Goal: Contribute content: Contribute content

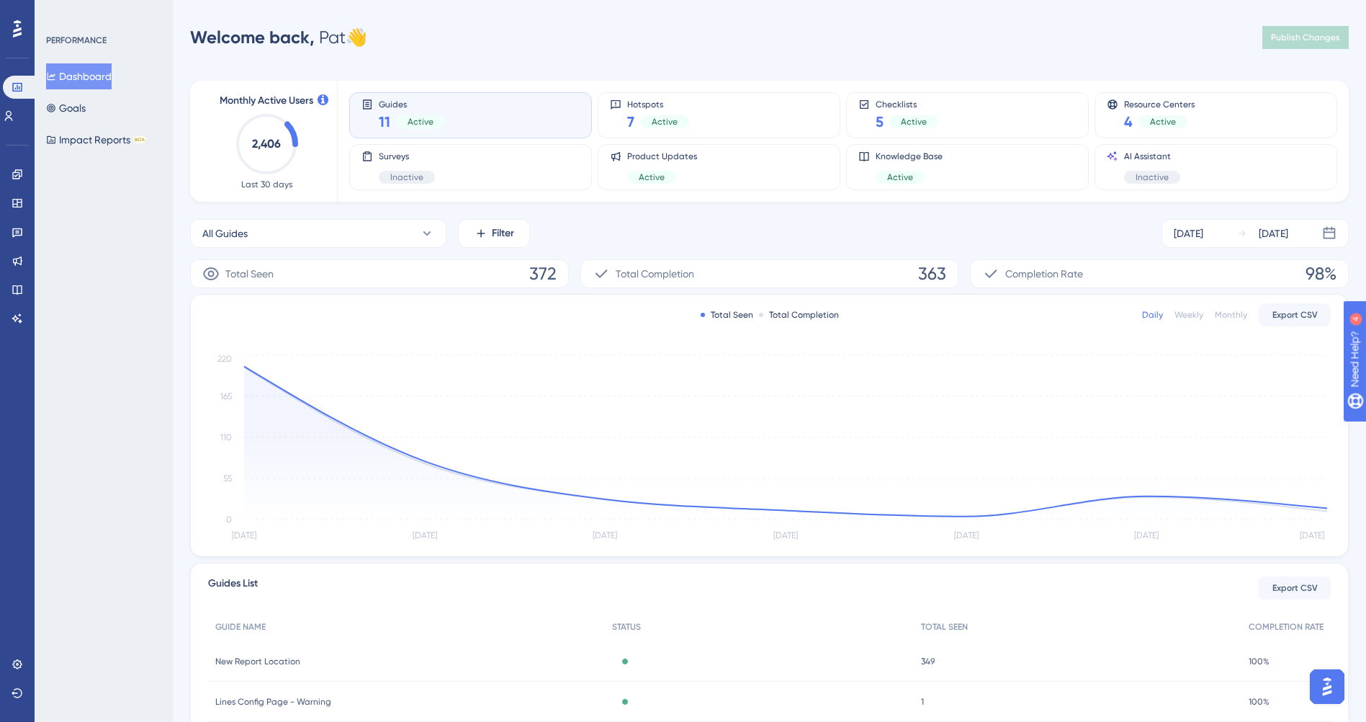
click at [143, 271] on div "PERFORMANCE Dashboard Goals Impact Reports BETA" at bounding box center [104, 361] width 138 height 722
click at [17, 259] on icon at bounding box center [18, 261] width 12 height 12
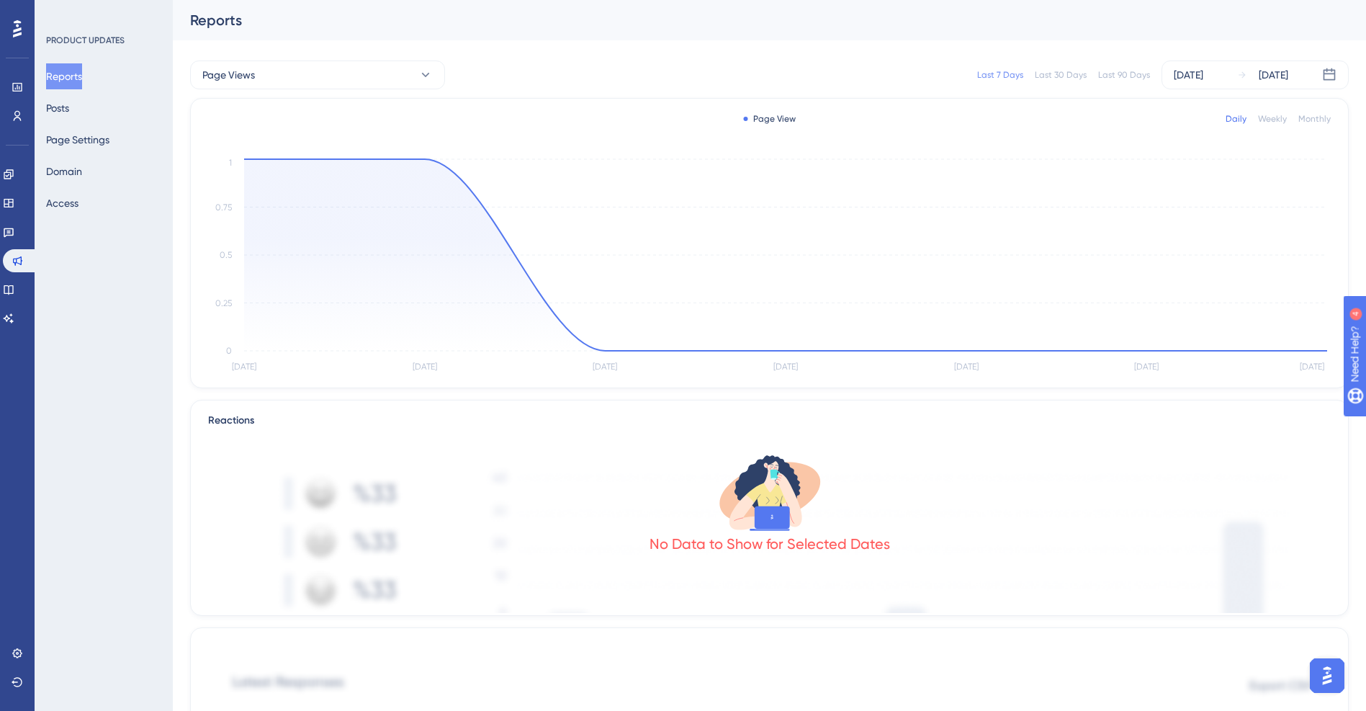
click at [100, 331] on div "PRODUCT UPDATES Reports Posts Page Settings Domain Access" at bounding box center [104, 355] width 138 height 711
click at [13, 285] on icon at bounding box center [8, 289] width 9 height 9
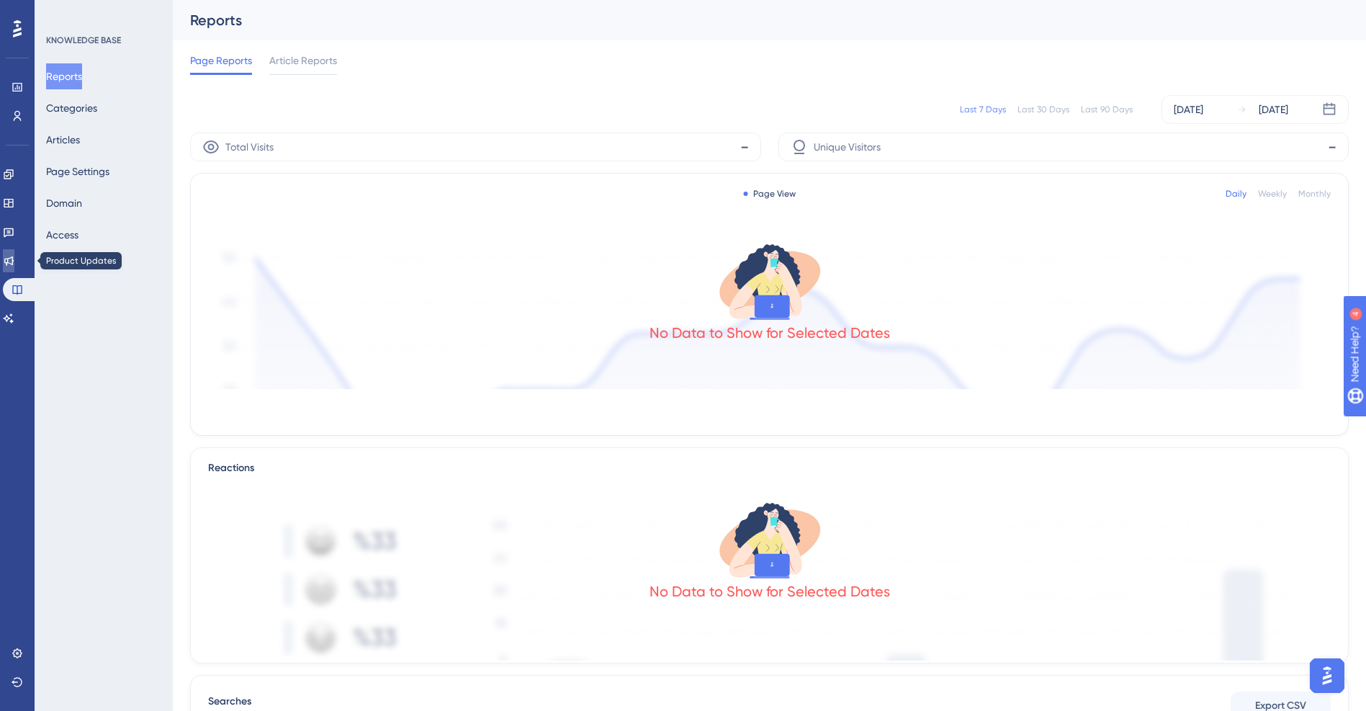
click at [14, 259] on icon at bounding box center [9, 261] width 12 height 12
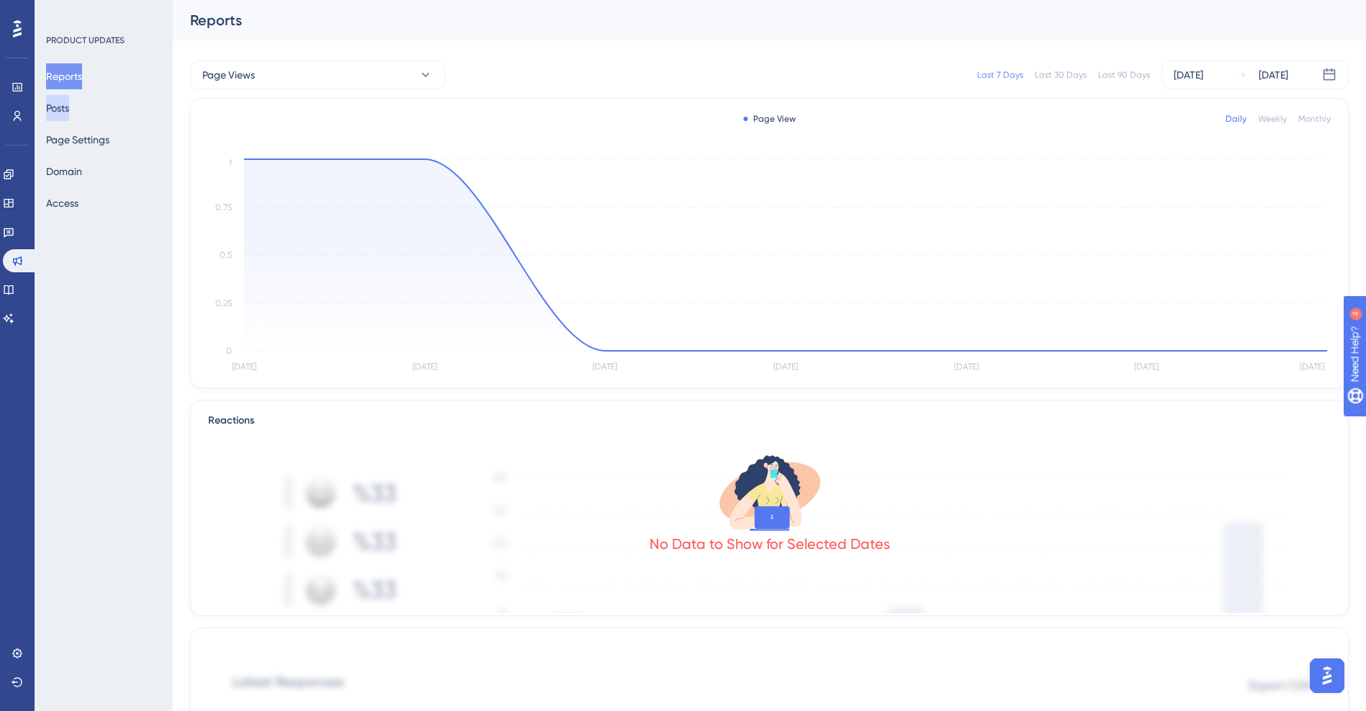
click at [69, 111] on button "Posts" at bounding box center [57, 108] width 23 height 26
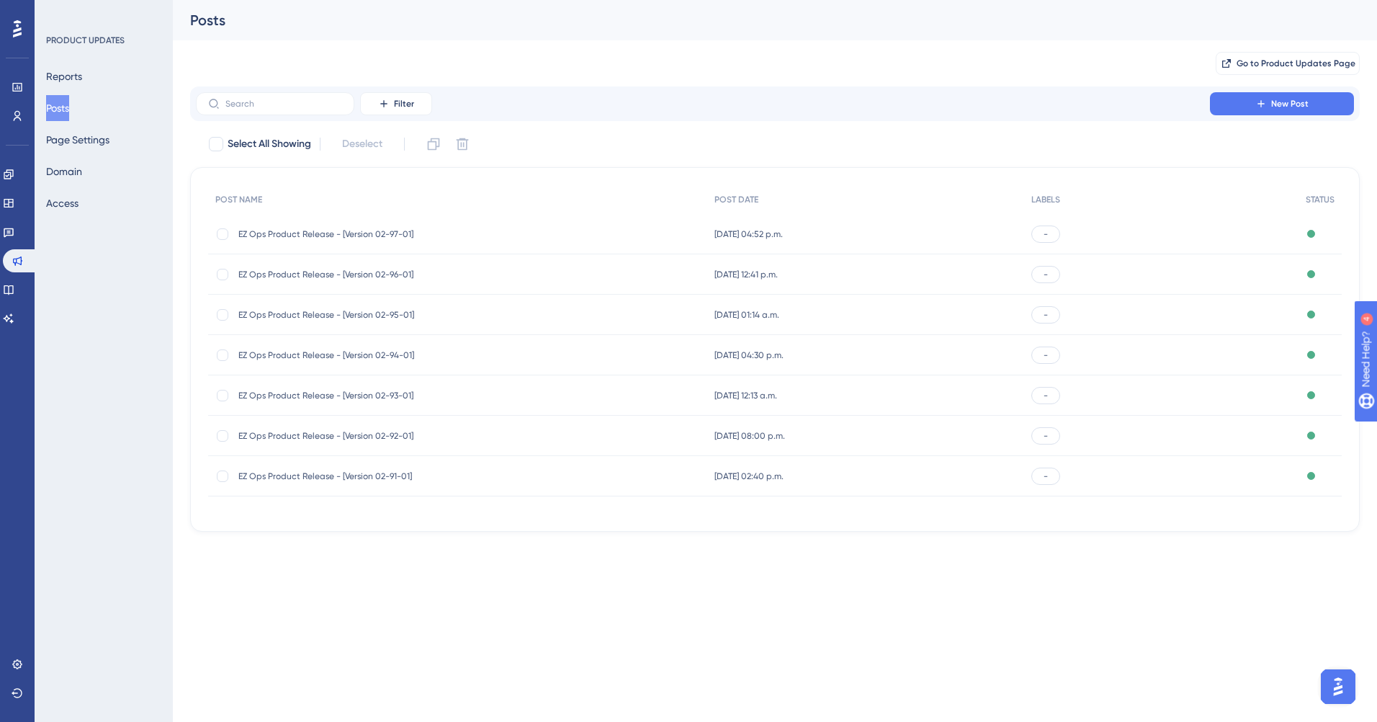
click at [491, 565] on div "Performance Users Engagement Widgets Feedback Product Updates Knowledge Base AI…" at bounding box center [688, 289] width 1377 height 578
click at [1278, 101] on span "New Post" at bounding box center [1289, 104] width 37 height 12
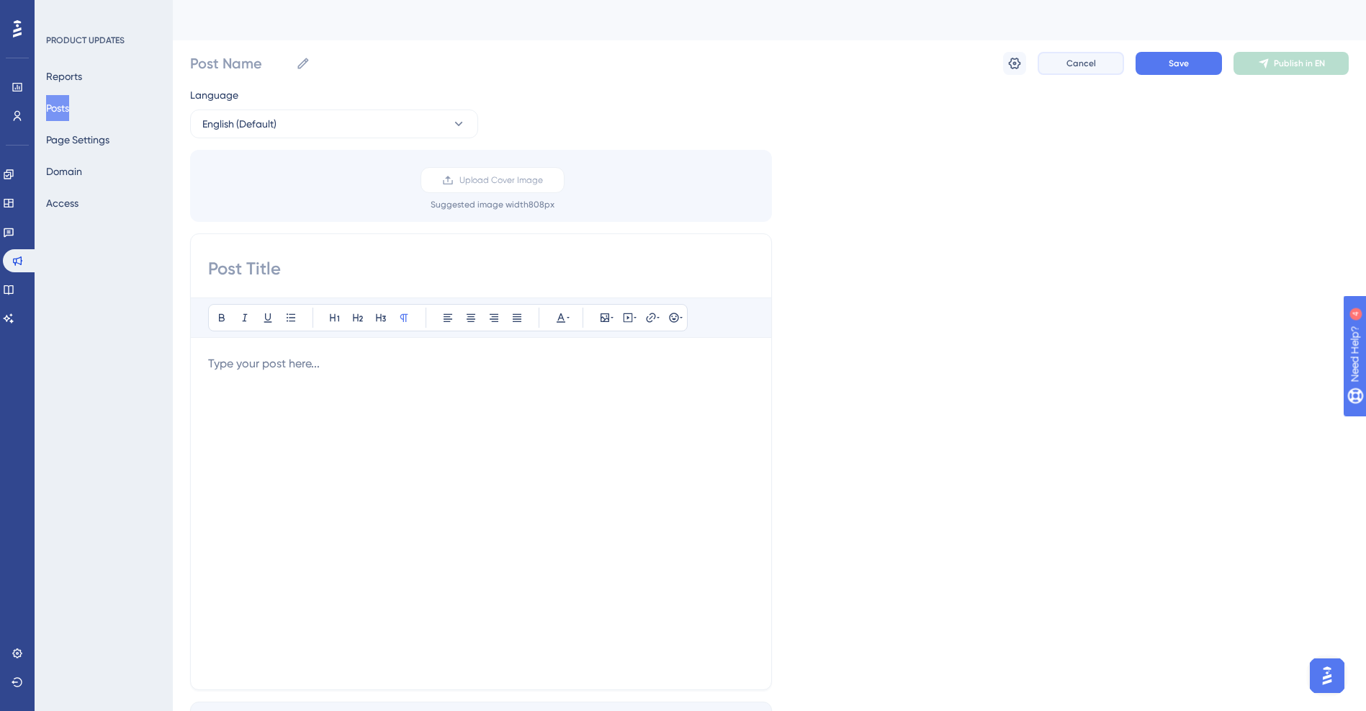
click at [1068, 62] on span "Cancel" at bounding box center [1082, 64] width 30 height 12
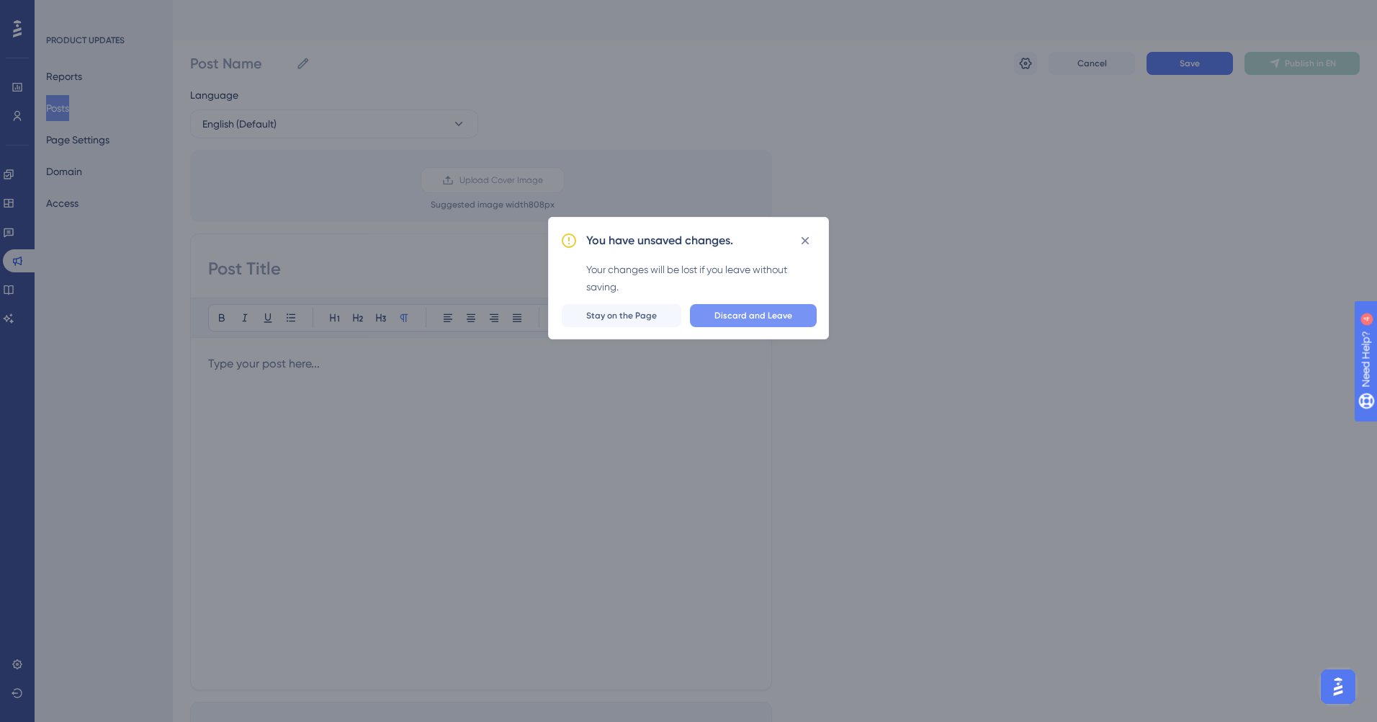
click at [750, 318] on span "Discard and Leave" at bounding box center [753, 316] width 78 height 12
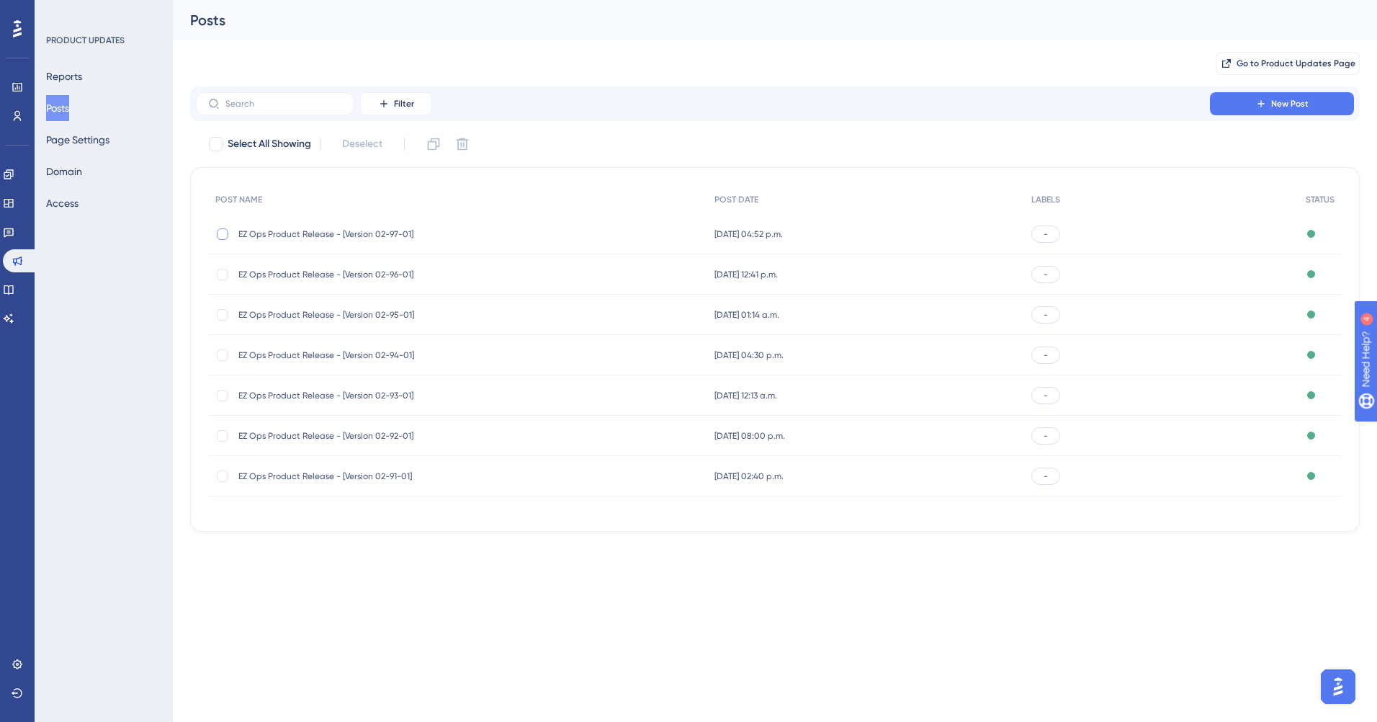
click at [222, 234] on div at bounding box center [223, 234] width 12 height 12
checkbox input "true"
click at [437, 145] on icon at bounding box center [434, 144] width 12 height 12
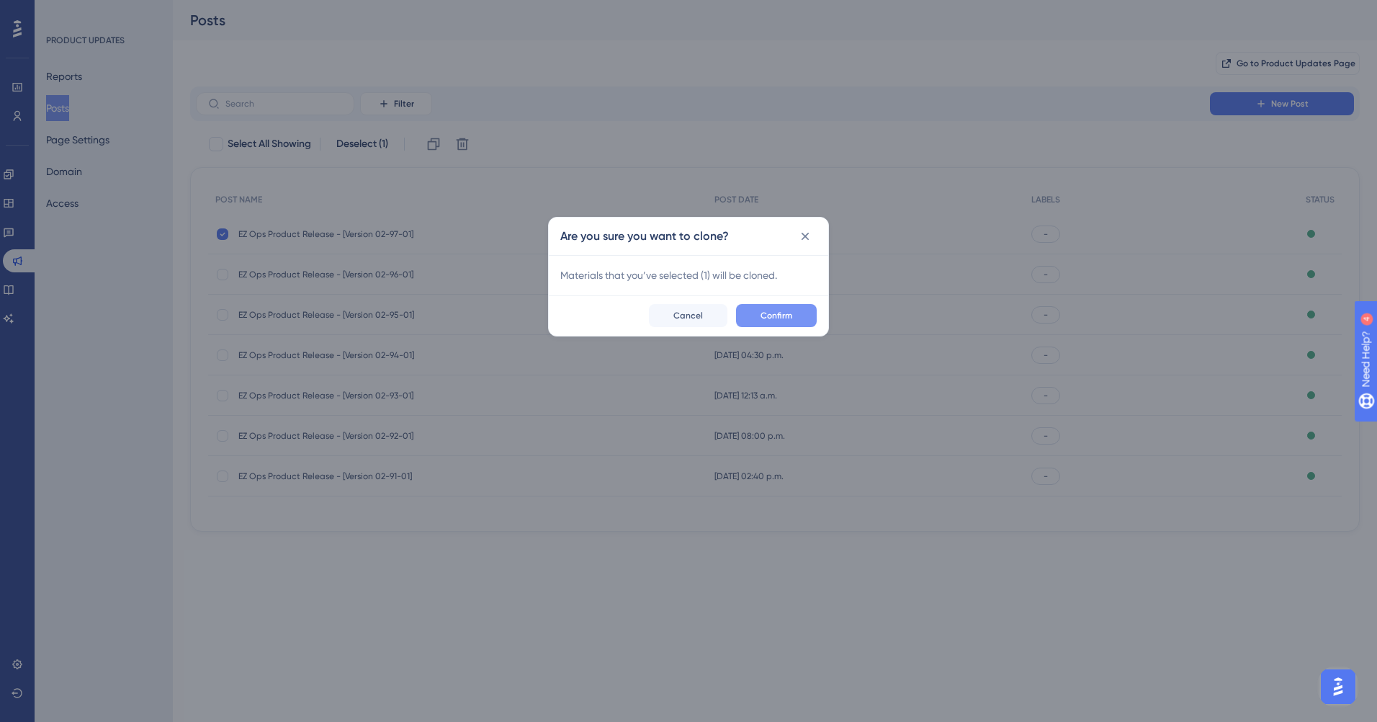
click at [776, 312] on span "Confirm" at bounding box center [777, 316] width 32 height 12
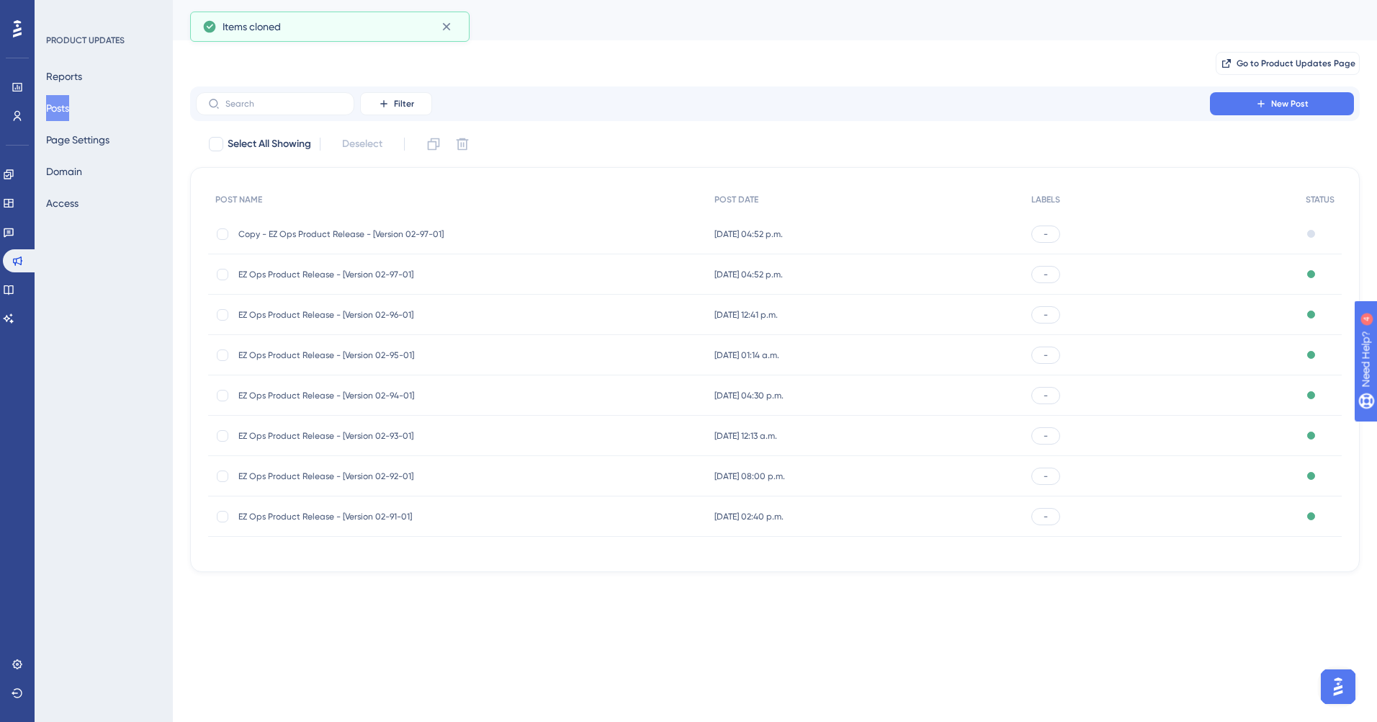
click at [295, 233] on span "Copy - EZ Ops Product Release - [Version 02-97-01]" at bounding box center [353, 234] width 230 height 12
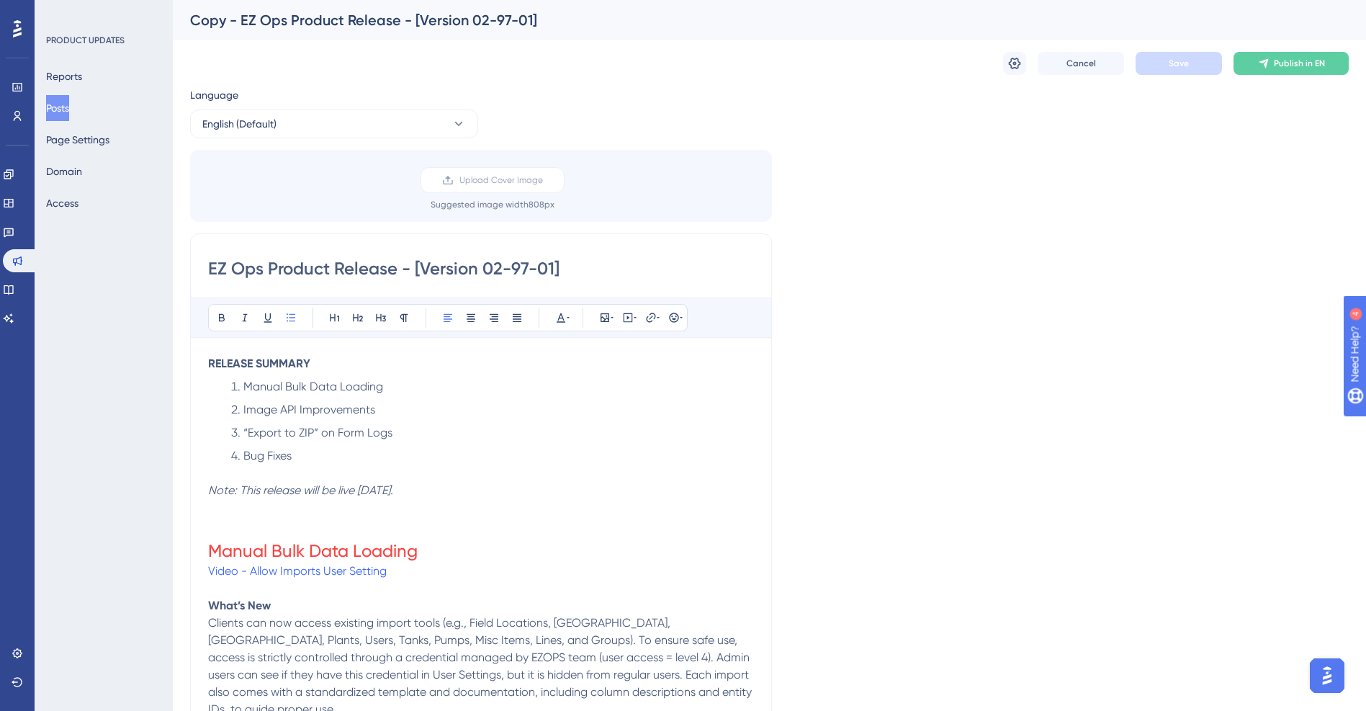
click at [239, 14] on div "Copy - EZ Ops Product Release - [Version 02-97-01]" at bounding box center [751, 20] width 1123 height 20
click at [468, 24] on div "Copy - EZ Ops Product Release - [Version 02-97-01]" at bounding box center [751, 20] width 1123 height 20
click at [212, 269] on input "EZ Ops Product Release - [Version 02-97-01]" at bounding box center [481, 268] width 546 height 23
click at [248, 16] on div "Copy - EZ Ops Product Release - [Version 02-97-01]" at bounding box center [751, 20] width 1123 height 20
click at [238, 22] on div "Copy - EZ Ops Product Release - [Version 02-97-01]" at bounding box center [751, 20] width 1123 height 20
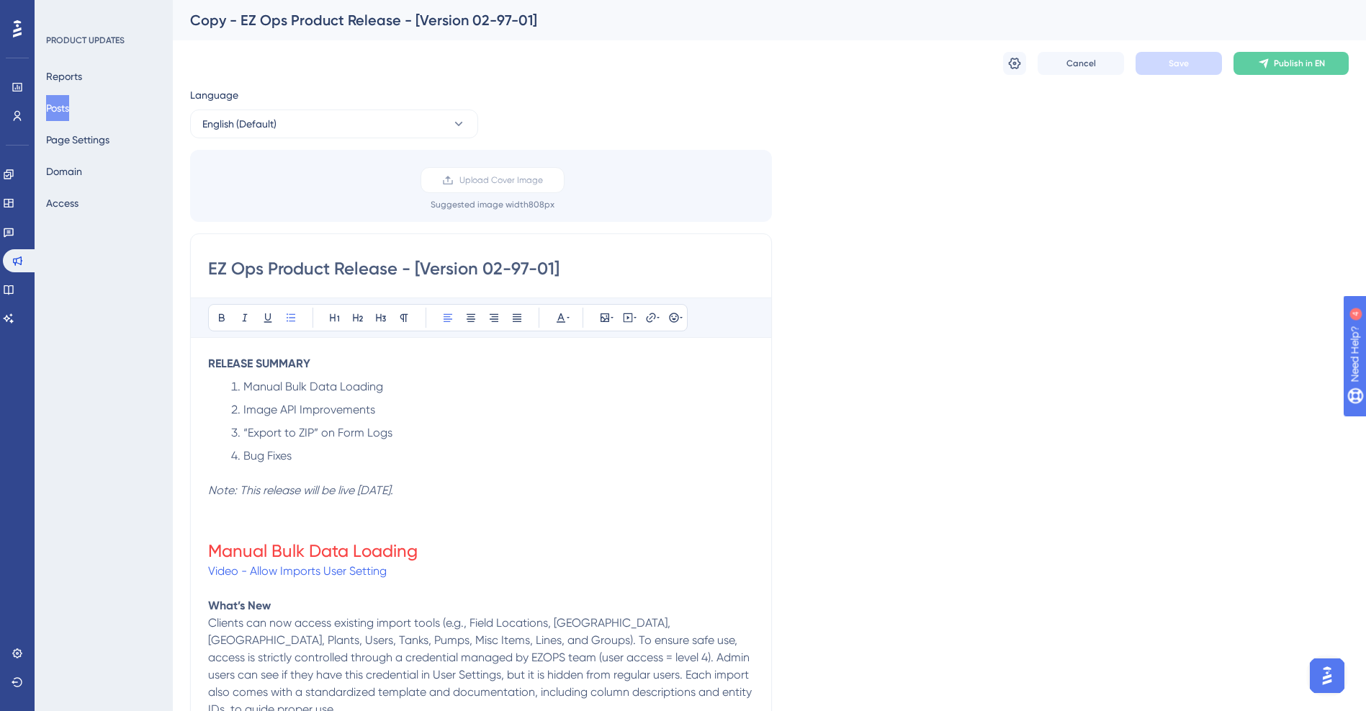
click at [527, 266] on input "EZ Ops Product Release - [Version 02-97-01]" at bounding box center [481, 268] width 546 height 23
type input "EZ Ops Product Release - [Version 02-99-01]"
click at [456, 548] on h1 "Manual Bulk Data Loading" at bounding box center [481, 550] width 546 height 23
click at [393, 488] on em "Note: This release will be live [DATE]." at bounding box center [300, 490] width 185 height 14
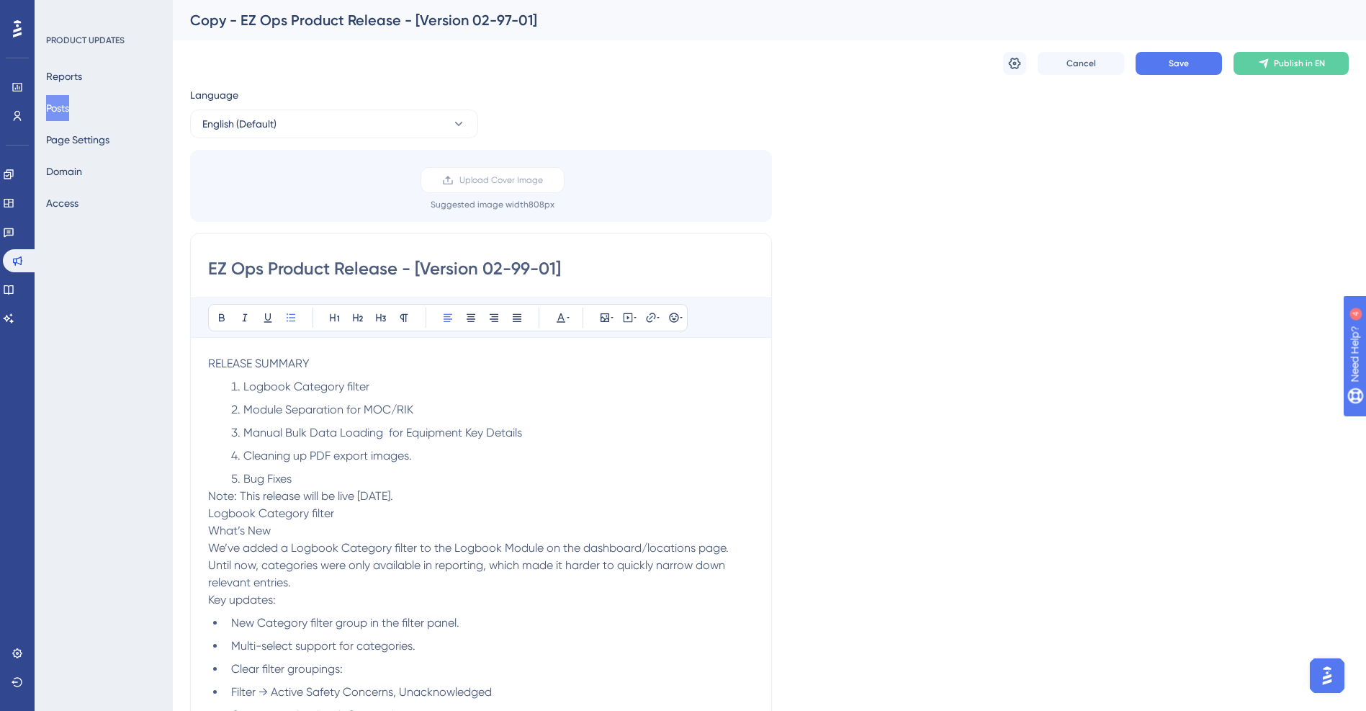
click at [335, 479] on li "Bug Fixes" at bounding box center [489, 478] width 529 height 17
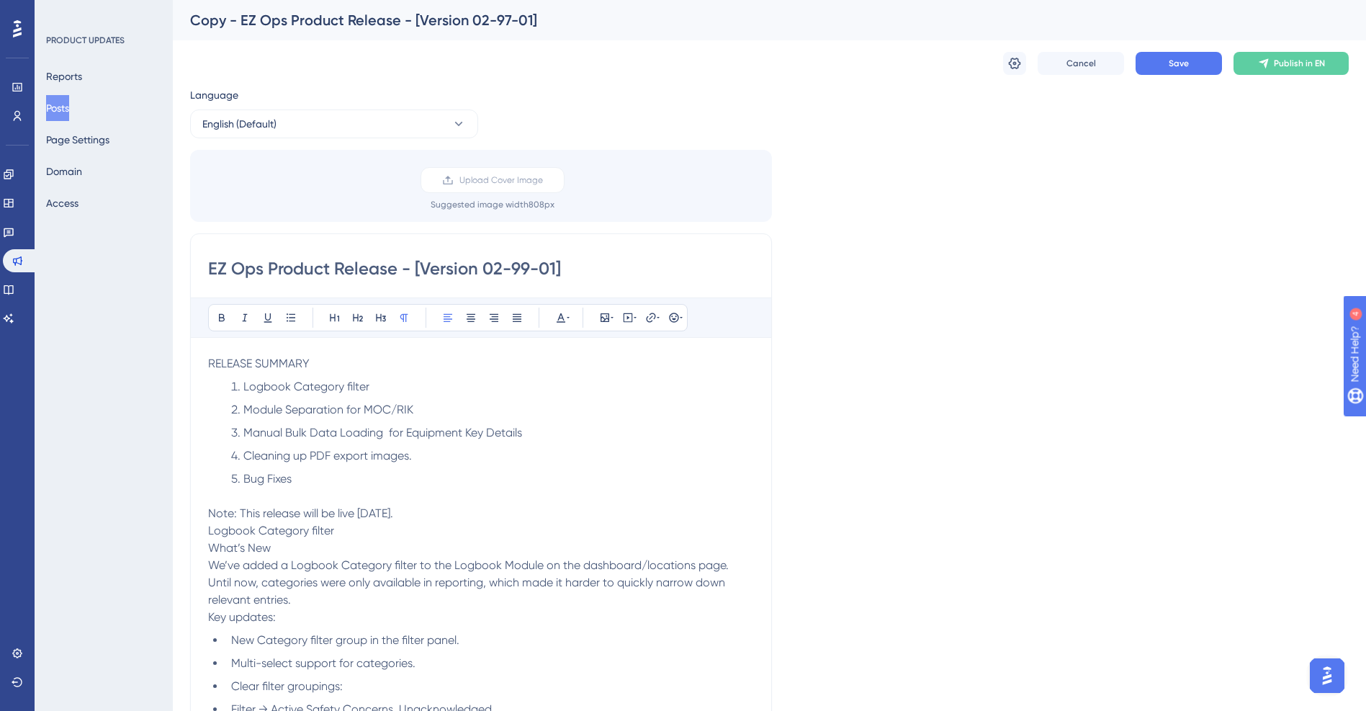
click at [361, 531] on p "Logbook Category filter" at bounding box center [481, 530] width 546 height 17
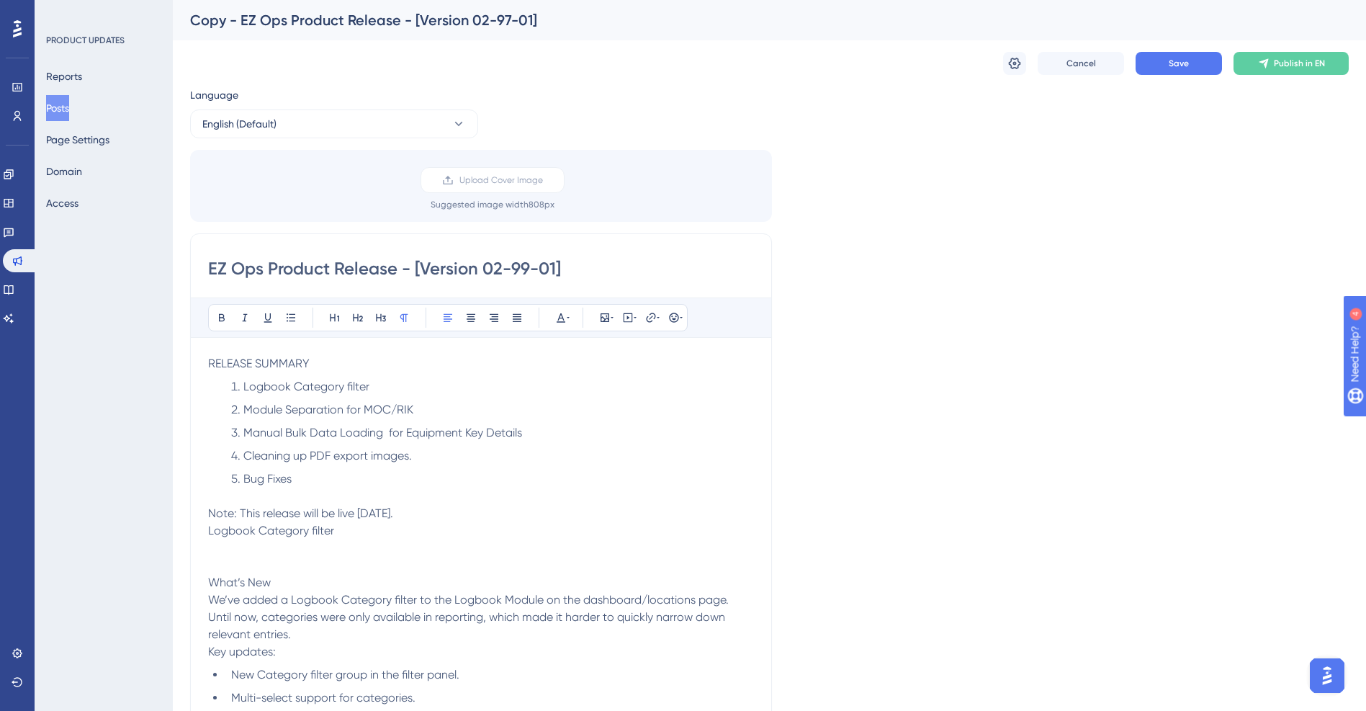
click at [519, 505] on p "Note: This release will be live [DATE]." at bounding box center [481, 513] width 546 height 17
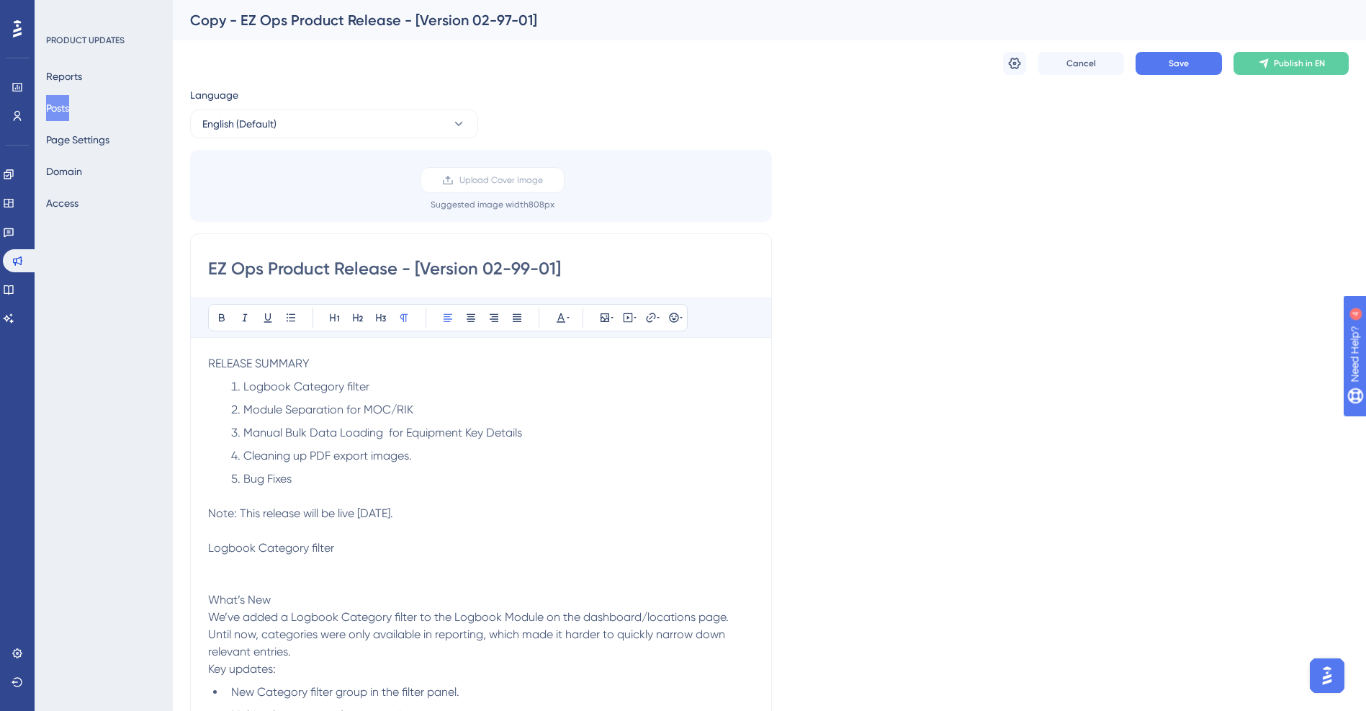
drag, startPoint x: 527, startPoint y: 508, endPoint x: 361, endPoint y: 515, distance: 166.5
click at [361, 515] on p "Note: This release will be live [DATE]." at bounding box center [481, 513] width 546 height 17
click at [244, 315] on icon at bounding box center [245, 318] width 12 height 12
click at [562, 508] on p "Note: This release will be live [DATE]." at bounding box center [481, 513] width 546 height 17
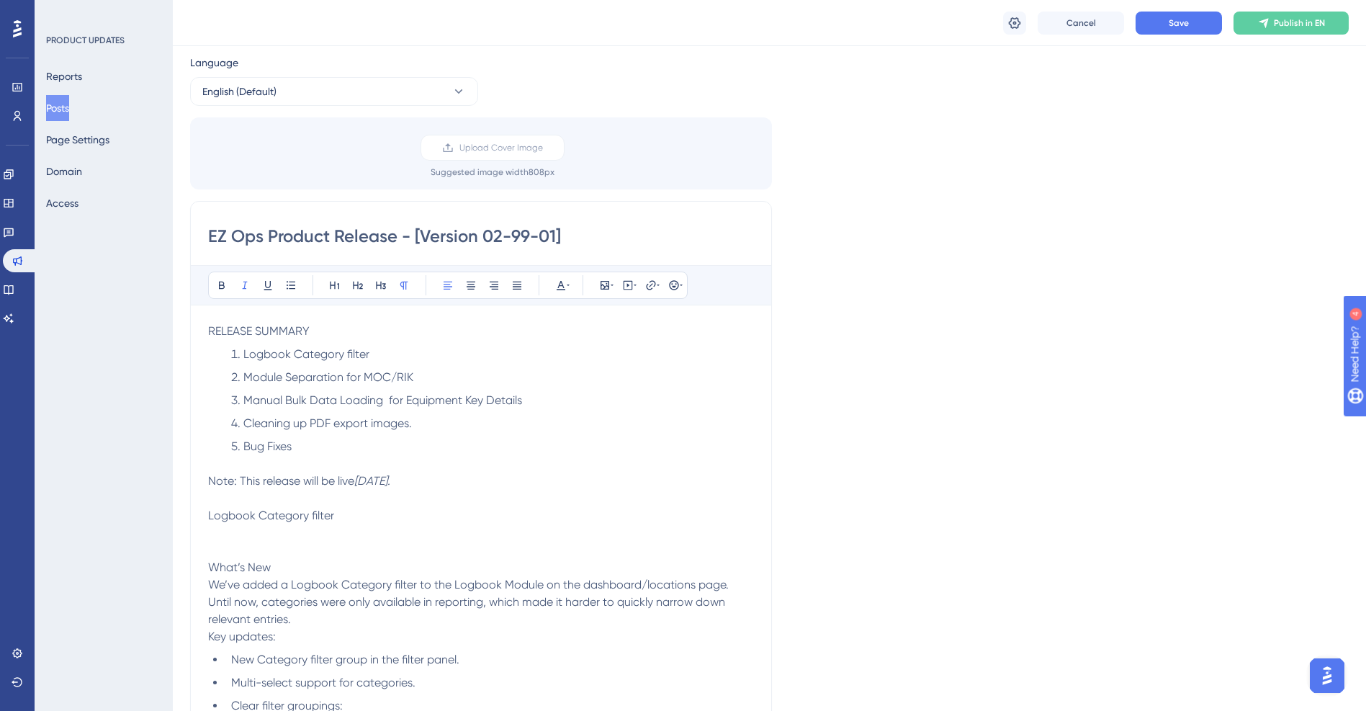
scroll to position [72, 0]
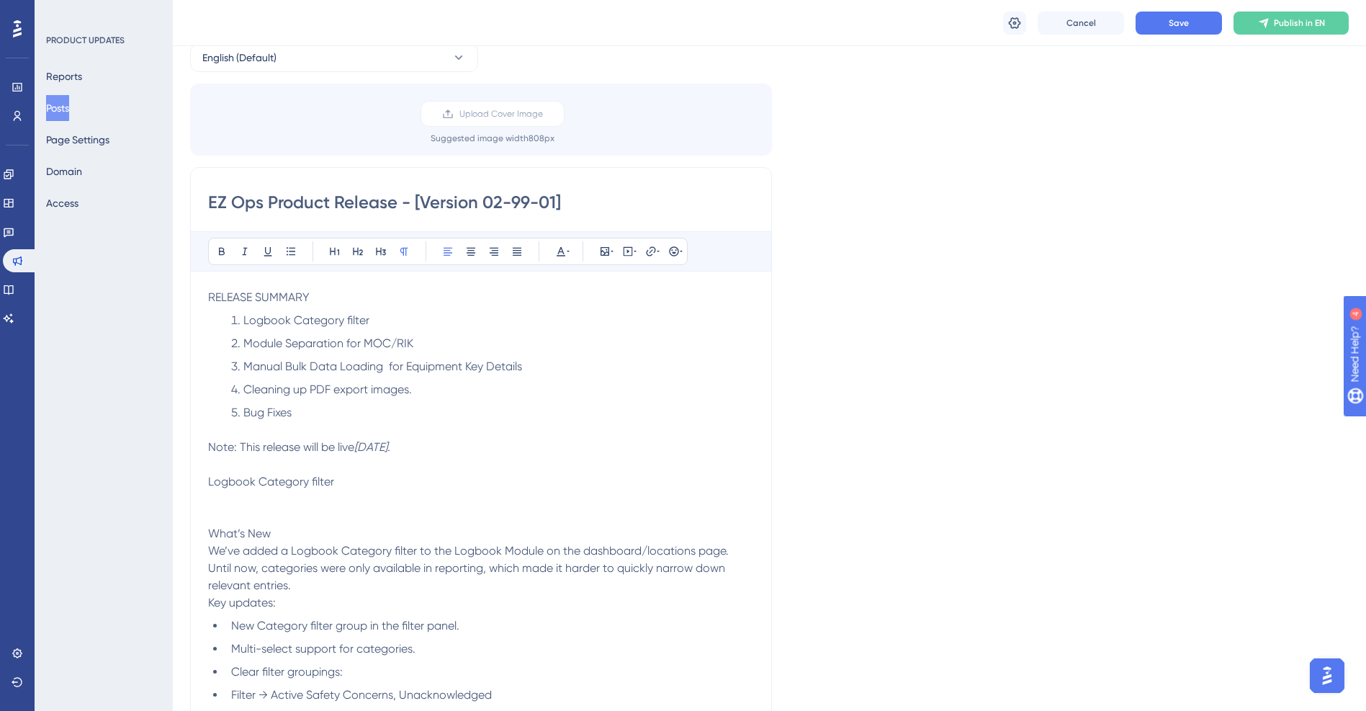
drag, startPoint x: 339, startPoint y: 477, endPoint x: 179, endPoint y: 477, distance: 159.9
click at [364, 252] on button at bounding box center [358, 251] width 20 height 20
click at [568, 251] on icon at bounding box center [568, 251] width 3 height 1
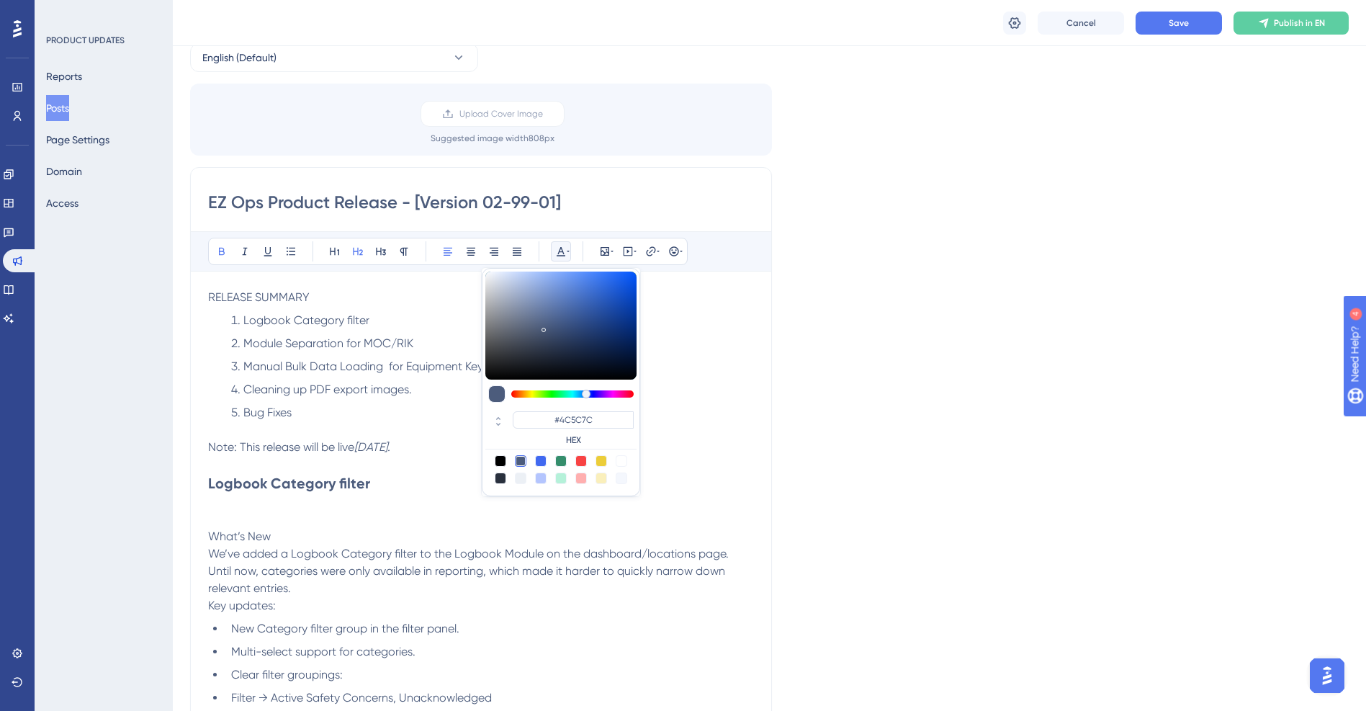
type input "#7C534C"
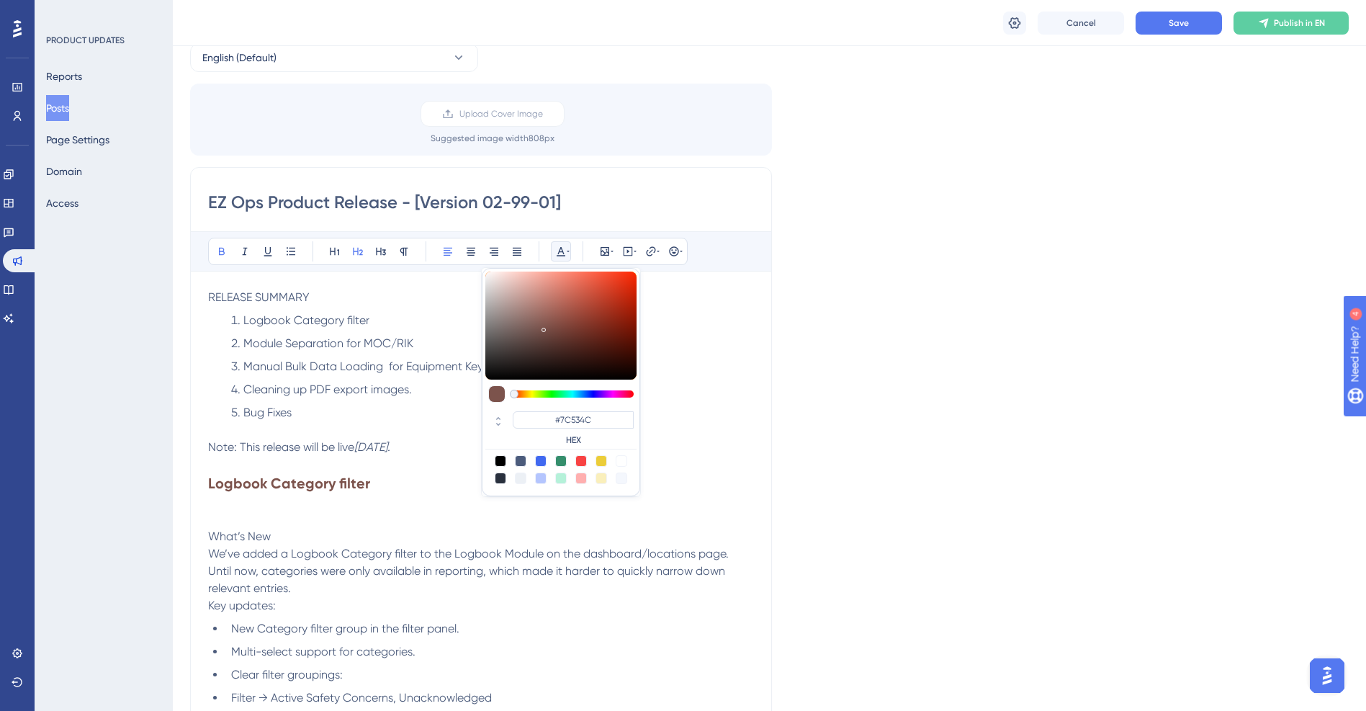
click at [514, 393] on div at bounding box center [572, 393] width 122 height 7
click at [265, 509] on p at bounding box center [481, 501] width 546 height 17
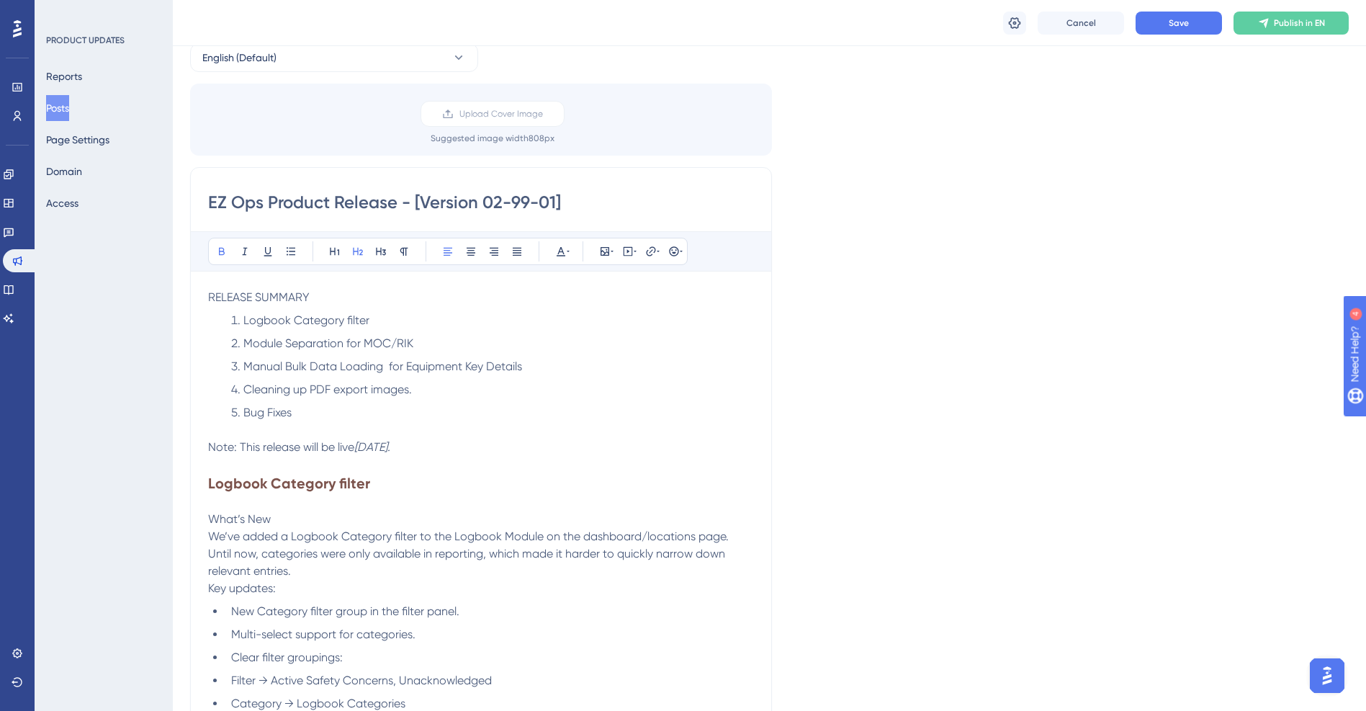
drag, startPoint x: 382, startPoint y: 483, endPoint x: 199, endPoint y: 483, distance: 182.2
click at [571, 248] on div "Bold Italic Underline Bullet Point Heading 1 Heading 2 Heading 3 Normal Align L…" at bounding box center [448, 251] width 480 height 27
click at [559, 251] on icon at bounding box center [561, 251] width 9 height 9
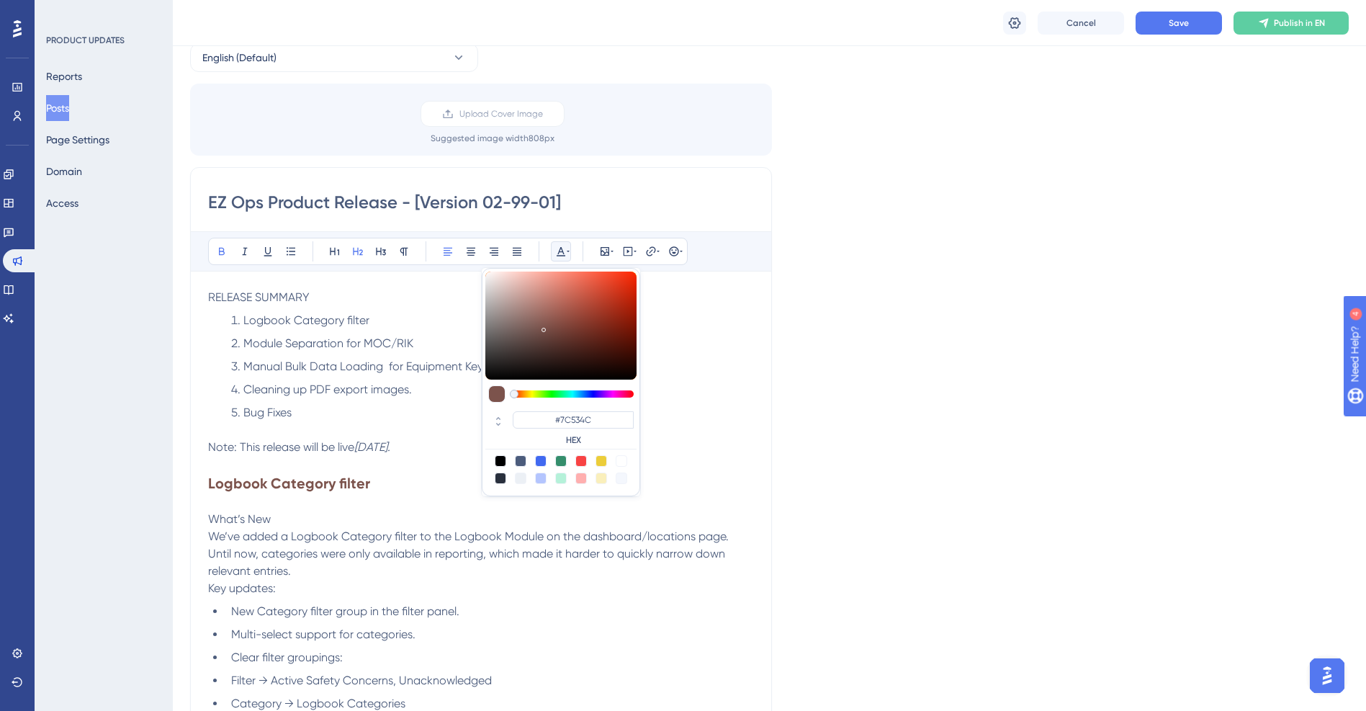
type input "#F32D0C"
click at [629, 277] on div at bounding box center [560, 326] width 151 height 108
click at [434, 458] on p at bounding box center [481, 464] width 546 height 17
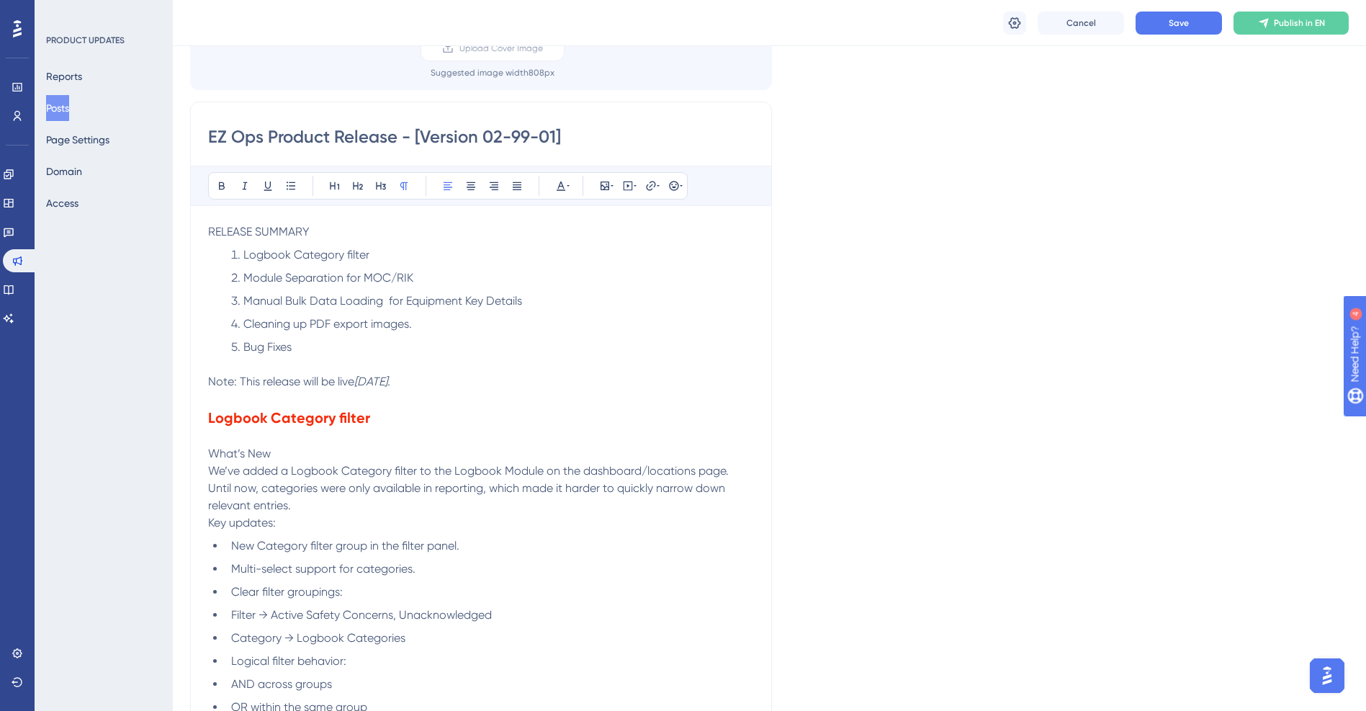
scroll to position [216, 0]
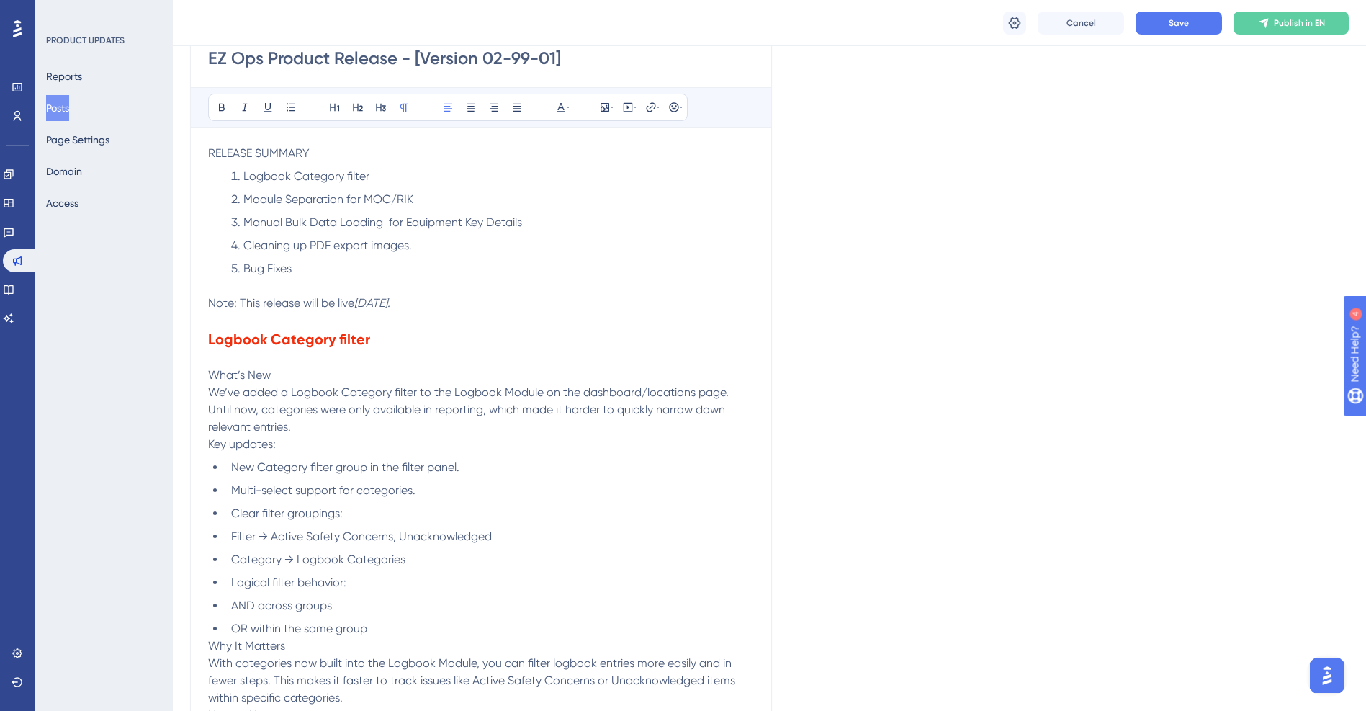
drag, startPoint x: 278, startPoint y: 375, endPoint x: 206, endPoint y: 382, distance: 72.3
drag, startPoint x: 277, startPoint y: 375, endPoint x: 170, endPoint y: 379, distance: 106.7
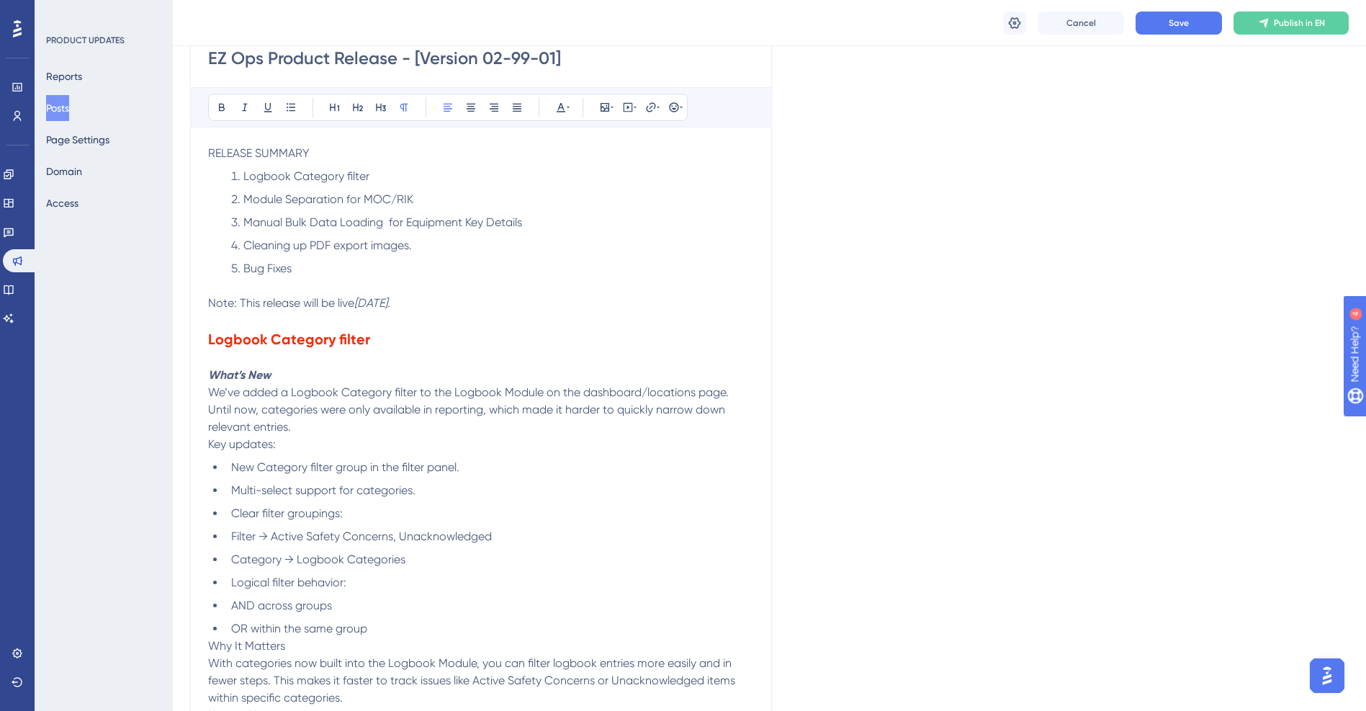
click at [304, 428] on p "We’ve added a Logbook Category filter to the Logbook Module on the dashboard/lo…" at bounding box center [481, 410] width 546 height 52
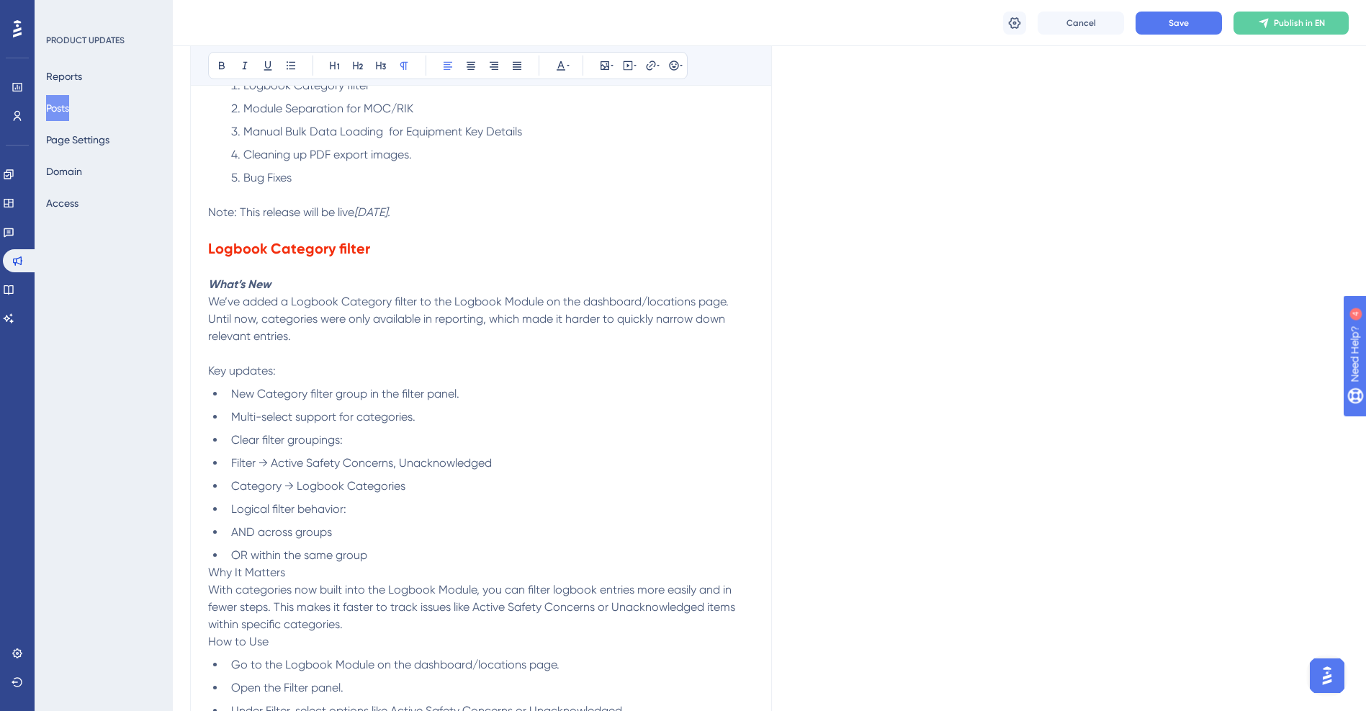
scroll to position [432, 0]
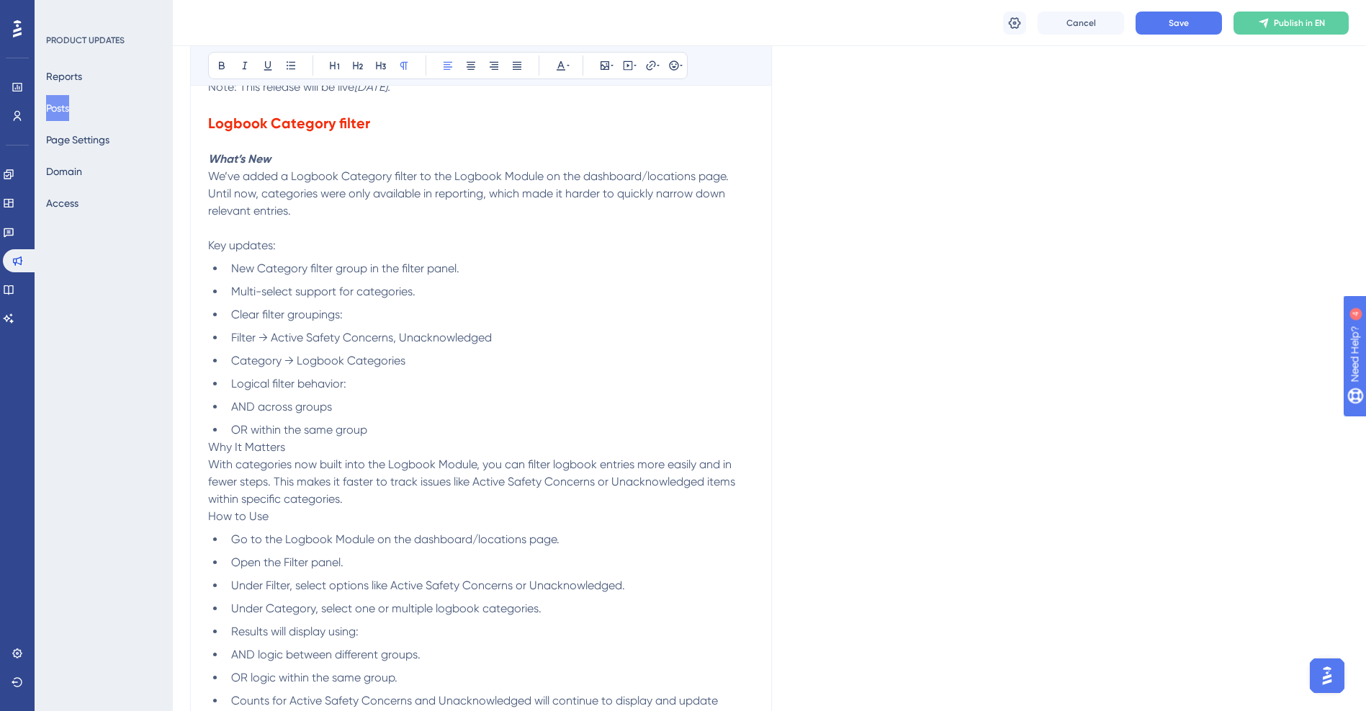
click at [381, 427] on li "OR within the same group" at bounding box center [489, 429] width 529 height 17
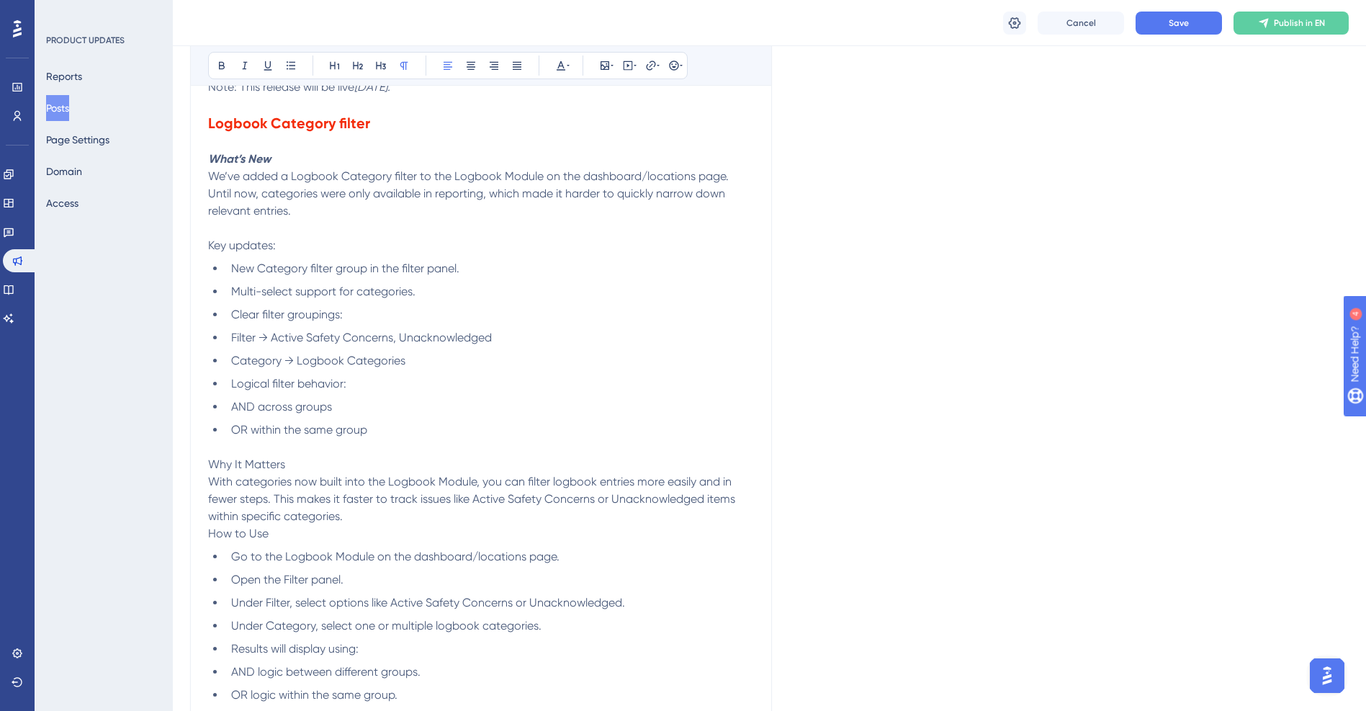
drag, startPoint x: 291, startPoint y: 467, endPoint x: 201, endPoint y: 472, distance: 90.1
click at [201, 472] on div "EZ Ops Product Release - [Version 02-99-01] Bold Italic Underline Bullet Point …" at bounding box center [481, 627] width 582 height 1641
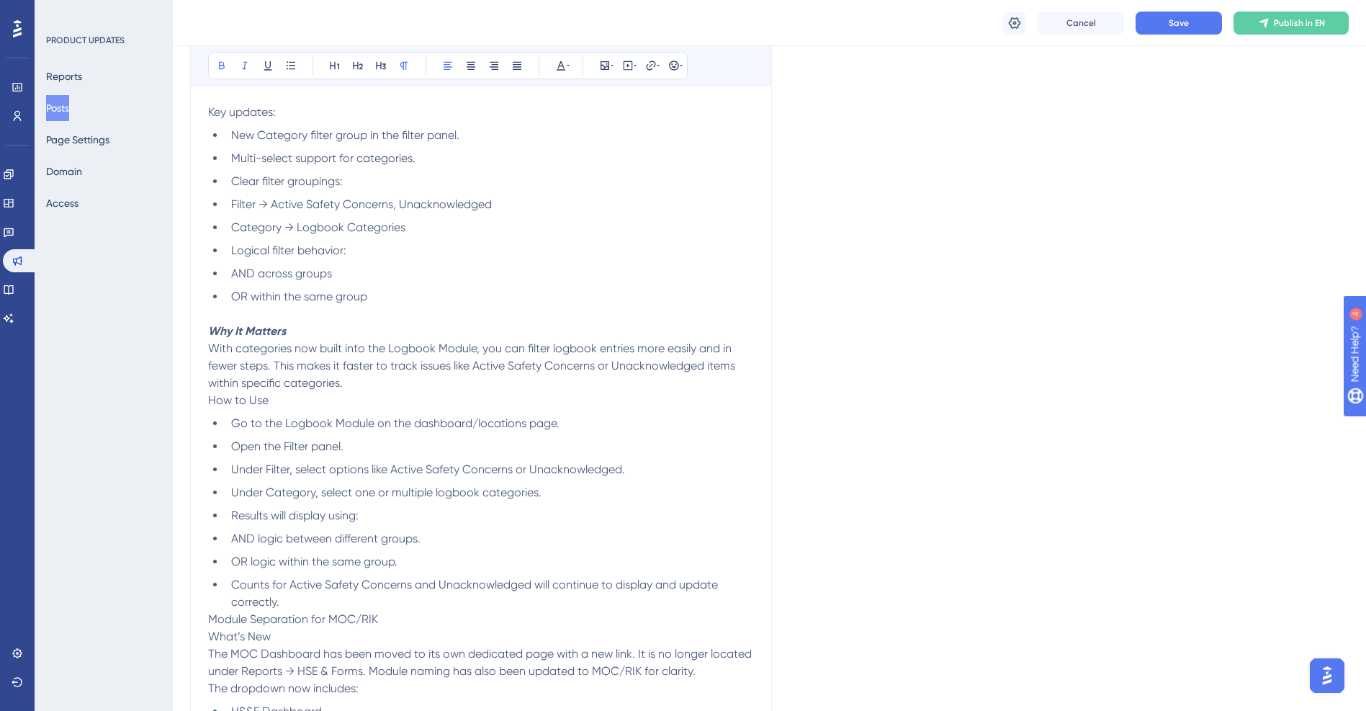
scroll to position [576, 0]
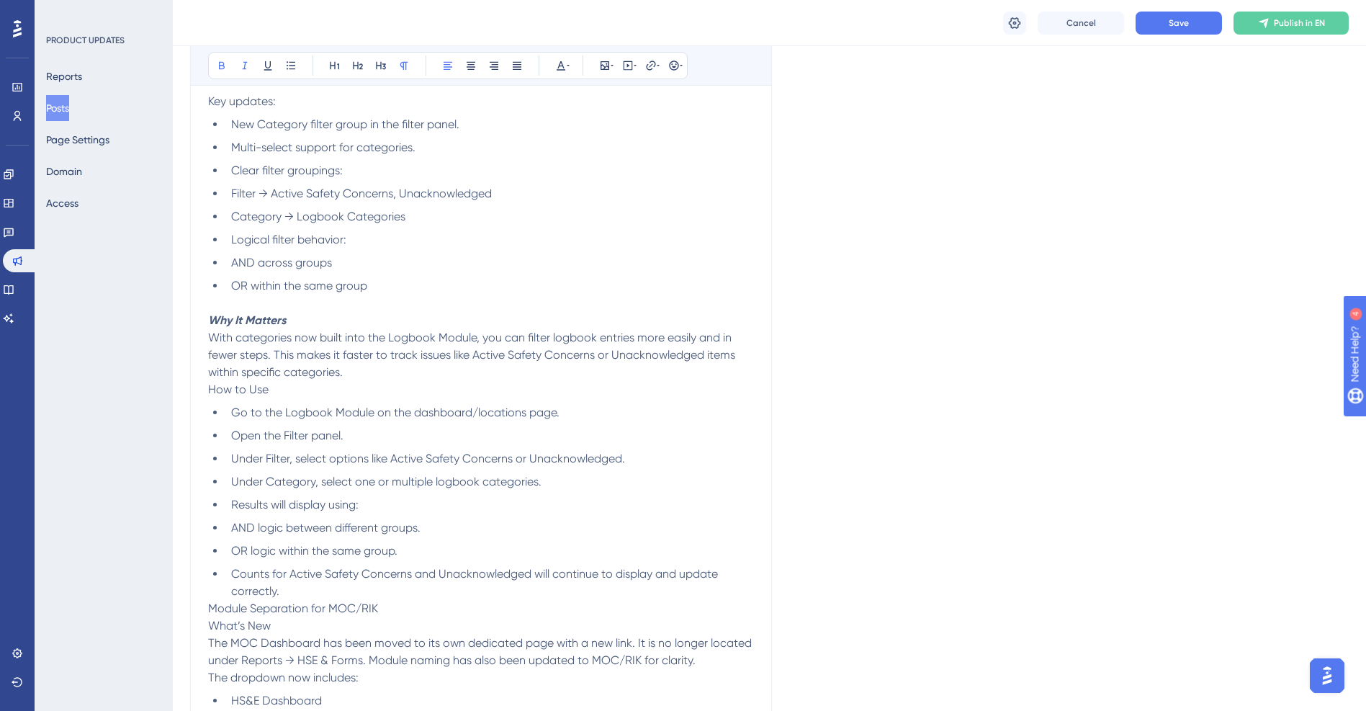
click at [369, 371] on p "With categories now built into the Logbook Module, you can filter logbook entri…" at bounding box center [481, 355] width 546 height 52
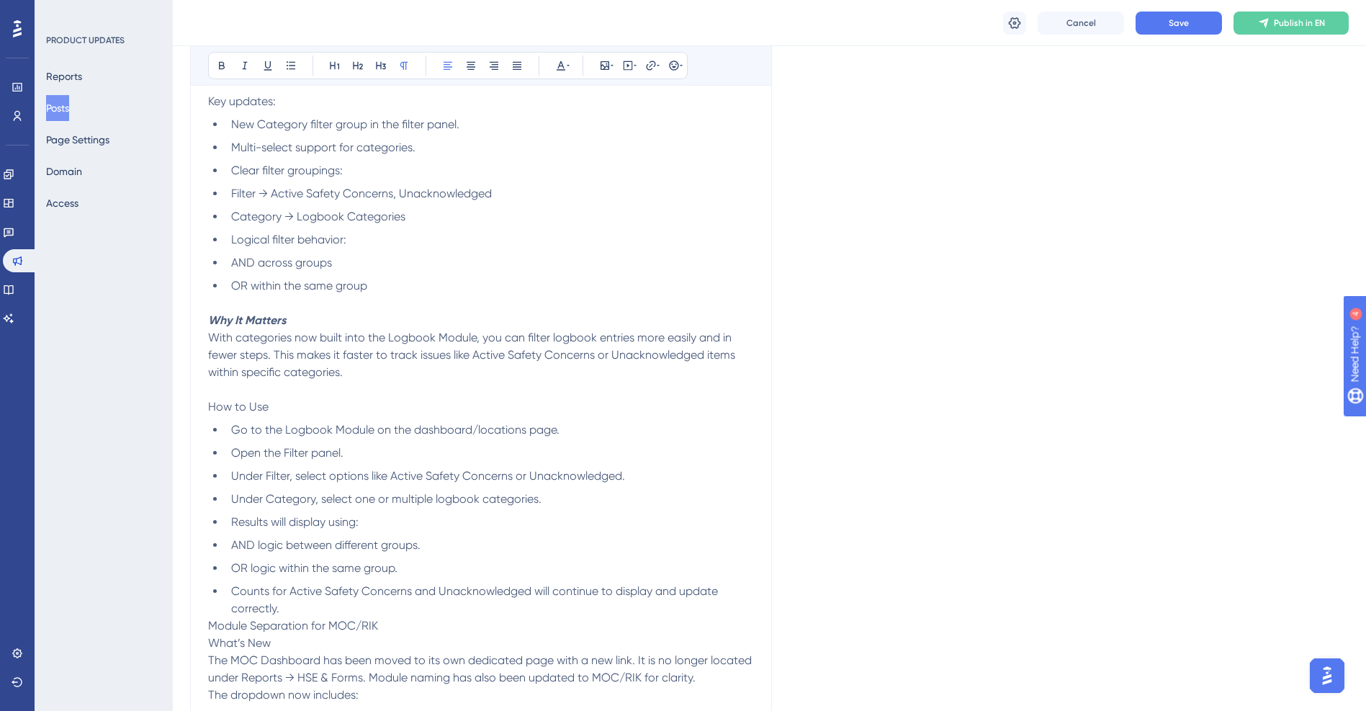
drag, startPoint x: 267, startPoint y: 412, endPoint x: 139, endPoint y: 421, distance: 128.5
click at [173, 421] on div "Performance Users Engagement Widgets Feedback Product Updates Knowledge Base AI…" at bounding box center [769, 560] width 1193 height 2273
click at [275, 404] on p "How to Use" at bounding box center [481, 406] width 546 height 17
drag, startPoint x: 277, startPoint y: 406, endPoint x: 180, endPoint y: 414, distance: 96.8
click at [180, 414] on div "Performance Users Engagement Widgets Feedback Product Updates Knowledge Base AI…" at bounding box center [769, 560] width 1193 height 2273
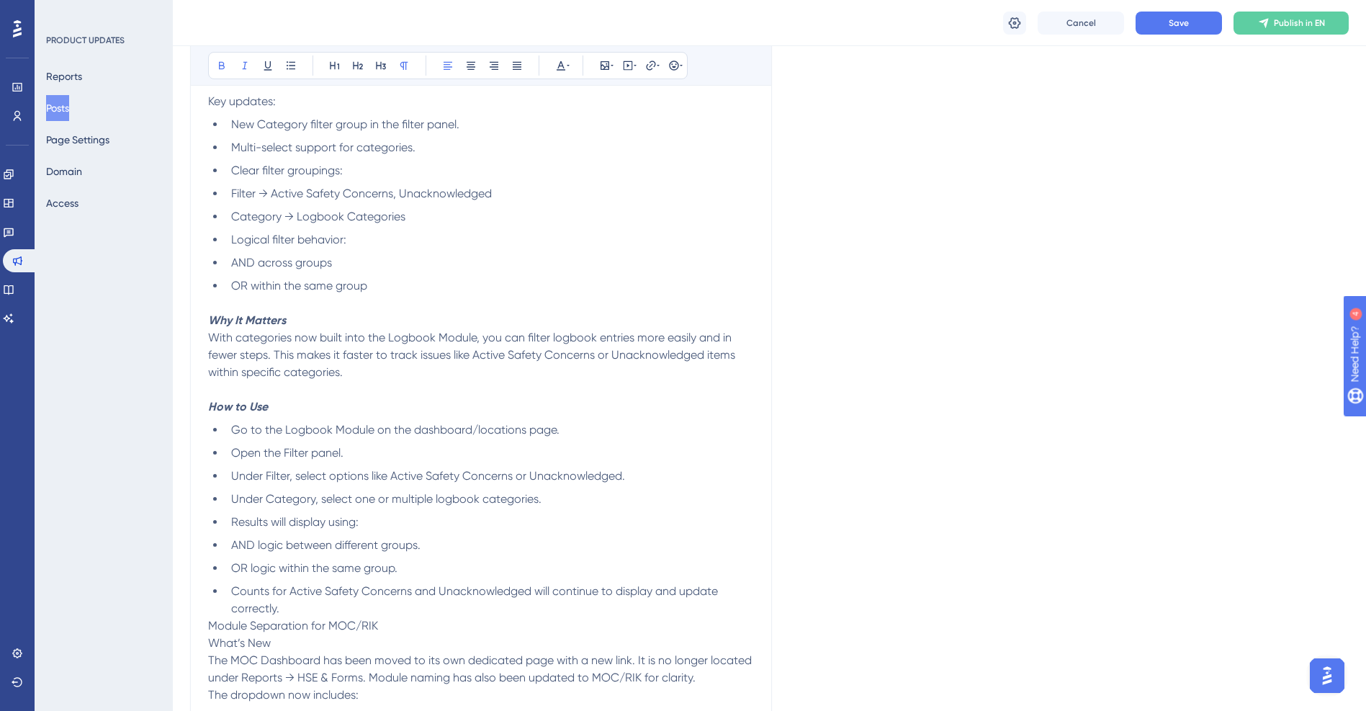
click at [336, 454] on span "Open the Filter panel." at bounding box center [287, 453] width 112 height 14
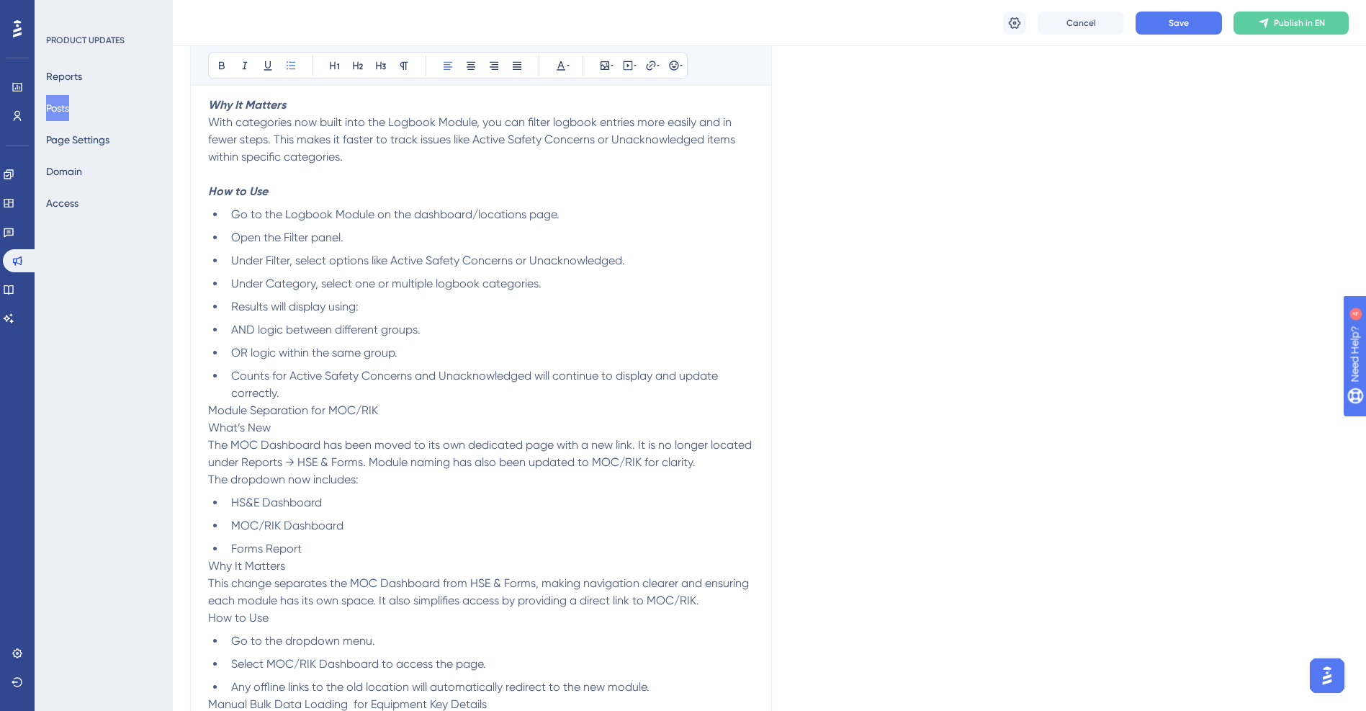
scroll to position [792, 0]
click at [321, 395] on li "Counts for Active Safety Concerns and Unacknowledged will continue to display a…" at bounding box center [489, 384] width 529 height 35
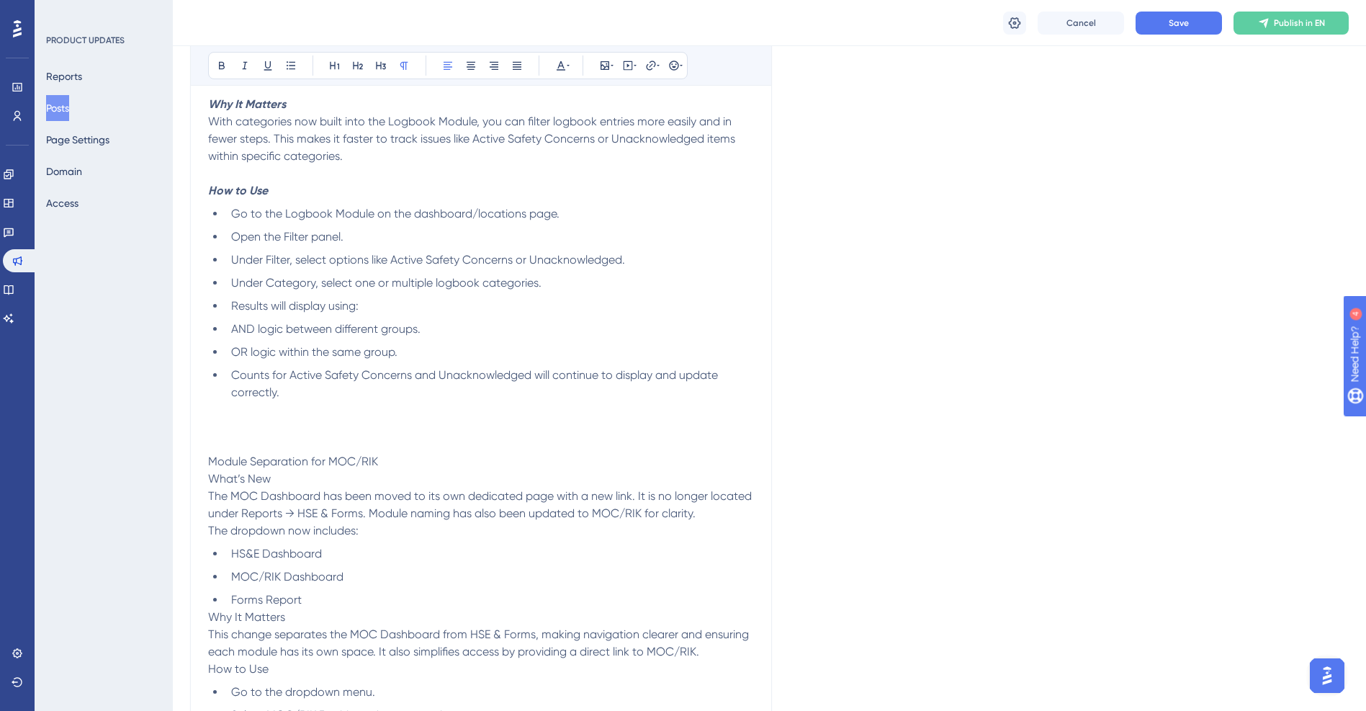
drag, startPoint x: 387, startPoint y: 459, endPoint x: 157, endPoint y: 464, distance: 229.8
click at [173, 464] on div "Performance Users Engagement Widgets Feedback Product Updates Knowledge Base AI…" at bounding box center [769, 370] width 1193 height 2325
click at [359, 63] on icon at bounding box center [358, 66] width 12 height 12
click at [563, 62] on icon at bounding box center [561, 66] width 12 height 12
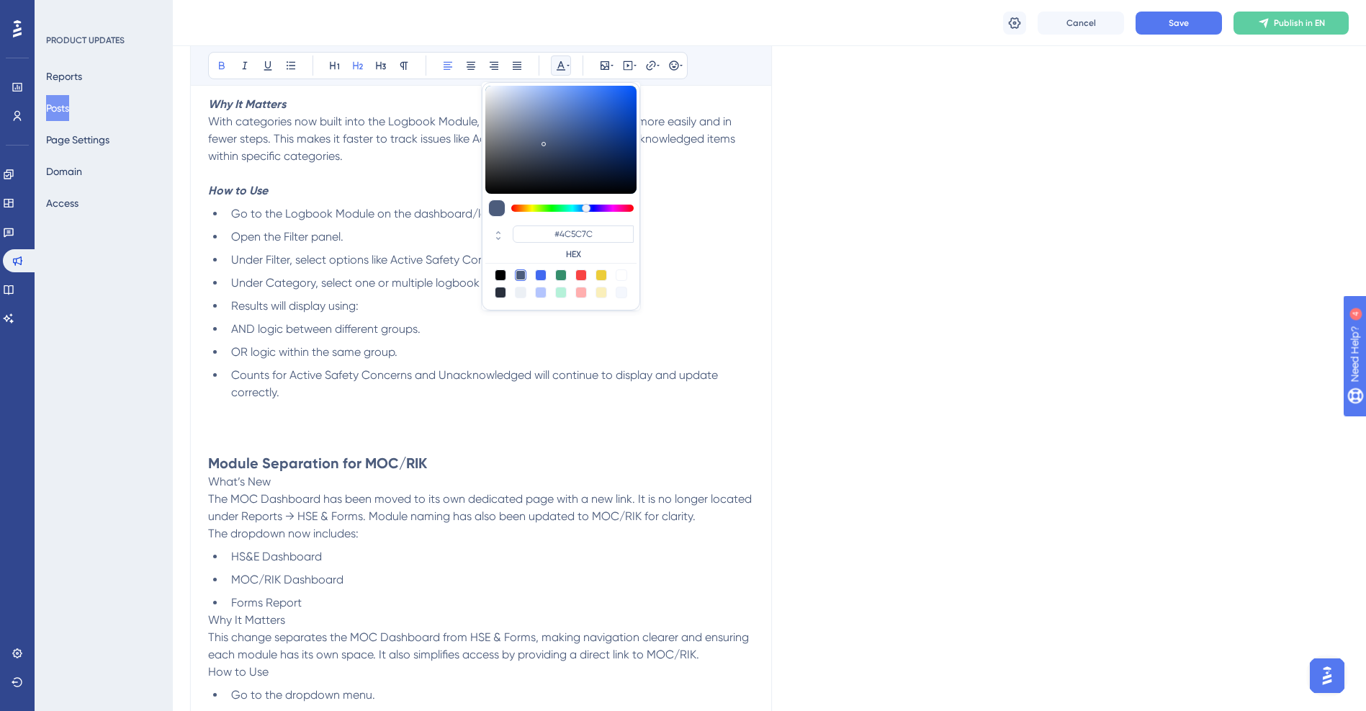
click at [579, 276] on div at bounding box center [581, 275] width 12 height 12
type input "#F84343"
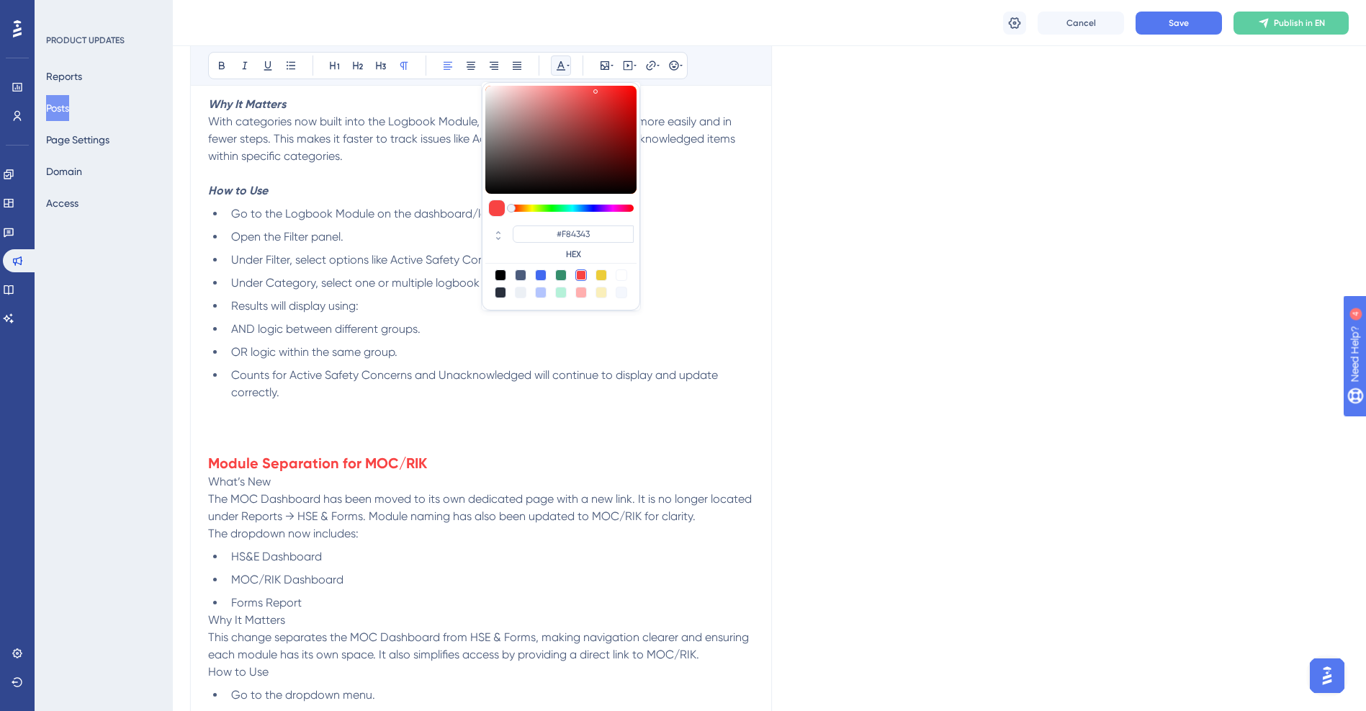
click at [435, 493] on span "The MOC Dashboard has been moved to its own dedicated page with a new link. It …" at bounding box center [481, 507] width 547 height 31
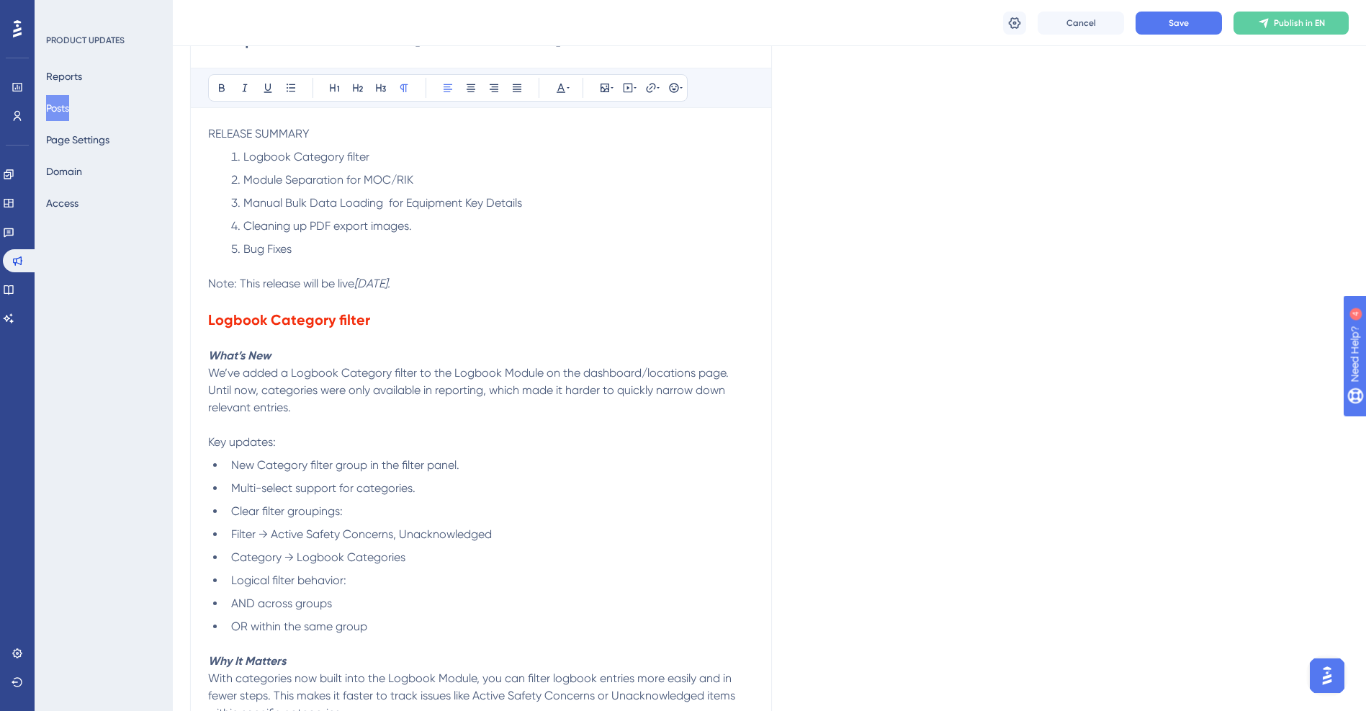
scroll to position [216, 0]
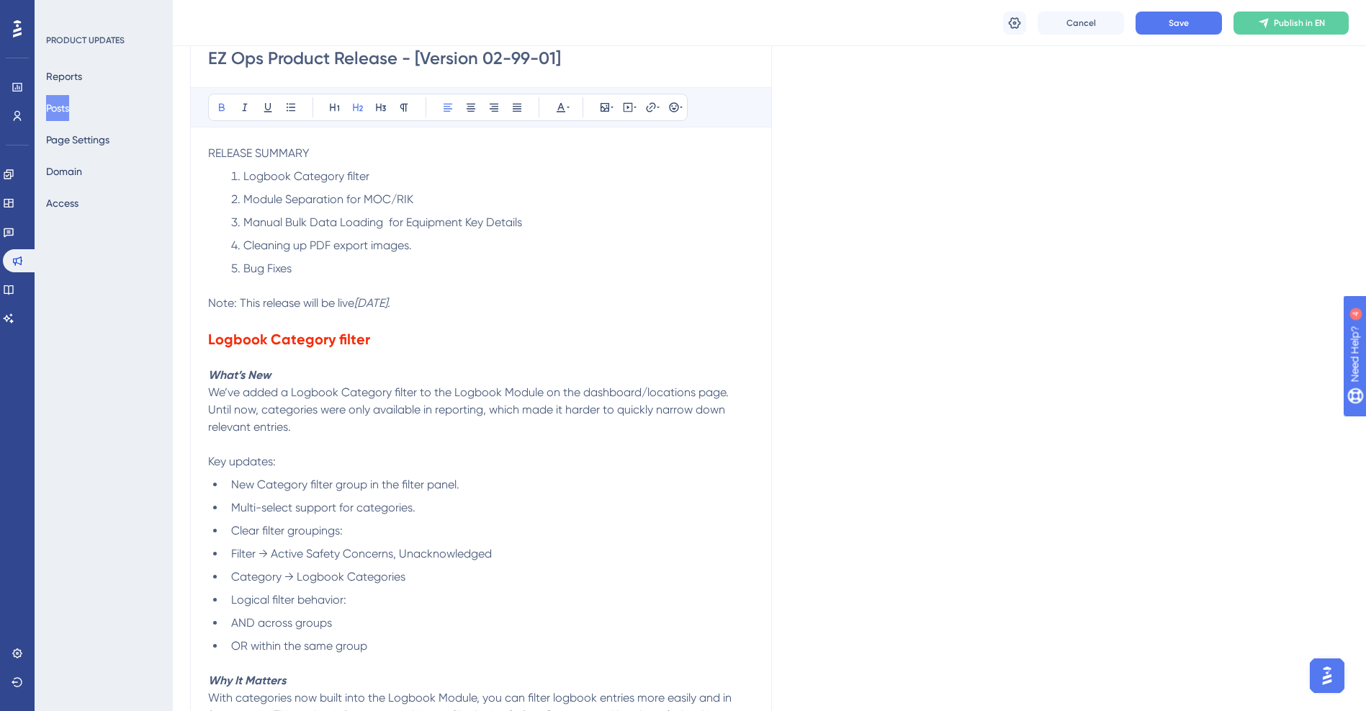
drag, startPoint x: 380, startPoint y: 343, endPoint x: 192, endPoint y: 341, distance: 188.0
click at [565, 108] on icon at bounding box center [561, 108] width 12 height 12
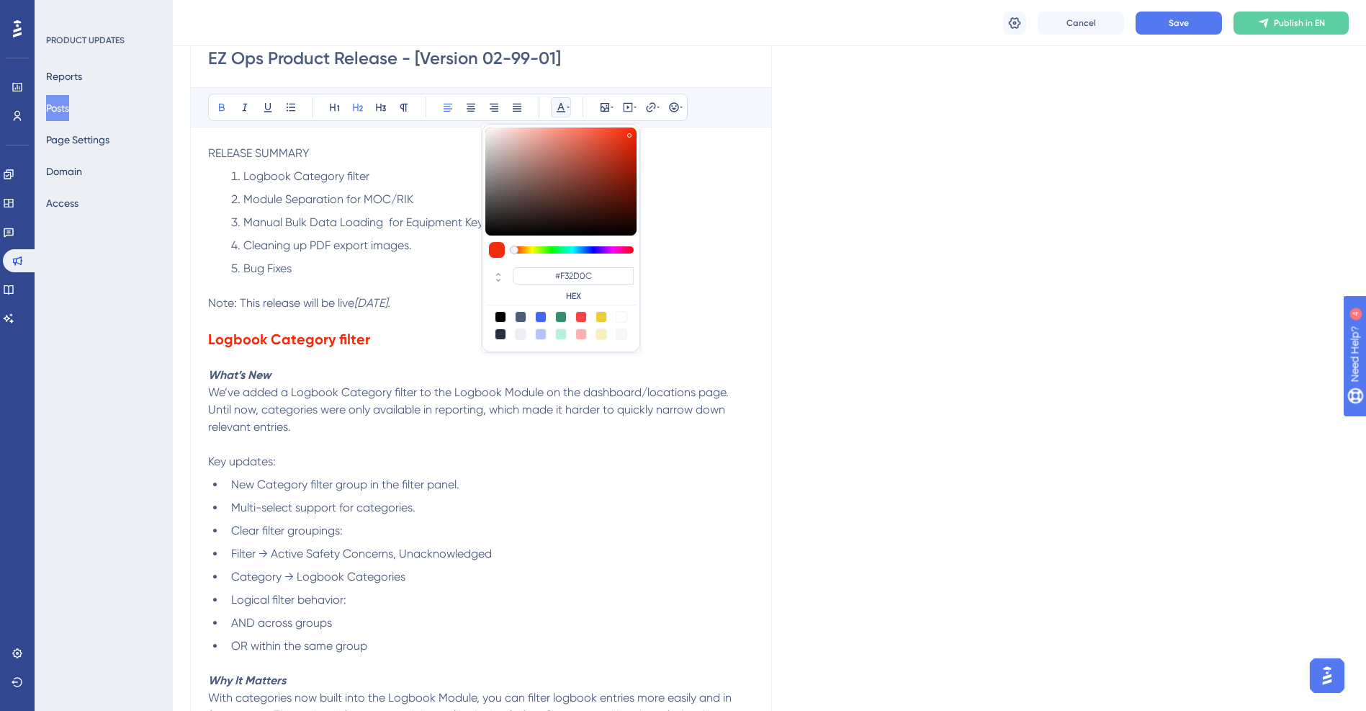
click at [578, 318] on div at bounding box center [581, 317] width 12 height 12
type input "#F84343"
click at [451, 440] on p at bounding box center [481, 444] width 546 height 17
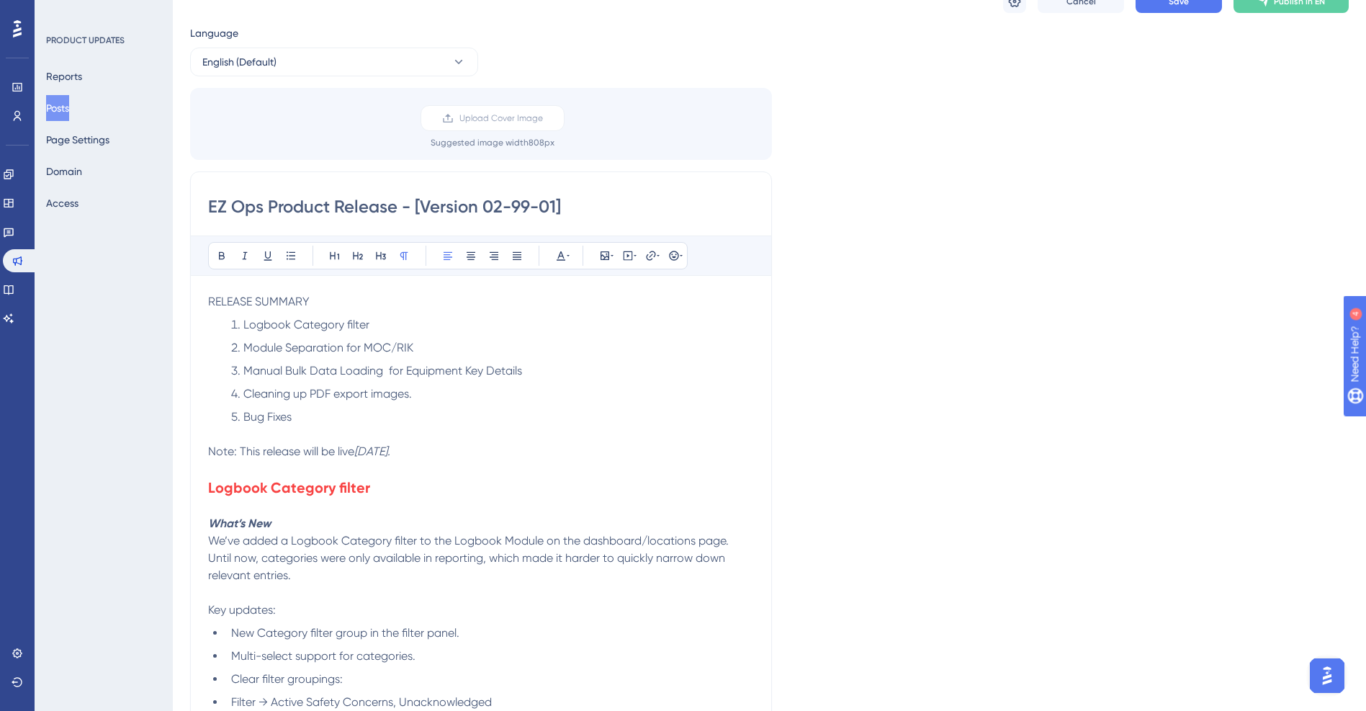
scroll to position [0, 0]
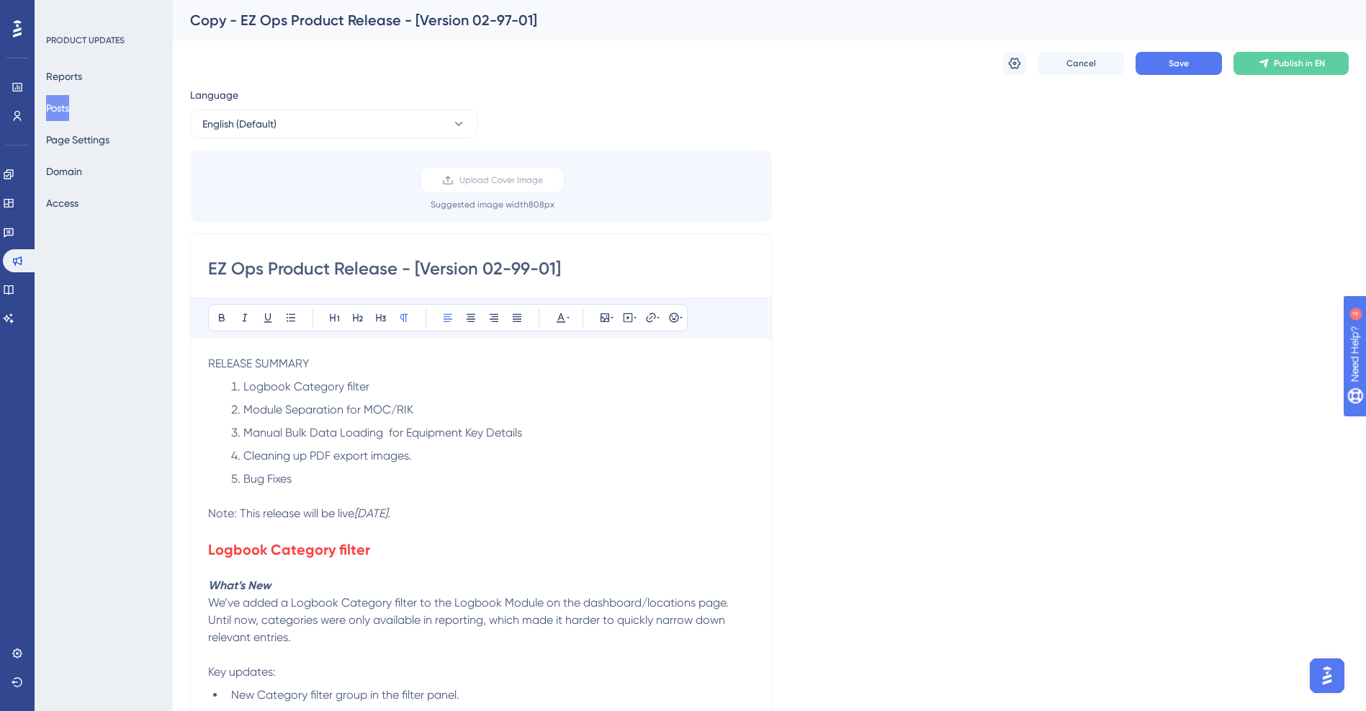
drag, startPoint x: 321, startPoint y: 364, endPoint x: 66, endPoint y: 370, distance: 255.7
click at [307, 431] on span "Manual Bulk Data Loading for Equipment Key Details" at bounding box center [382, 433] width 279 height 14
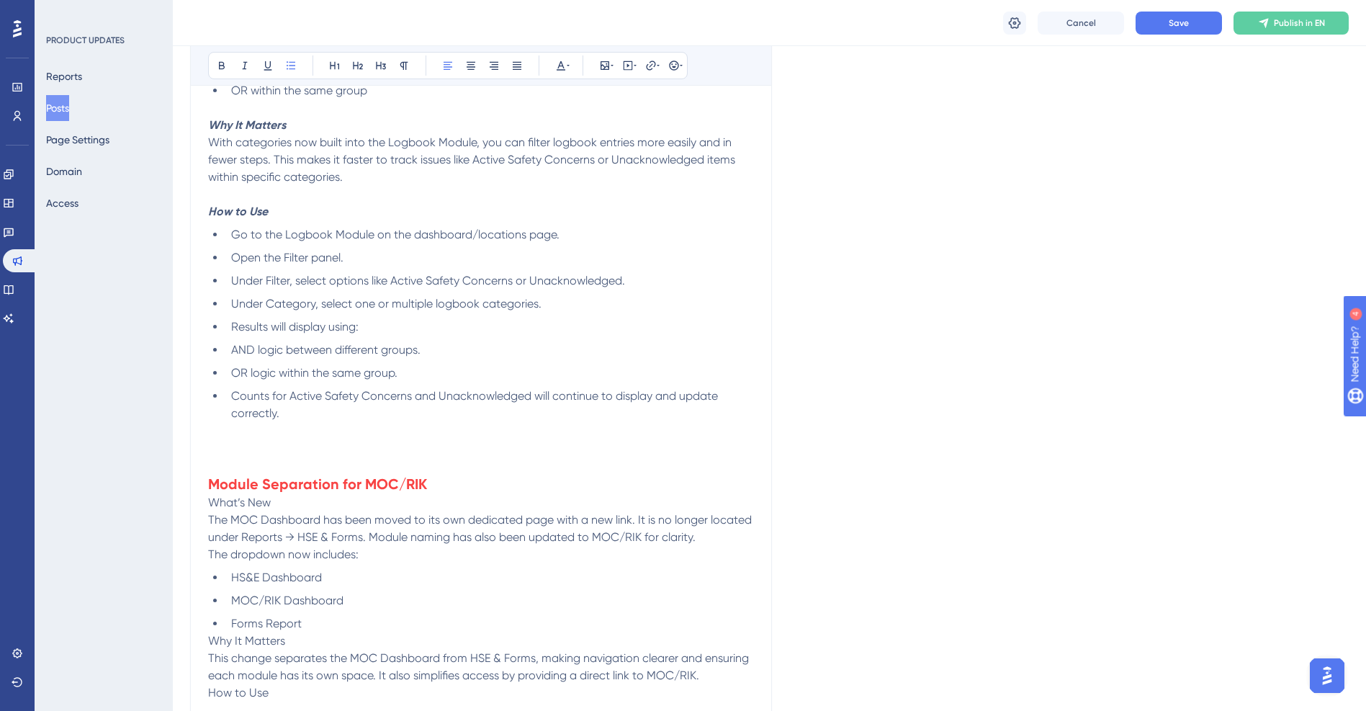
scroll to position [792, 0]
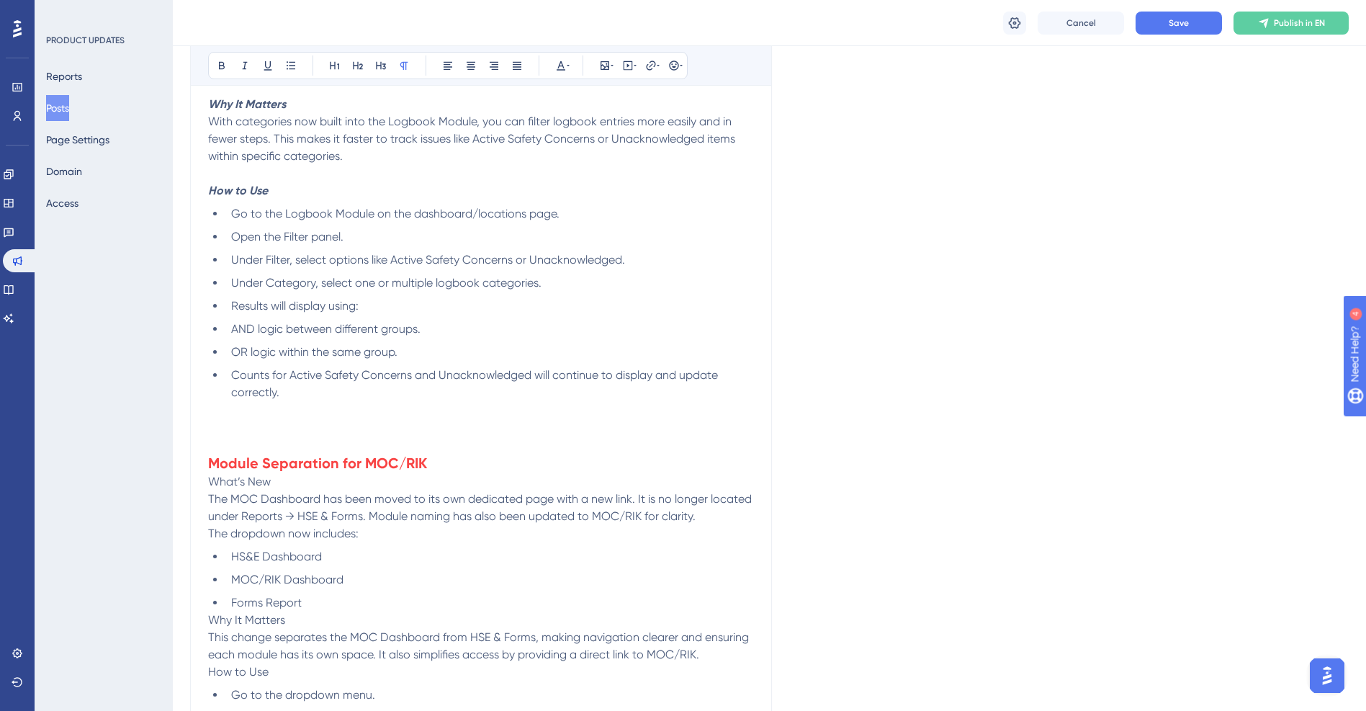
click at [312, 436] on p at bounding box center [481, 444] width 546 height 17
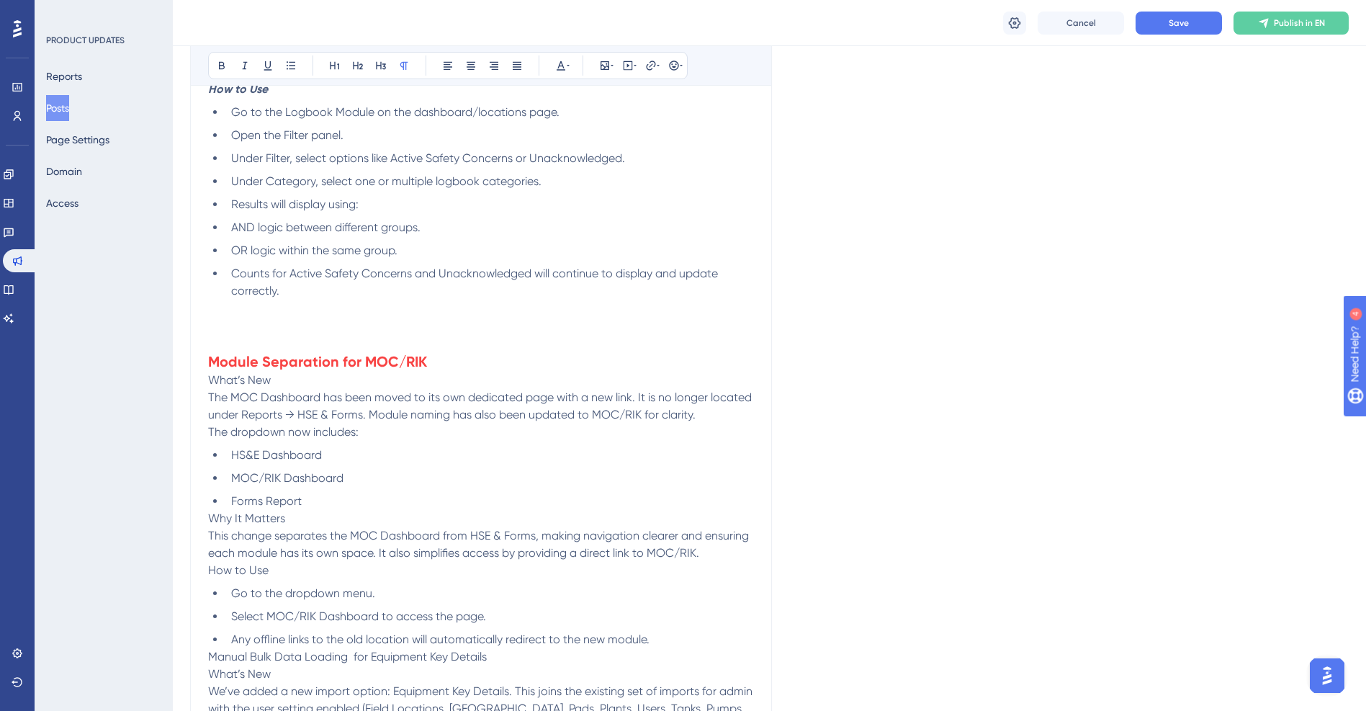
scroll to position [1008, 0]
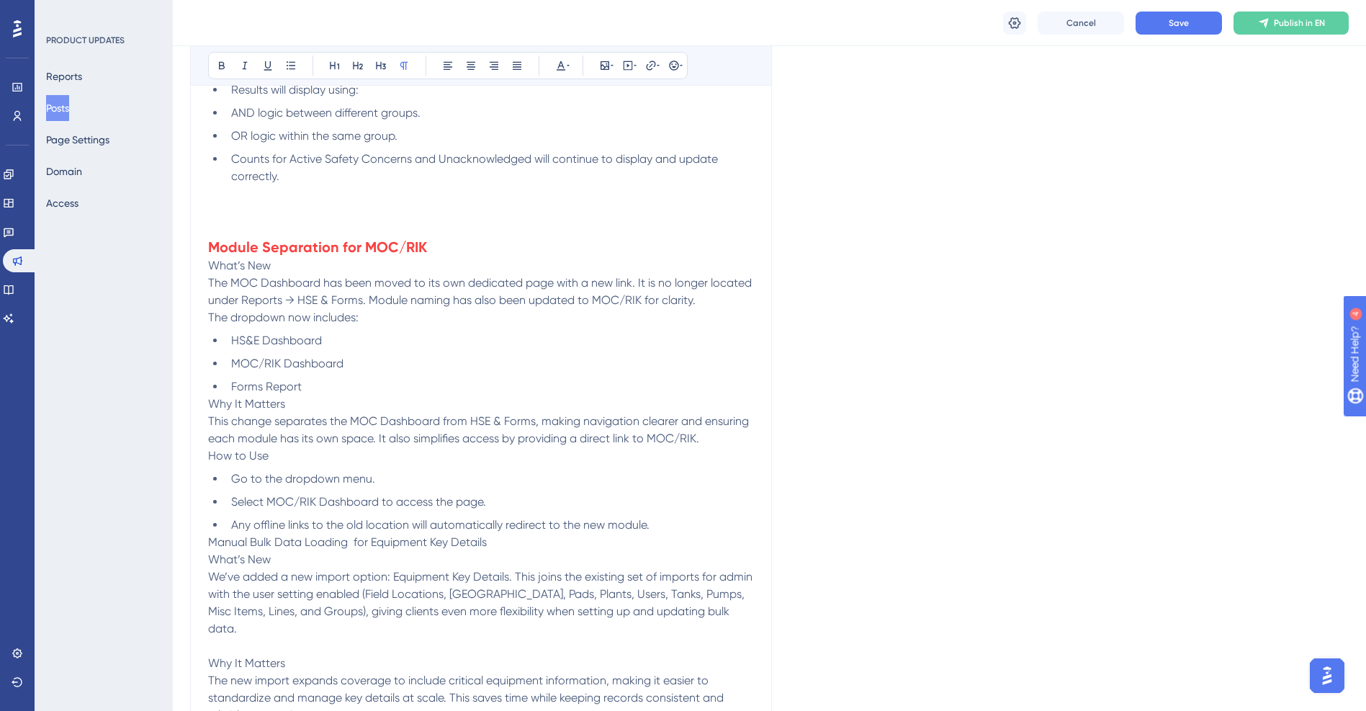
click at [437, 247] on h2 "Module Separation for MOC/RIK" at bounding box center [481, 247] width 546 height 20
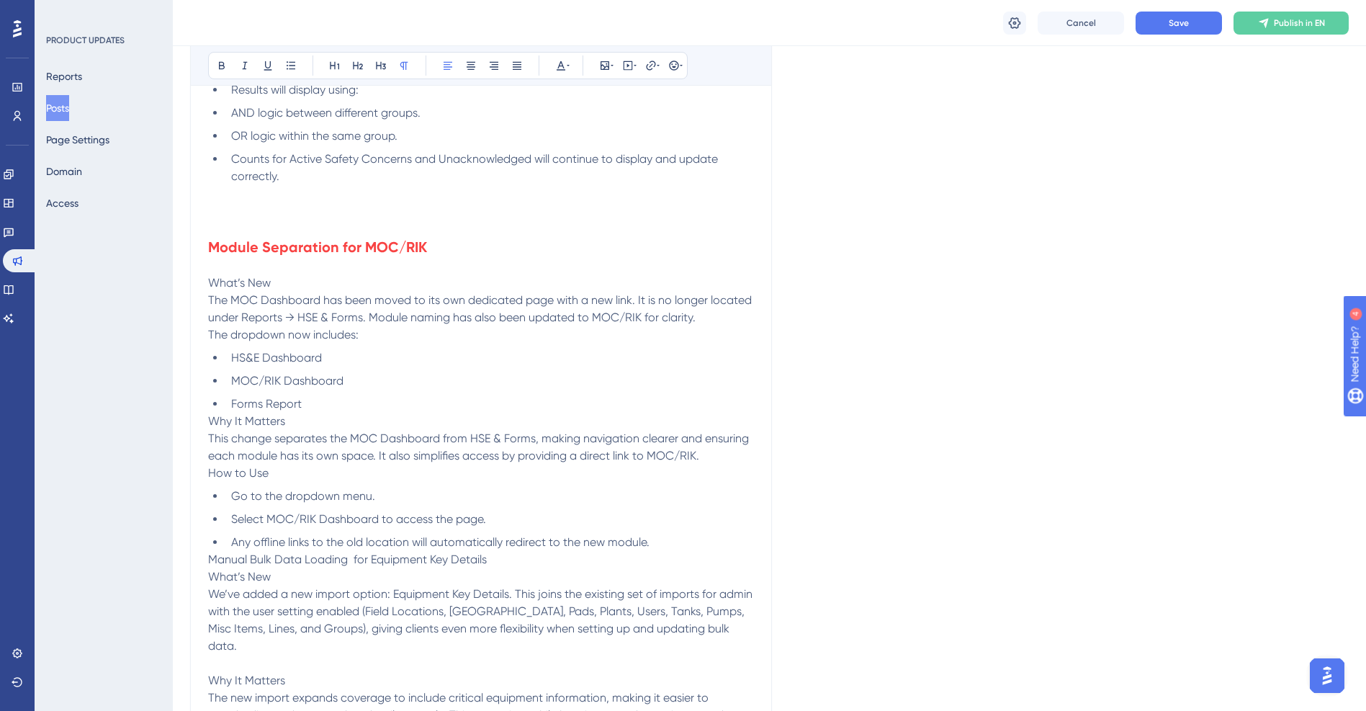
drag, startPoint x: 292, startPoint y: 283, endPoint x: 167, endPoint y: 289, distance: 124.7
click at [173, 289] on div "Performance Users Engagement Widgets Feedback Product Updates Knowledge Base AI…" at bounding box center [769, 164] width 1193 height 2345
click at [333, 290] on p "What’s New" at bounding box center [481, 282] width 546 height 17
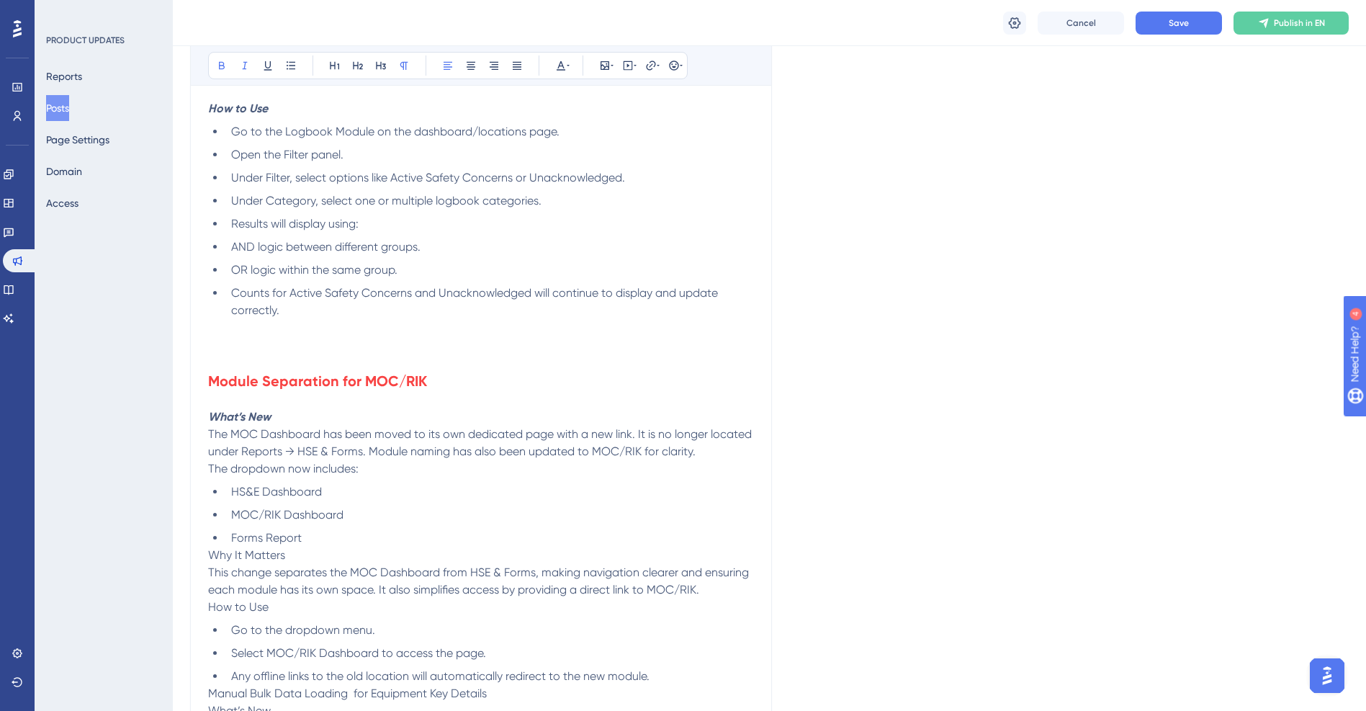
scroll to position [1080, 0]
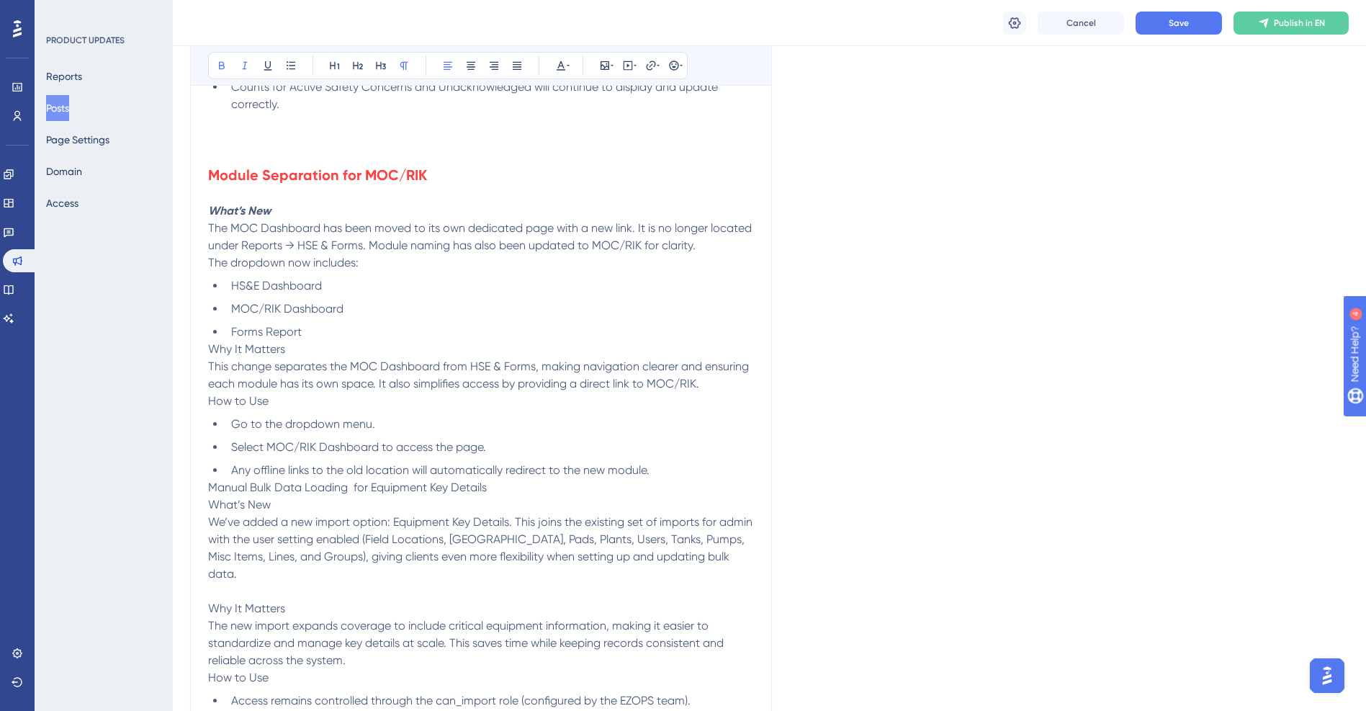
click at [323, 331] on li "Forms Report" at bounding box center [489, 331] width 529 height 17
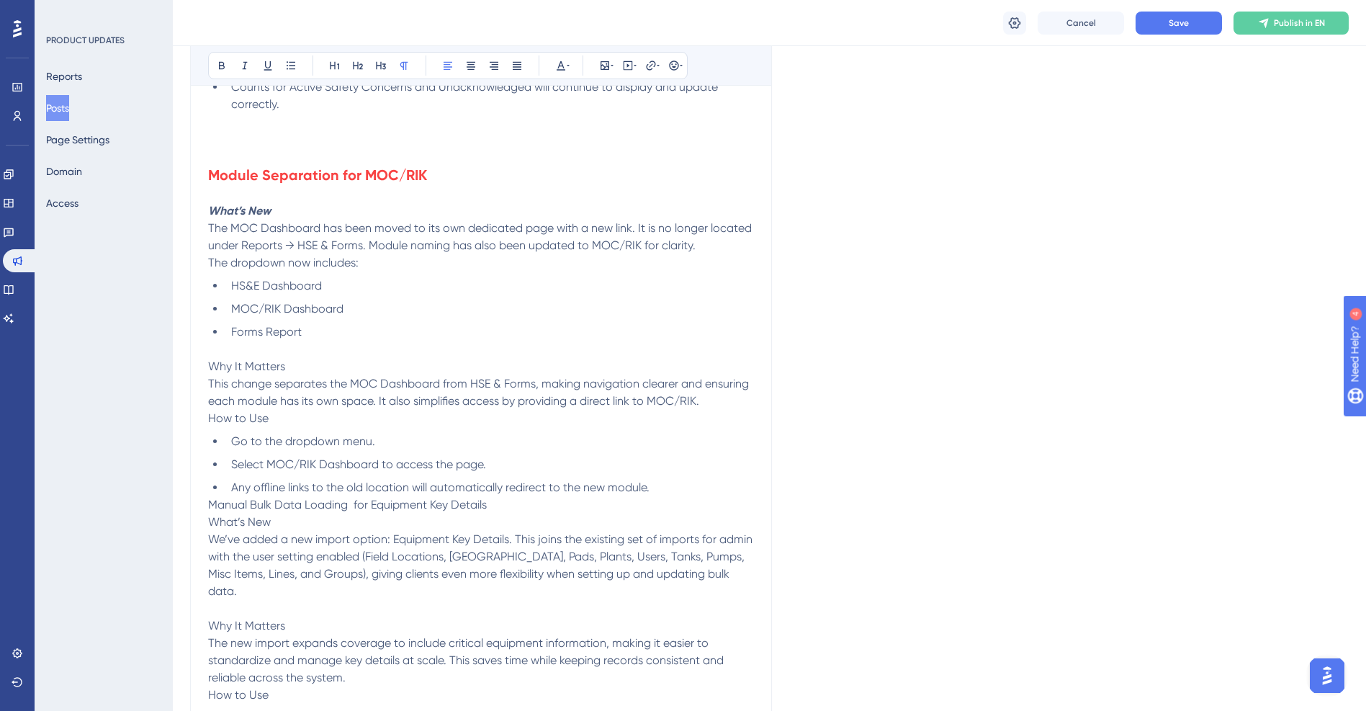
drag, startPoint x: 297, startPoint y: 364, endPoint x: 194, endPoint y: 364, distance: 103.0
click at [194, 364] on div "EZ Ops Product Release - [Version 02-99-01] Bold Italic Underline Bullet Point …" at bounding box center [481, 32] width 582 height 1747
click at [425, 475] on ul "Go to the dropdown menu. Select MOC/RIK Dashboard to access the page. Any offli…" at bounding box center [481, 464] width 546 height 63
click at [712, 400] on p "This change separates the MOC Dashboard from HSE & Forms, making navigation cle…" at bounding box center [481, 392] width 546 height 35
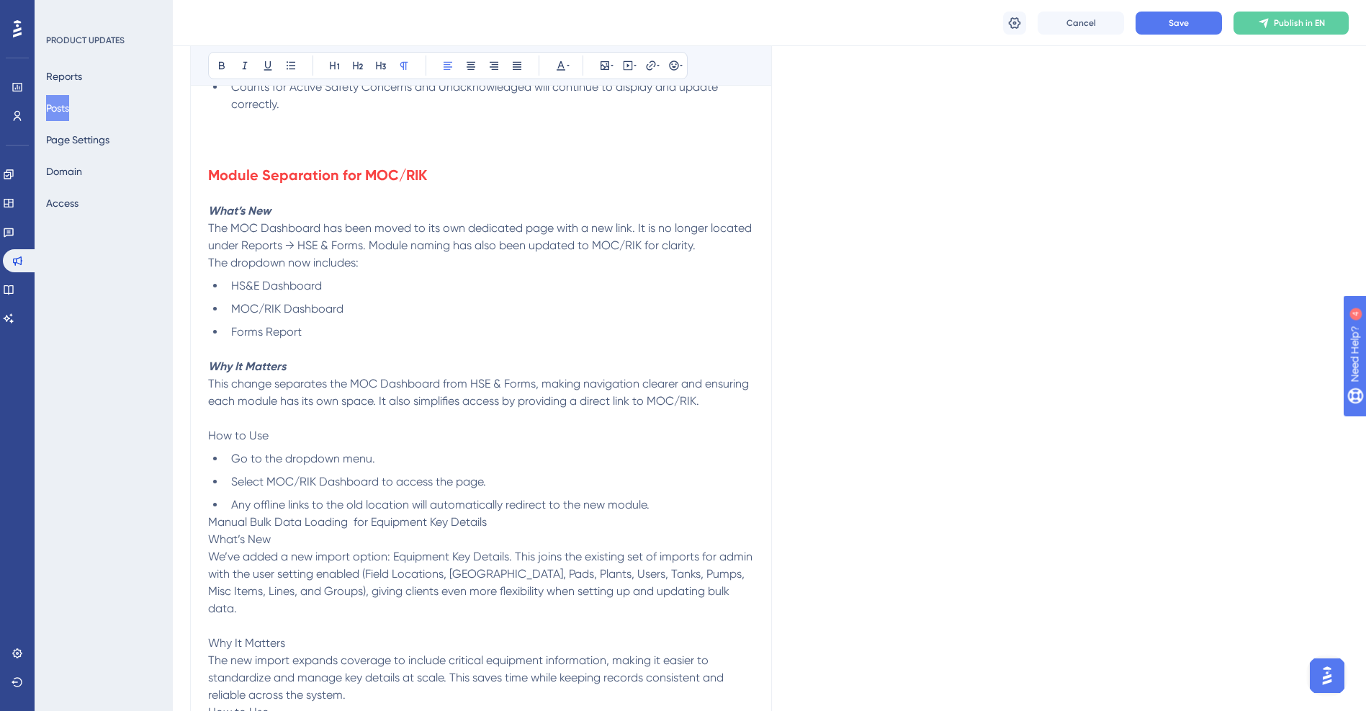
drag, startPoint x: 248, startPoint y: 433, endPoint x: 197, endPoint y: 436, distance: 50.5
click at [197, 436] on div "EZ Ops Product Release - [Version 02-99-01] Bold Italic Underline Bullet Point …" at bounding box center [481, 41] width 582 height 1764
click at [666, 499] on li "Any offline links to the old location will automatically redirect to the new mo…" at bounding box center [489, 504] width 529 height 17
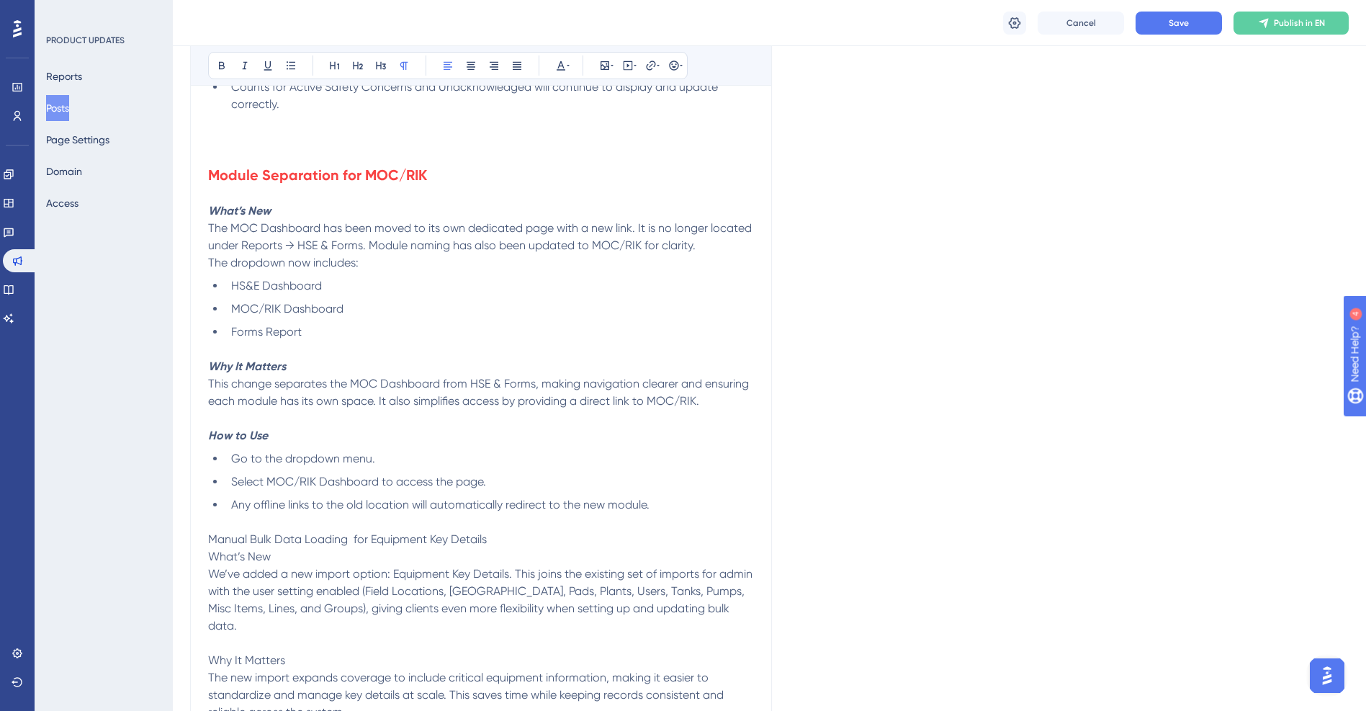
drag, startPoint x: 502, startPoint y: 539, endPoint x: 205, endPoint y: 536, distance: 296.7
click at [205, 536] on div "EZ Ops Product Release - [Version 02-99-01] Bold Italic Underline Bullet Point …" at bounding box center [481, 50] width 582 height 1782
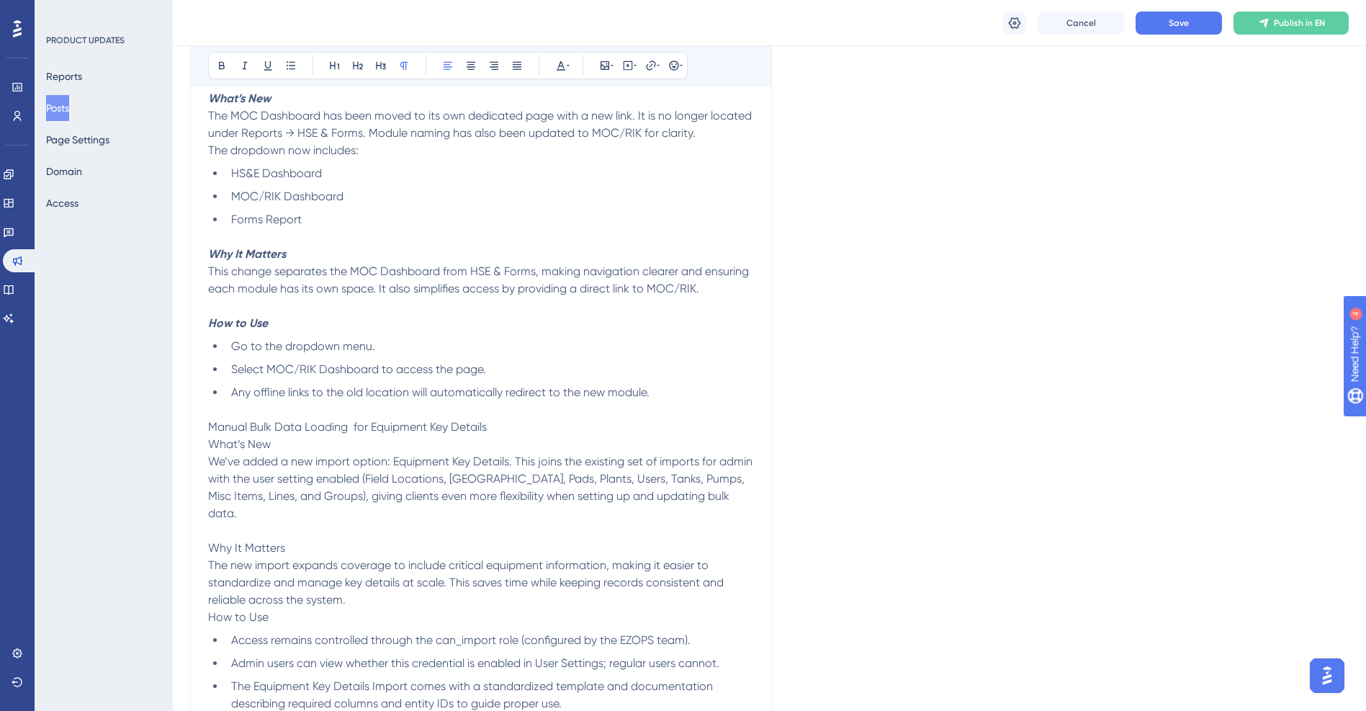
scroll to position [1224, 0]
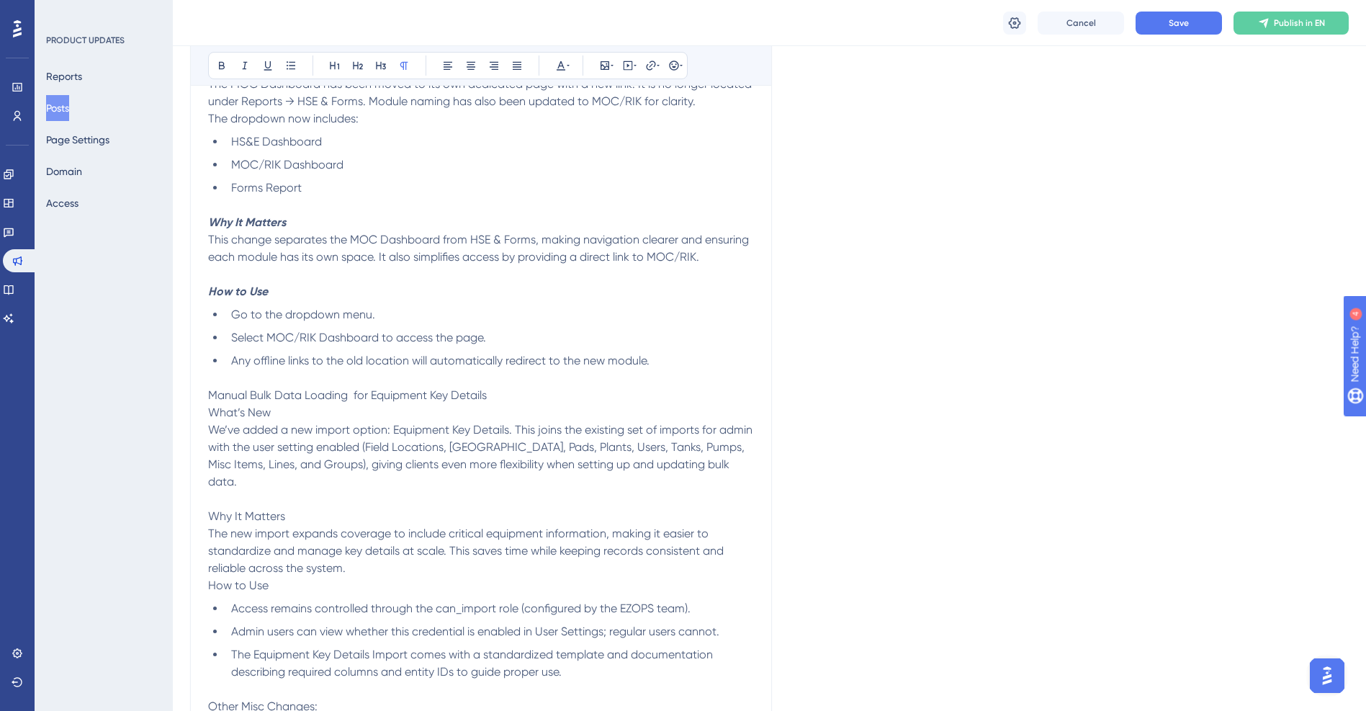
click at [671, 372] on p at bounding box center [481, 377] width 546 height 17
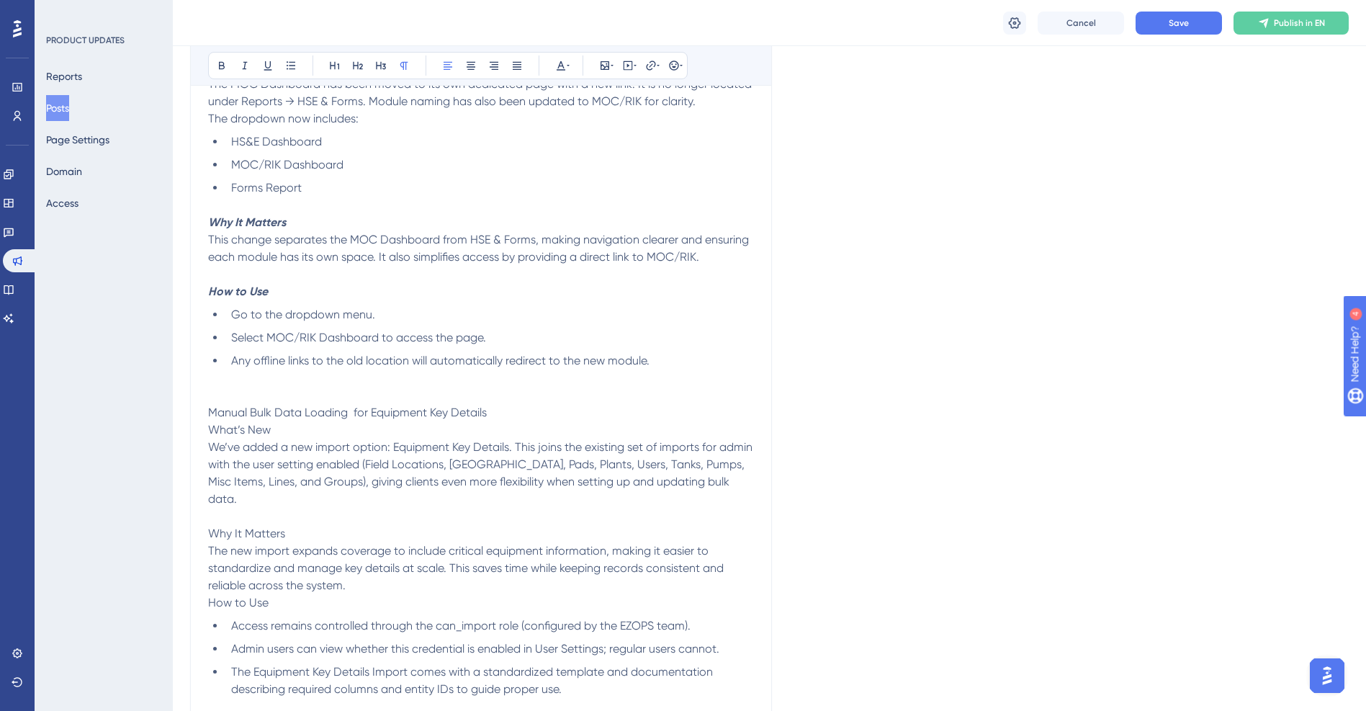
drag, startPoint x: 493, startPoint y: 410, endPoint x: 196, endPoint y: 413, distance: 297.5
click at [528, 413] on p "Manual Bulk Data Loading for Equipment Key Details" at bounding box center [481, 412] width 546 height 17
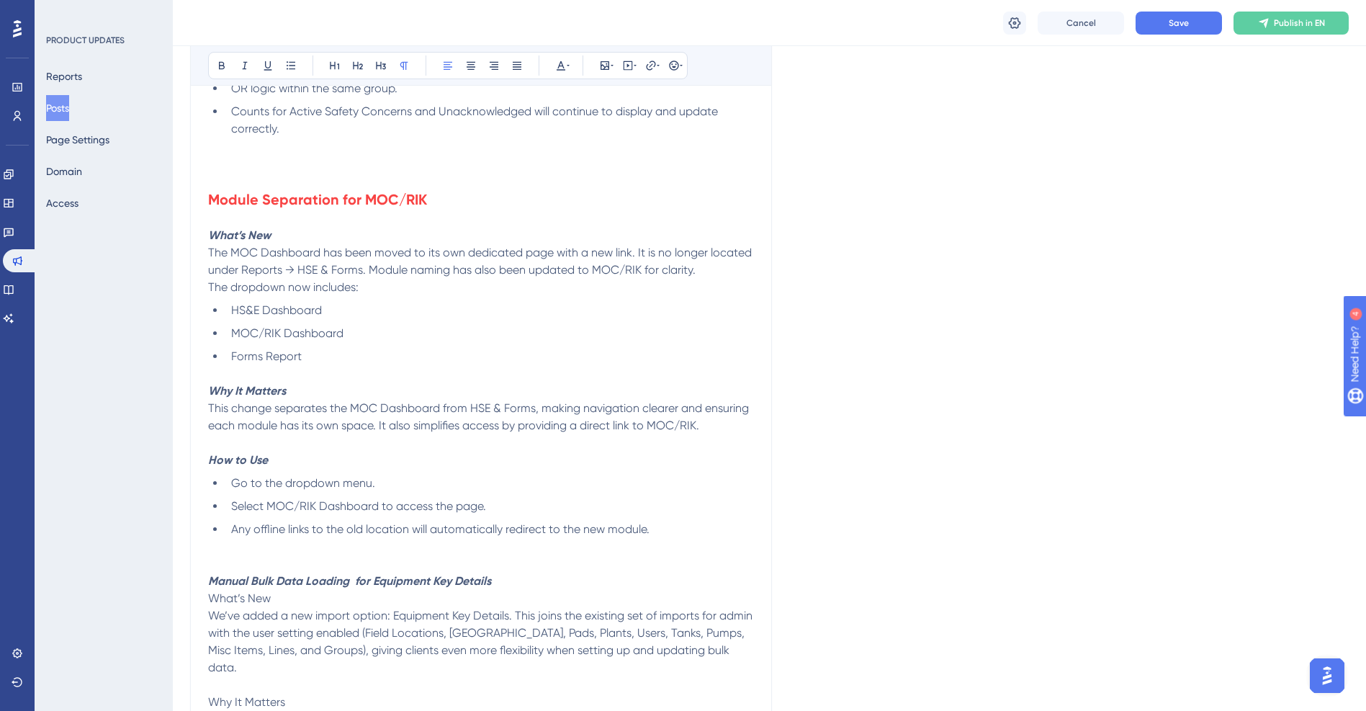
scroll to position [1080, 0]
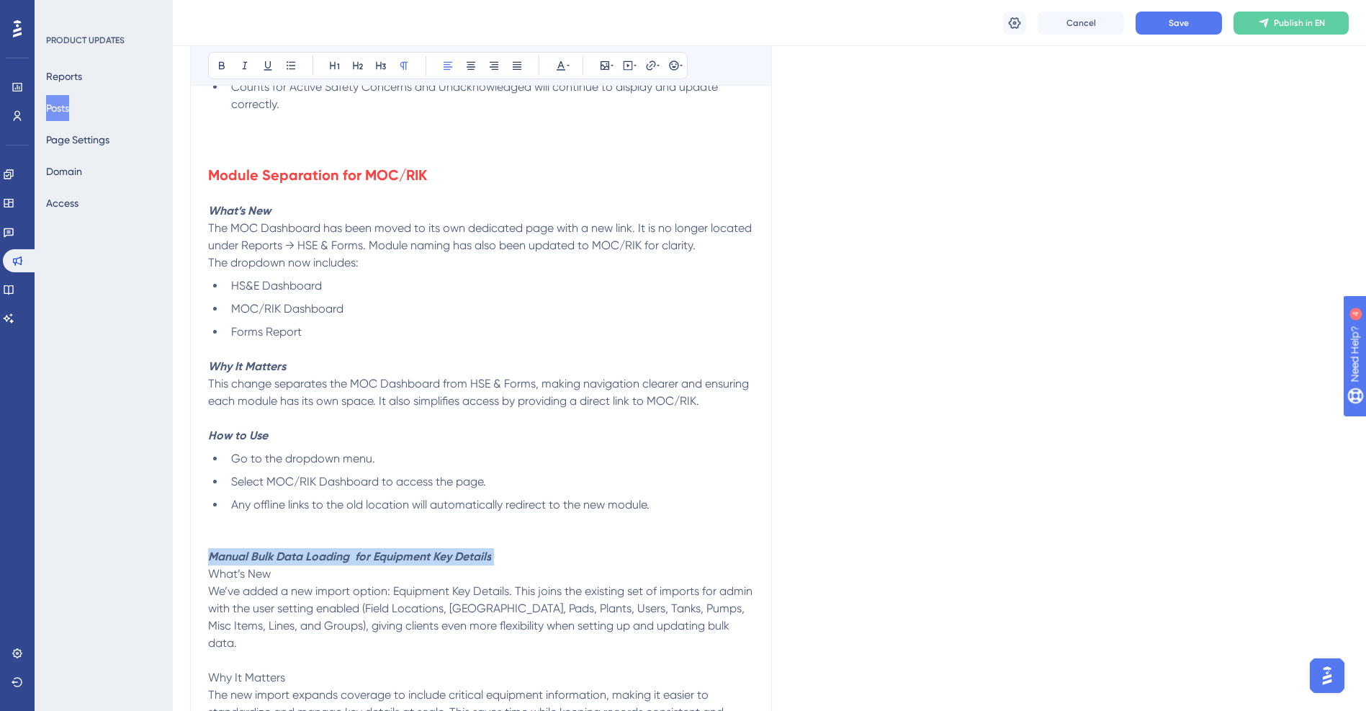
drag, startPoint x: 501, startPoint y: 555, endPoint x: 161, endPoint y: 560, distance: 340.0
click at [173, 560] on div "Performance Users Engagement Widgets Feedback Product Updates Knowledge Base AI…" at bounding box center [769, 127] width 1193 height 2414
click at [354, 63] on icon at bounding box center [358, 66] width 12 height 12
click at [557, 63] on icon at bounding box center [561, 66] width 12 height 12
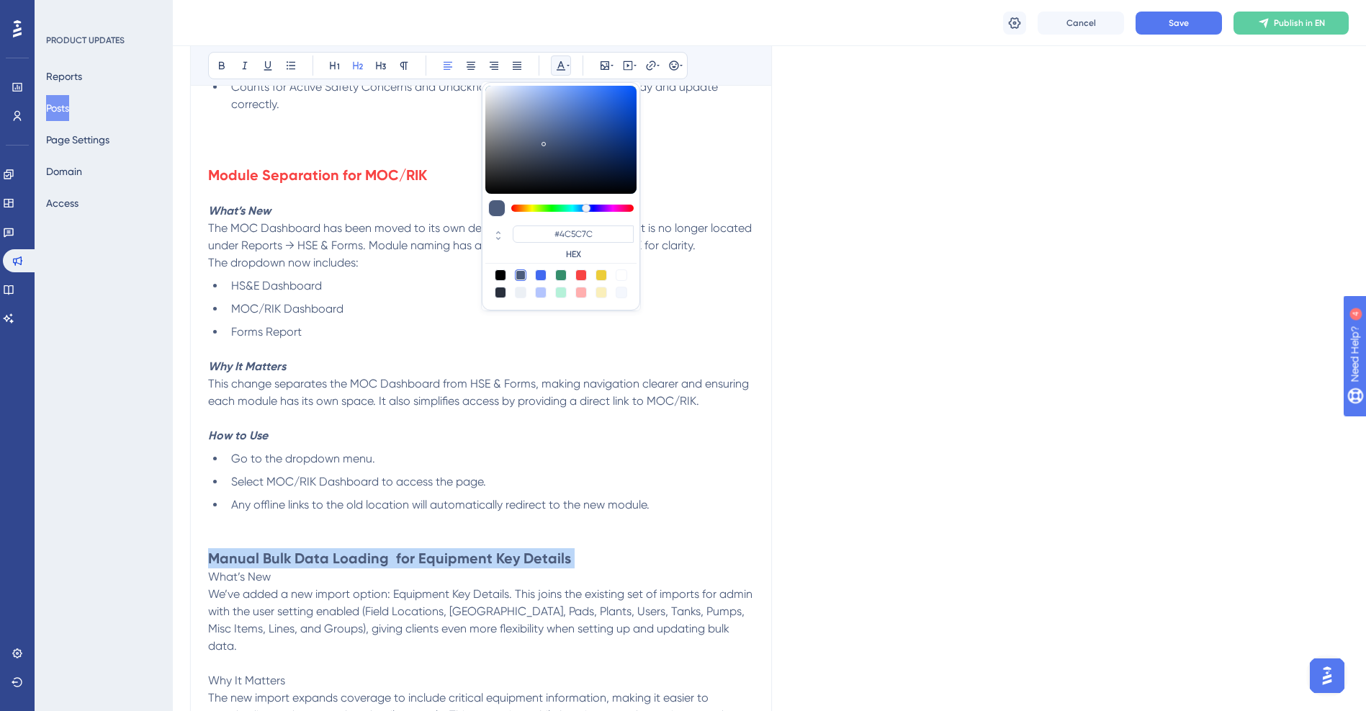
click at [583, 272] on div at bounding box center [581, 275] width 12 height 12
type input "#F84343"
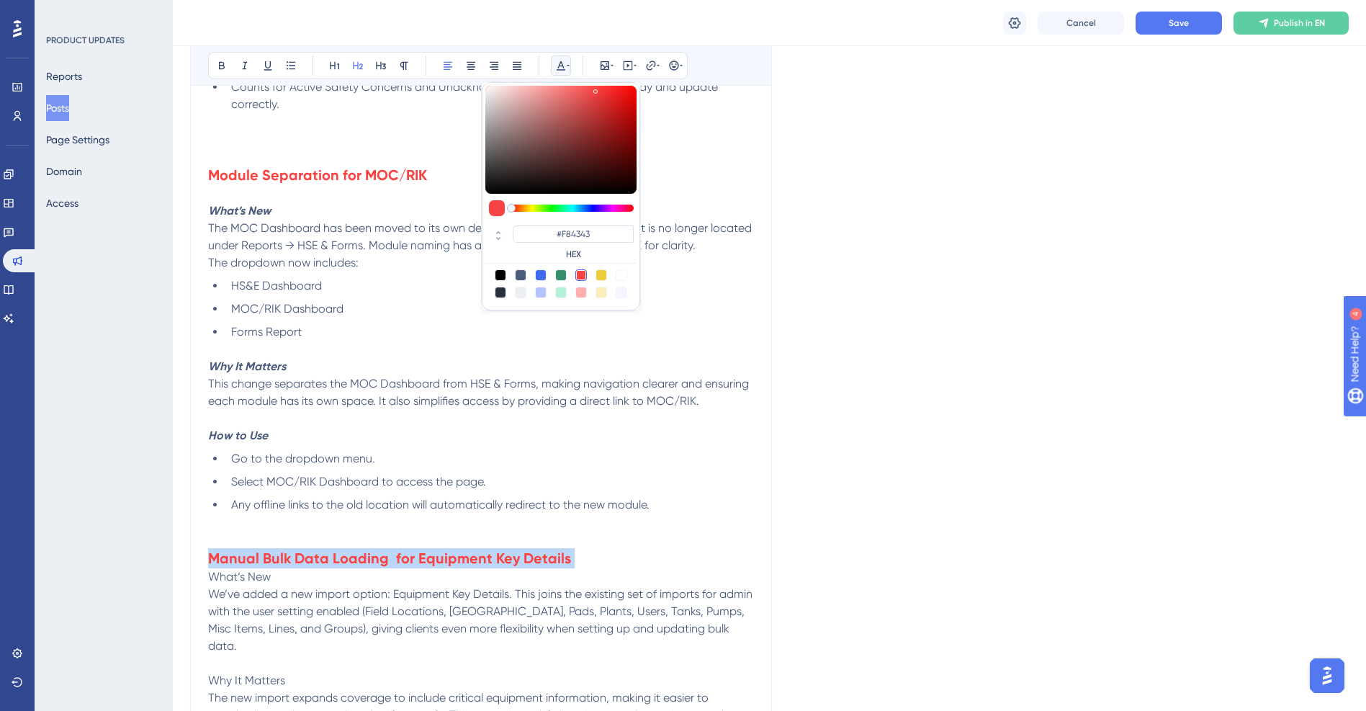
click at [587, 568] on h2 "Manual Bulk Data Loading for Equipment Key Details" at bounding box center [481, 558] width 546 height 20
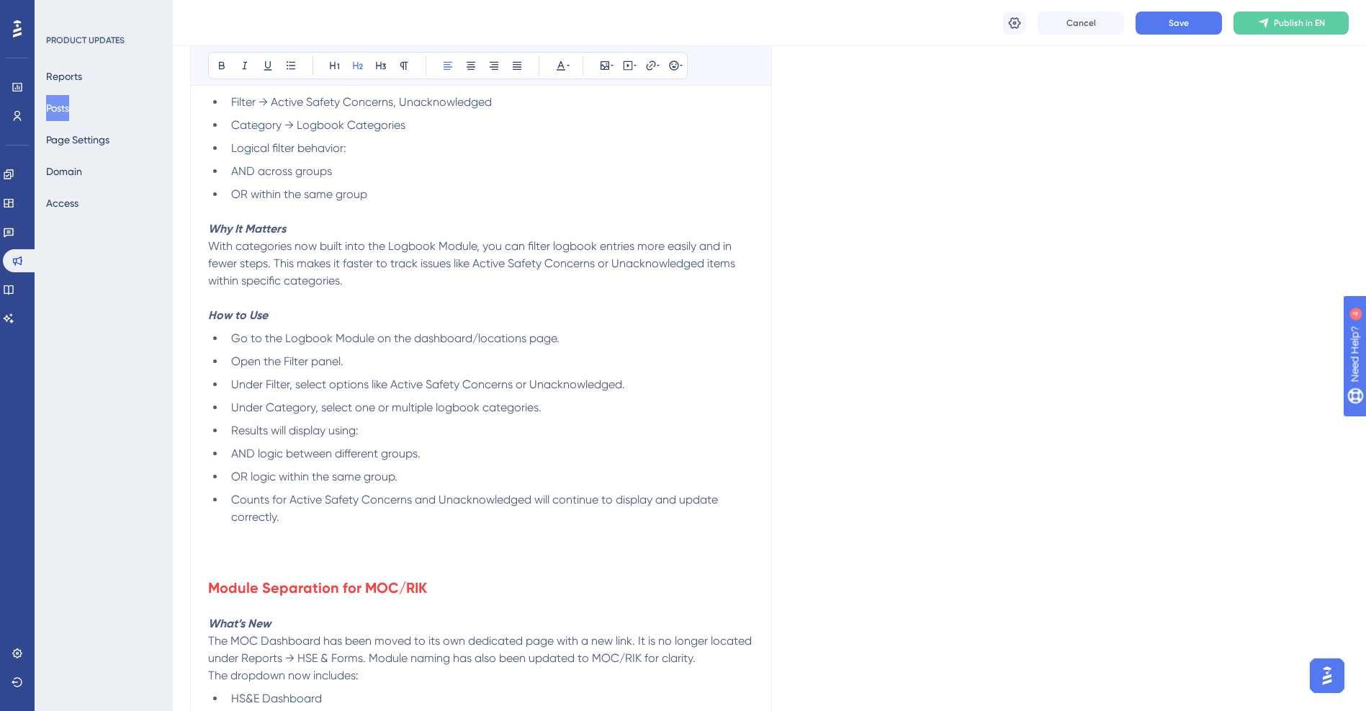
scroll to position [576, 0]
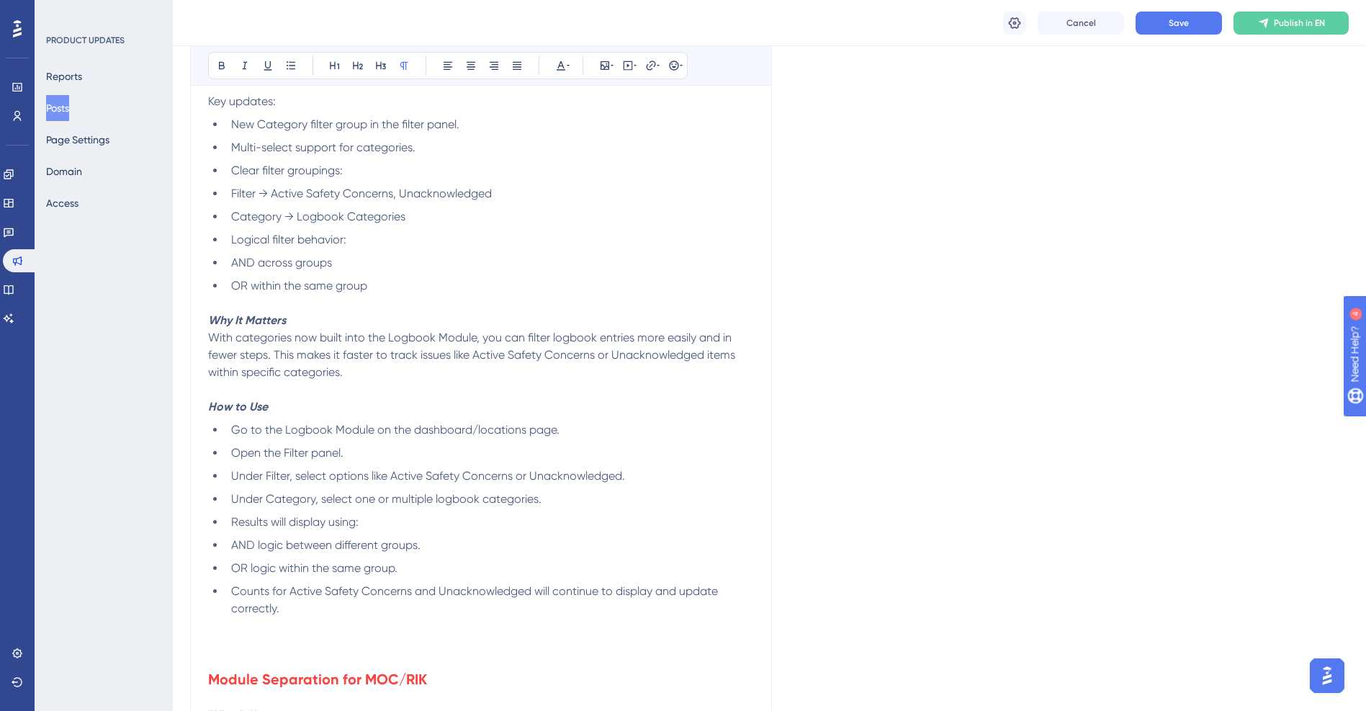
click at [287, 630] on p at bounding box center [481, 625] width 546 height 17
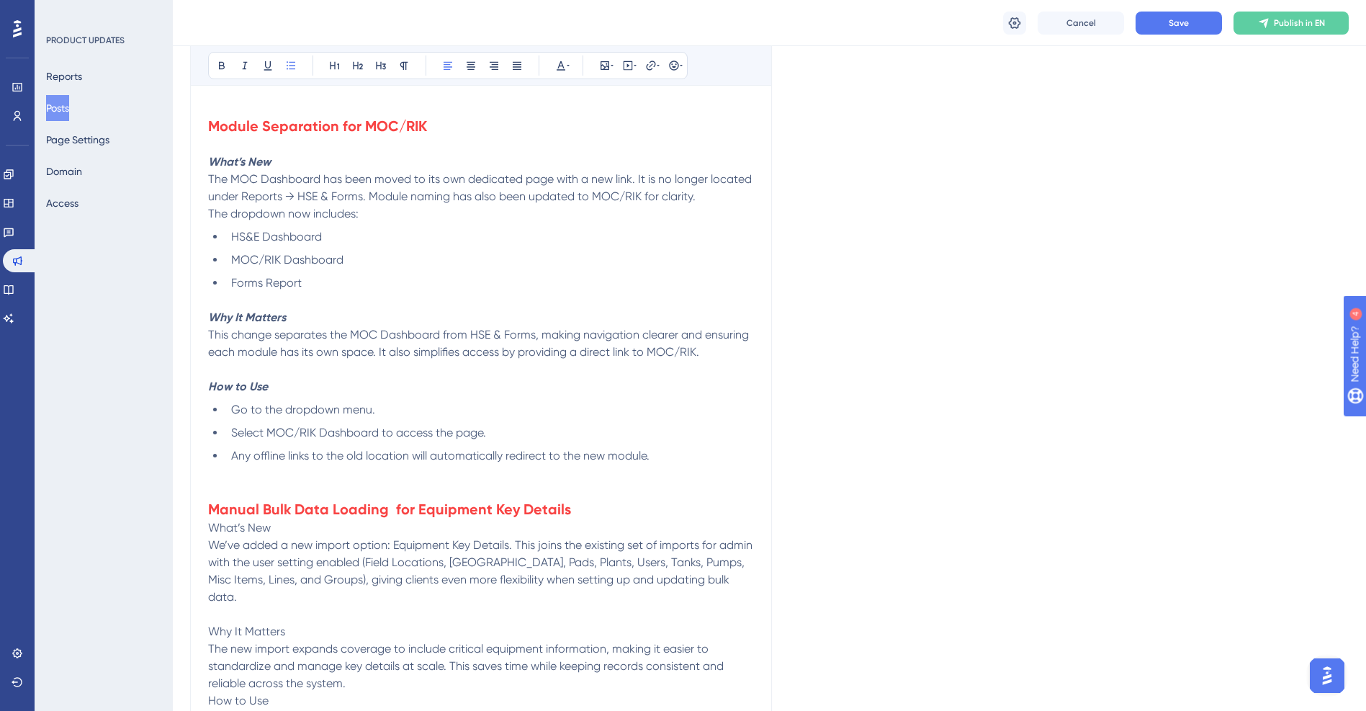
scroll to position [1224, 0]
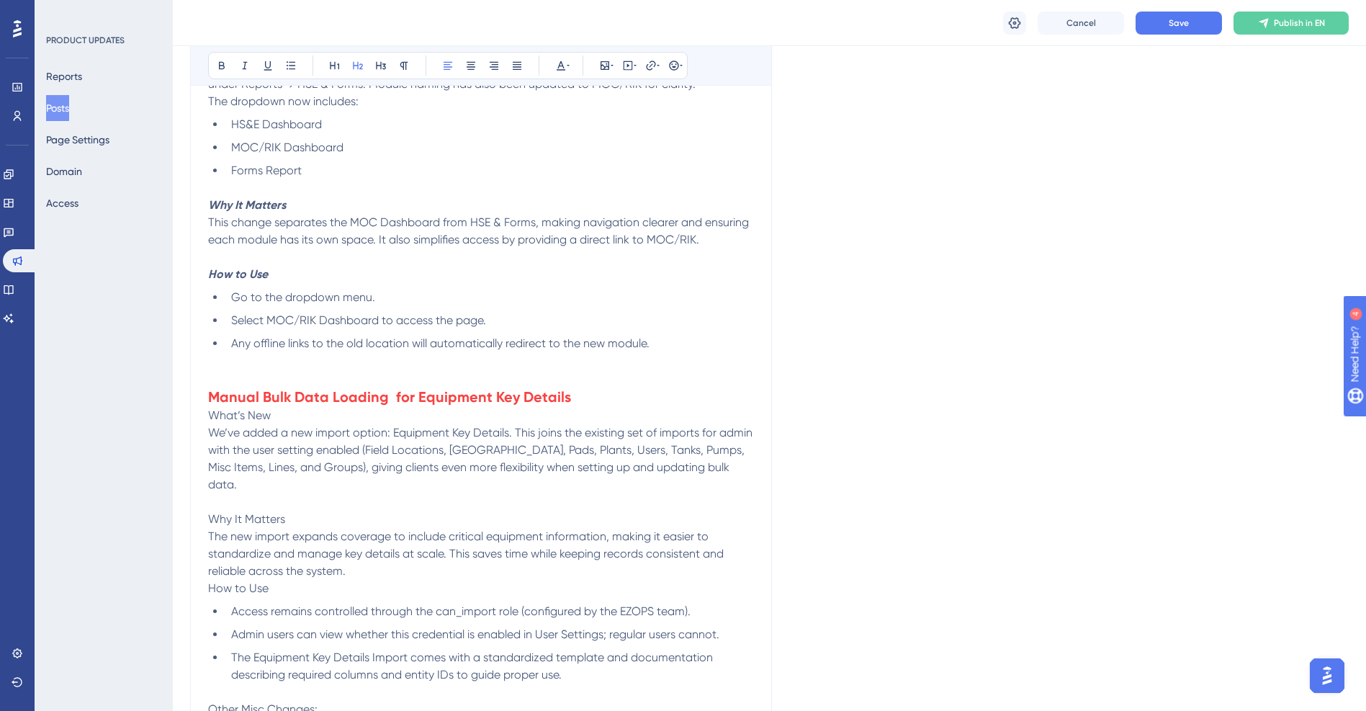
click at [585, 397] on h2 "Manual Bulk Data Loading for Equipment Key Details" at bounding box center [481, 397] width 546 height 20
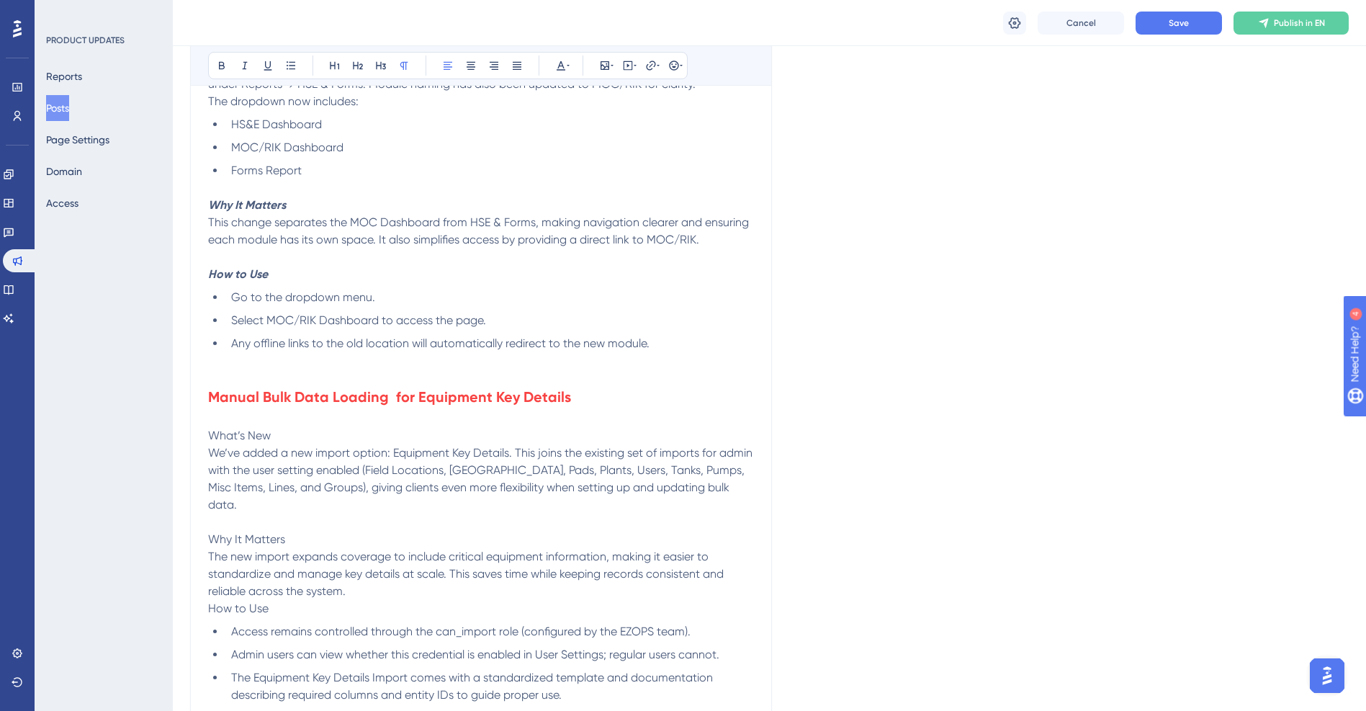
drag, startPoint x: 274, startPoint y: 436, endPoint x: 166, endPoint y: 434, distance: 108.0
click at [305, 531] on p "Why It Matters" at bounding box center [481, 539] width 546 height 17
drag, startPoint x: 297, startPoint y: 519, endPoint x: 128, endPoint y: 514, distance: 169.3
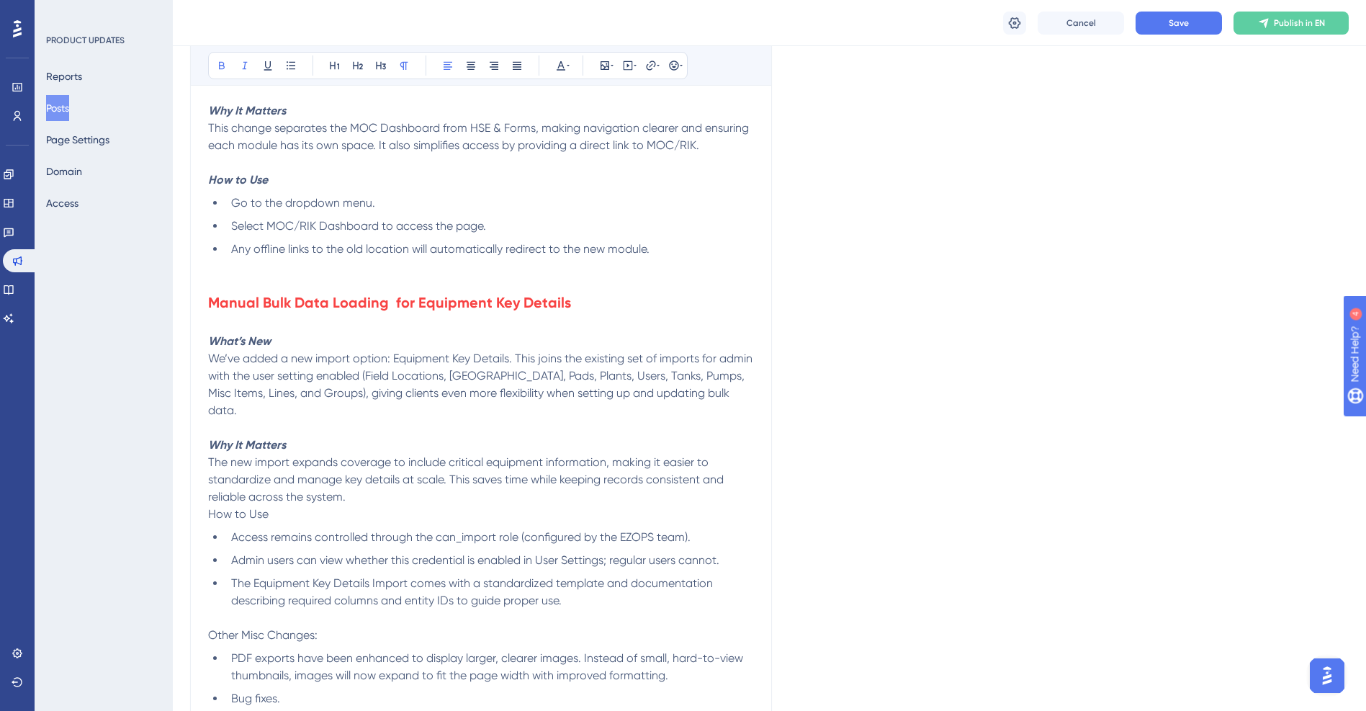
scroll to position [1512, 0]
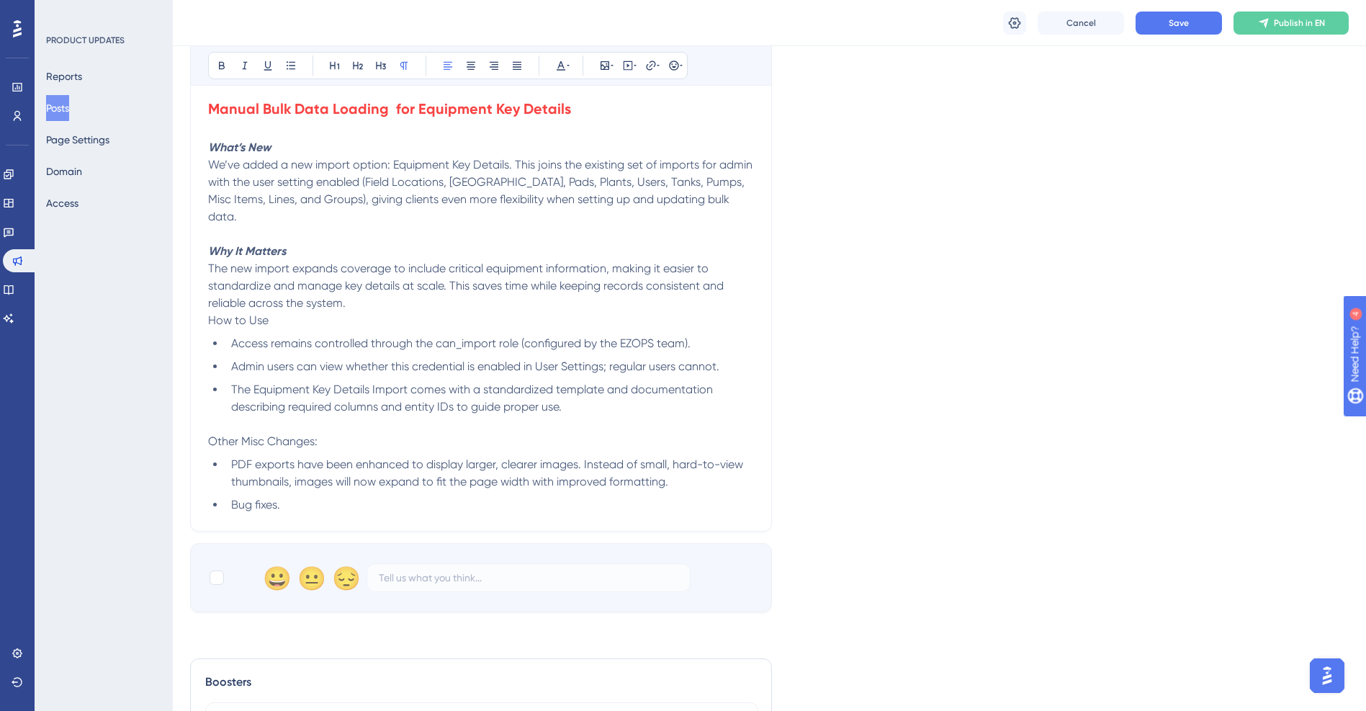
drag, startPoint x: 326, startPoint y: 422, endPoint x: 157, endPoint y: 421, distance: 168.5
click at [358, 66] on icon at bounding box center [358, 66] width 10 height 8
click at [562, 64] on icon at bounding box center [561, 65] width 9 height 9
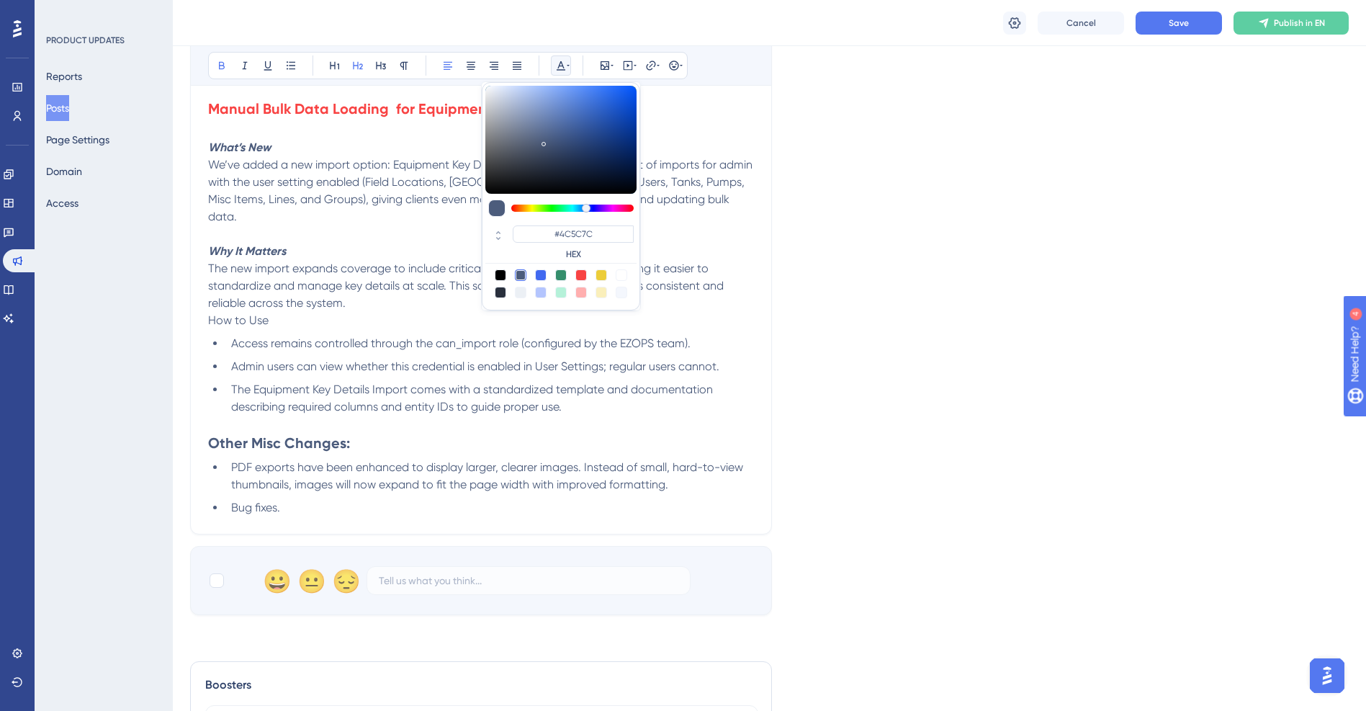
click at [586, 273] on div at bounding box center [581, 275] width 12 height 12
type input "#F84343"
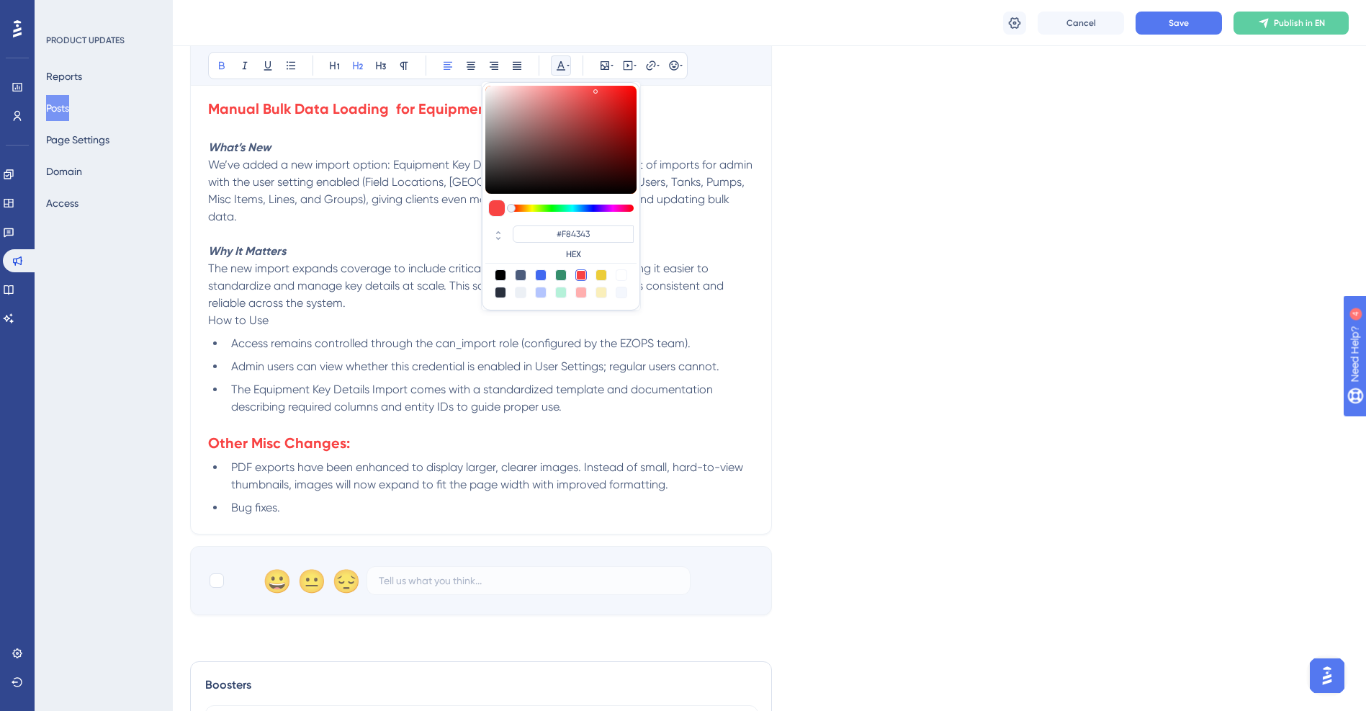
click at [403, 433] on h2 "Other Misc Changes:" at bounding box center [481, 443] width 546 height 20
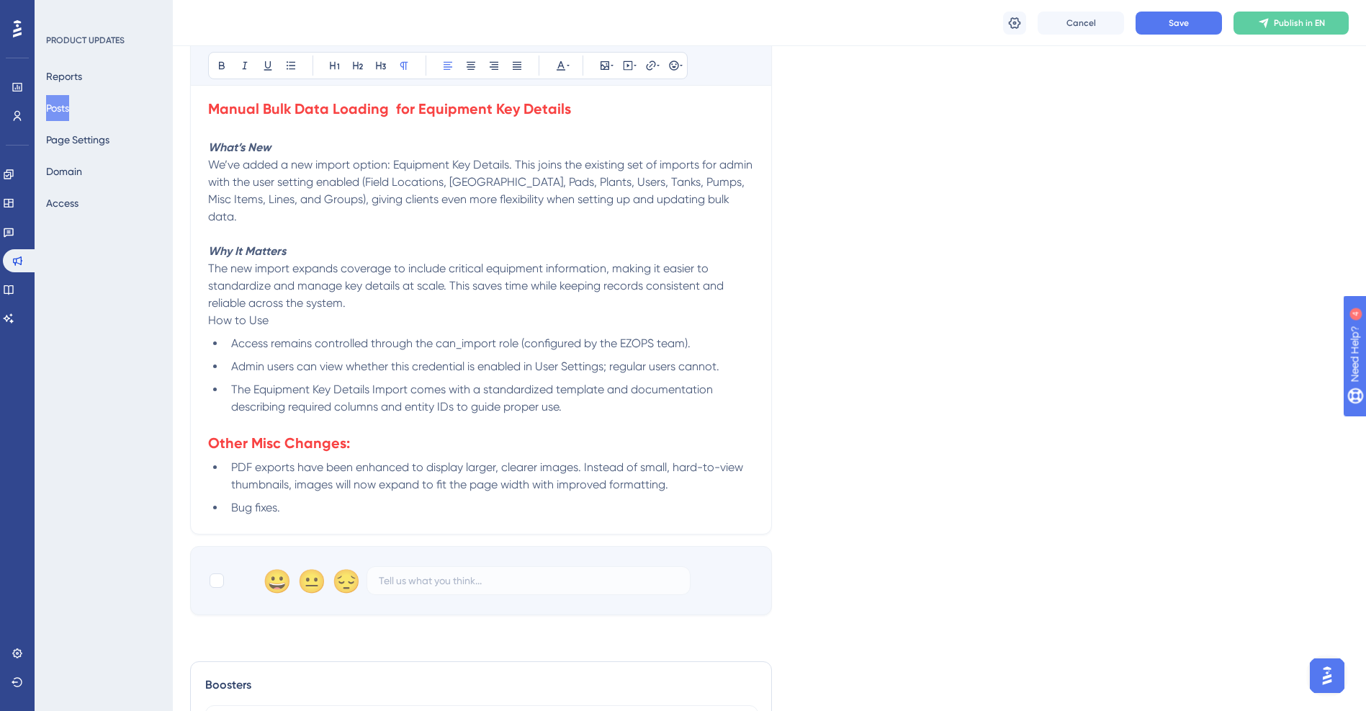
click at [342, 416] on p at bounding box center [481, 424] width 546 height 17
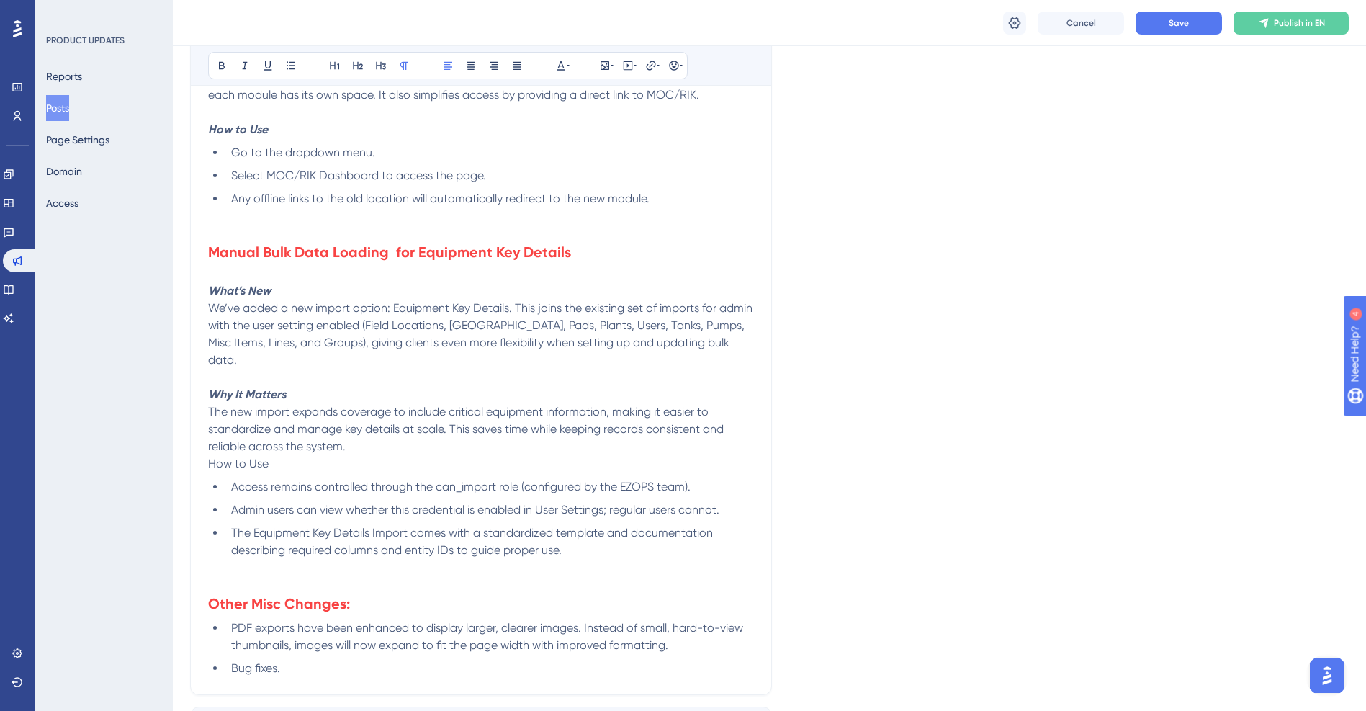
scroll to position [1368, 0]
click at [235, 270] on h2 at bounding box center [481, 273] width 546 height 20
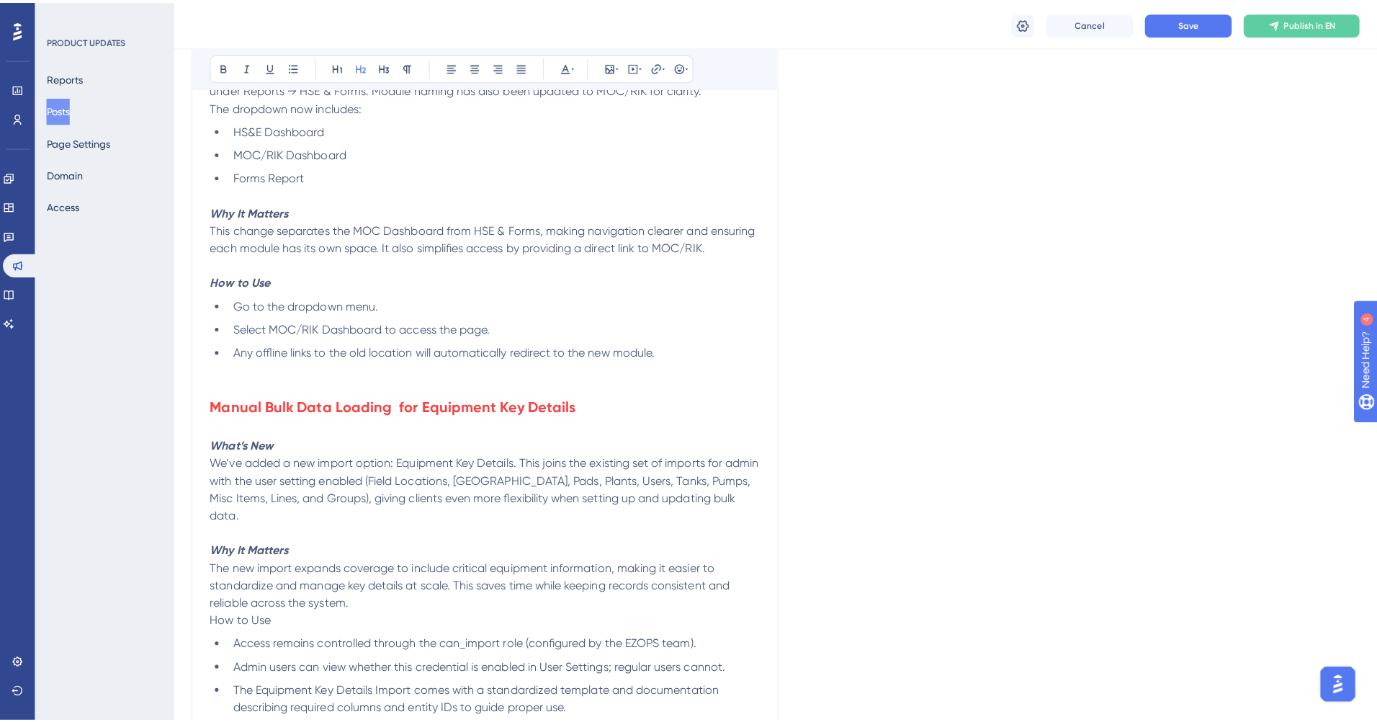
scroll to position [0, 0]
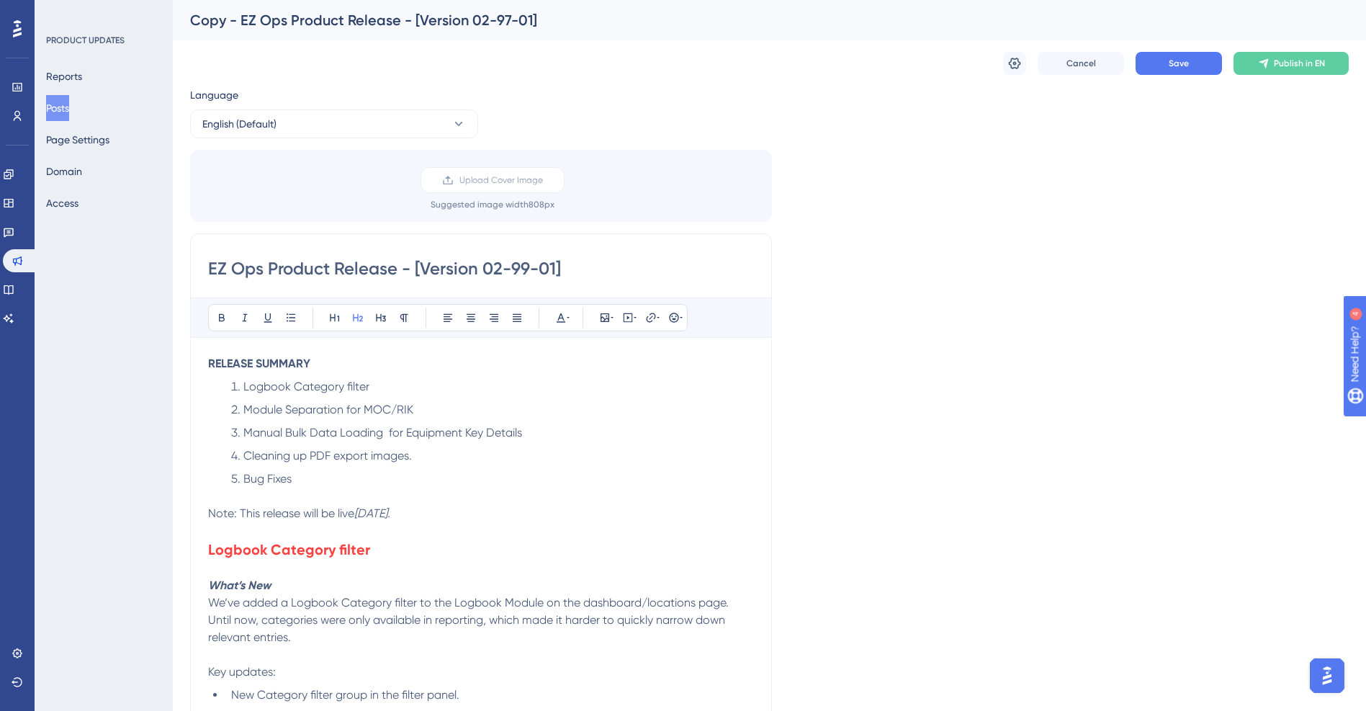
click at [496, 266] on input "EZ Ops Product Release - [Version 02-99-01]" at bounding box center [481, 268] width 546 height 23
click at [438, 266] on input "EZ Ops Product Release - [Version 02-99-01]" at bounding box center [481, 268] width 546 height 23
click at [253, 276] on input "EZ Ops Product Release - [Version 02-99-01]" at bounding box center [481, 268] width 546 height 23
click at [1178, 65] on span "Save" at bounding box center [1179, 64] width 20 height 12
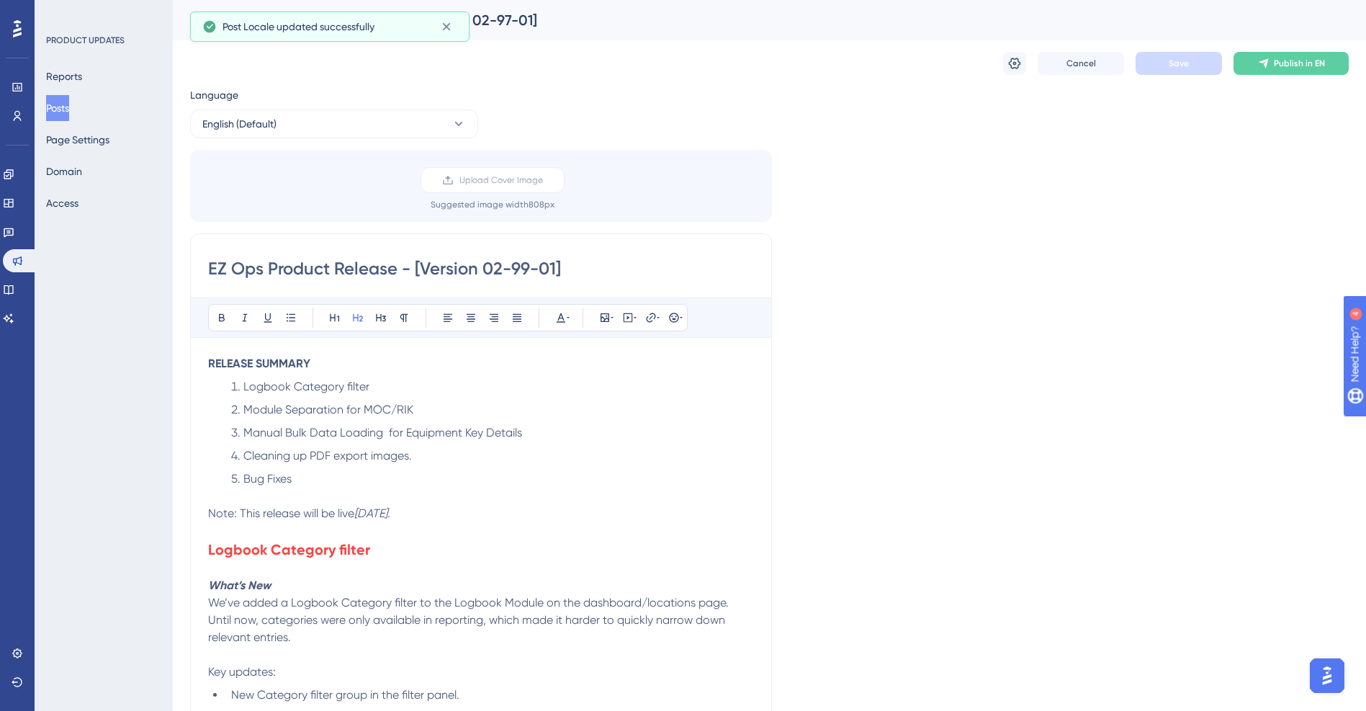
click at [521, 12] on div "Copy - EZ Ops Product Release - [Version 02-97-01]" at bounding box center [751, 20] width 1123 height 20
click at [79, 141] on button "Page Settings" at bounding box center [77, 140] width 63 height 26
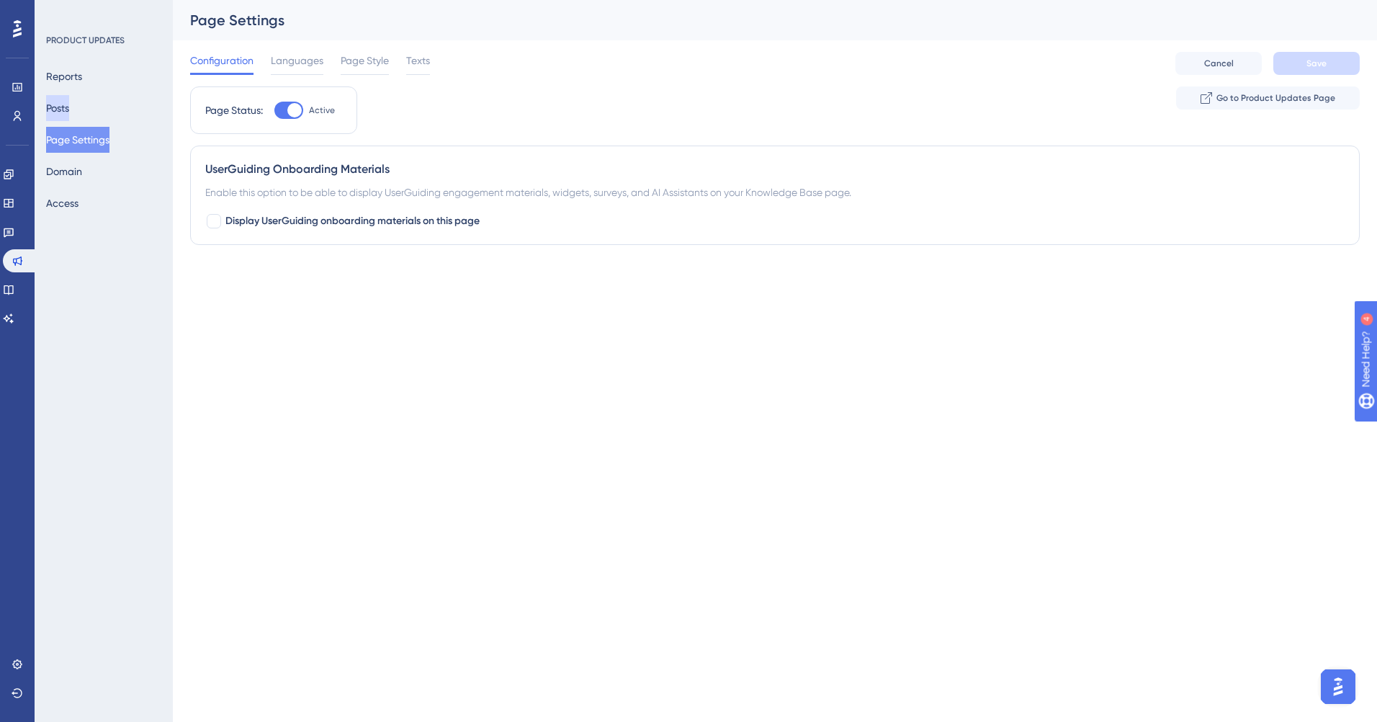
click at [68, 107] on button "Posts" at bounding box center [57, 108] width 23 height 26
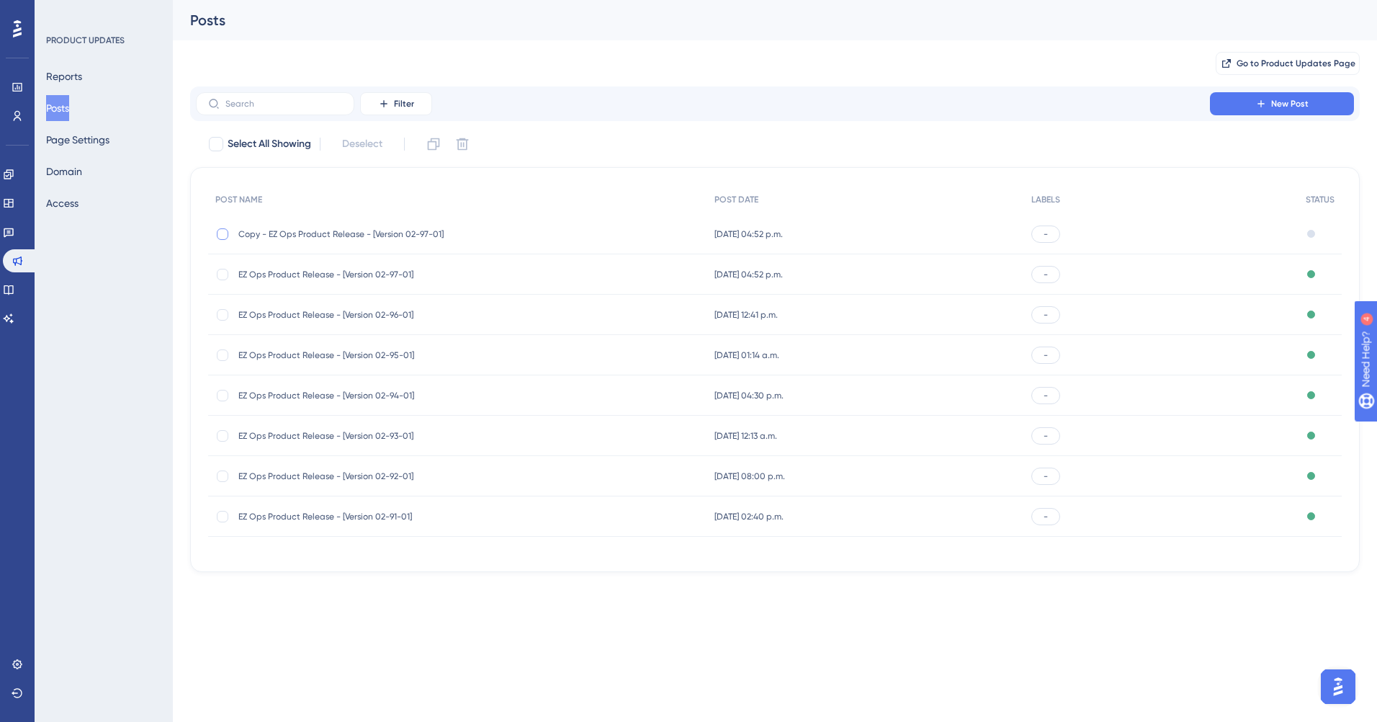
click at [228, 233] on div at bounding box center [223, 234] width 12 height 12
click at [221, 238] on icon at bounding box center [223, 234] width 6 height 12
checkbox input "false"
click at [221, 234] on div at bounding box center [223, 234] width 12 height 12
checkbox input "true"
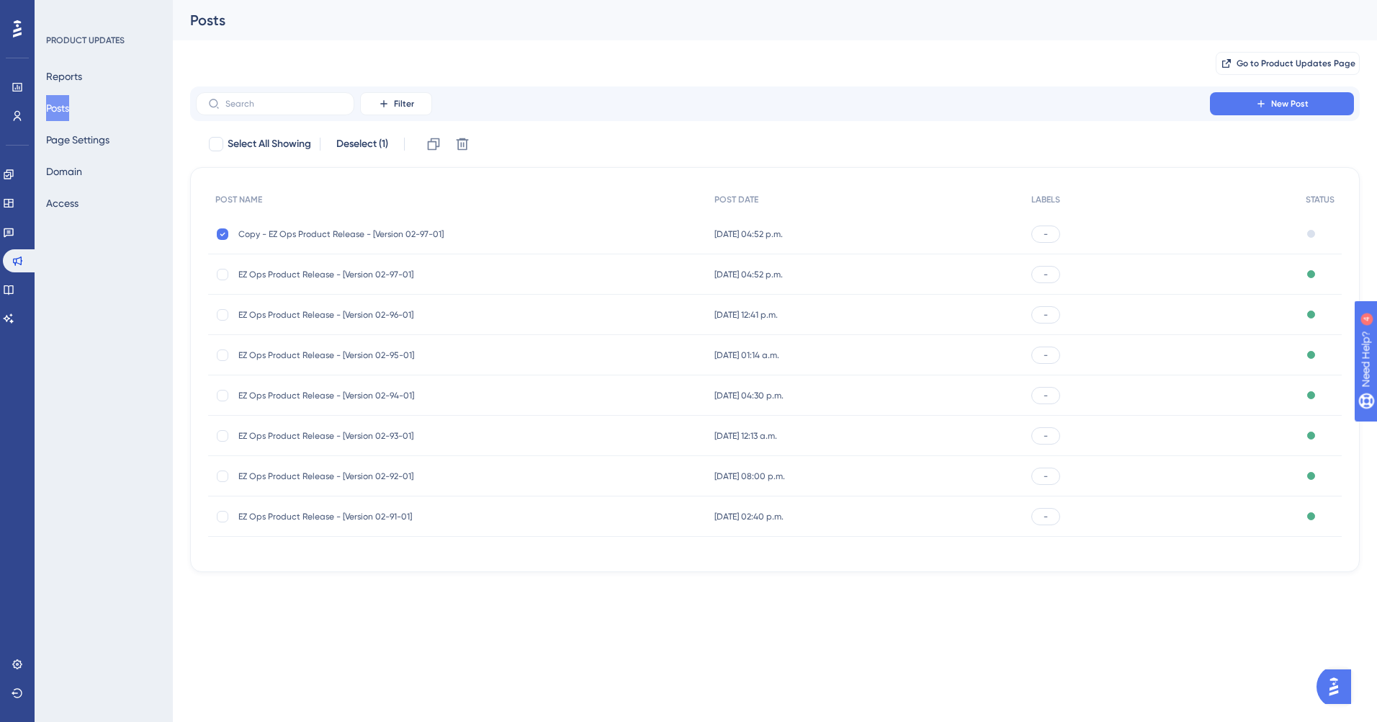
click at [303, 233] on span "Copy - EZ Ops Product Release - [Version 02-97-01]" at bounding box center [353, 234] width 230 height 12
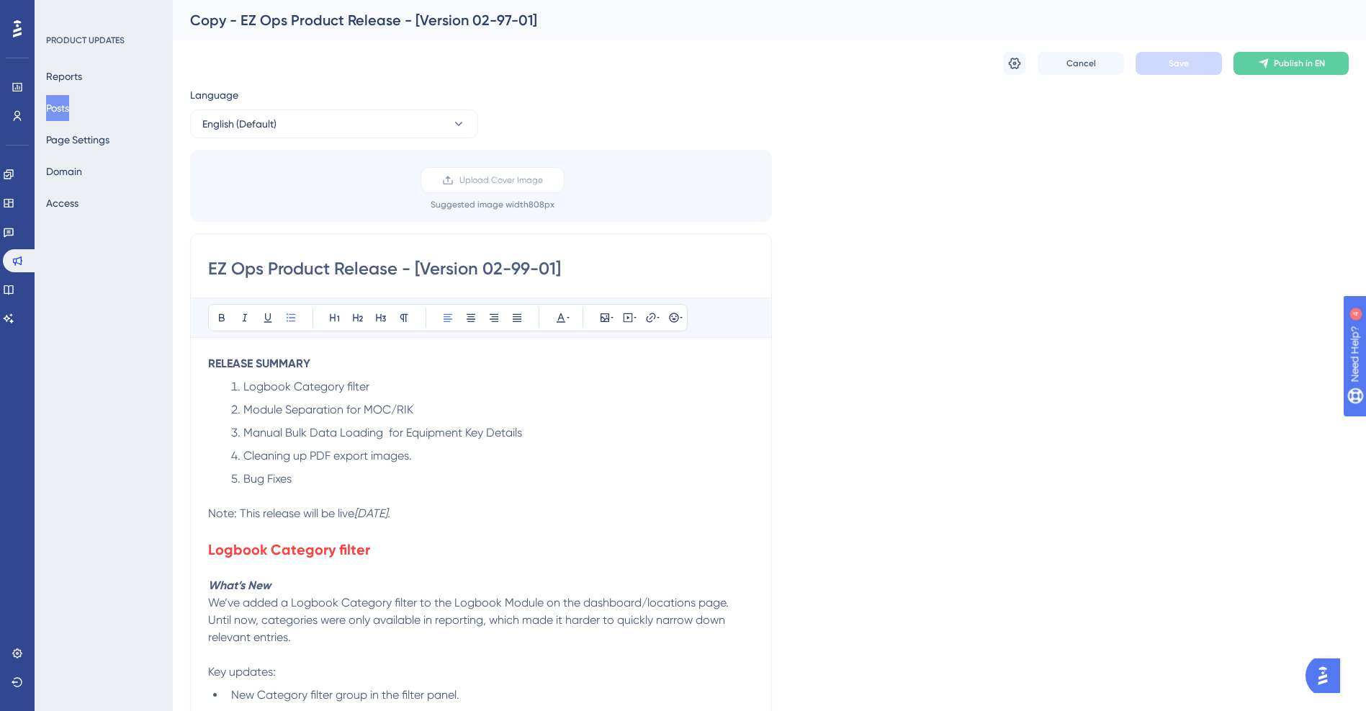
click at [235, 22] on div "Copy - EZ Ops Product Release - [Version 02-97-01]" at bounding box center [751, 20] width 1123 height 20
drag, startPoint x: 241, startPoint y: 21, endPoint x: 130, endPoint y: 27, distance: 111.1
drag, startPoint x: 833, startPoint y: 94, endPoint x: 856, endPoint y: 158, distance: 67.4
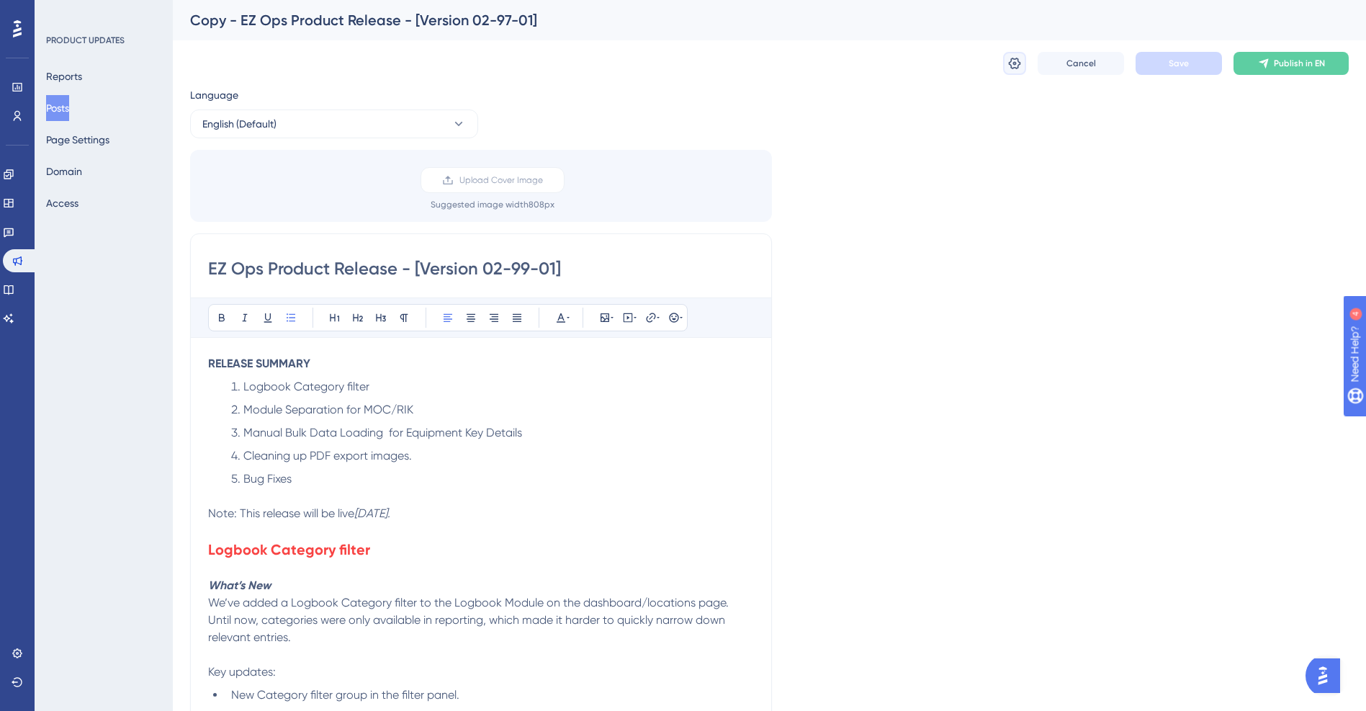
click at [1019, 60] on icon at bounding box center [1015, 63] width 14 height 14
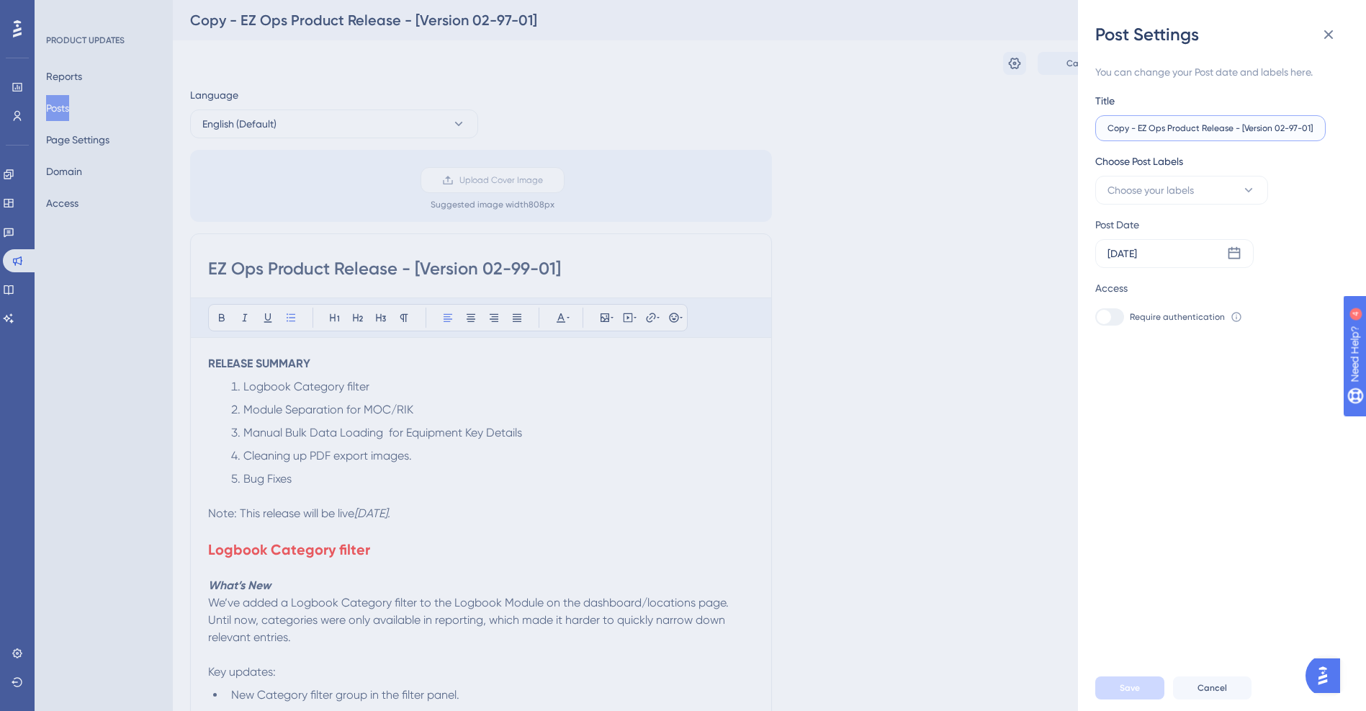
drag, startPoint x: 1139, startPoint y: 126, endPoint x: 1014, endPoint y: 117, distance: 125.7
click at [1014, 117] on div "Post Settings You can change your Post date and labels here. Title Copy - EZ Op…" at bounding box center [683, 355] width 1366 height 711
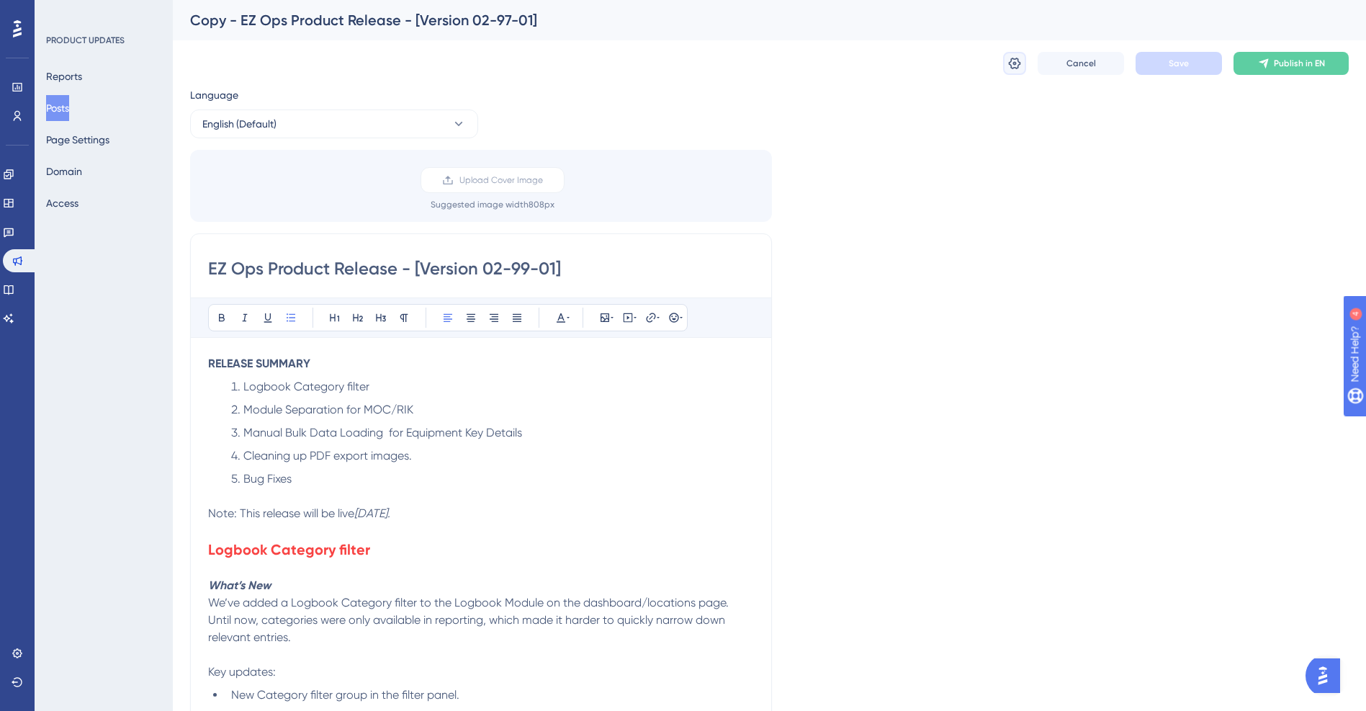
click at [1016, 60] on icon at bounding box center [1015, 63] width 14 height 14
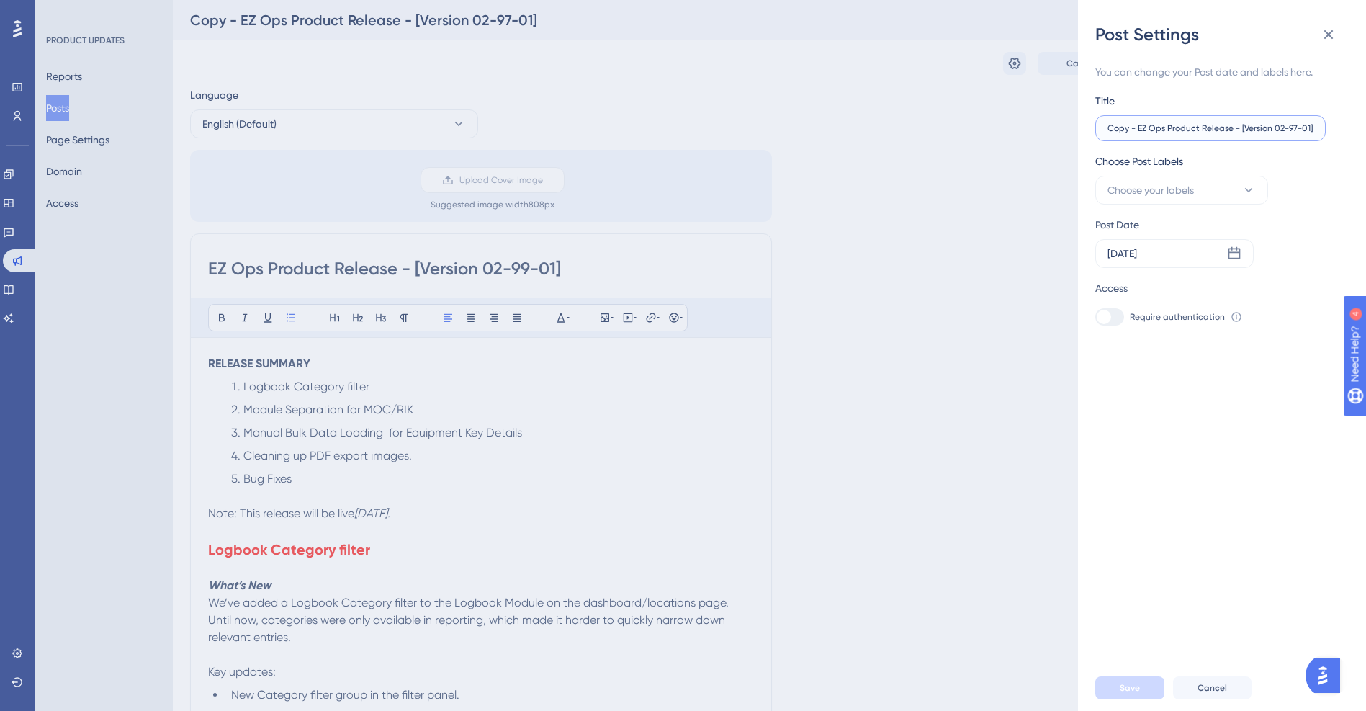
click at [1138, 127] on input "Copy - EZ Ops Product Release - [Version 02-97-01]" at bounding box center [1211, 128] width 206 height 10
click at [1266, 126] on input "EZ Ops Product Release - [Version 02-97-01]" at bounding box center [1211, 128] width 206 height 10
type input "EZ Ops Product Release - [Version 02-99-01]"
click at [1178, 459] on div "You can change your Post date and labels here. Title EZ Ops Product Release - […" at bounding box center [1227, 355] width 265 height 619
click at [1189, 187] on span "Choose your labels" at bounding box center [1151, 189] width 86 height 17
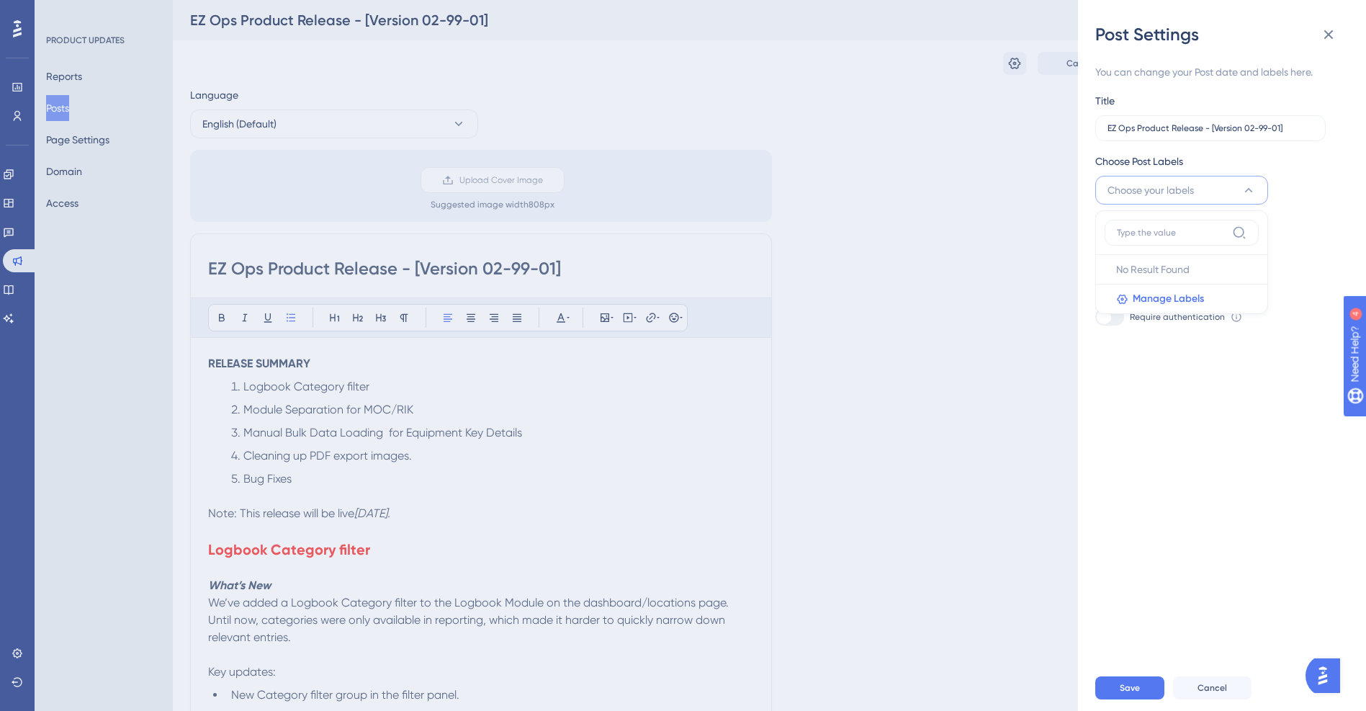
click at [1217, 483] on div "You can change your Post date and labels here. Title EZ Ops Product Release - […" at bounding box center [1227, 355] width 265 height 619
click at [1234, 250] on icon at bounding box center [1234, 253] width 14 height 14
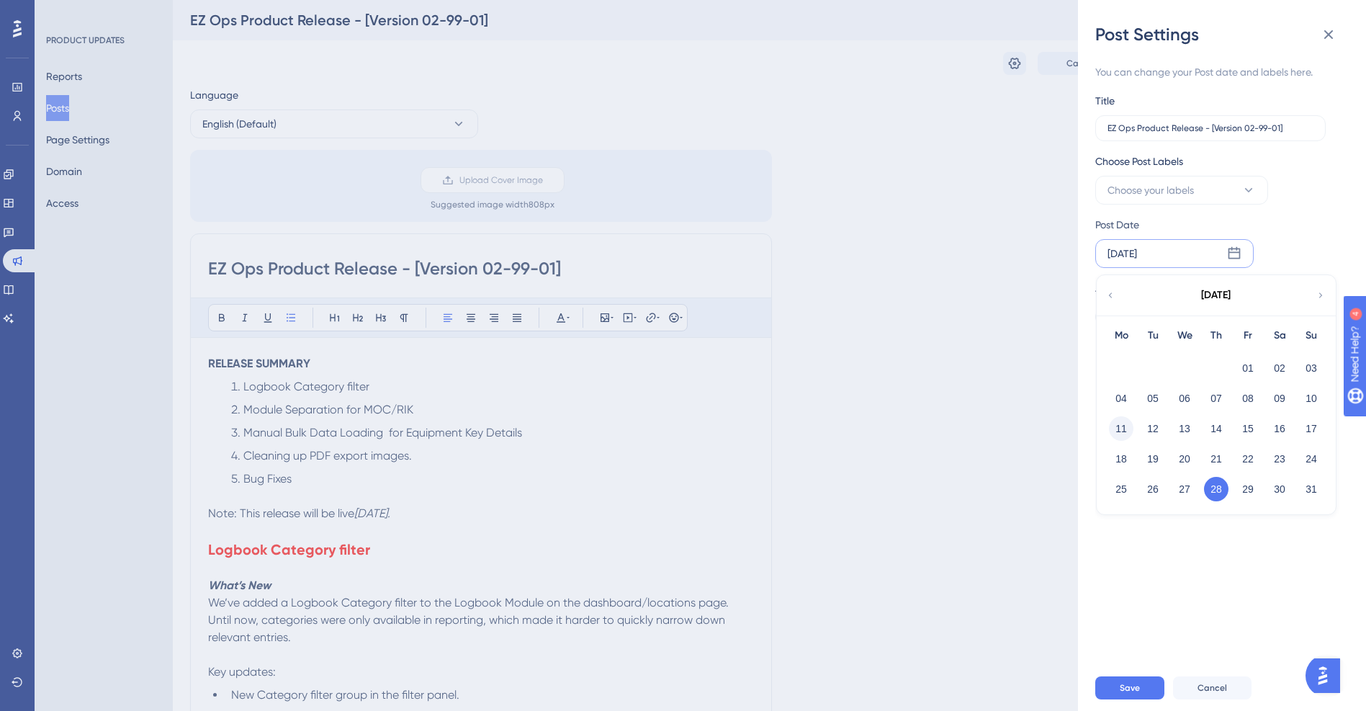
click at [1121, 430] on button "11" at bounding box center [1121, 428] width 24 height 24
click at [1155, 420] on div "You can change your Post date and labels here. Title EZ Ops Product Release - […" at bounding box center [1227, 355] width 265 height 619
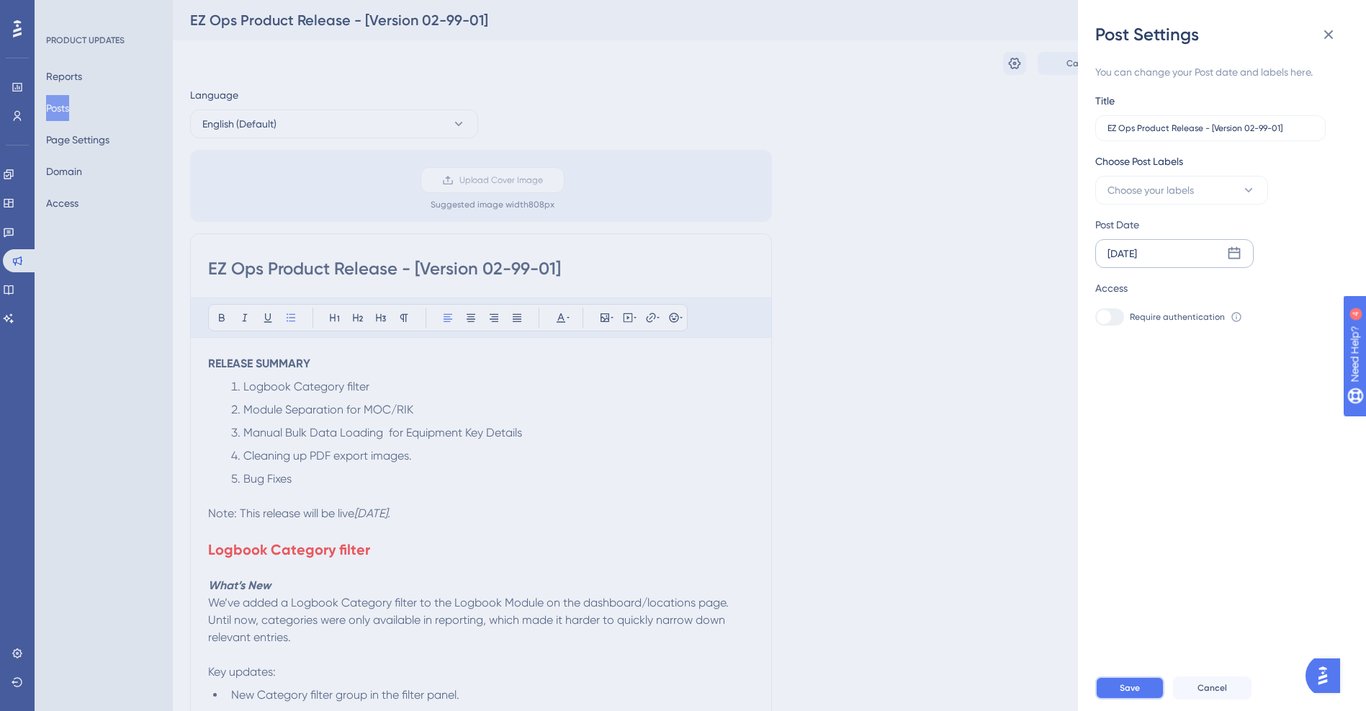
click at [1122, 694] on span "Save" at bounding box center [1130, 688] width 20 height 12
click at [1330, 35] on icon at bounding box center [1328, 34] width 9 height 9
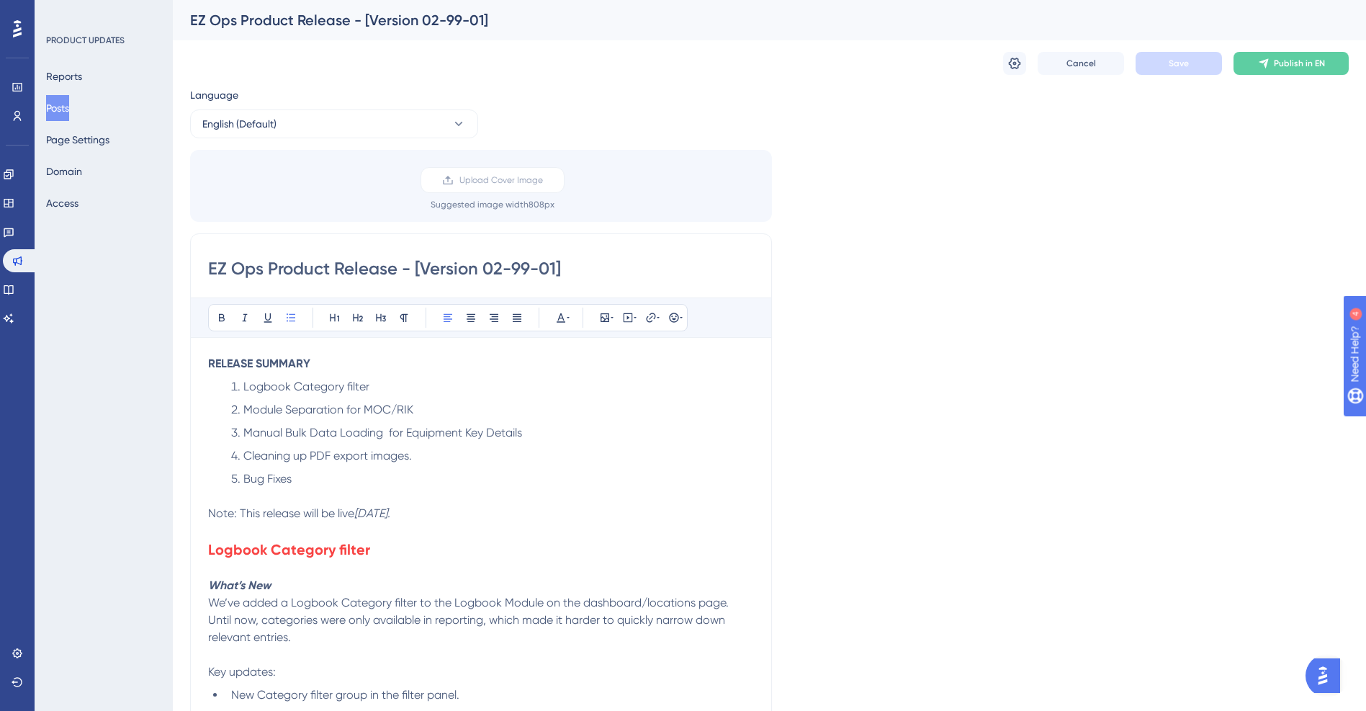
click at [62, 107] on button "Posts" at bounding box center [57, 108] width 23 height 26
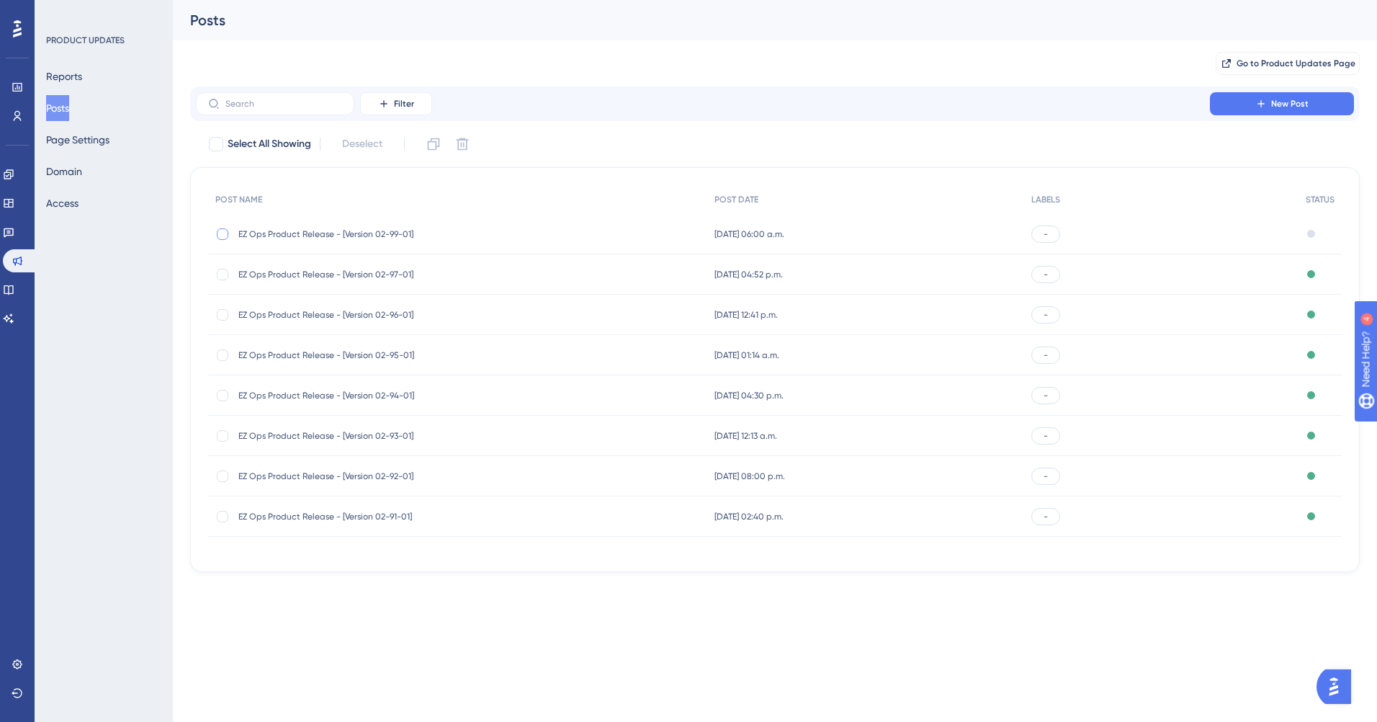
click at [224, 234] on div at bounding box center [223, 234] width 12 height 12
checkbox input "true"
click at [430, 145] on icon at bounding box center [434, 144] width 12 height 12
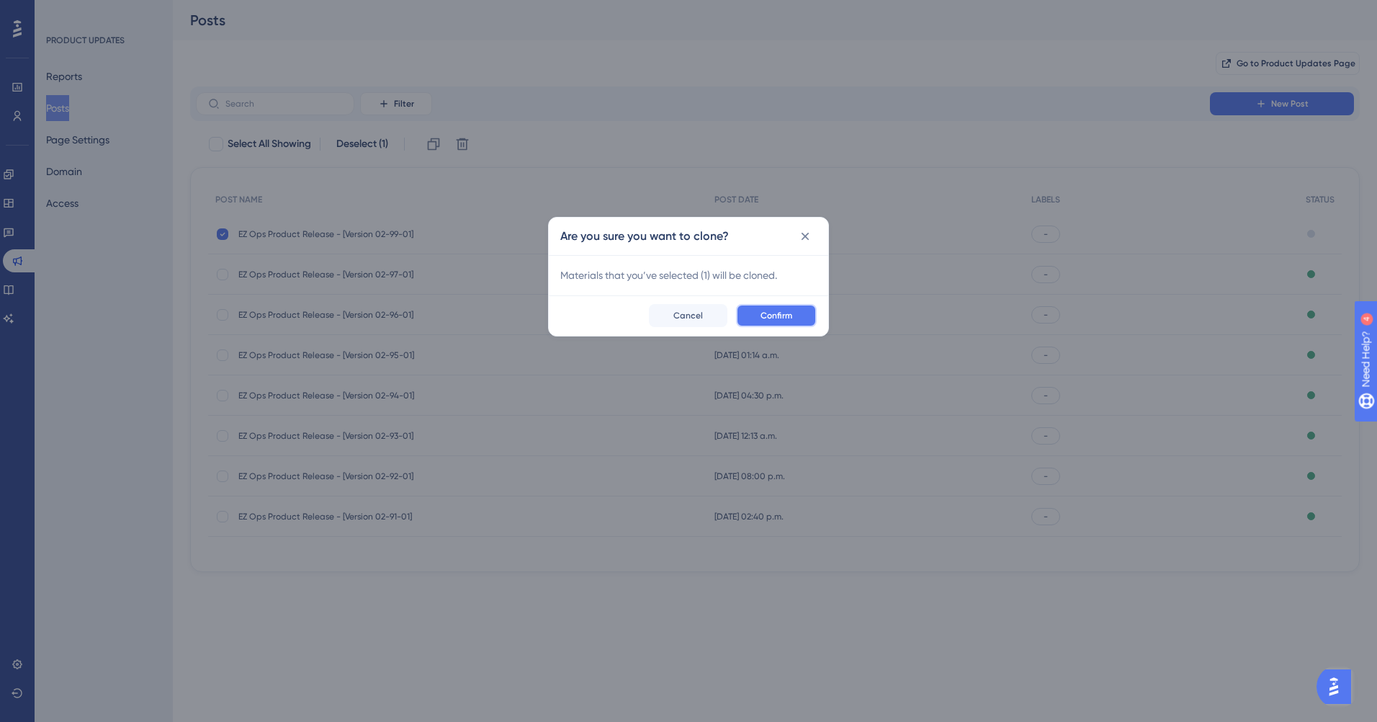
click at [778, 315] on span "Confirm" at bounding box center [777, 316] width 32 height 12
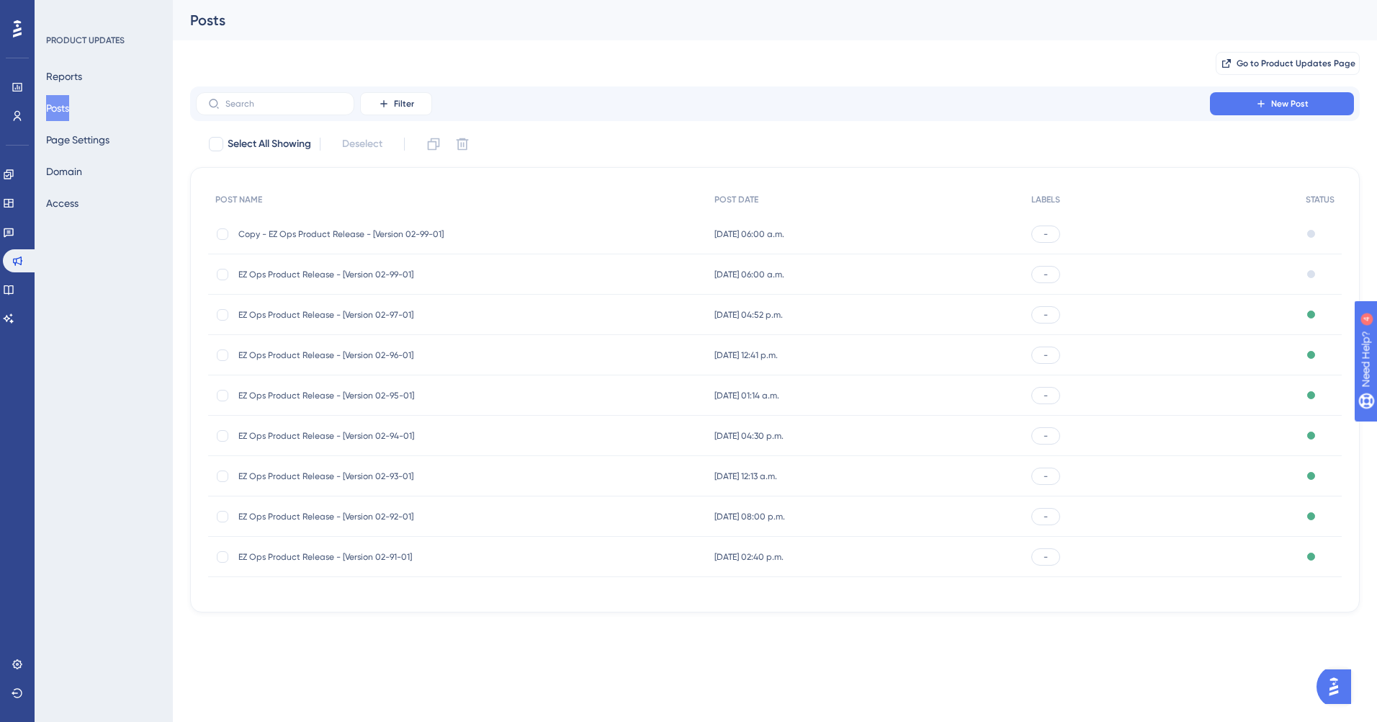
click at [313, 230] on span "Copy - EZ Ops Product Release - [Version 02-99-01]" at bounding box center [353, 234] width 230 height 12
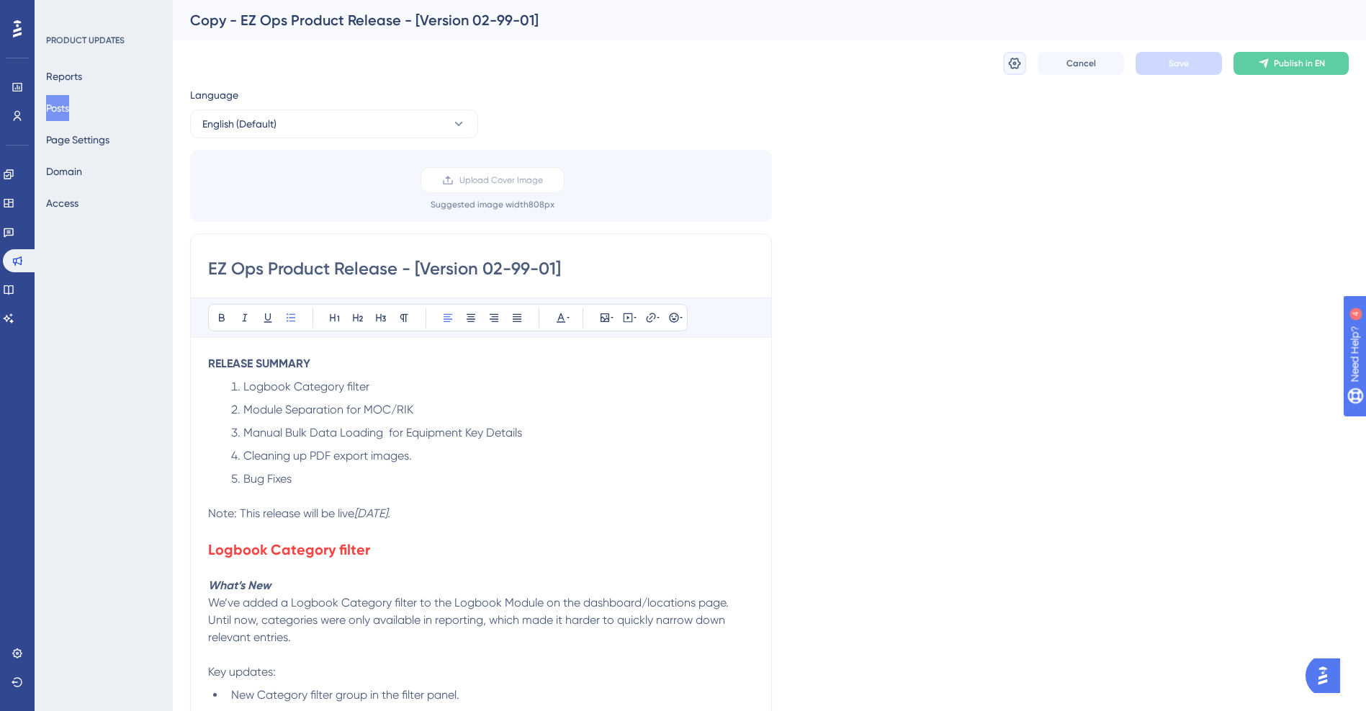
click at [1016, 65] on icon at bounding box center [1015, 63] width 14 height 14
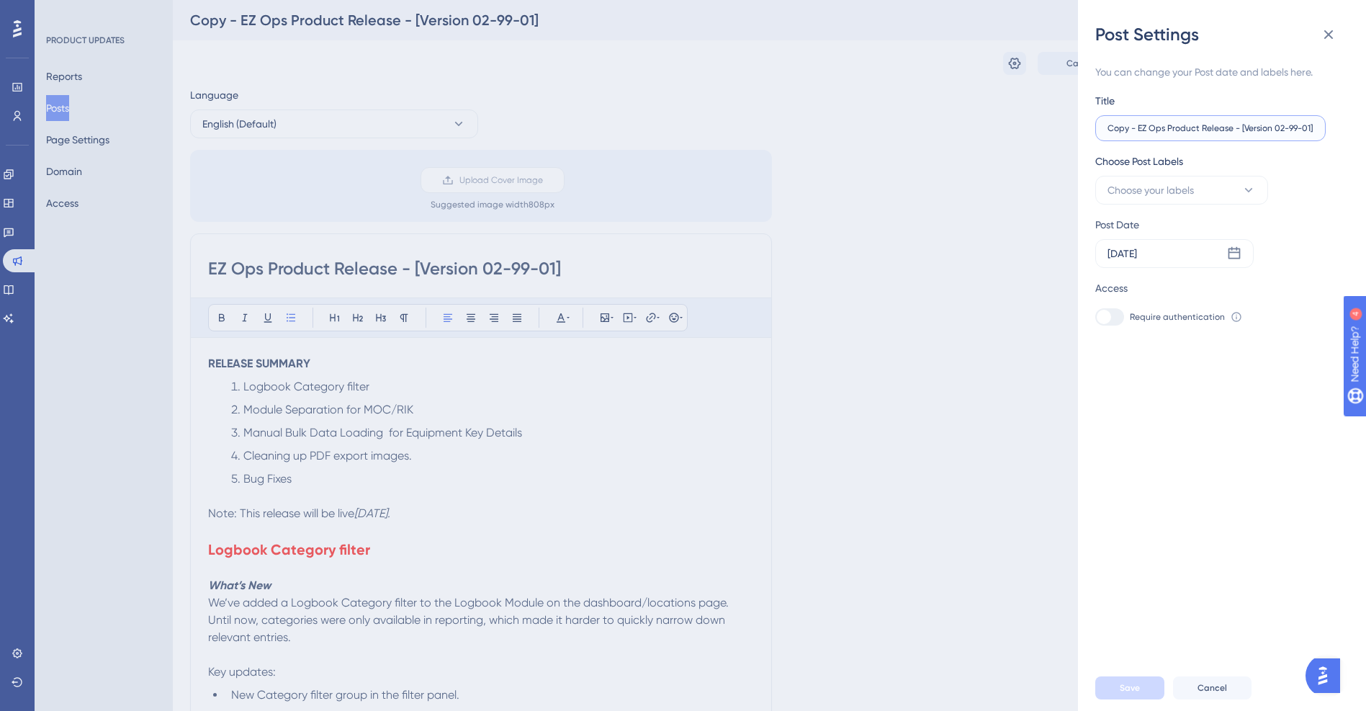
click at [1139, 127] on input "Copy - EZ Ops Product Release - [Version 02-99-01]" at bounding box center [1211, 128] width 206 height 10
click at [1267, 125] on input "EZ Ops Product Release - [Version 02-99-01]" at bounding box center [1211, 128] width 206 height 10
type input "EZ Ops Product Release - [Version 02-100-01]"
click at [1222, 423] on div "You can change your Post date and labels here. Title EZ Ops Product Release - […" at bounding box center [1227, 355] width 265 height 619
click at [523, 272] on div "Post Settings You can change your Post date and labels here. Title EZ Ops Produ…" at bounding box center [683, 355] width 1366 height 711
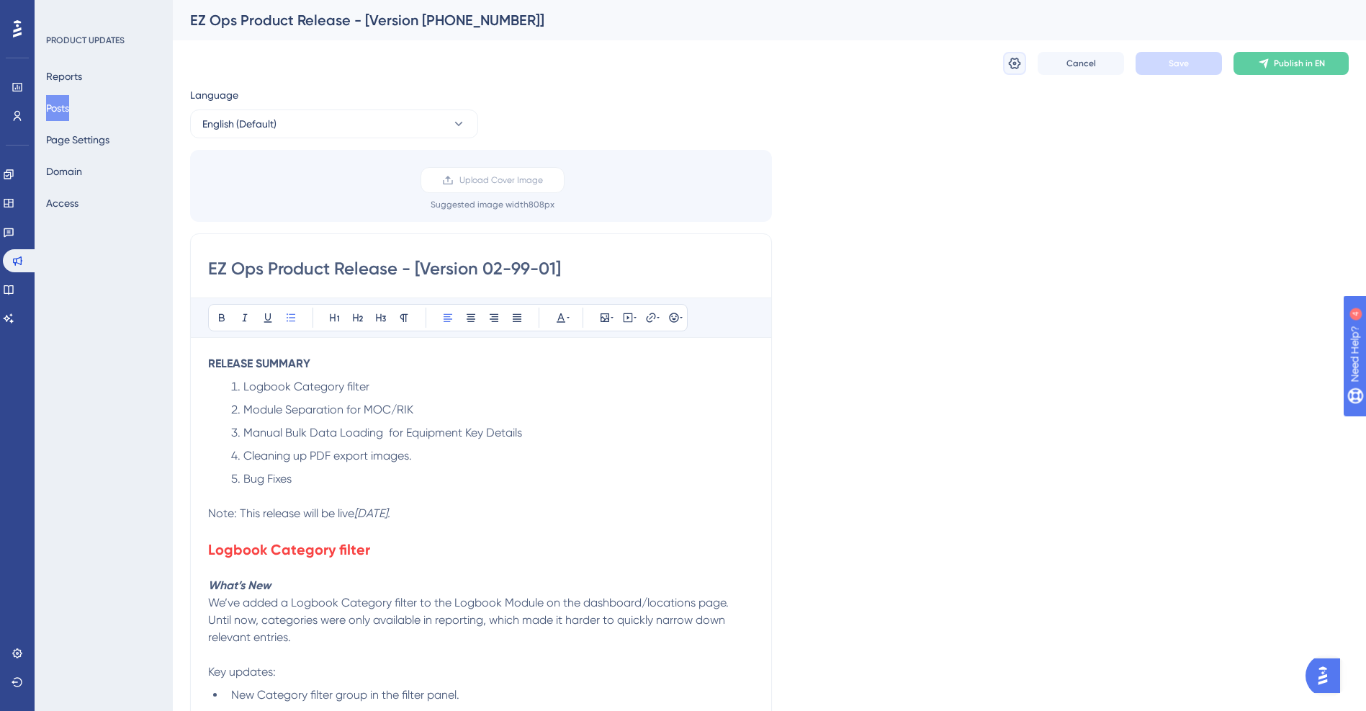
click at [1018, 68] on icon at bounding box center [1015, 64] width 12 height 12
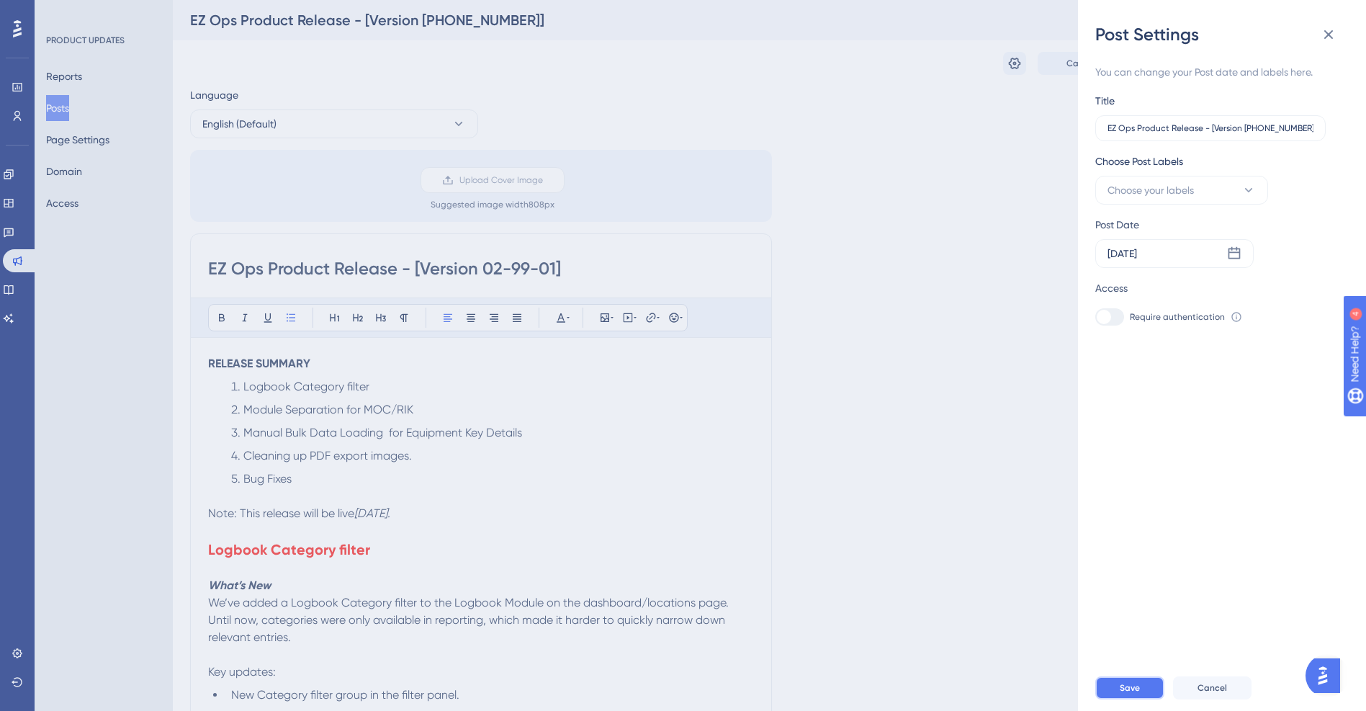
click at [1126, 694] on span "Save" at bounding box center [1130, 688] width 20 height 12
click at [526, 285] on div "Post Settings You can change your Post date and labels here. Title EZ Ops Produ…" at bounding box center [683, 355] width 1366 height 711
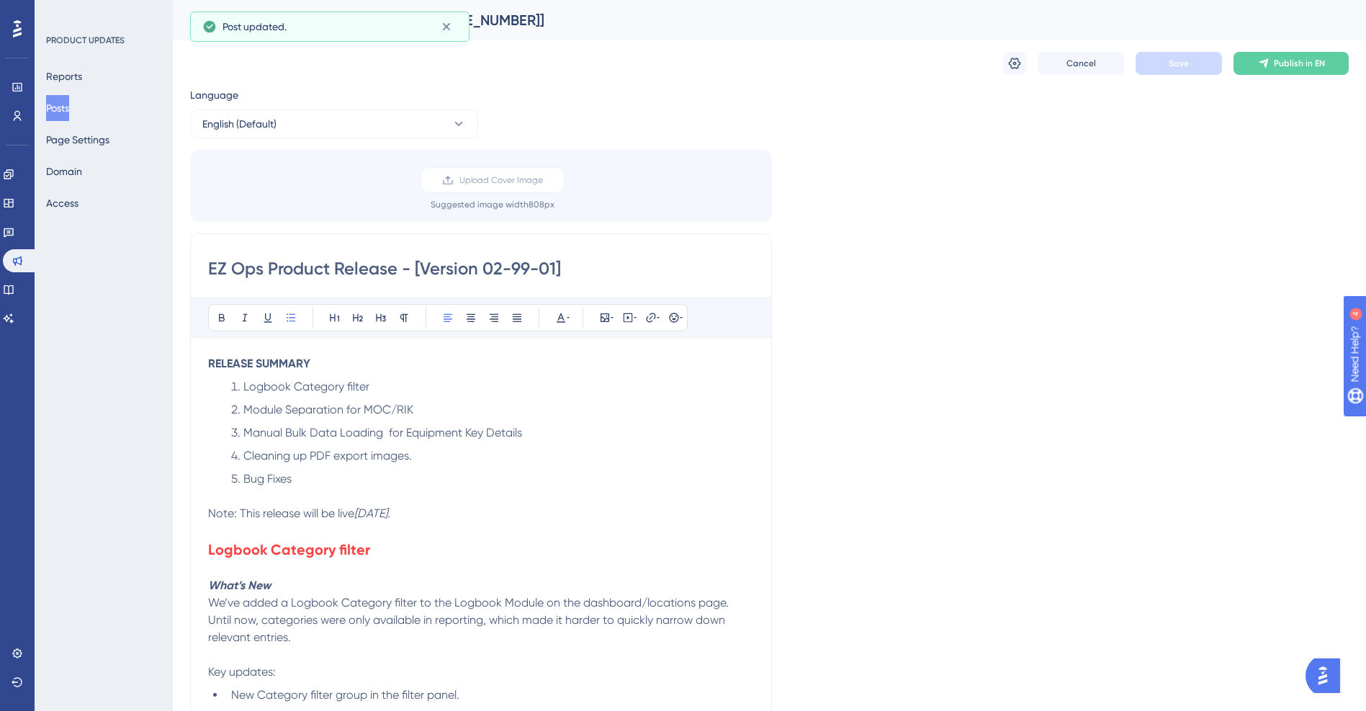
click at [523, 269] on input "EZ Ops Product Release - [Version 02-99-01]" at bounding box center [481, 268] width 546 height 23
type input "EZ Ops Product Release - [Version 02-100-01]"
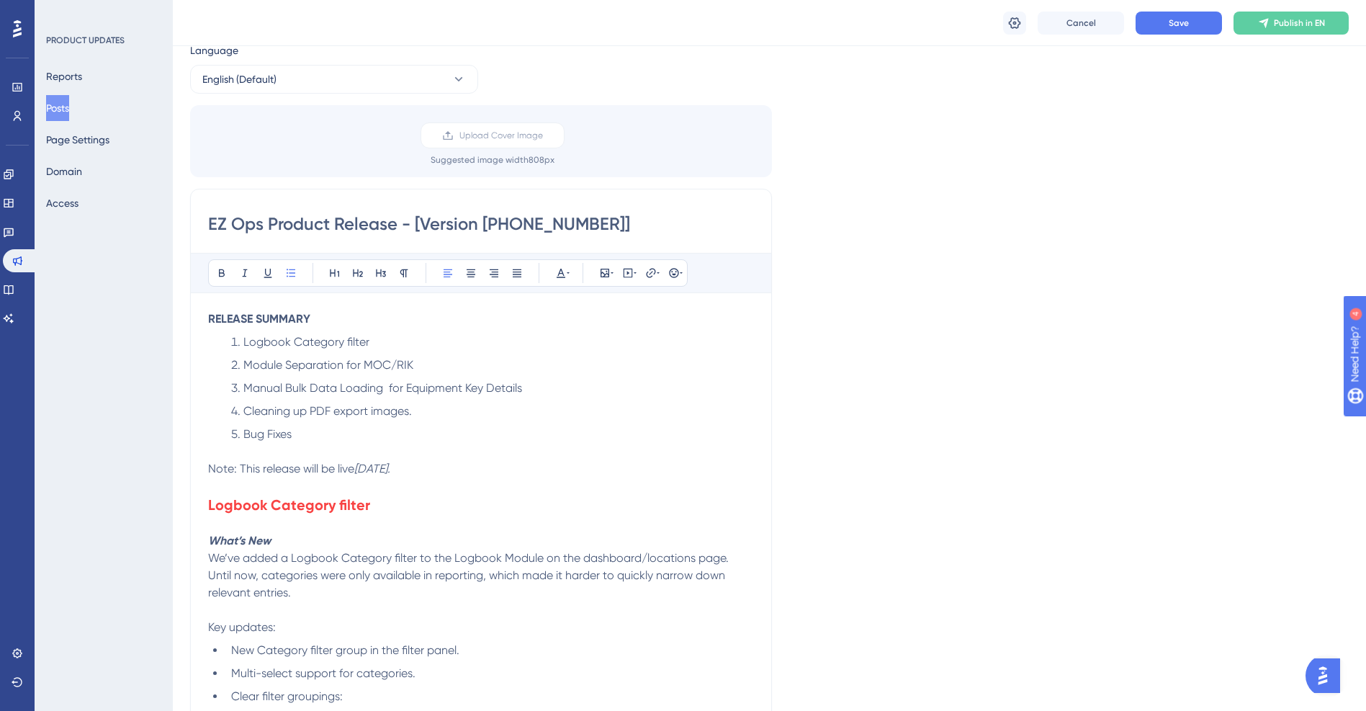
scroll to position [72, 0]
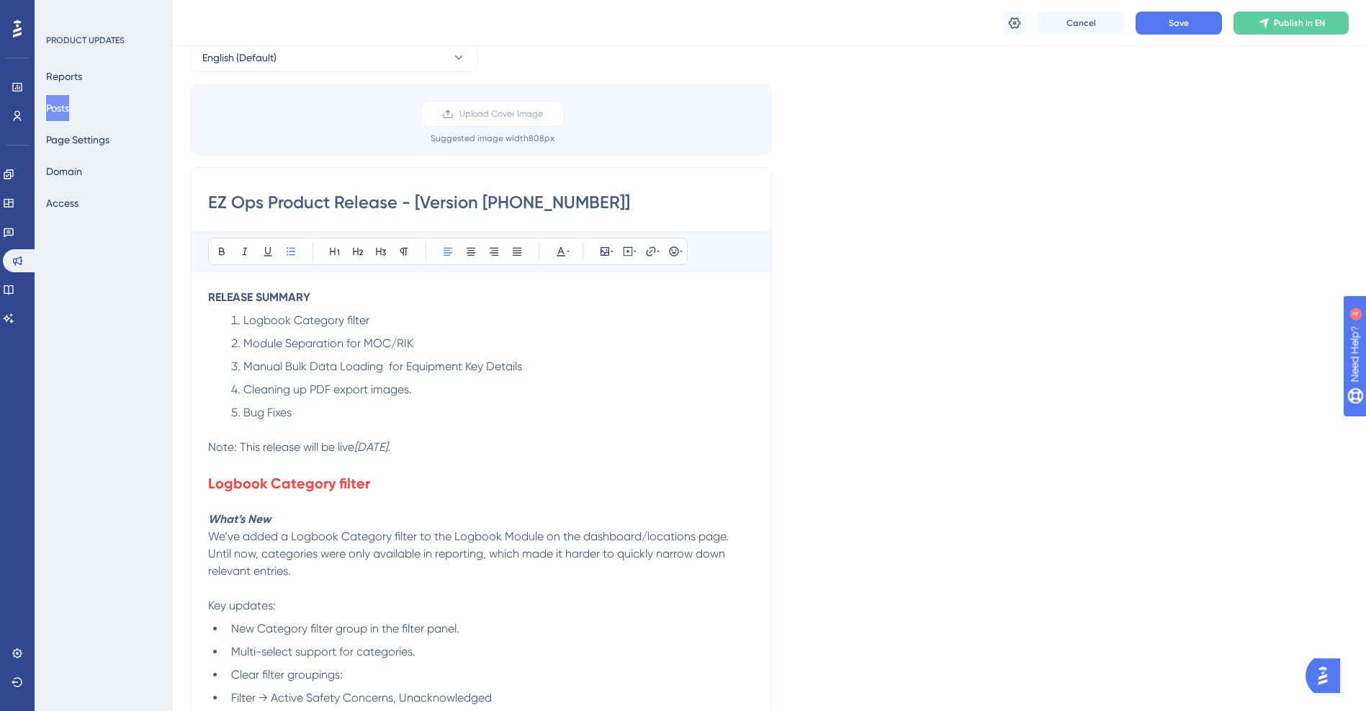
click at [534, 453] on p "Note: This release will be live [DATE]." at bounding box center [481, 447] width 546 height 17
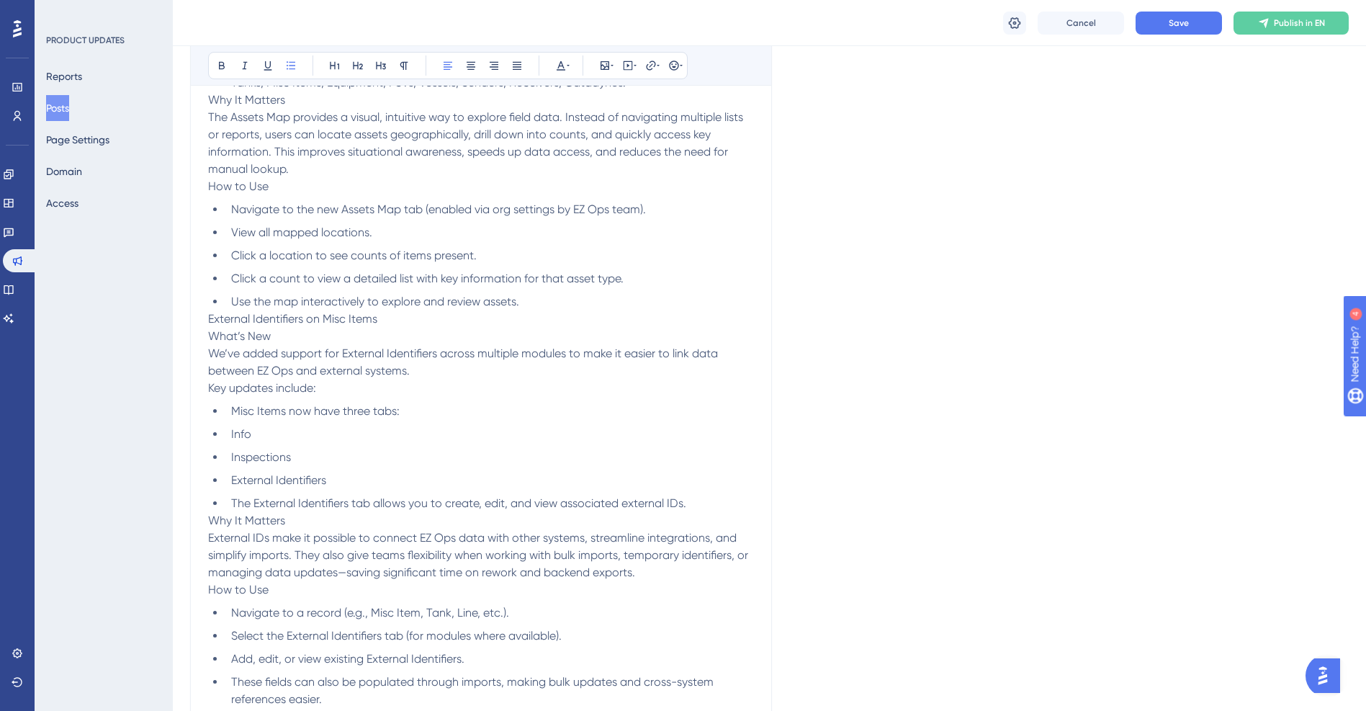
scroll to position [0, 0]
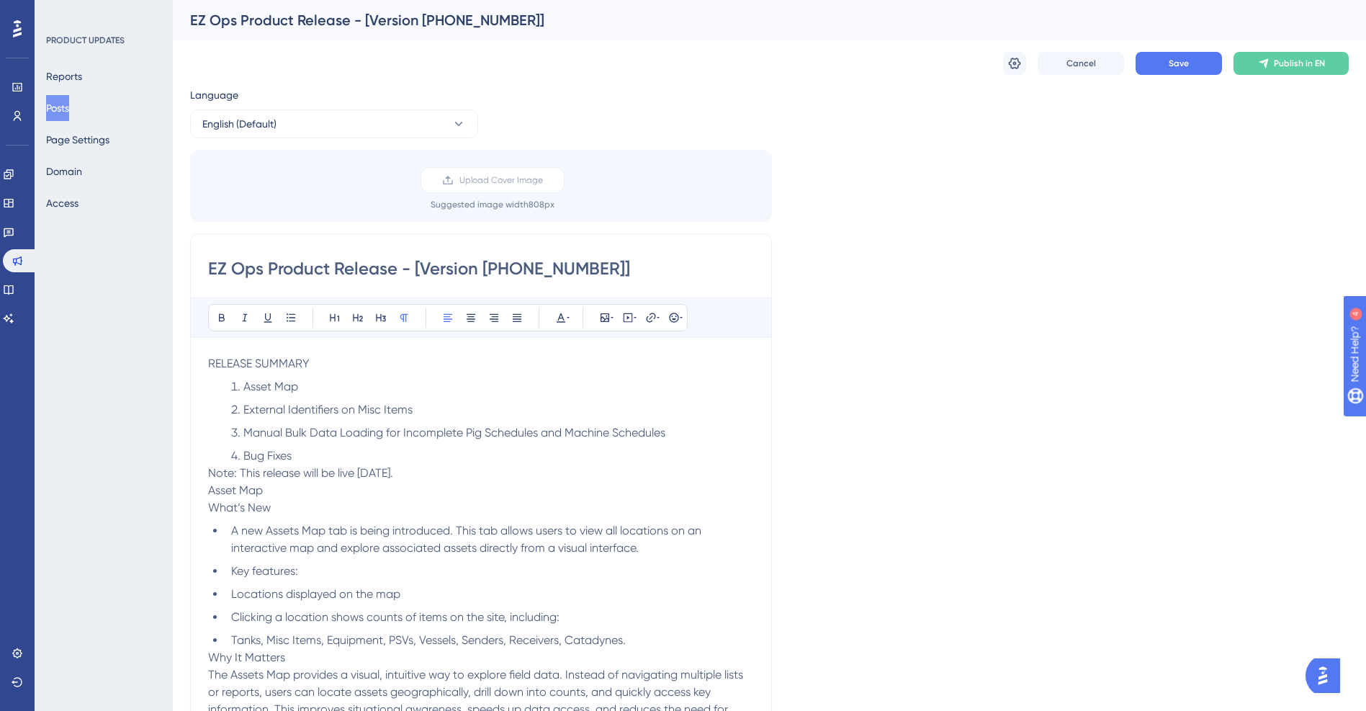
drag, startPoint x: 317, startPoint y: 362, endPoint x: 125, endPoint y: 367, distance: 191.7
click at [366, 315] on button at bounding box center [358, 318] width 20 height 20
click at [558, 315] on icon at bounding box center [561, 318] width 12 height 12
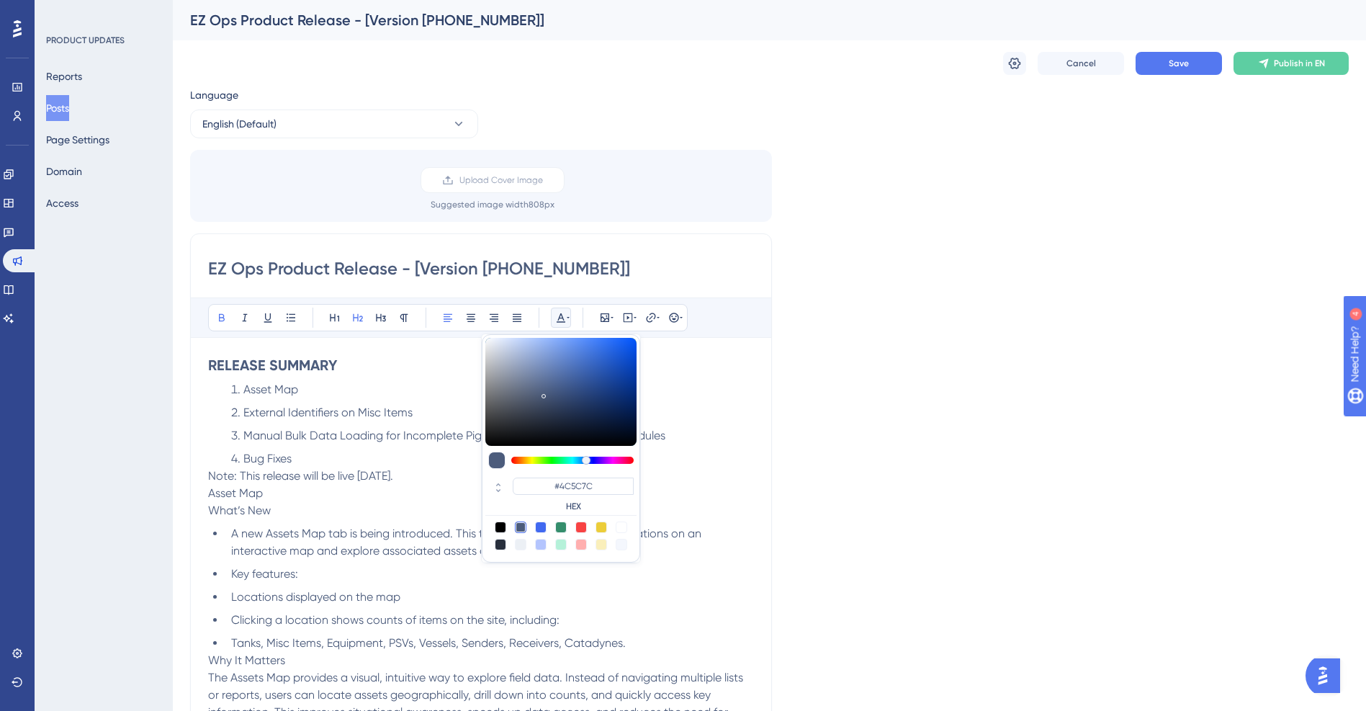
click at [579, 527] on div at bounding box center [581, 527] width 12 height 12
type input "#F84343"
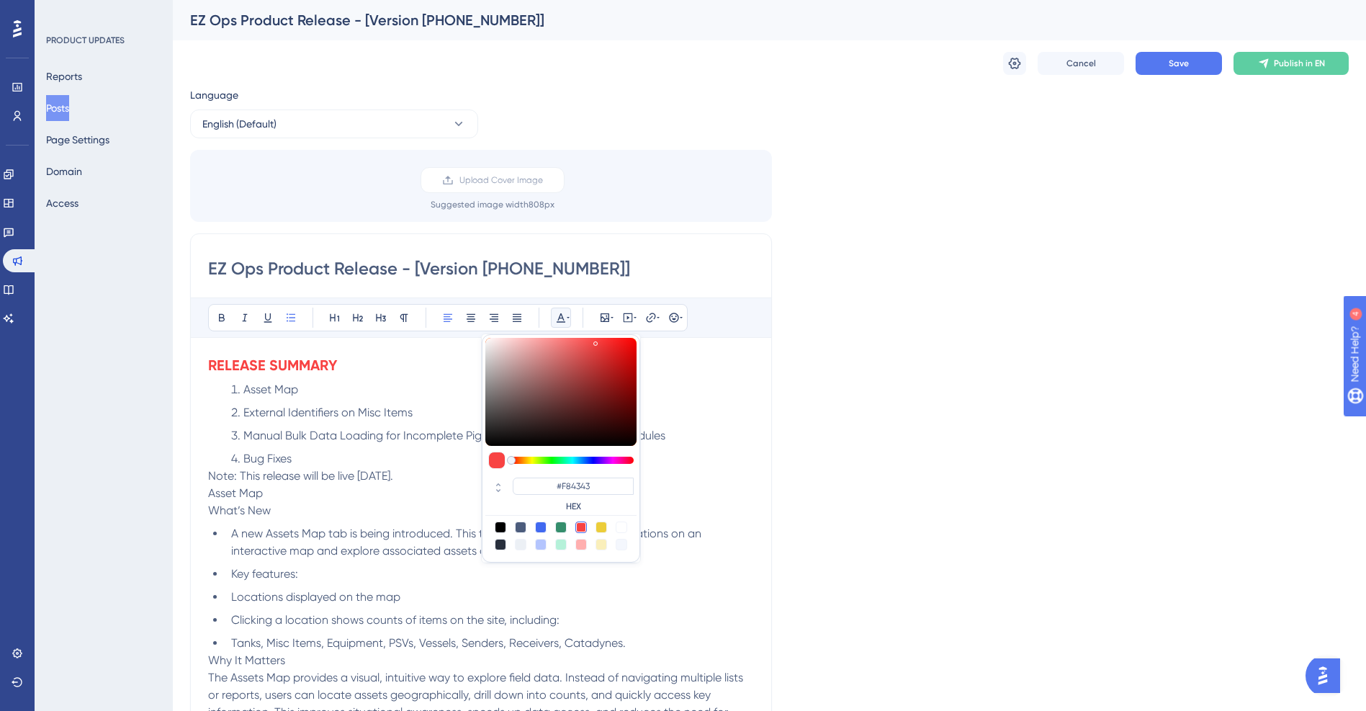
click at [264, 423] on ol "Asset Map External Identifiers on Misc Items Manual Bulk Data Loading for Incom…" at bounding box center [481, 424] width 546 height 86
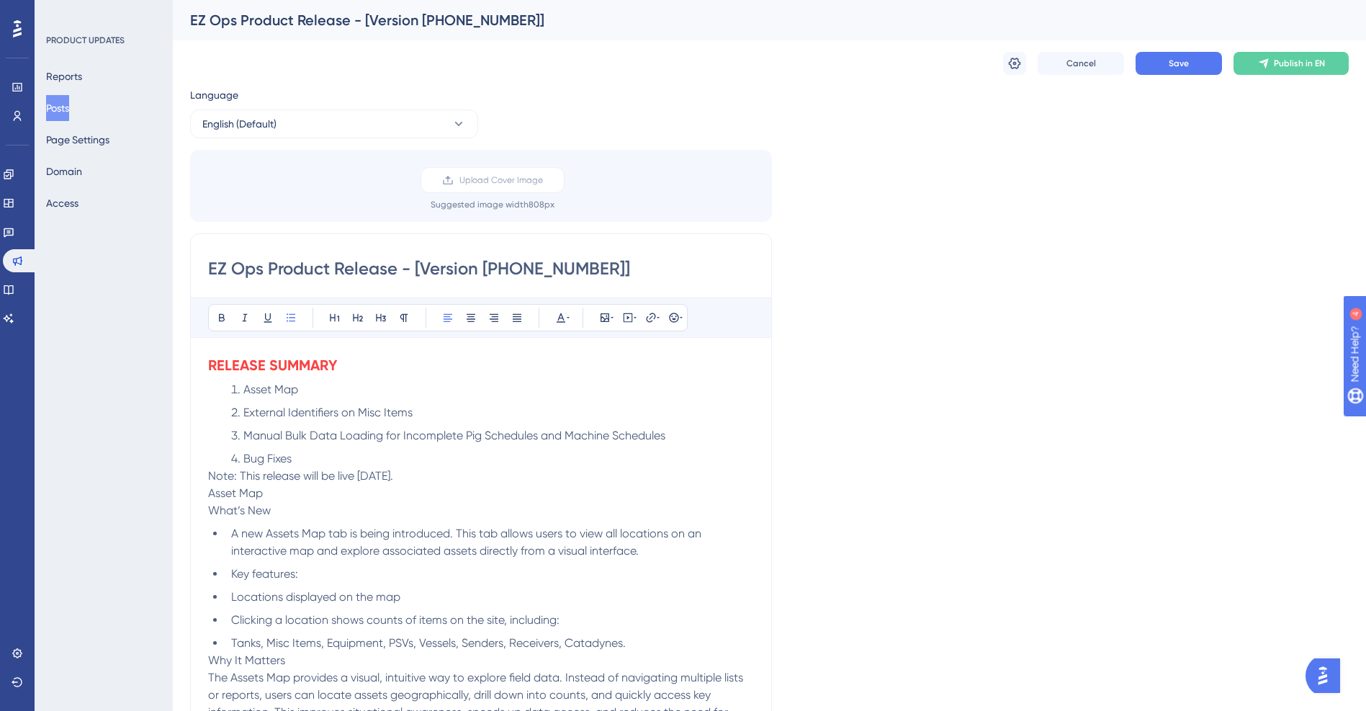
click at [319, 456] on li "Bug Fixes" at bounding box center [489, 458] width 529 height 17
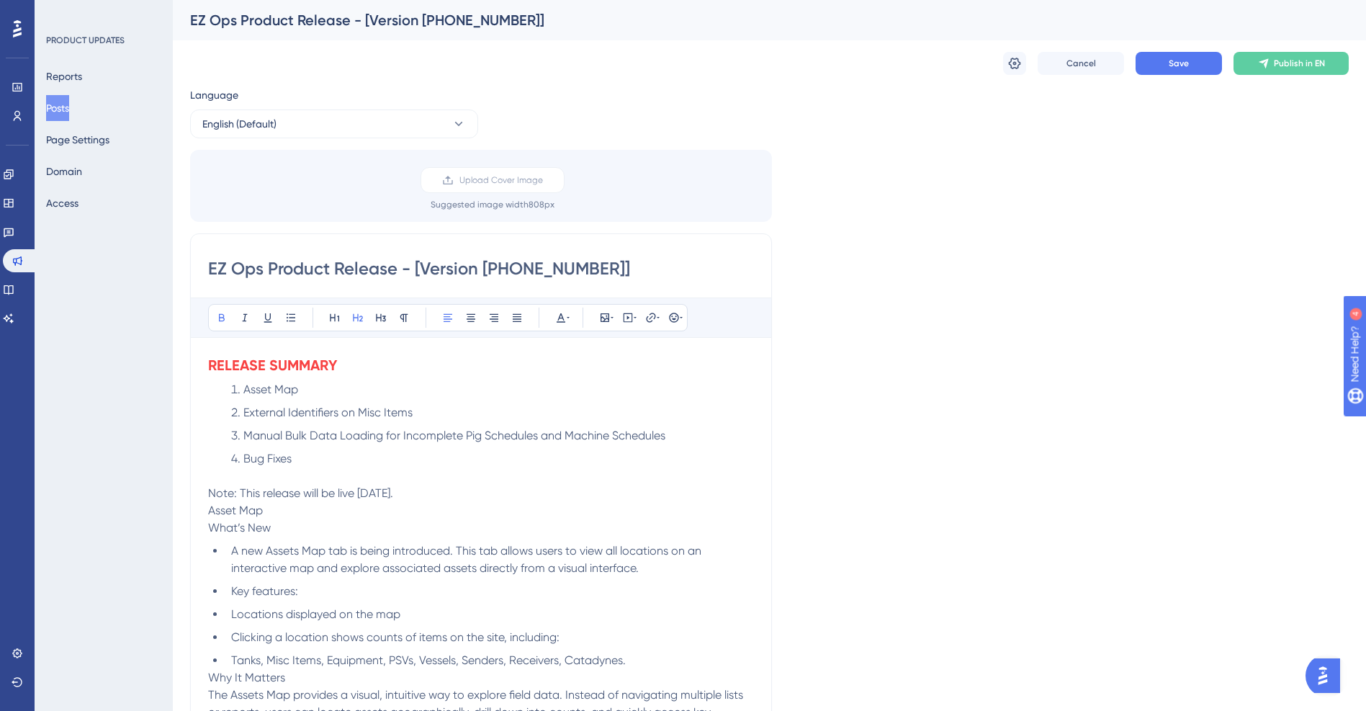
drag, startPoint x: 349, startPoint y: 361, endPoint x: 182, endPoint y: 354, distance: 166.5
click at [557, 315] on icon at bounding box center [561, 318] width 12 height 12
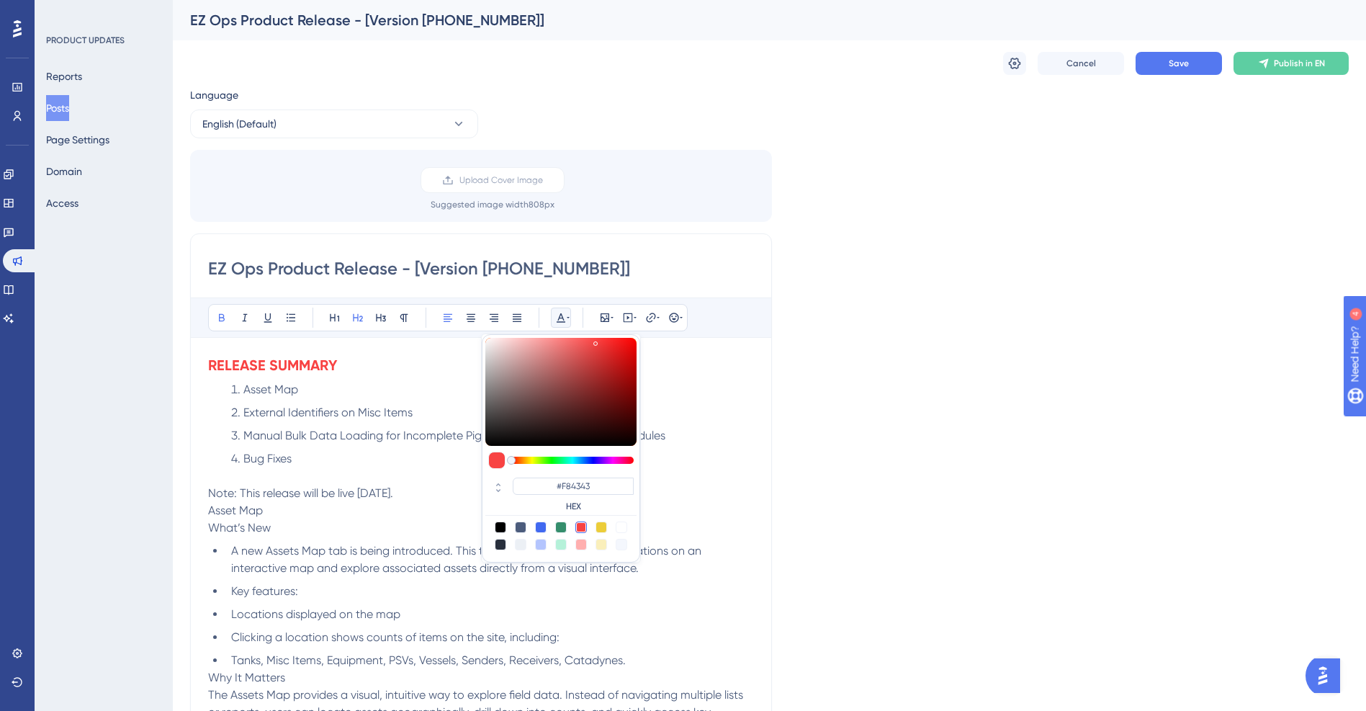
click at [501, 531] on div at bounding box center [501, 527] width 12 height 12
type input "#000000"
click at [390, 359] on h2 "RELEASE SUMMARY" at bounding box center [481, 365] width 546 height 20
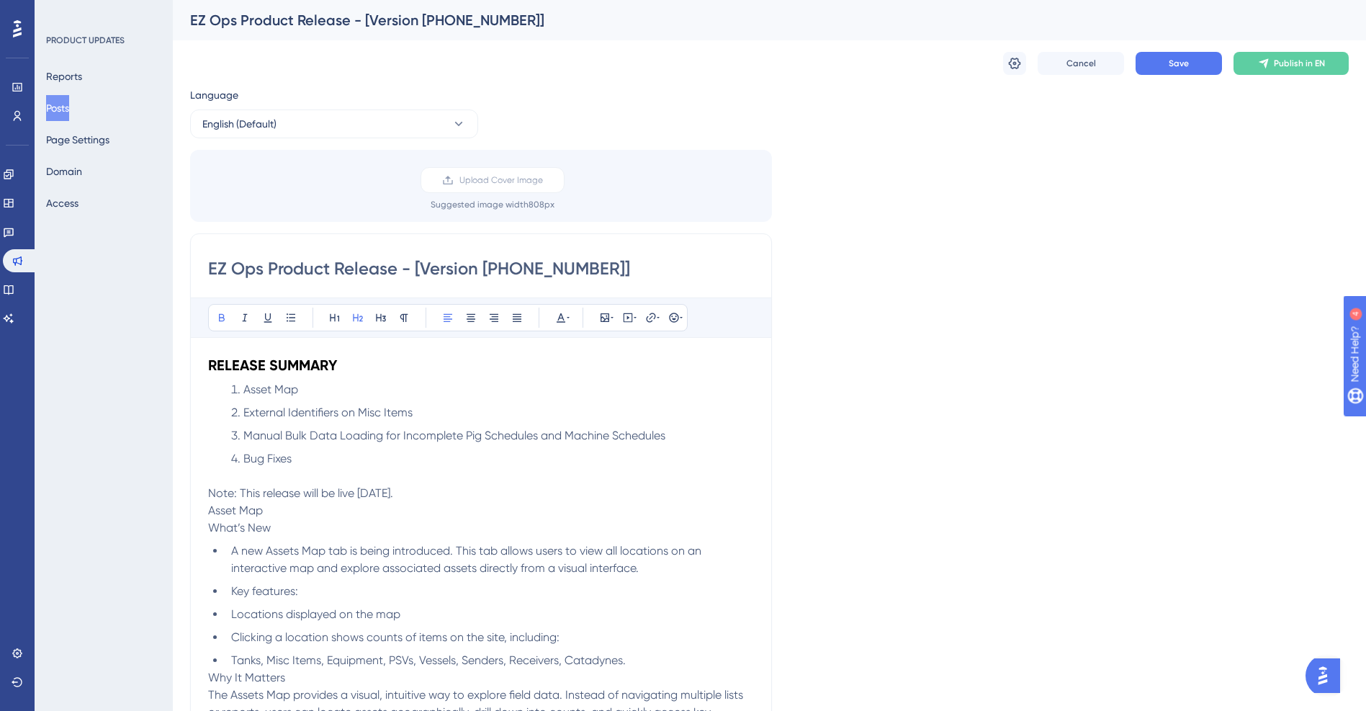
drag, startPoint x: 365, startPoint y: 366, endPoint x: 38, endPoint y: 367, distance: 327.0
click at [330, 477] on p at bounding box center [481, 475] width 546 height 17
drag, startPoint x: 523, startPoint y: 493, endPoint x: 359, endPoint y: 493, distance: 164.2
click at [359, 493] on p "Note: This release will be live Thursday, September 25, 2025." at bounding box center [481, 493] width 546 height 17
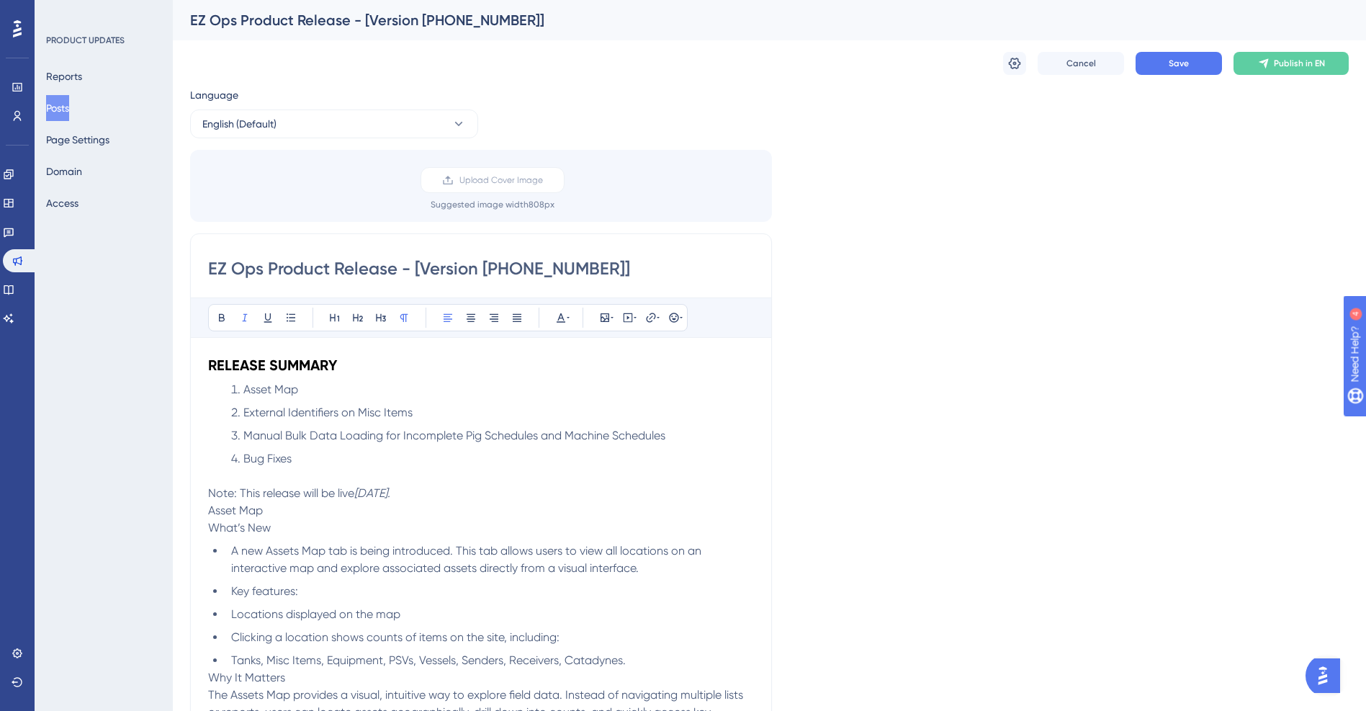
click at [534, 493] on p "Note: This release will be live Thursday, September 25, 2025." at bounding box center [481, 493] width 546 height 17
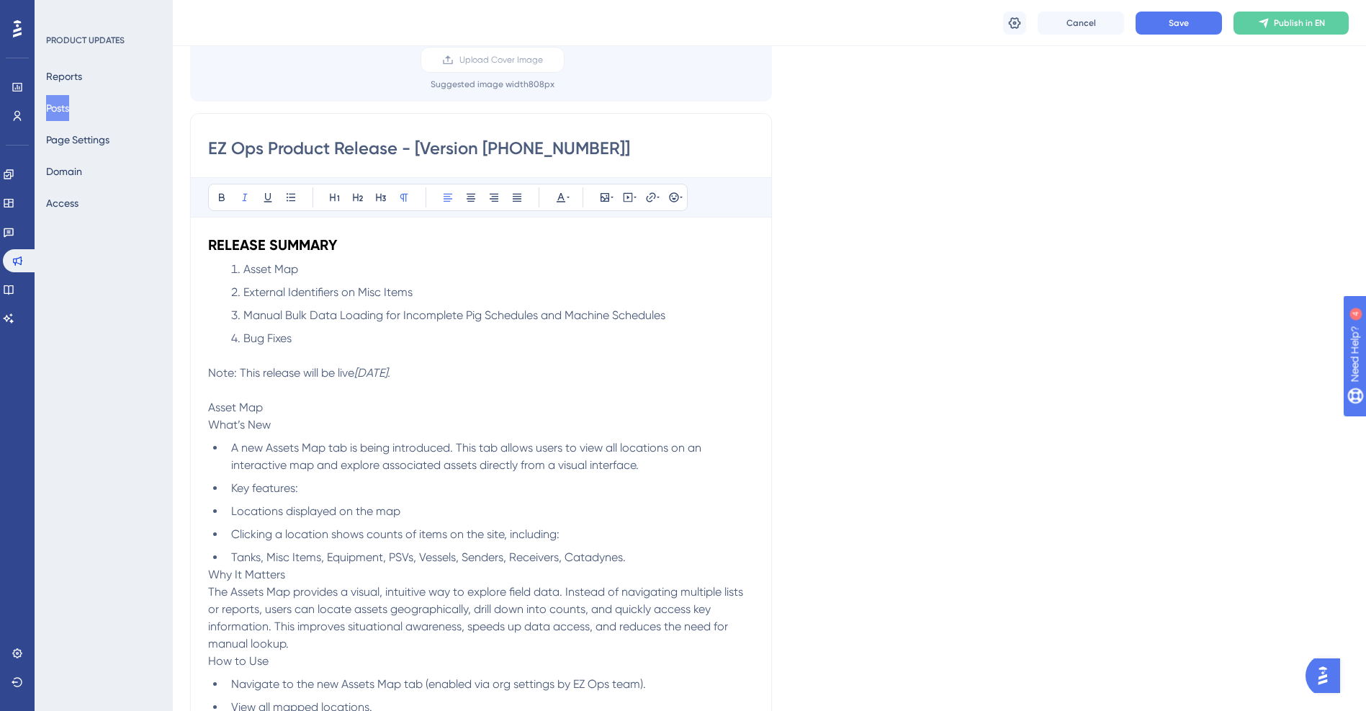
scroll to position [144, 0]
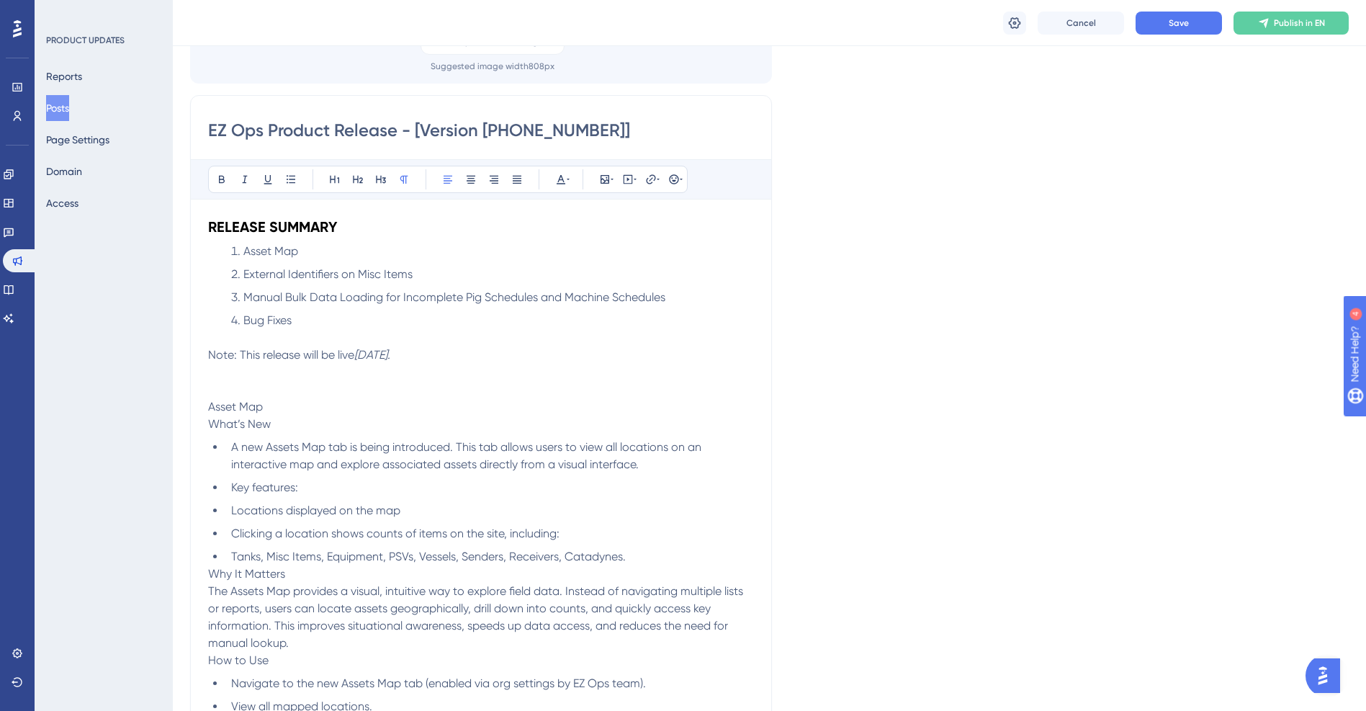
drag, startPoint x: 271, startPoint y: 407, endPoint x: 187, endPoint y: 405, distance: 83.6
click at [313, 413] on p "Asset Map" at bounding box center [481, 406] width 546 height 17
click at [282, 419] on p "What’s New" at bounding box center [481, 424] width 546 height 17
drag, startPoint x: 278, startPoint y: 405, endPoint x: 179, endPoint y: 404, distance: 99.4
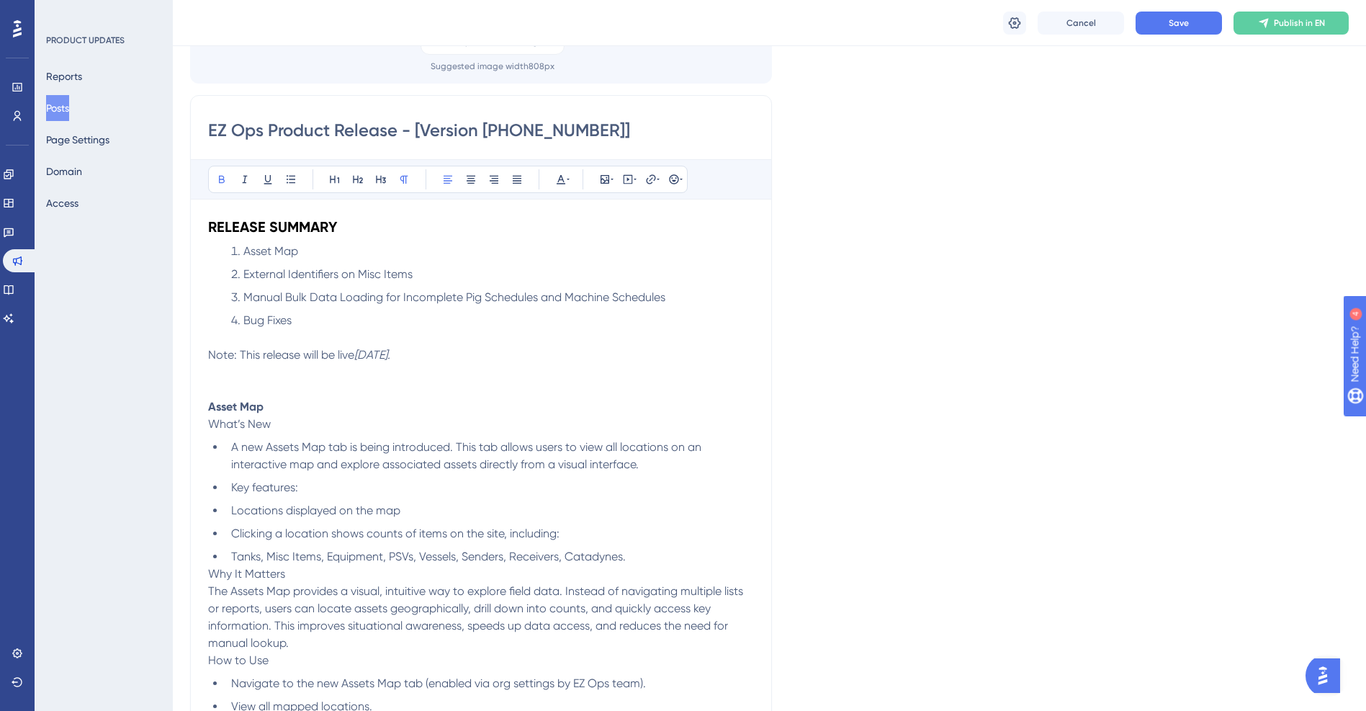
drag, startPoint x: 274, startPoint y: 412, endPoint x: 30, endPoint y: 395, distance: 244.0
click at [290, 410] on p "Asset Map" at bounding box center [481, 406] width 546 height 17
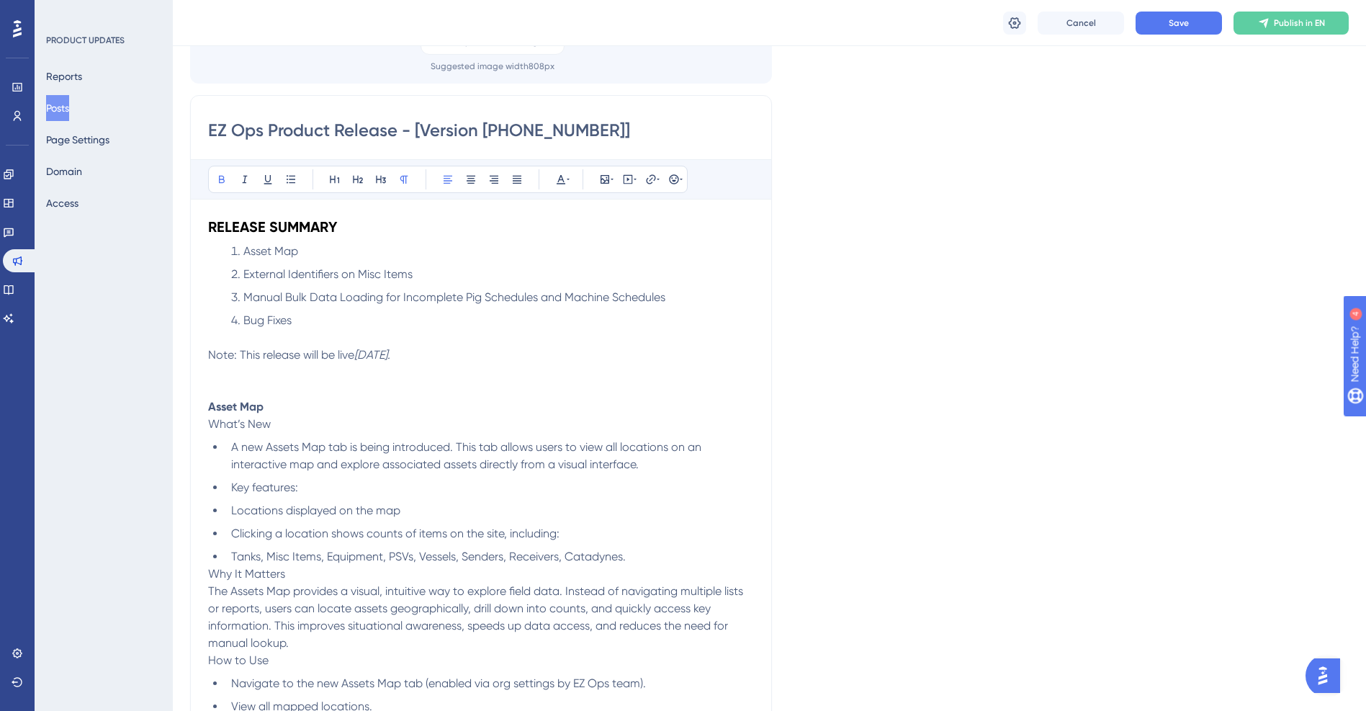
drag, startPoint x: 278, startPoint y: 405, endPoint x: -4, endPoint y: 401, distance: 281.6
click at [362, 181] on icon at bounding box center [358, 180] width 12 height 12
click at [555, 179] on icon at bounding box center [561, 180] width 12 height 12
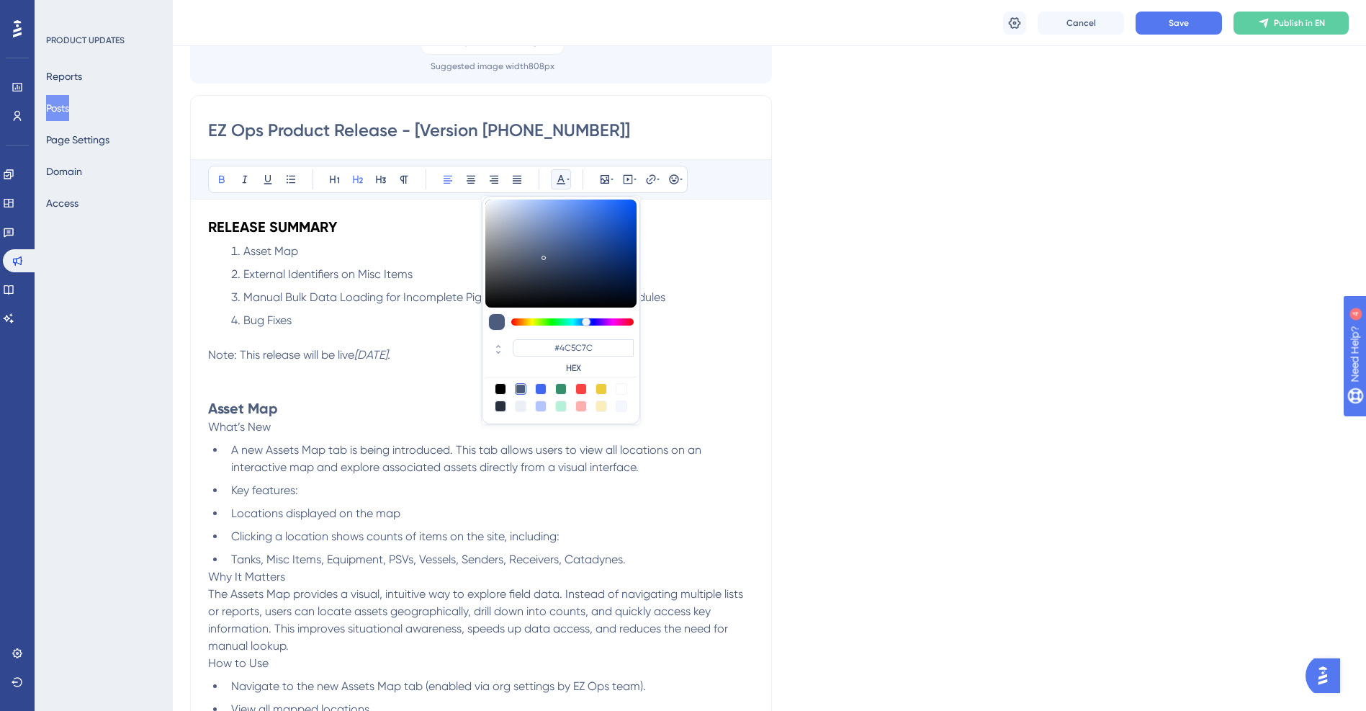
click at [586, 387] on div at bounding box center [581, 389] width 12 height 12
type input "#F84343"
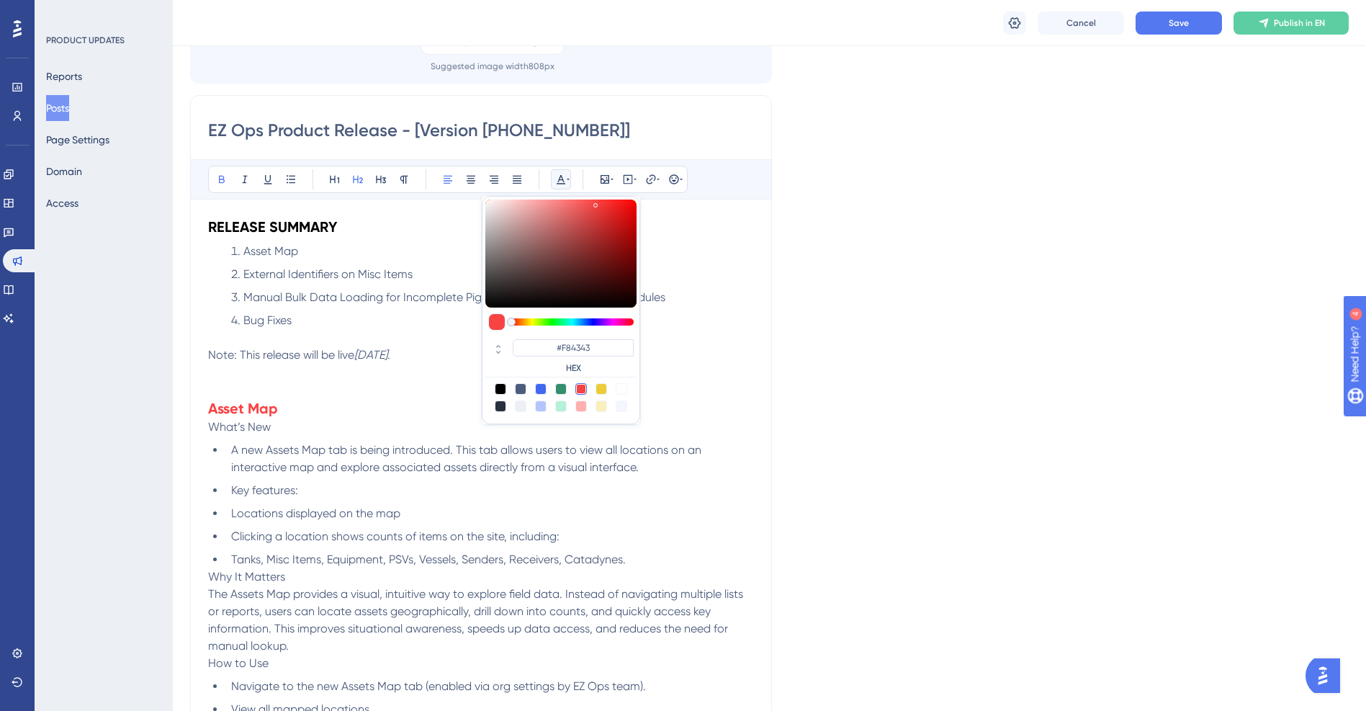
click at [408, 429] on p "What’s New" at bounding box center [481, 426] width 546 height 17
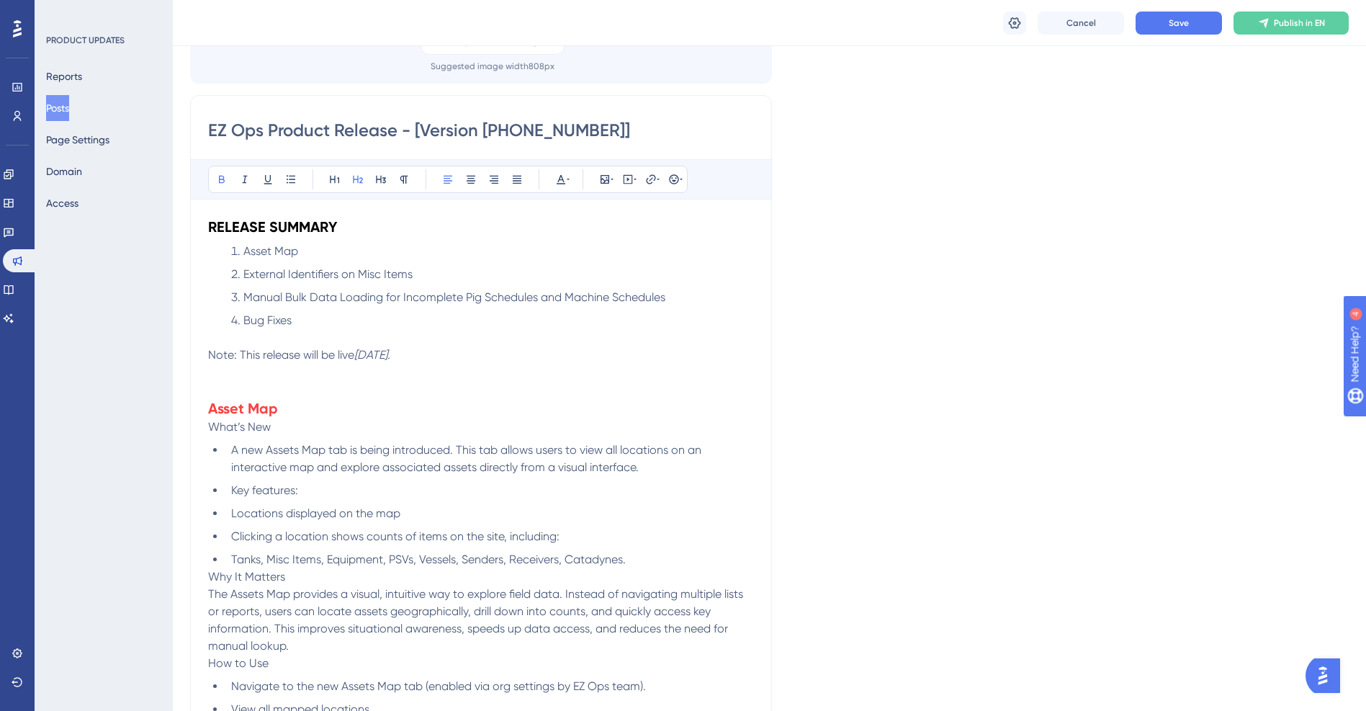
click at [303, 410] on h2 "Asset Map" at bounding box center [481, 408] width 546 height 20
drag, startPoint x: 288, startPoint y: 430, endPoint x: 104, endPoint y: 416, distance: 184.9
click at [301, 426] on p "What’s New" at bounding box center [481, 426] width 546 height 17
drag, startPoint x: 301, startPoint y: 426, endPoint x: 151, endPoint y: 427, distance: 150.5
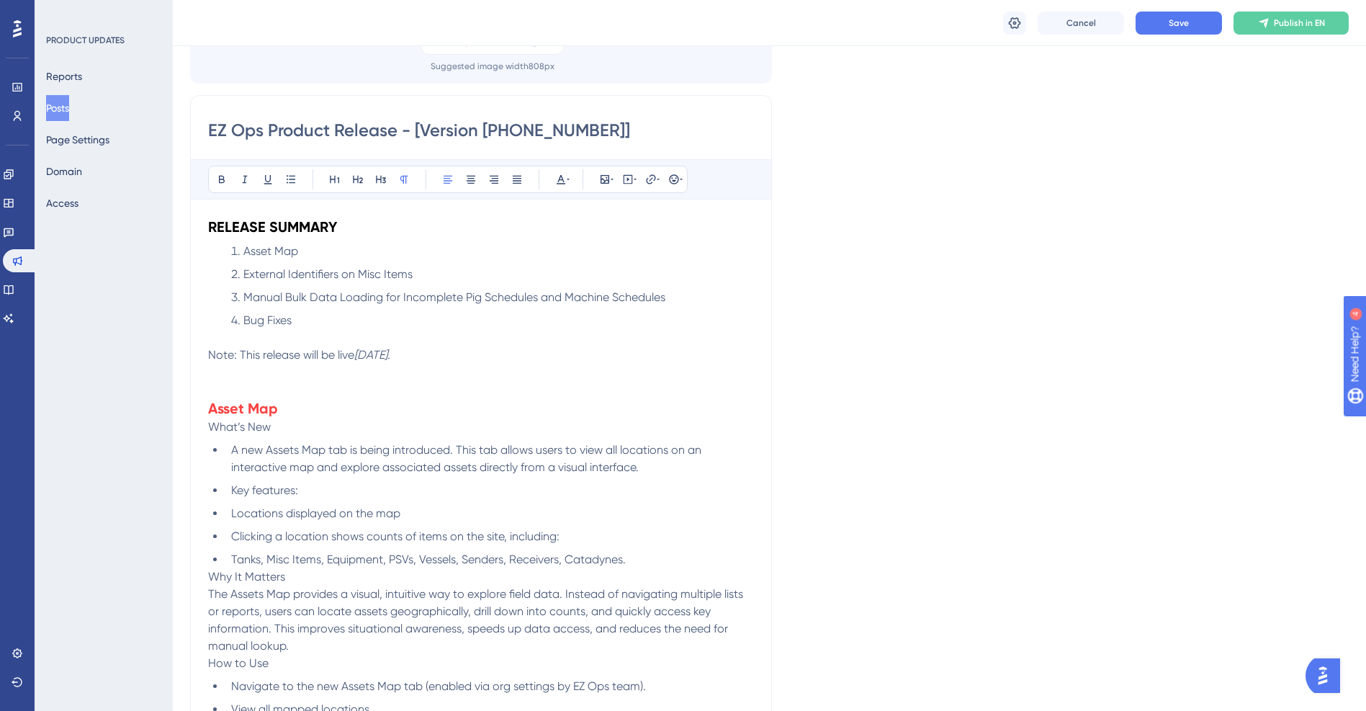
click at [248, 181] on icon at bounding box center [245, 180] width 12 height 12
click at [323, 467] on span "A new Assets Map tab is being introduced. This tab allows users to view all loc…" at bounding box center [467, 458] width 473 height 31
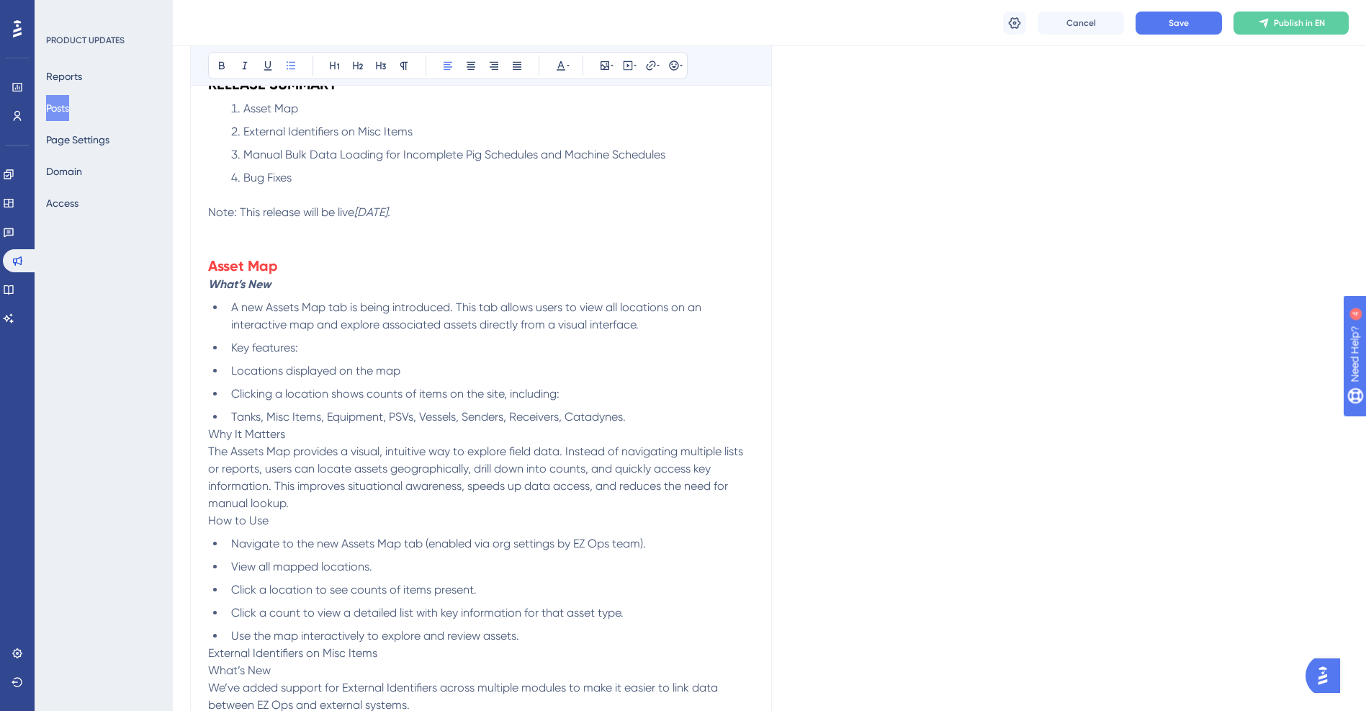
scroll to position [288, 0]
click at [657, 420] on li "Tanks, Misc Items, Equipment, PSVs, Vessels, Senders, Receivers, Catadynes." at bounding box center [489, 415] width 529 height 17
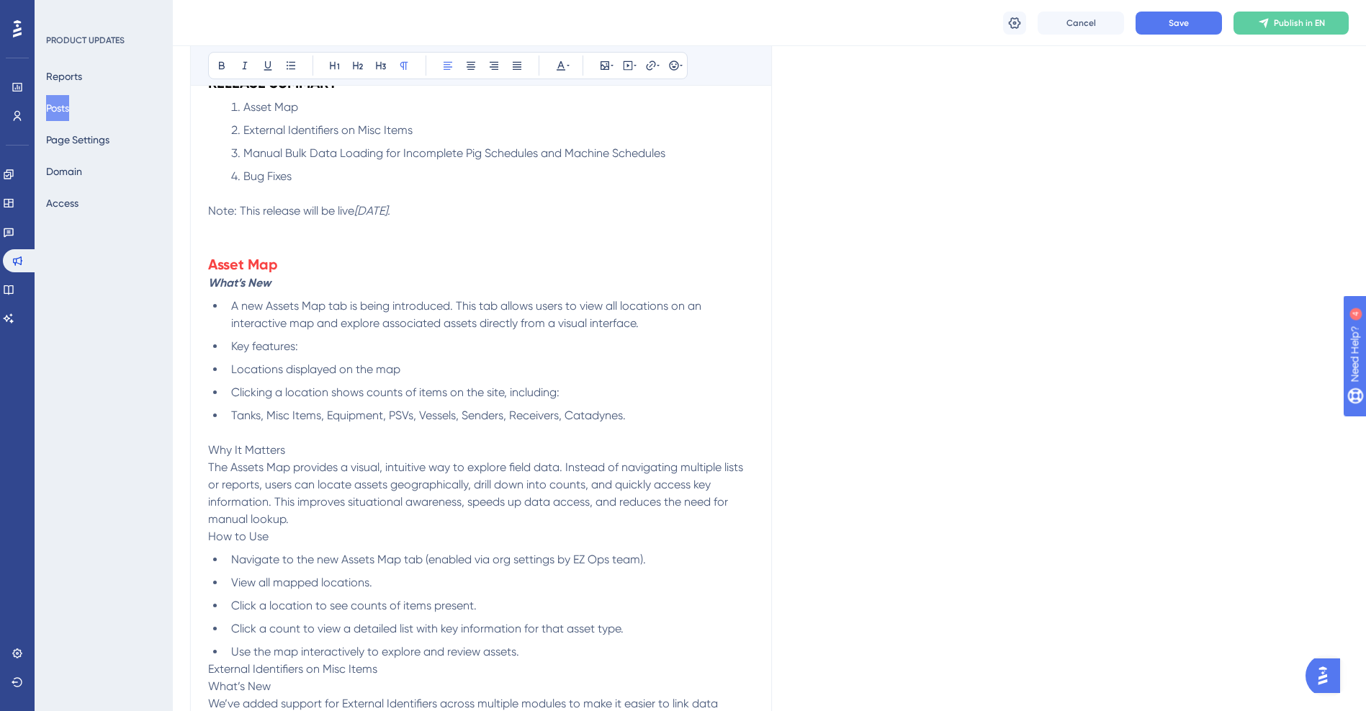
drag, startPoint x: 299, startPoint y: 453, endPoint x: 151, endPoint y: 461, distance: 148.6
drag, startPoint x: 284, startPoint y: 449, endPoint x: 203, endPoint y: 451, distance: 80.7
click at [300, 518] on p "The Assets Map provides a visual, intuitive way to explore field data. Instead …" at bounding box center [481, 493] width 546 height 69
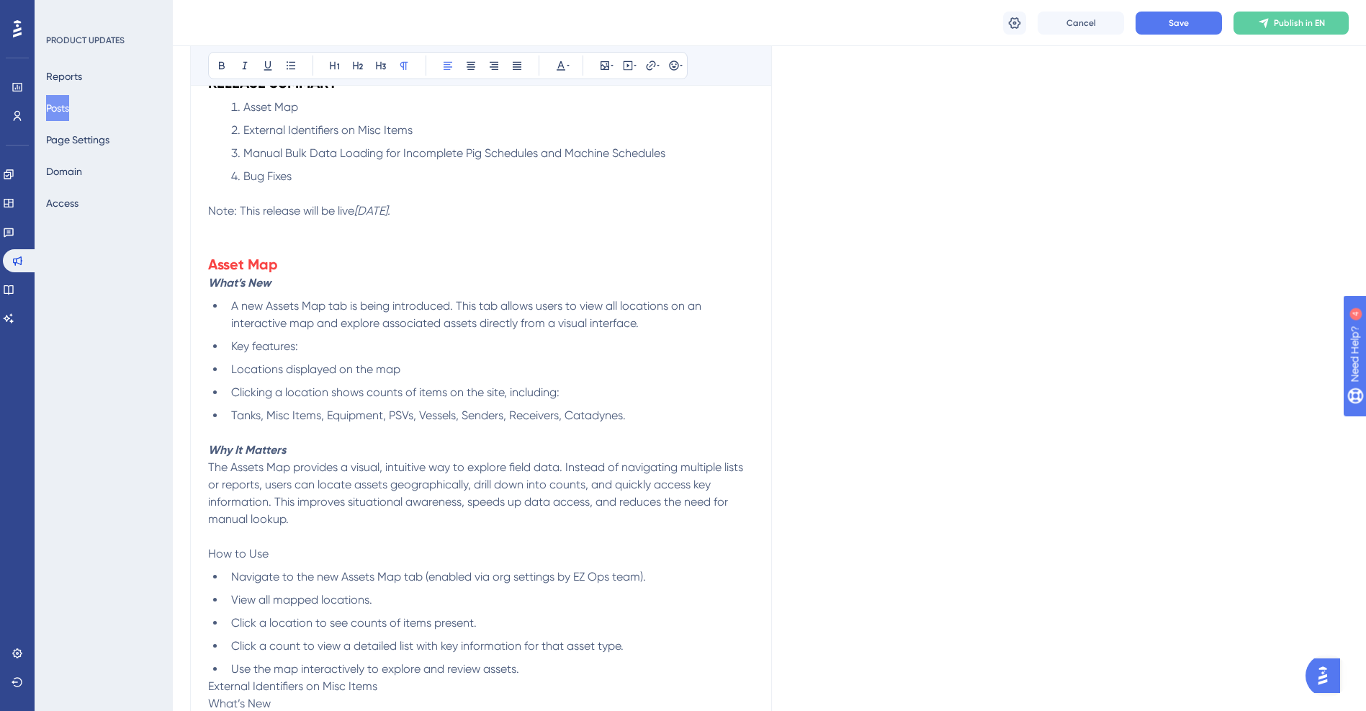
drag, startPoint x: 279, startPoint y: 556, endPoint x: 197, endPoint y: 554, distance: 82.9
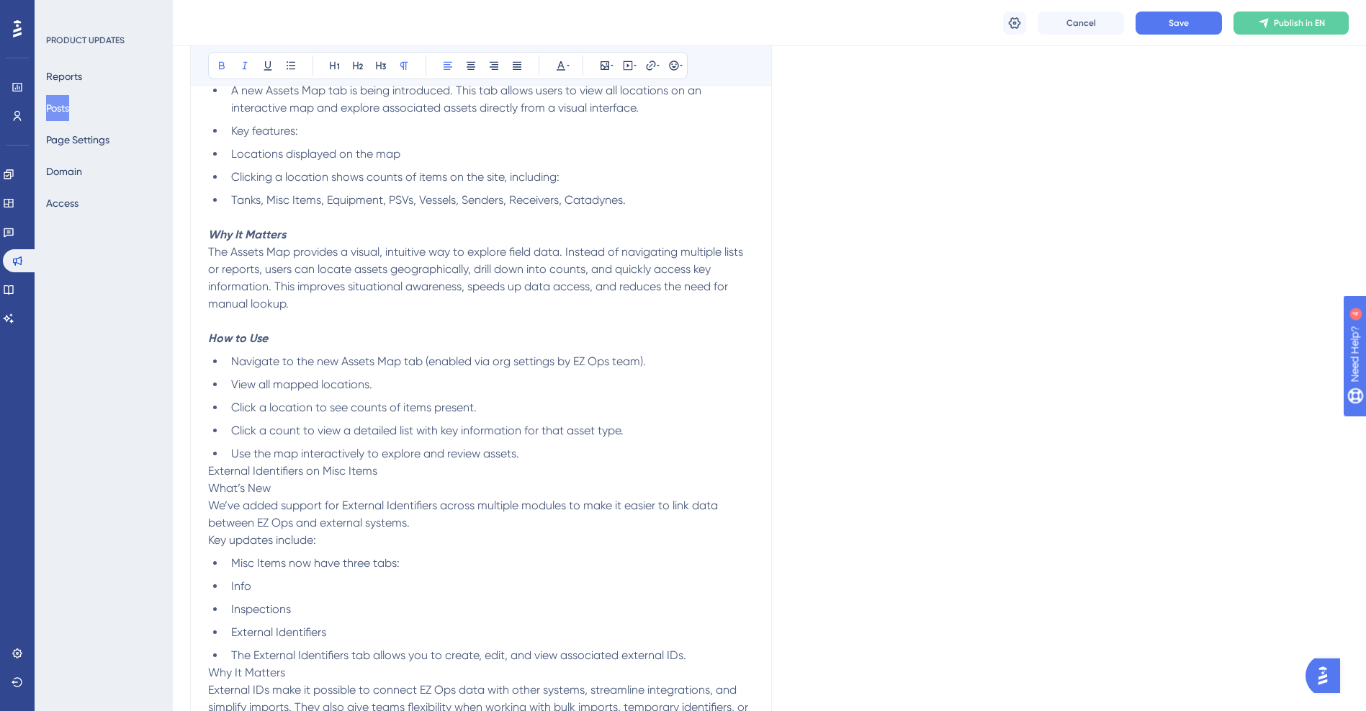
scroll to position [504, 0]
click at [550, 457] on li "Use the map interactively to explore and review assets." at bounding box center [489, 452] width 529 height 17
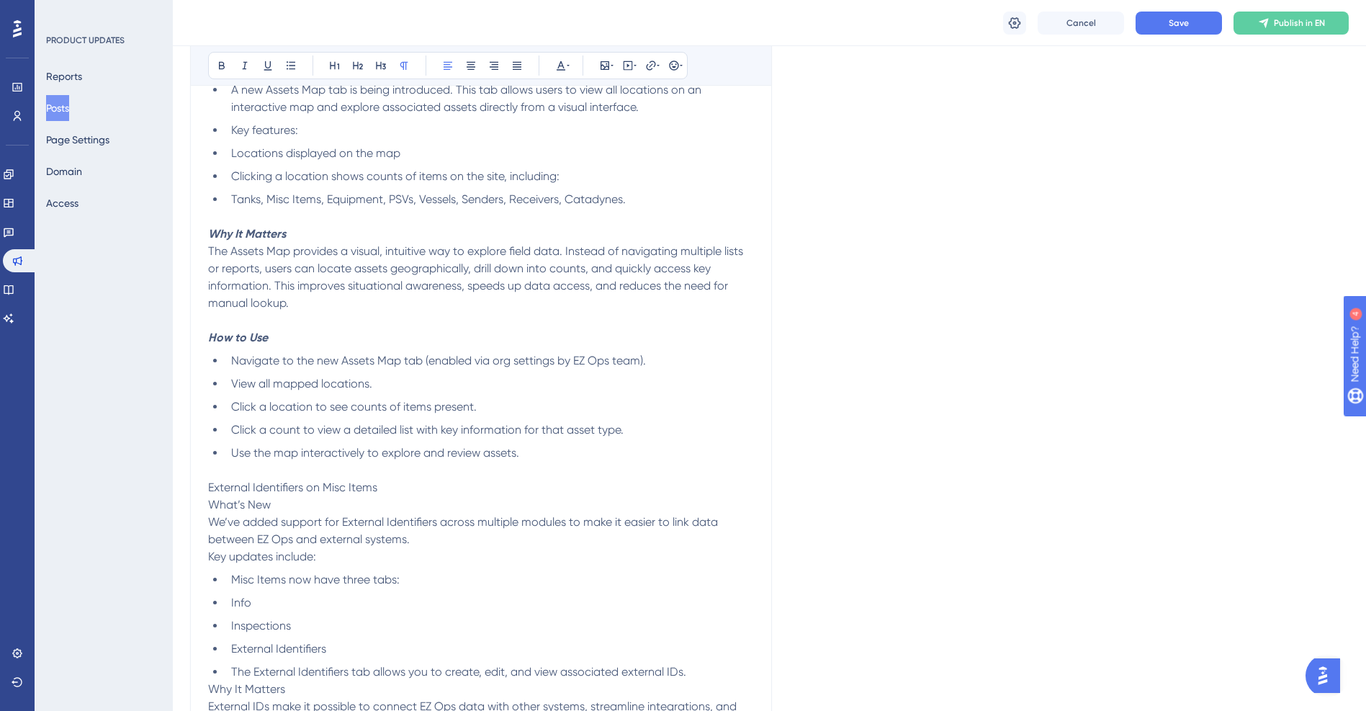
drag, startPoint x: 393, startPoint y: 484, endPoint x: 197, endPoint y: 490, distance: 196.0
click at [197, 490] on div "EZ Ops Product Release - [Version 02-100-01] Bold Italic Underline Bullet Point…" at bounding box center [481, 562] width 582 height 1655
click at [390, 493] on p "External Identifiers on Misc Items" at bounding box center [481, 487] width 546 height 17
click at [358, 66] on icon at bounding box center [358, 66] width 10 height 8
click at [558, 68] on icon at bounding box center [561, 65] width 9 height 9
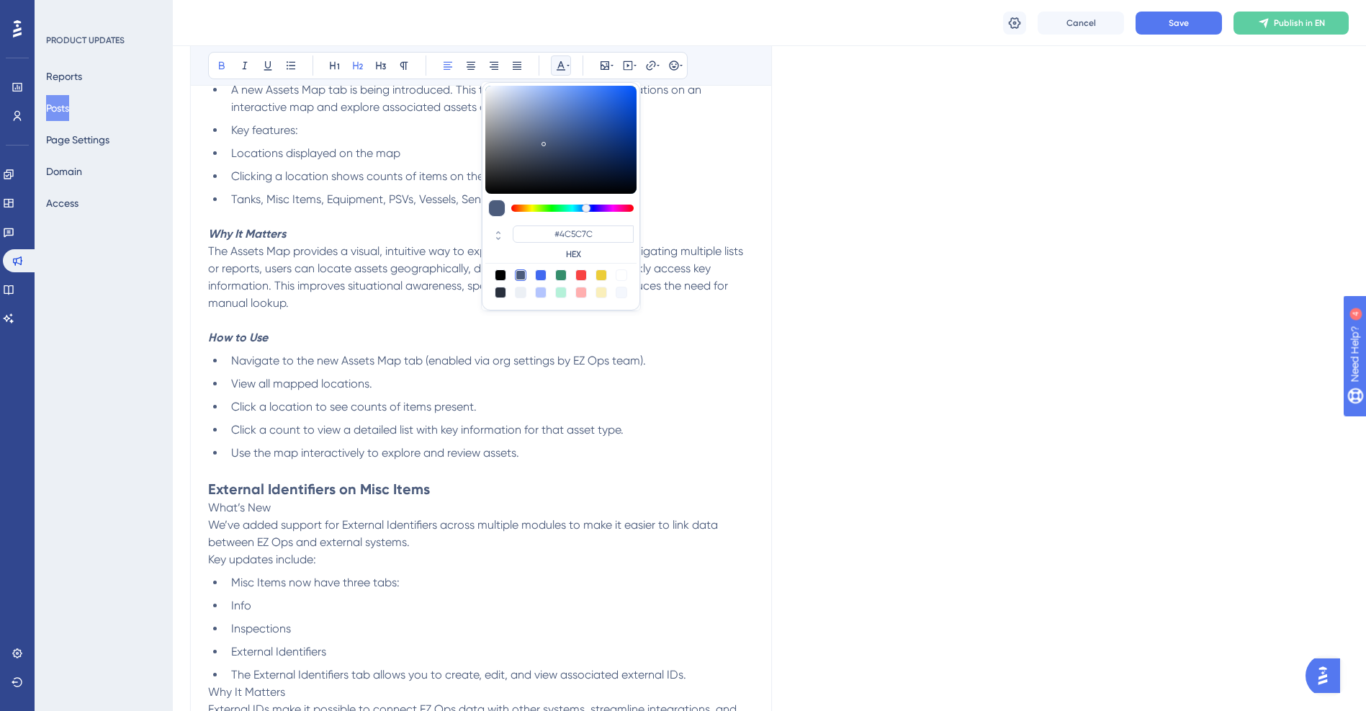
click at [581, 276] on div at bounding box center [581, 275] width 12 height 12
type input "#F84343"
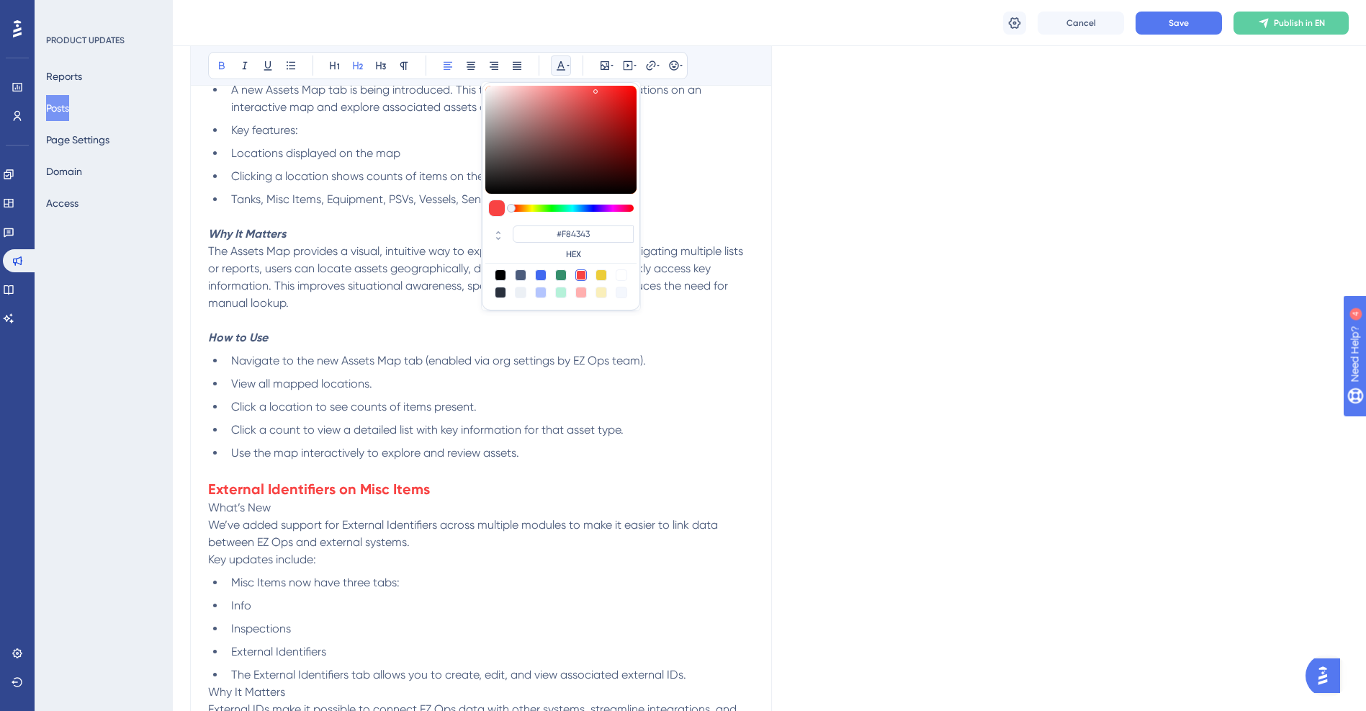
click at [449, 480] on h2 "External Identifiers on Misc Items" at bounding box center [481, 489] width 546 height 20
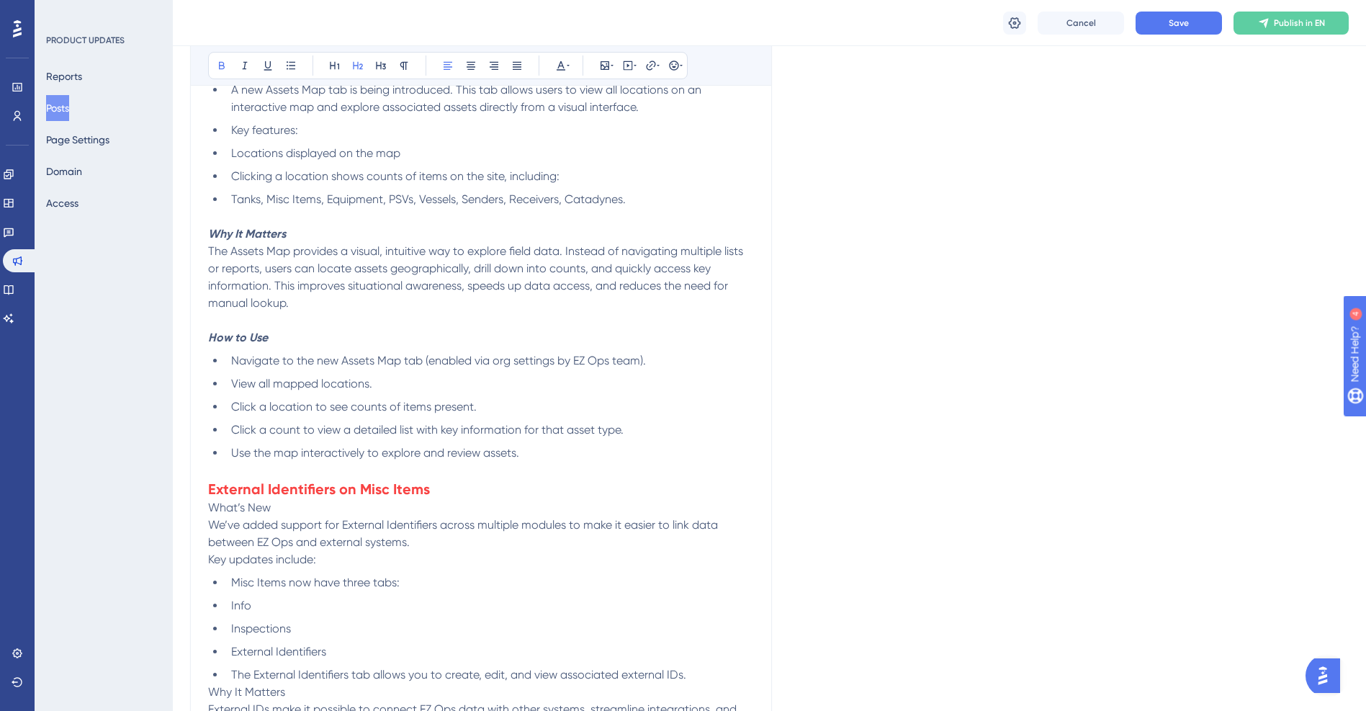
click at [444, 495] on h2 "External Identifiers on Misc Items" at bounding box center [481, 489] width 546 height 20
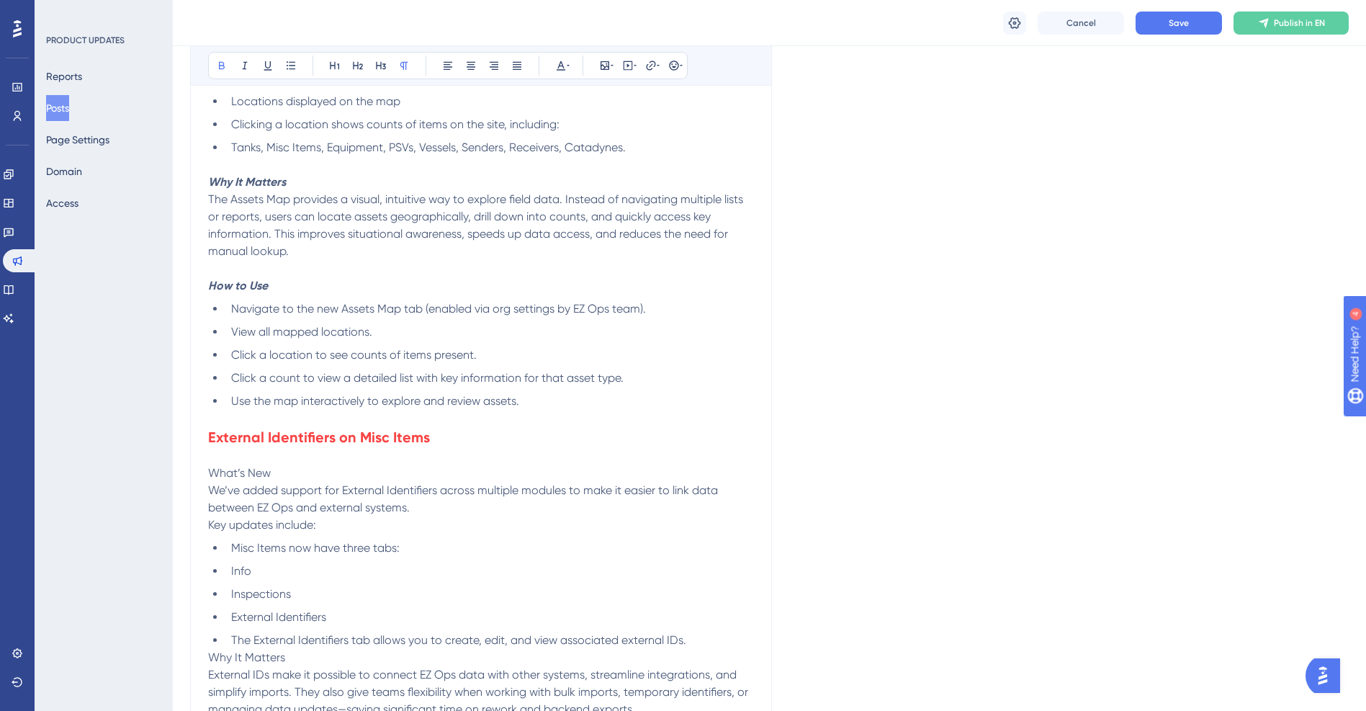
scroll to position [576, 0]
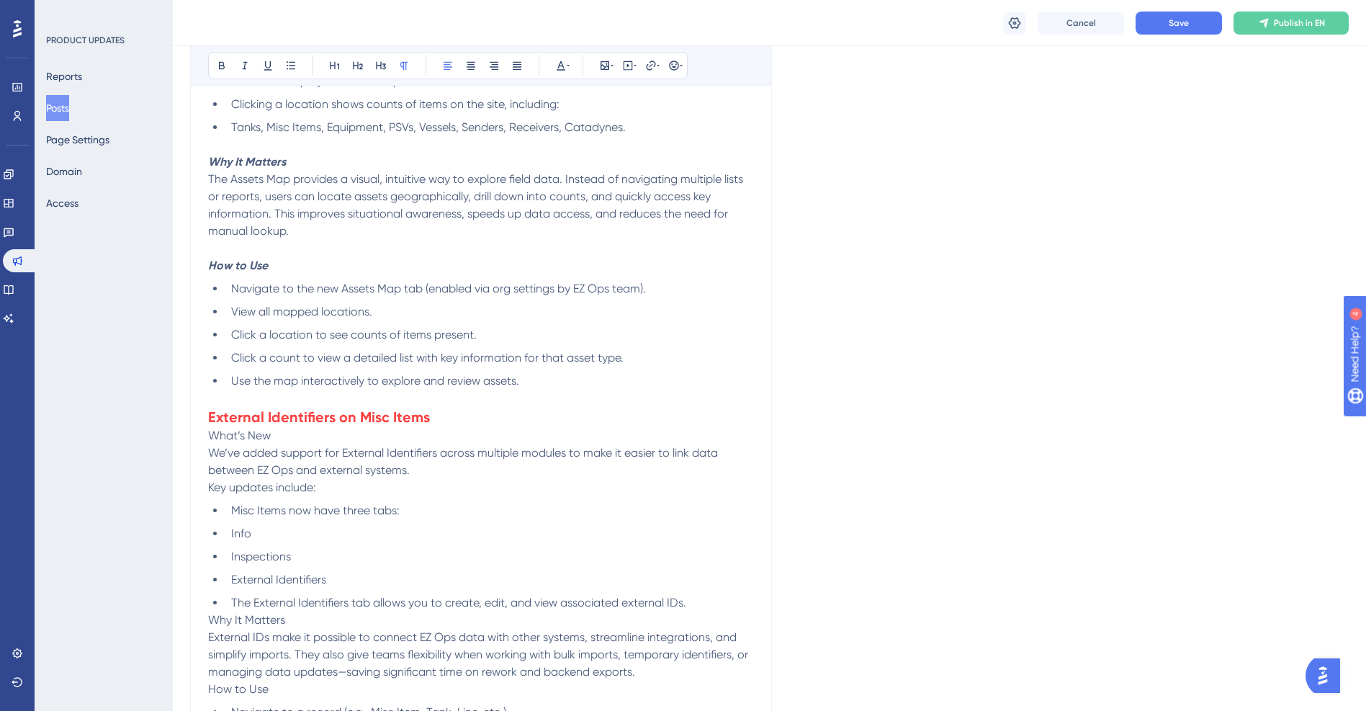
drag, startPoint x: 283, startPoint y: 438, endPoint x: 193, endPoint y: 430, distance: 90.4
click at [193, 430] on div "EZ Ops Product Release - [Version 02-100-01] Bold Italic Underline Bullet Point…" at bounding box center [481, 492] width 582 height 1658
click at [344, 500] on div "RELEASE SUMMARY Asset Map External Identifiers on Misc Items Manual Bulk Data L…" at bounding box center [481, 544] width 546 height 1518
click at [703, 603] on li "The External Identifiers tab allows you to create, edit, and view associated ex…" at bounding box center [489, 602] width 529 height 17
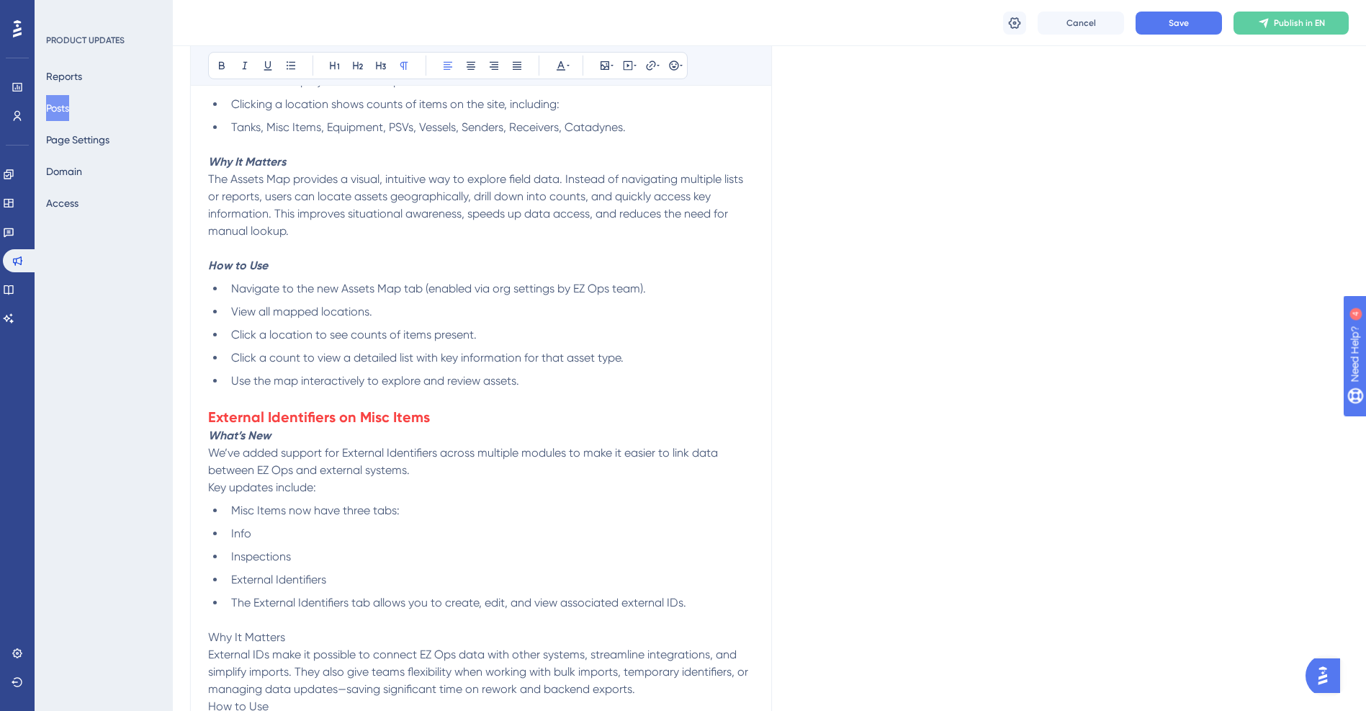
drag, startPoint x: 290, startPoint y: 640, endPoint x: 187, endPoint y: 632, distance: 103.2
click at [187, 632] on div "Performance Users Engagement Widgets Feedback Product Updates Knowledge Base AI…" at bounding box center [769, 569] width 1193 height 2290
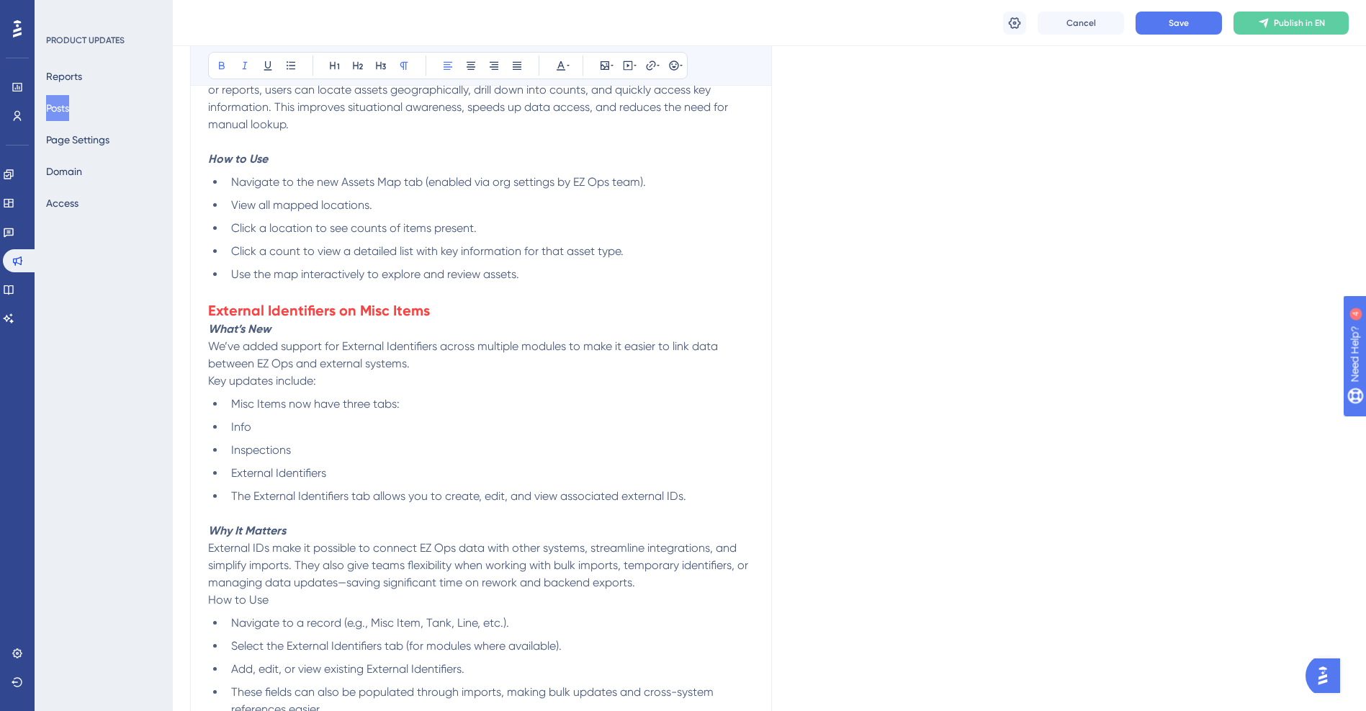
scroll to position [1008, 0]
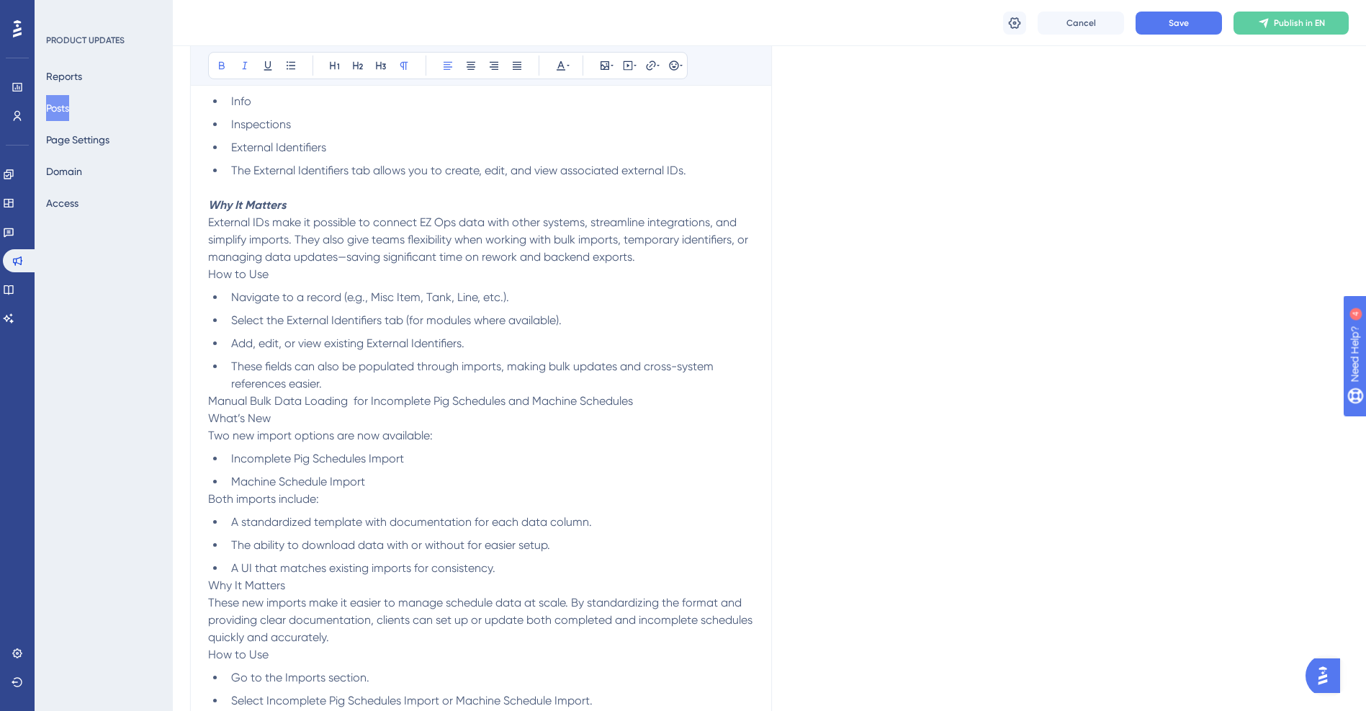
click at [287, 298] on span "Navigate to a record (e.g., Misc Item, Tank, Line, etc.)." at bounding box center [370, 297] width 278 height 14
click at [285, 273] on p "How to Use" at bounding box center [481, 274] width 546 height 17
click at [668, 257] on p "External IDs make it possible to connect EZ Ops data with other systems, stream…" at bounding box center [481, 240] width 546 height 52
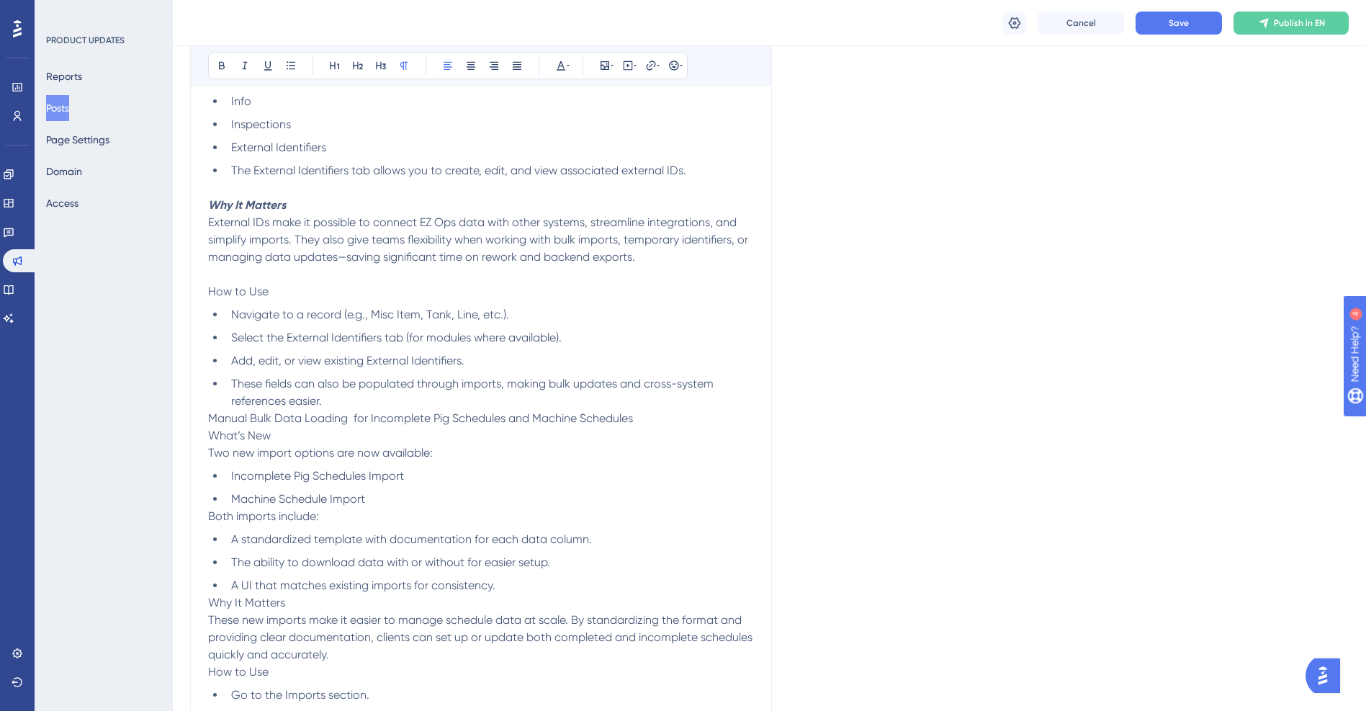
drag, startPoint x: 272, startPoint y: 294, endPoint x: 148, endPoint y: 287, distance: 124.0
click at [173, 287] on div "Performance Users Engagement Widgets Feedback Product Updates Knowledge Base AI…" at bounding box center [769, 146] width 1193 height 2308
click at [336, 400] on li "These fields can also be populated through imports, making bulk updates and cro…" at bounding box center [489, 392] width 529 height 35
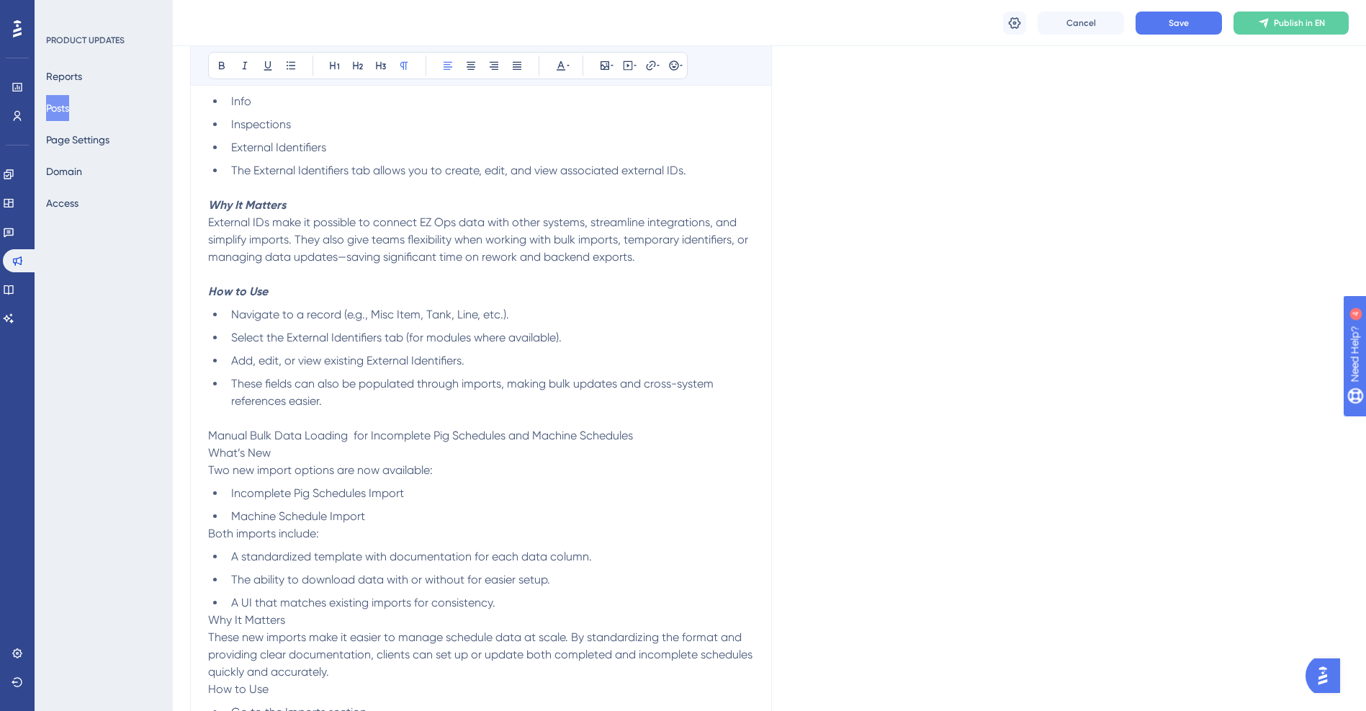
drag, startPoint x: 640, startPoint y: 436, endPoint x: 195, endPoint y: 427, distance: 445.2
click at [195, 427] on div "EZ Ops Product Release - [Version 02-100-01] Bold Italic Underline Bullet Point…" at bounding box center [481, 86] width 582 height 1710
click at [354, 62] on icon at bounding box center [358, 66] width 12 height 12
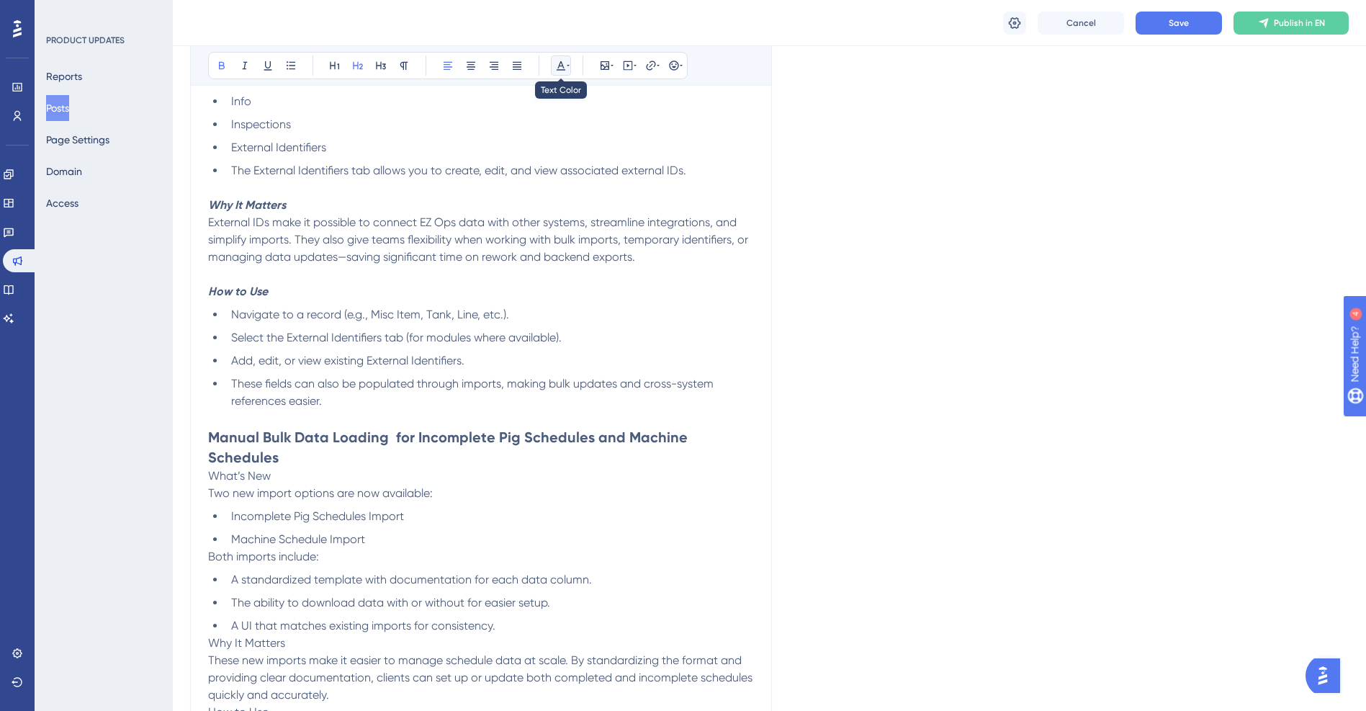
click at [565, 65] on icon at bounding box center [561, 66] width 12 height 12
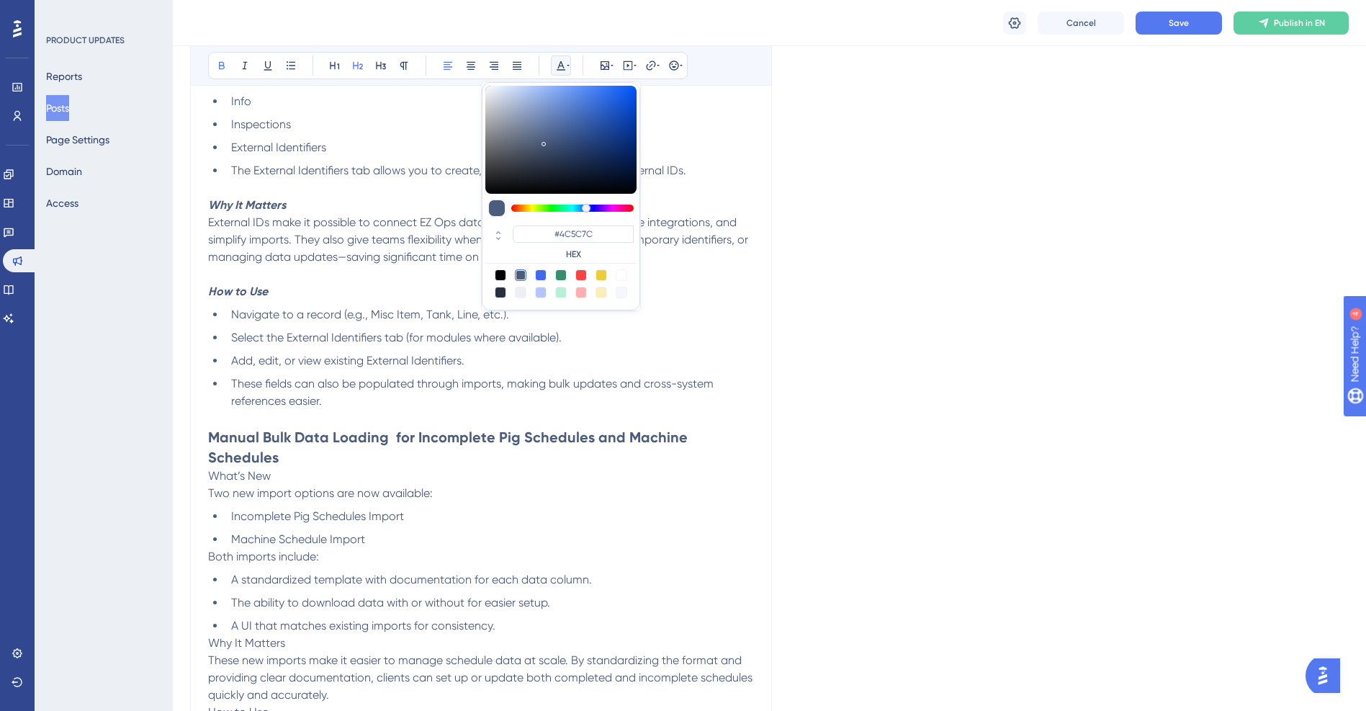
click at [584, 274] on div at bounding box center [581, 275] width 12 height 12
type input "#F84343"
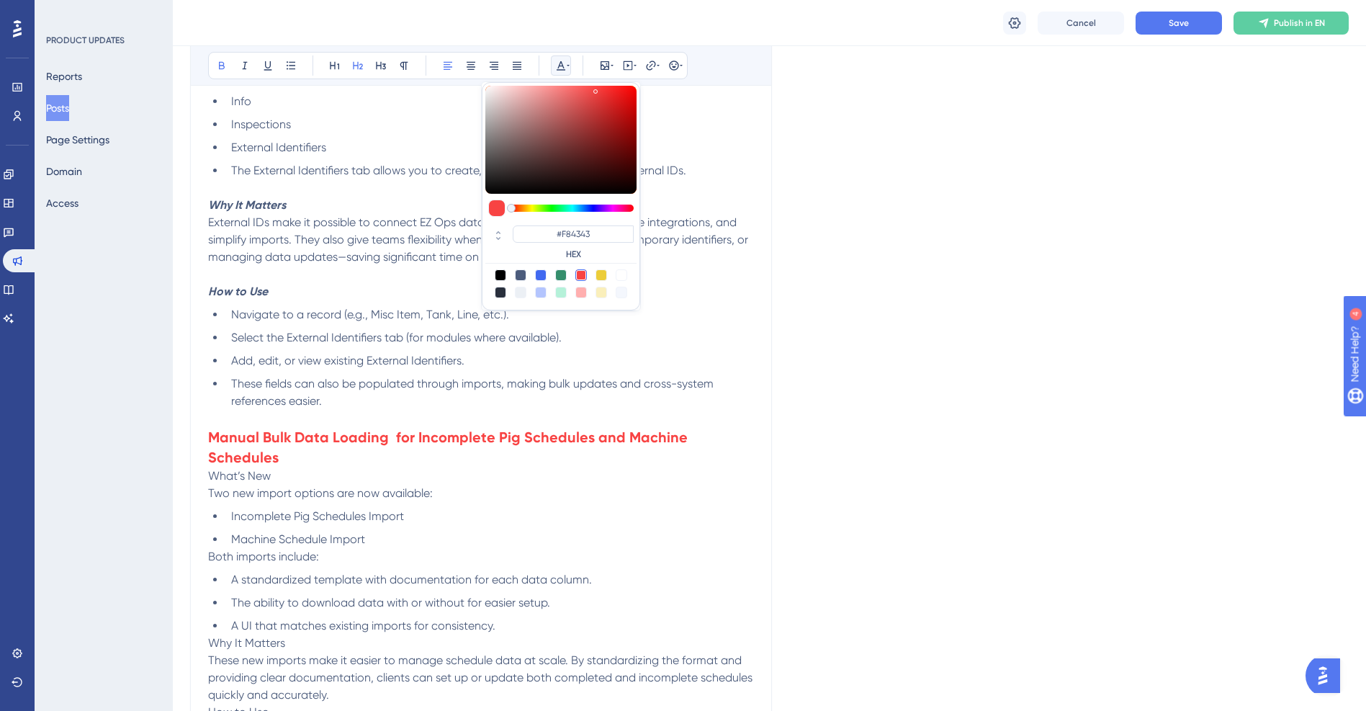
click at [282, 486] on span "Two new import options are now available:" at bounding box center [320, 493] width 225 height 14
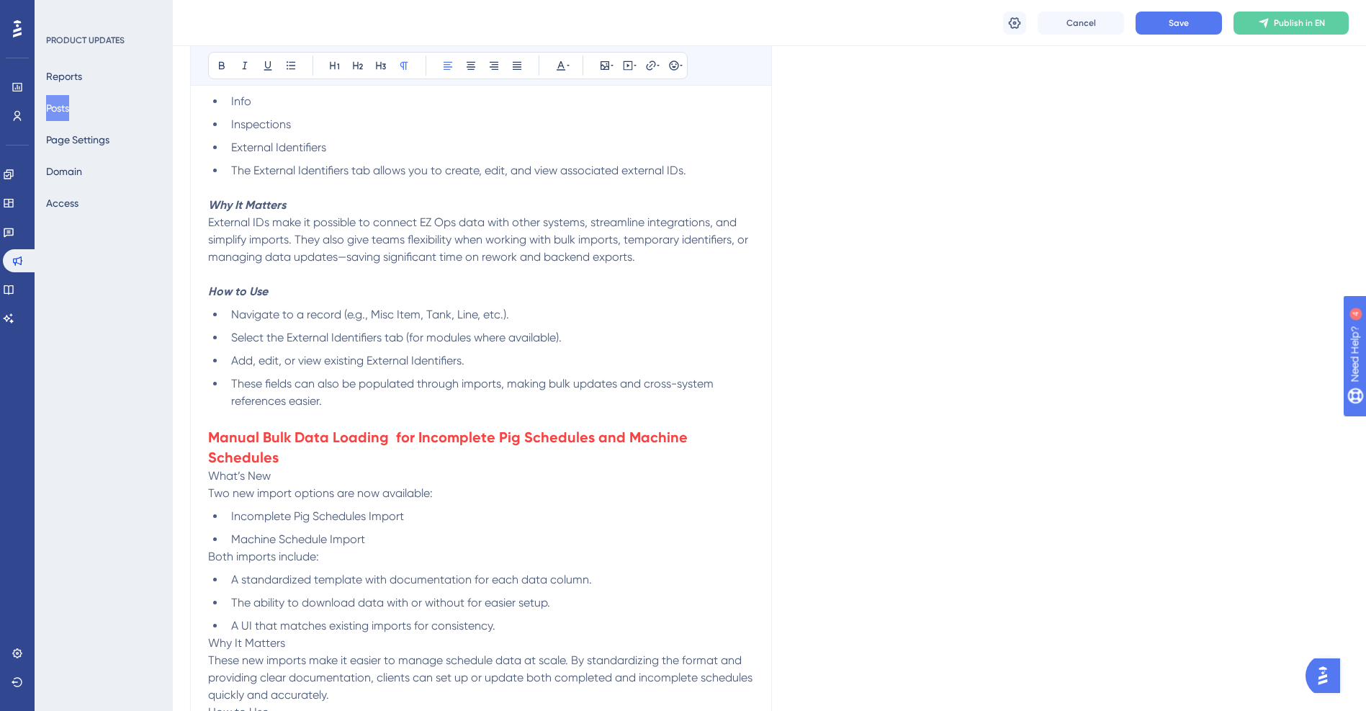
drag, startPoint x: 286, startPoint y: 454, endPoint x: 149, endPoint y: 454, distance: 136.8
click at [173, 454] on div "Performance Users Engagement Widgets Feedback Product Updates Knowledge Base AI…" at bounding box center [769, 166] width 1193 height 2348
drag, startPoint x: 324, startPoint y: 535, endPoint x: 168, endPoint y: 529, distance: 156.4
click at [173, 529] on div "Performance Users Engagement Widgets Feedback Product Updates Knowledge Base AI…" at bounding box center [769, 166] width 1193 height 2348
click at [396, 531] on li "Machine Schedule Import" at bounding box center [489, 539] width 529 height 17
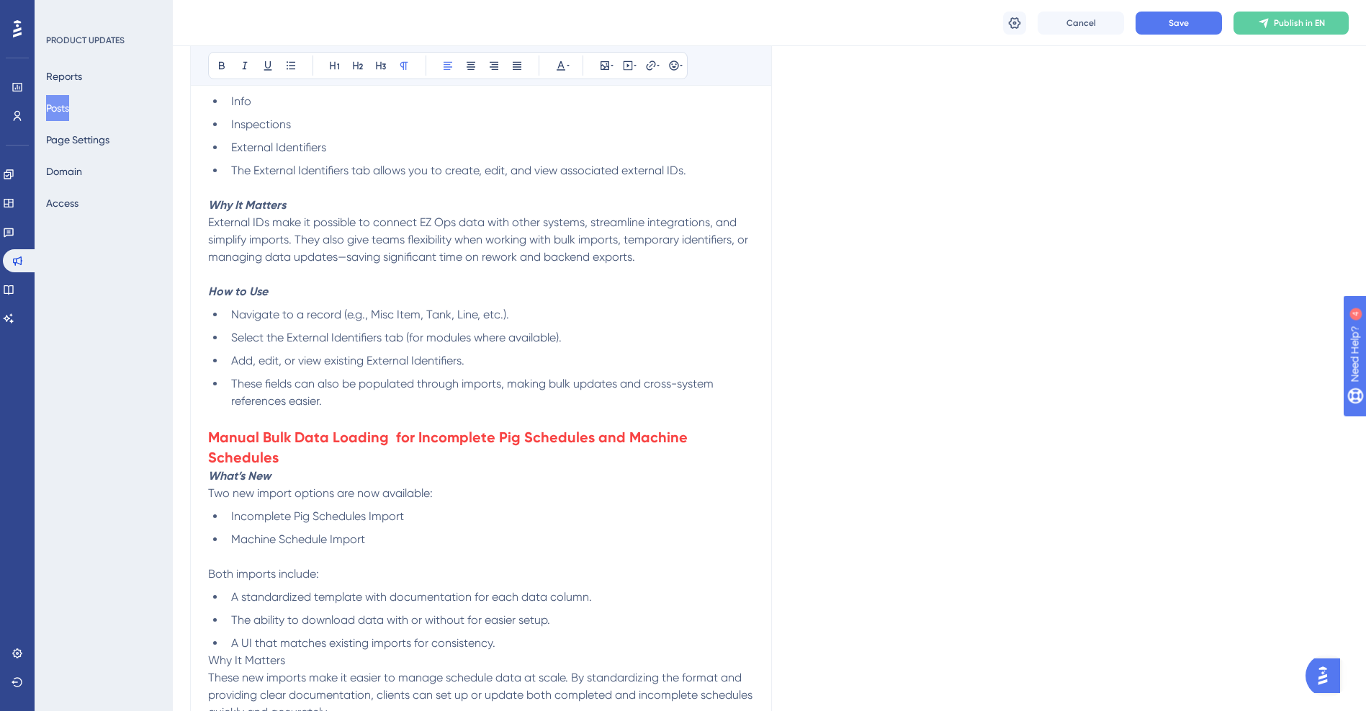
drag, startPoint x: 336, startPoint y: 555, endPoint x: 186, endPoint y: 551, distance: 150.6
click at [186, 551] on div "Performance Users Engagement Widgets Feedback Product Updates Knowledge Base AI…" at bounding box center [769, 174] width 1193 height 2365
click at [426, 567] on div "RELEASE SUMMARY Asset Map External Identifiers on Misc Items Manual Bulk Data L…" at bounding box center [481, 158] width 546 height 1610
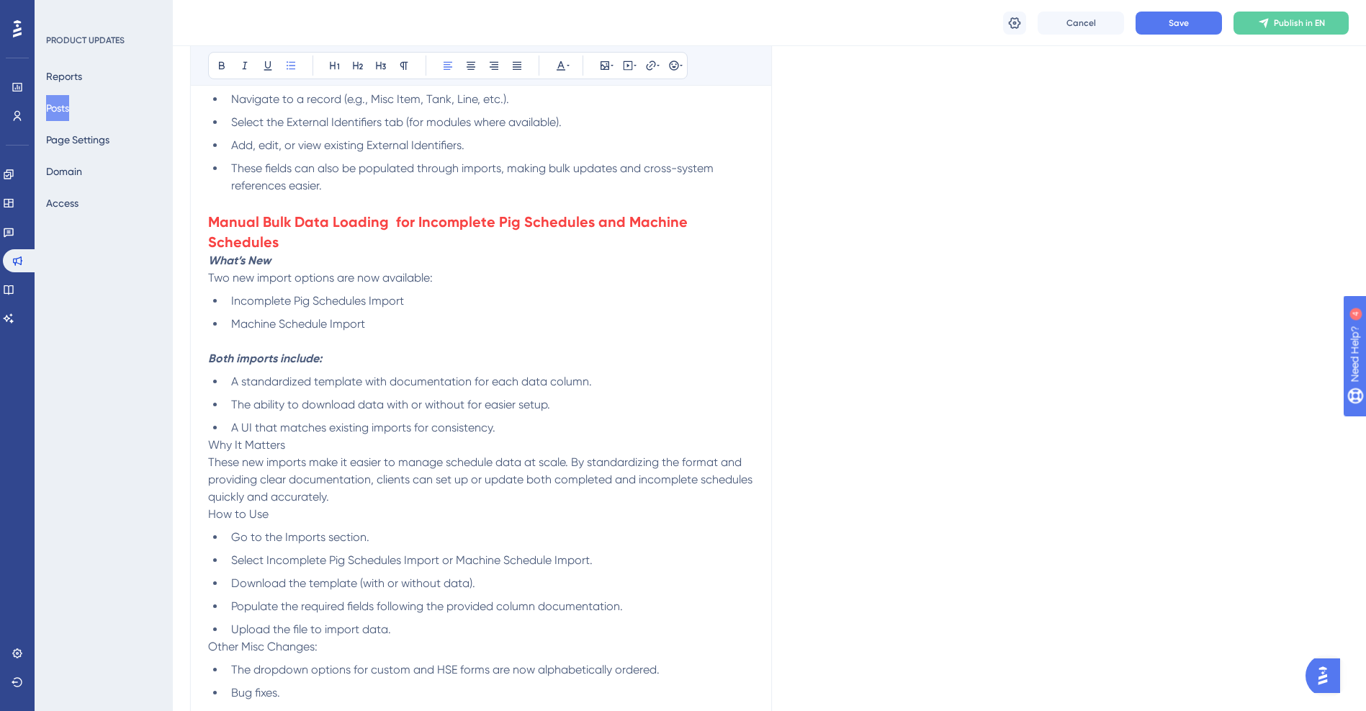
scroll to position [1224, 0]
click at [517, 418] on li "A UI that matches existing imports for consistency." at bounding box center [489, 426] width 529 height 17
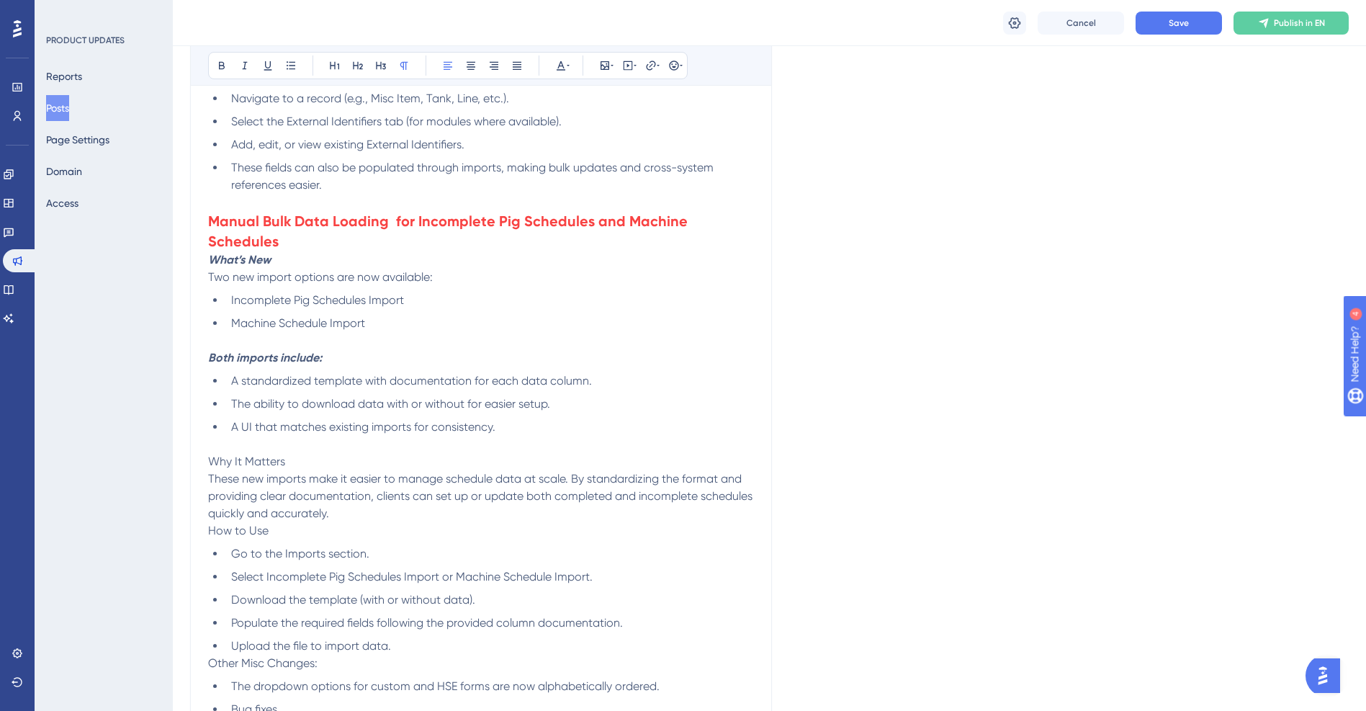
drag, startPoint x: 309, startPoint y: 439, endPoint x: 82, endPoint y: 448, distance: 227.0
click at [371, 453] on p "Why It Matters" at bounding box center [481, 461] width 546 height 17
click at [358, 472] on span "These new imports make it easier to manage schedule data at scale. By standardi…" at bounding box center [481, 496] width 547 height 48
click at [367, 493] on p "These new imports make it easier to manage schedule data at scale. By standardi…" at bounding box center [481, 496] width 546 height 52
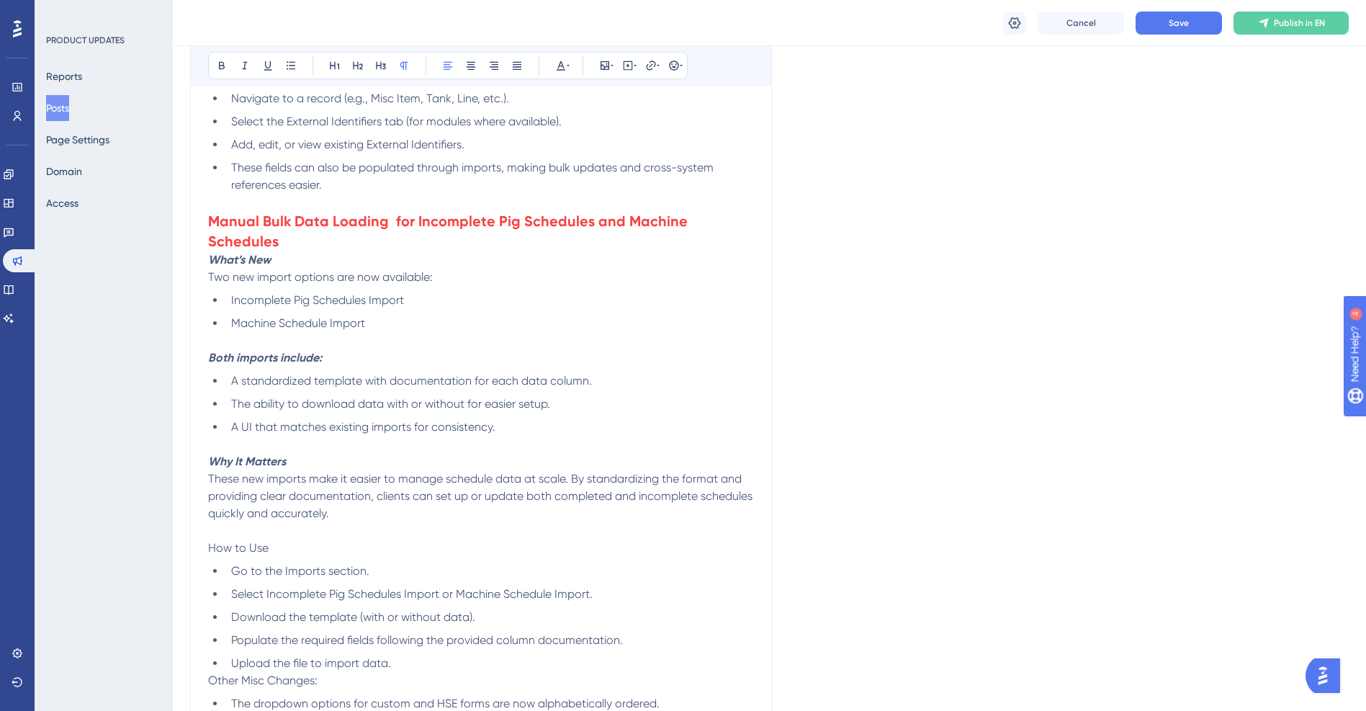
drag, startPoint x: 282, startPoint y: 526, endPoint x: 153, endPoint y: 533, distance: 129.1
click at [503, 539] on p "How to Use" at bounding box center [481, 547] width 546 height 17
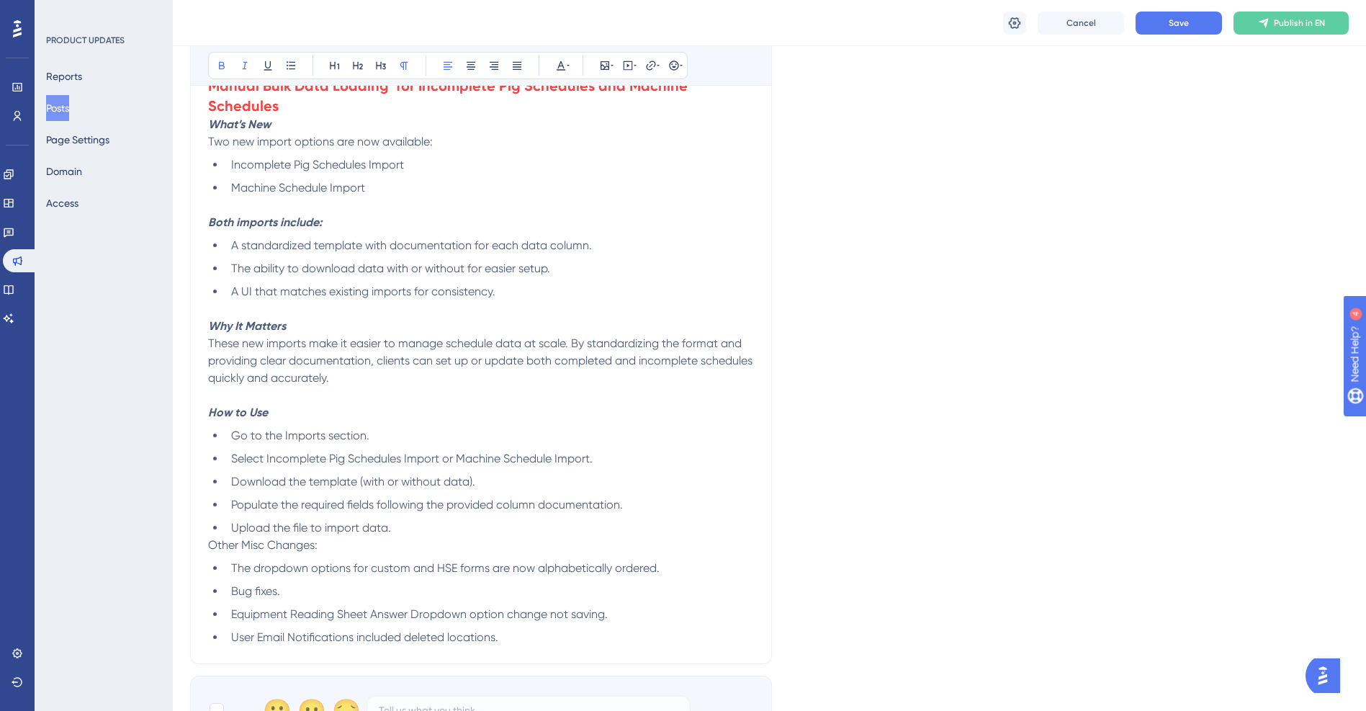
scroll to position [1368, 0]
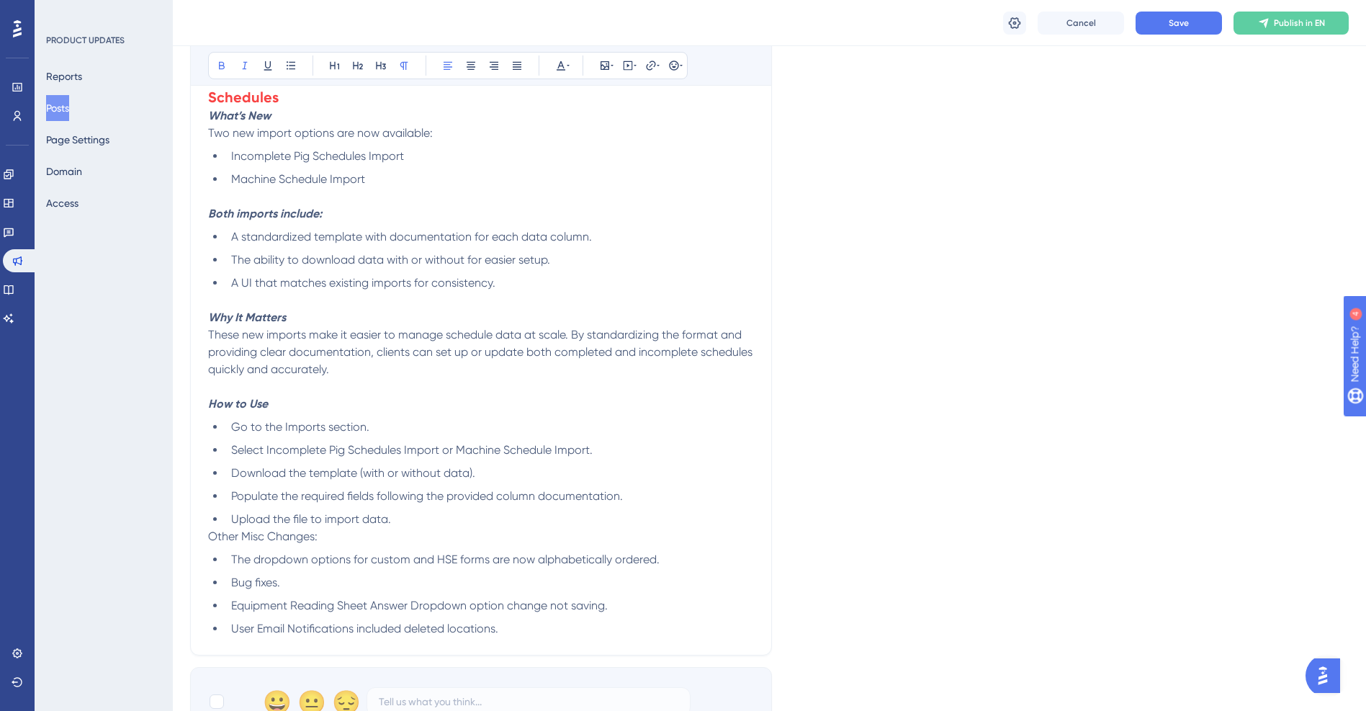
click at [408, 511] on li "Upload the file to import data." at bounding box center [489, 519] width 529 height 17
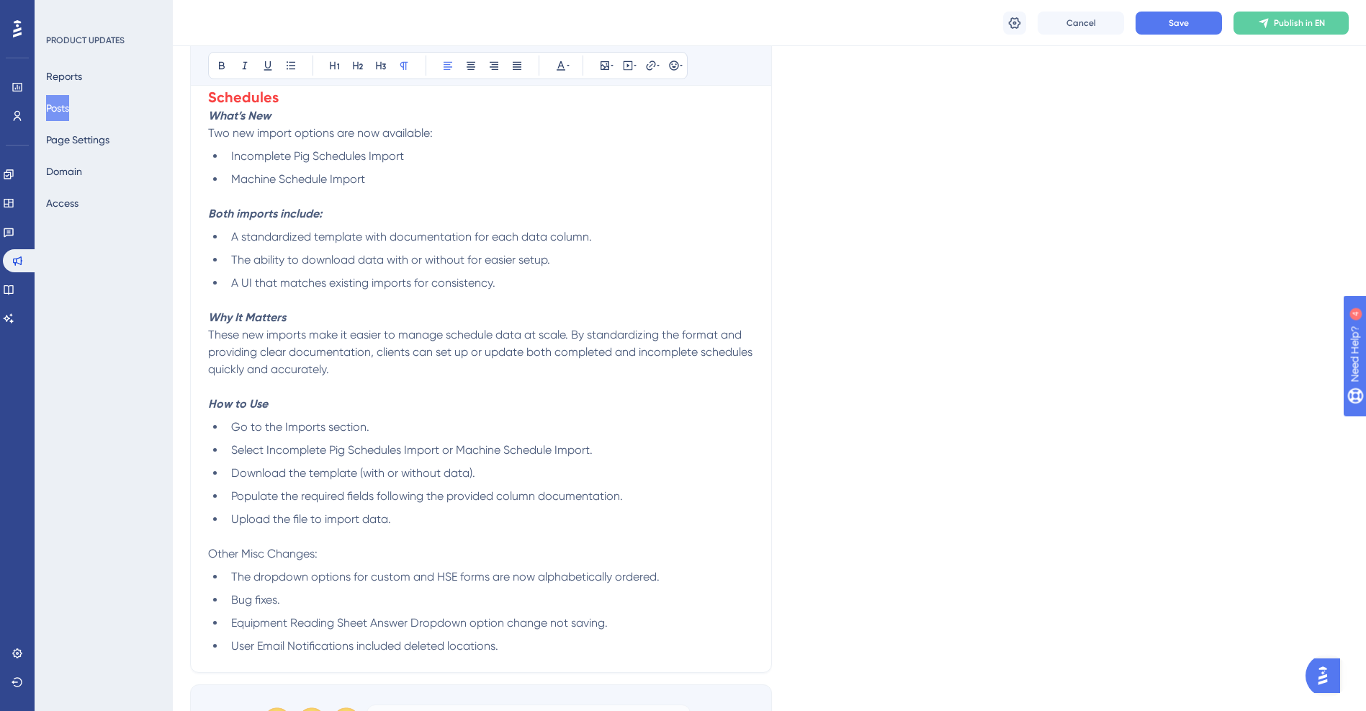
drag, startPoint x: 333, startPoint y: 534, endPoint x: 22, endPoint y: 527, distance: 311.9
click at [382, 528] on p at bounding box center [481, 536] width 546 height 17
drag, startPoint x: 342, startPoint y: 531, endPoint x: 163, endPoint y: 533, distance: 178.6
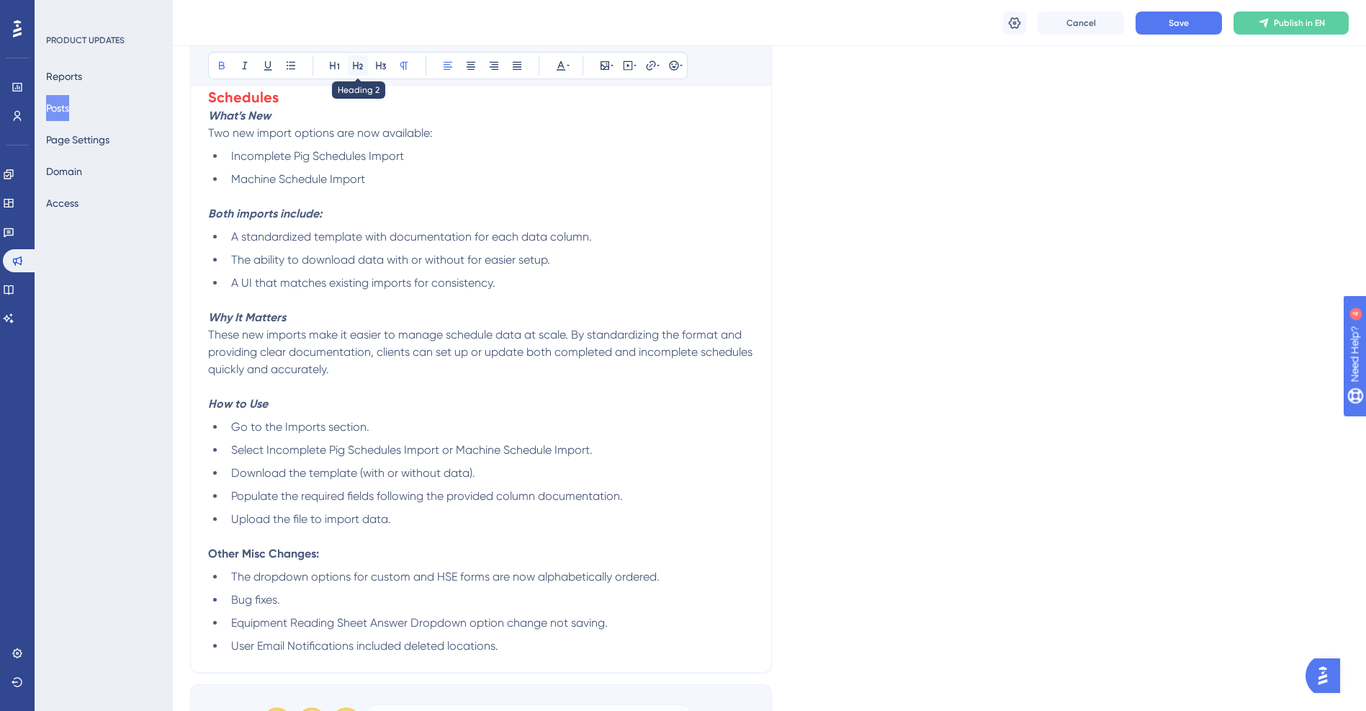
click at [358, 63] on icon at bounding box center [358, 66] width 10 height 8
click at [562, 65] on icon at bounding box center [561, 65] width 9 height 9
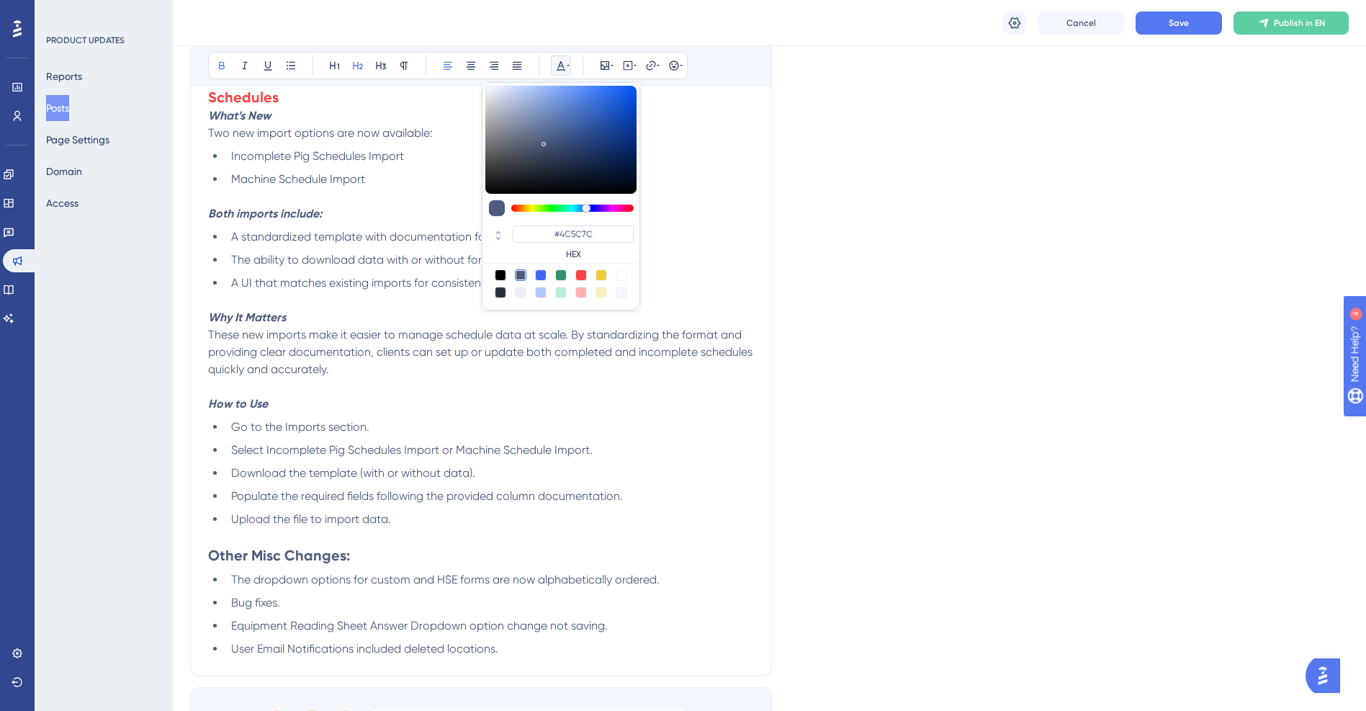
click at [582, 271] on div at bounding box center [581, 275] width 12 height 12
type input "#F84343"
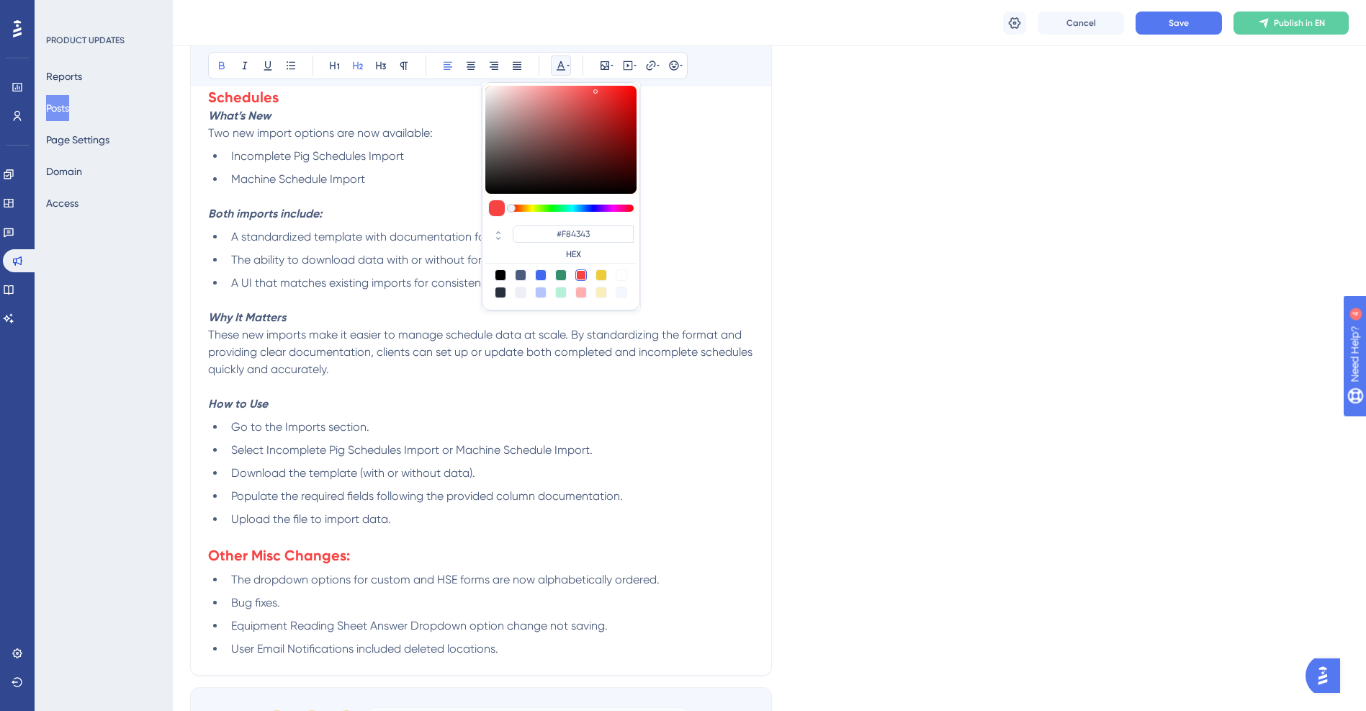
click at [356, 466] on span "Download the template (with or without data)." at bounding box center [353, 473] width 244 height 14
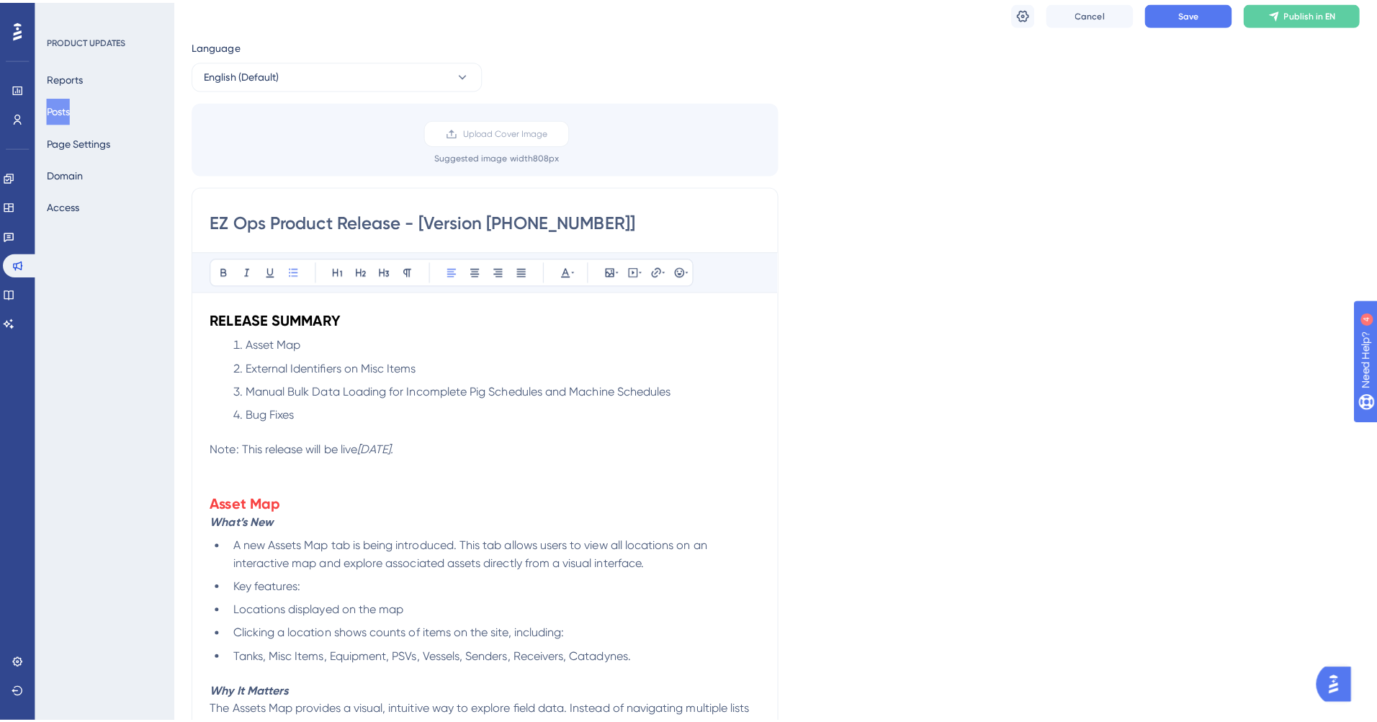
scroll to position [0, 0]
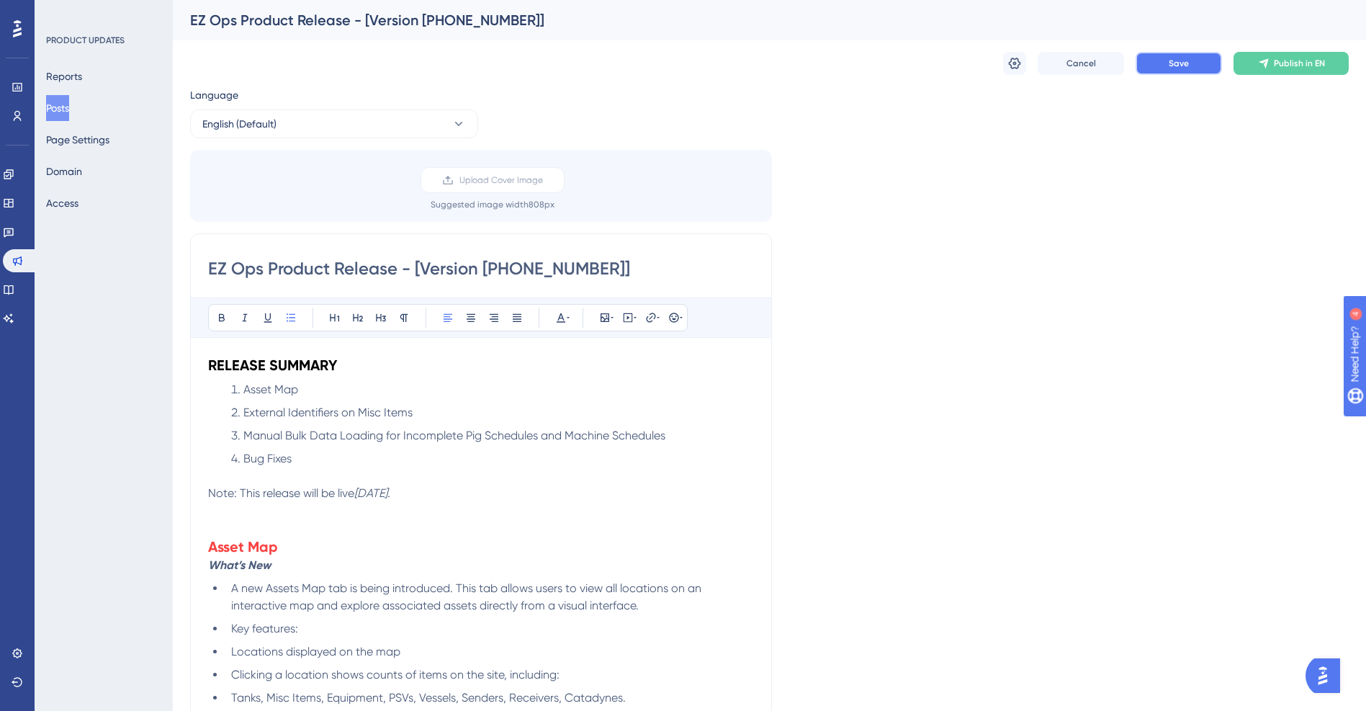
click at [1201, 63] on button "Save" at bounding box center [1179, 63] width 86 height 23
click at [68, 102] on button "Posts" at bounding box center [57, 108] width 23 height 26
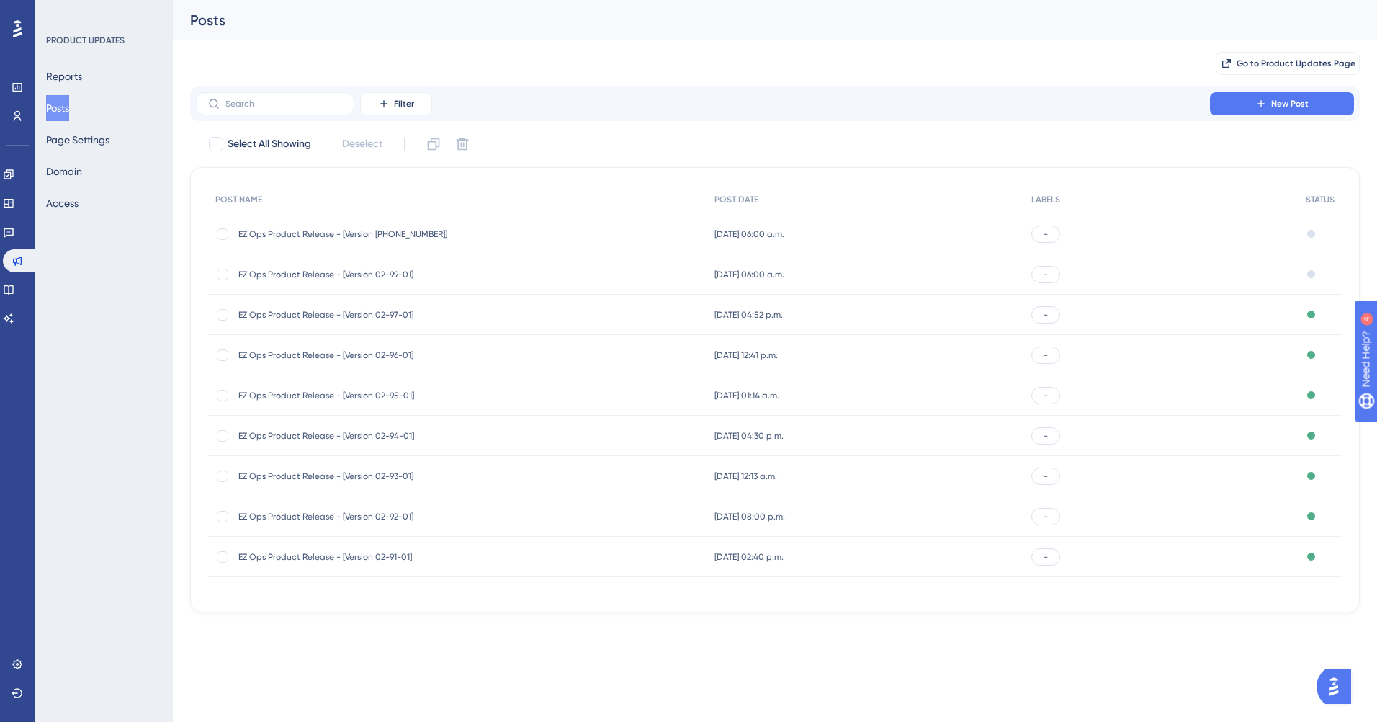
click at [317, 273] on span "EZ Ops Product Release - [Version 02-99-01]" at bounding box center [353, 275] width 230 height 12
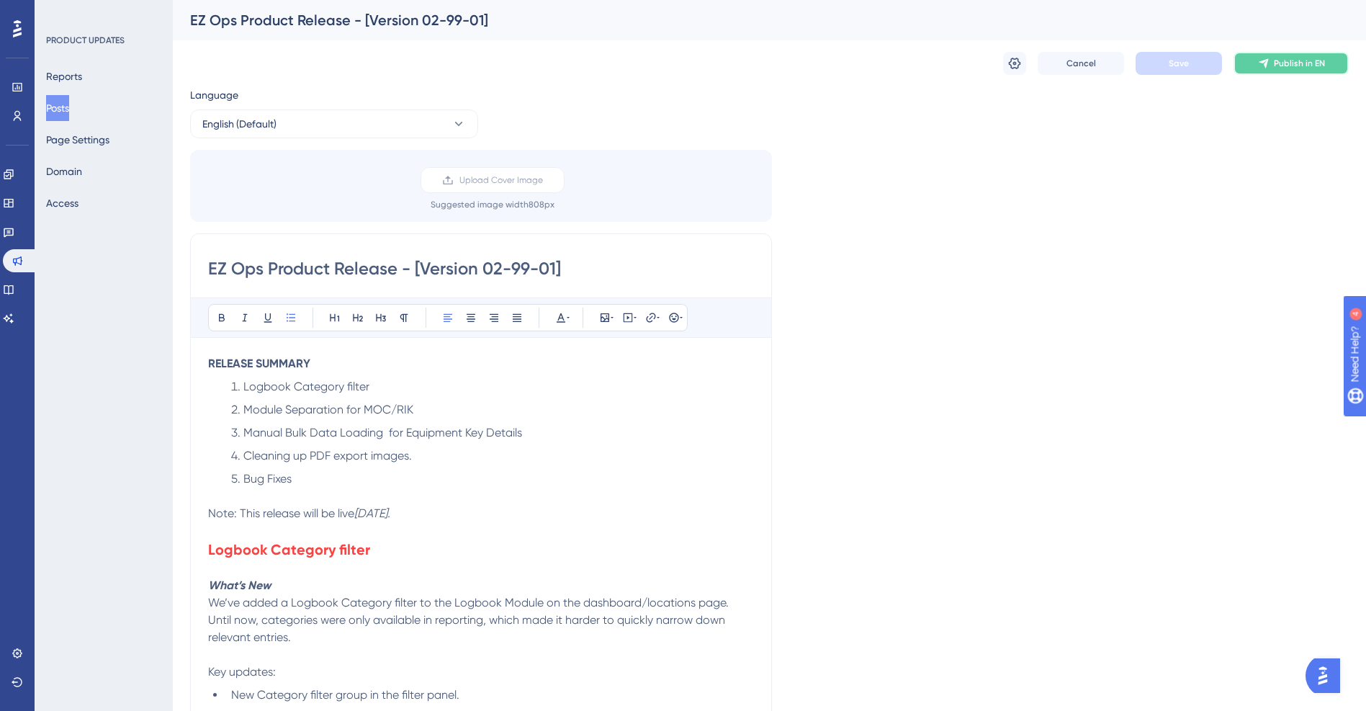
click at [1283, 67] on span "Publish in EN" at bounding box center [1299, 64] width 51 height 12
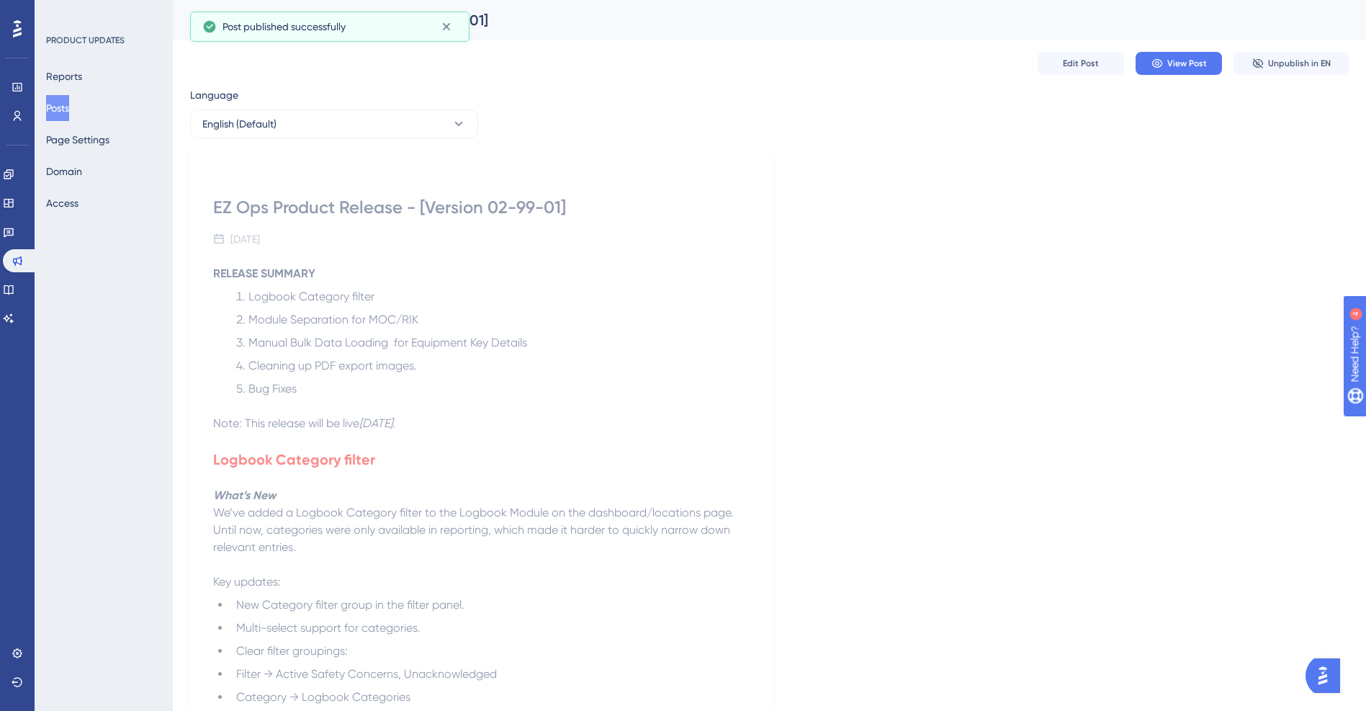
click at [66, 110] on button "Posts" at bounding box center [57, 108] width 23 height 26
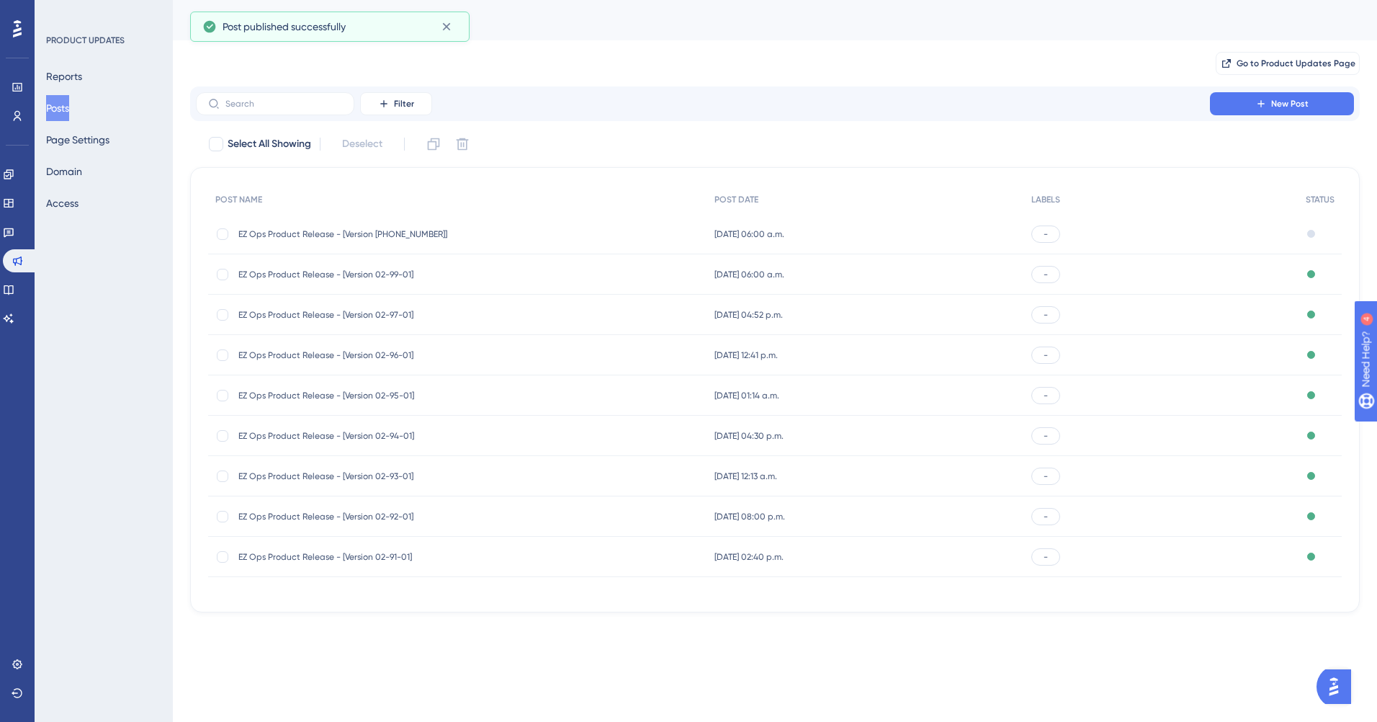
click at [426, 215] on div "EZ Ops Product Release - [Version 02-100-01] EZ Ops Product Release - [Version …" at bounding box center [353, 234] width 230 height 40
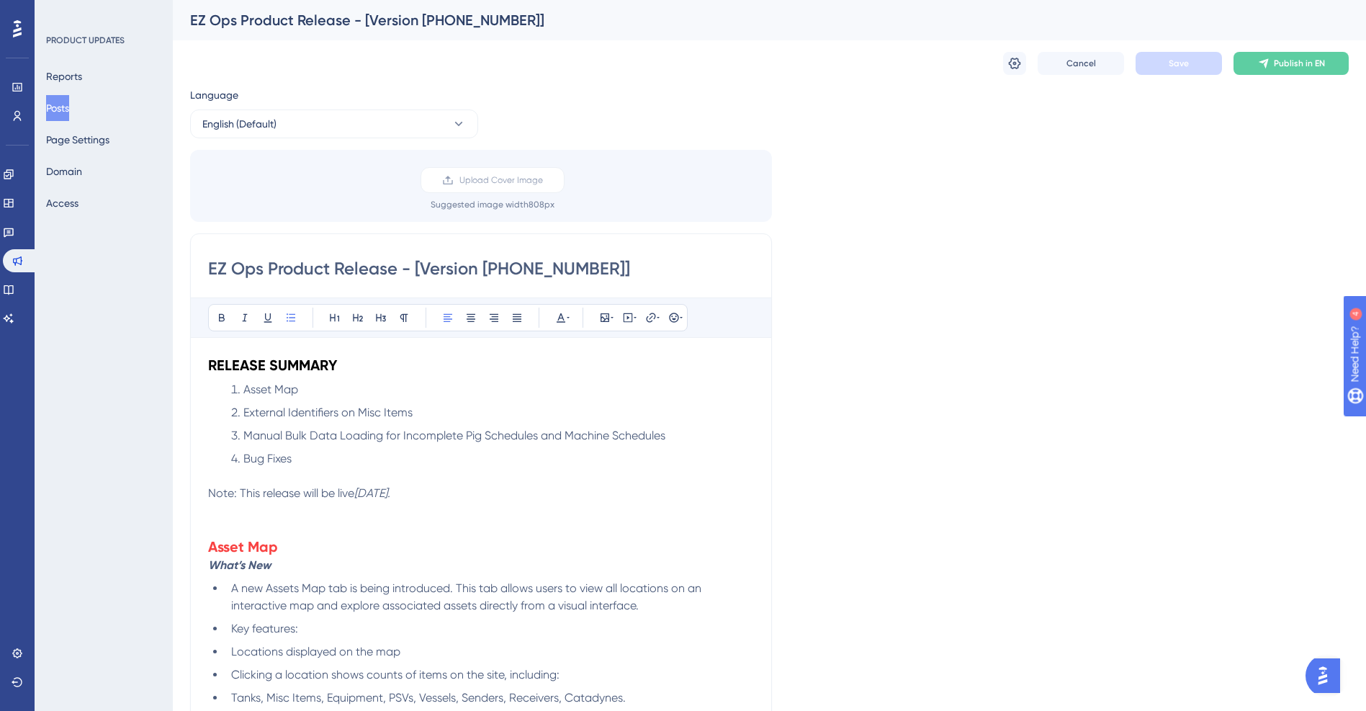
click at [1008, 59] on icon at bounding box center [1015, 63] width 14 height 14
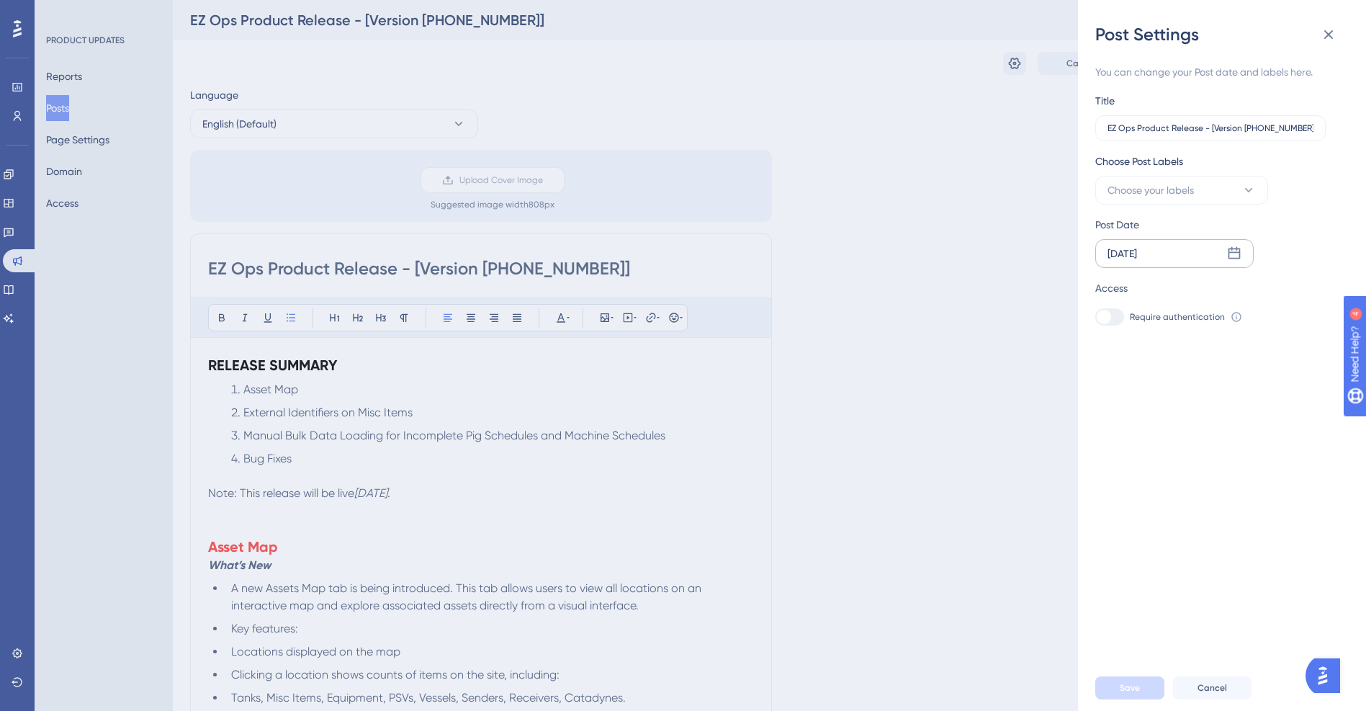
click at [1239, 252] on icon at bounding box center [1235, 253] width 12 height 12
click at [1317, 290] on icon at bounding box center [1321, 295] width 10 height 13
click at [1152, 490] on button "30" at bounding box center [1153, 489] width 24 height 24
click at [1165, 447] on div "You can change your Post date and labels here. Title EZ Ops Product Release - […" at bounding box center [1227, 355] width 265 height 619
click at [1127, 692] on button "Save" at bounding box center [1129, 687] width 69 height 23
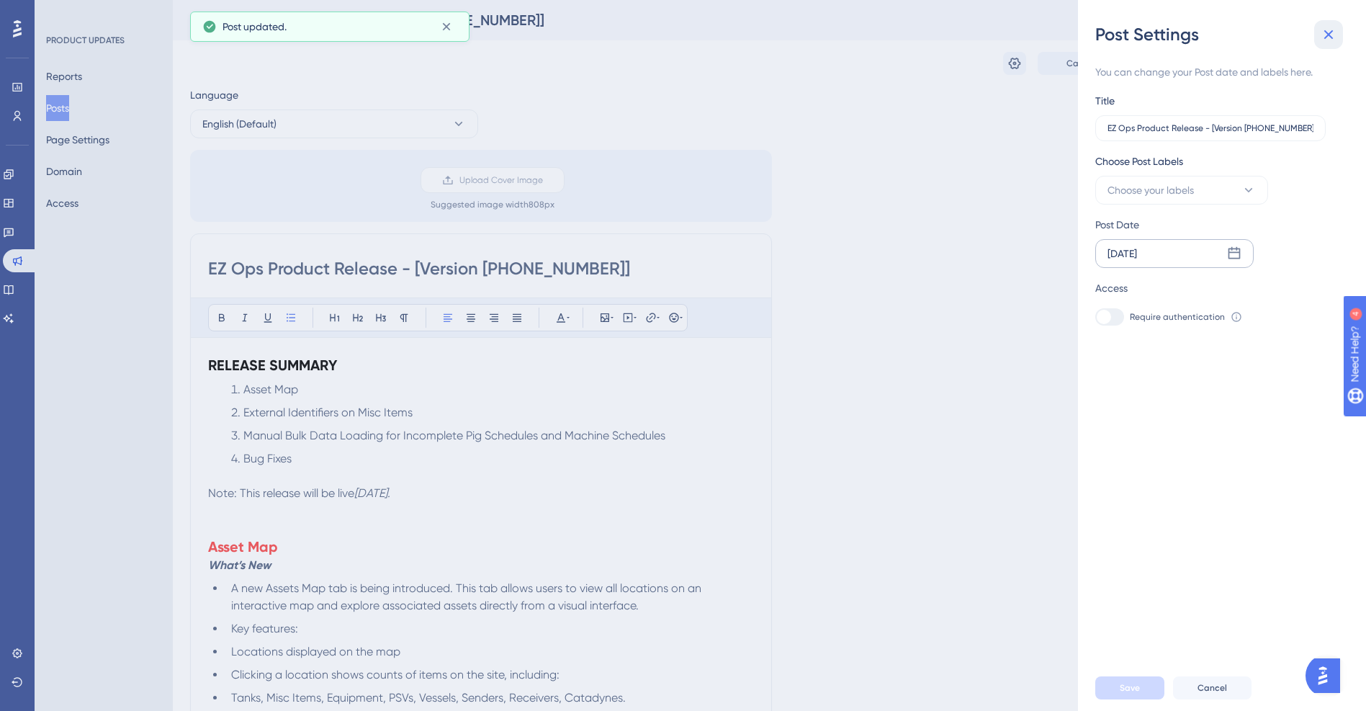
click at [1333, 30] on icon at bounding box center [1328, 34] width 17 height 17
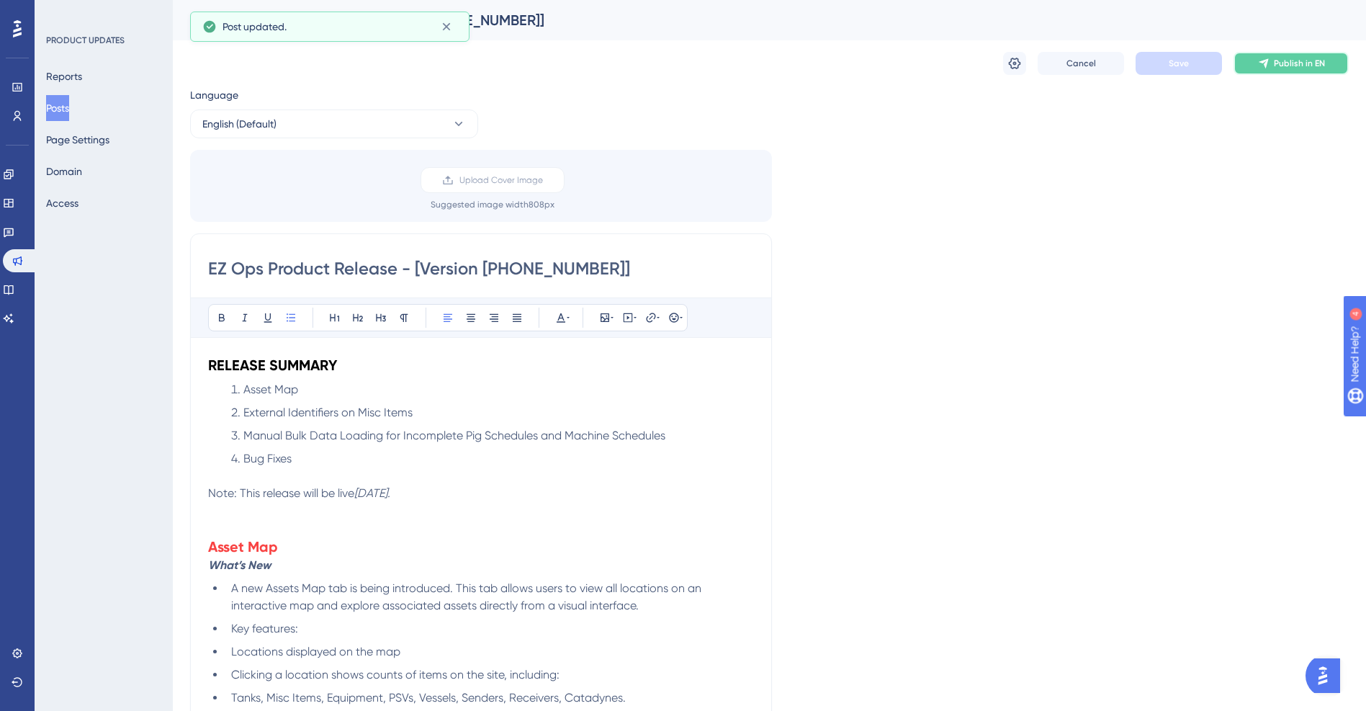
click at [1318, 69] on button "Publish in EN" at bounding box center [1291, 63] width 115 height 23
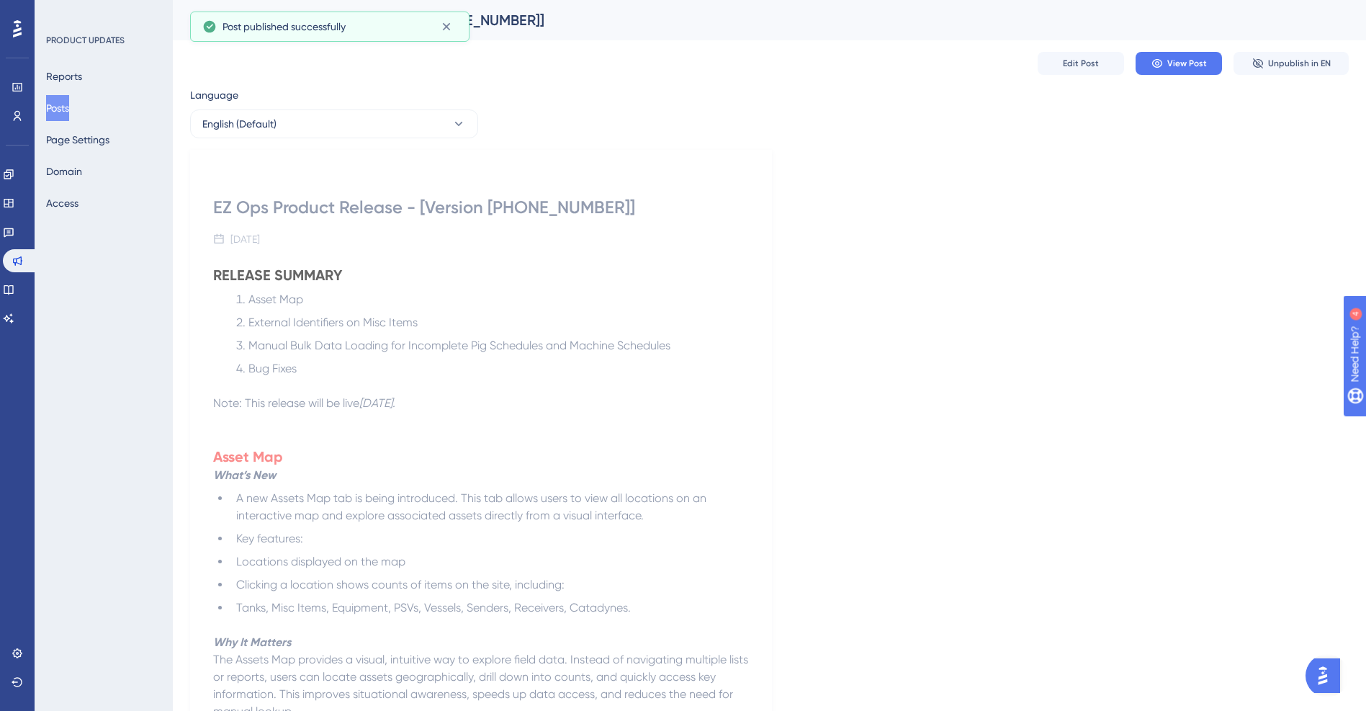
click at [69, 107] on button "Posts" at bounding box center [57, 108] width 23 height 26
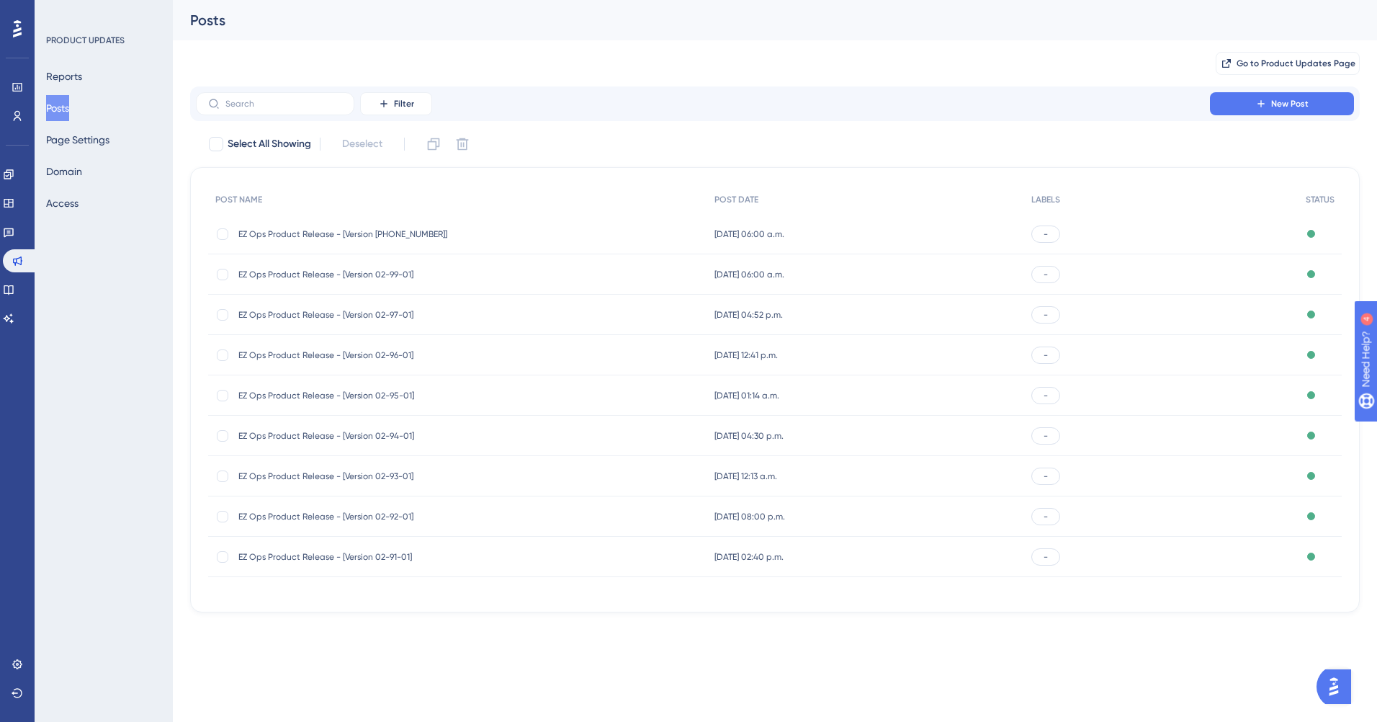
click at [308, 272] on span "EZ Ops Product Release - [Version 02-99-01]" at bounding box center [353, 275] width 230 height 12
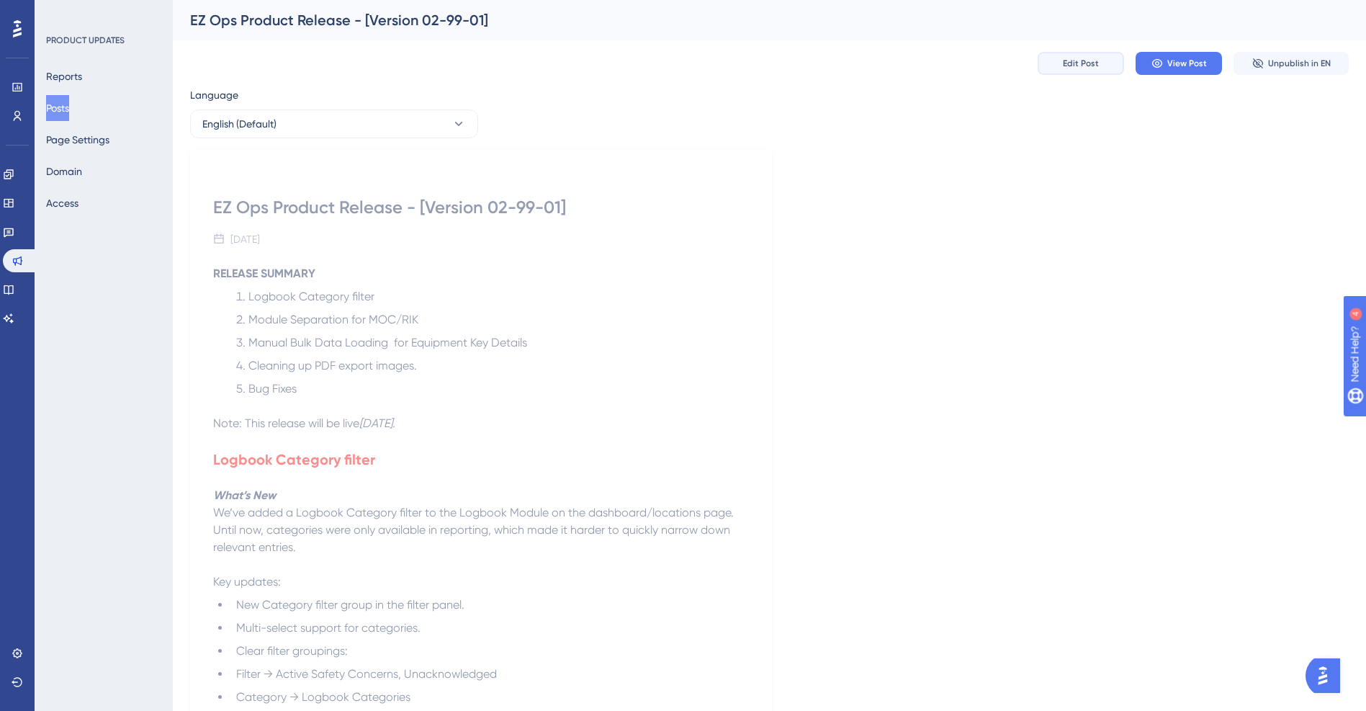
click at [1067, 63] on span "Edit Post" at bounding box center [1081, 64] width 36 height 12
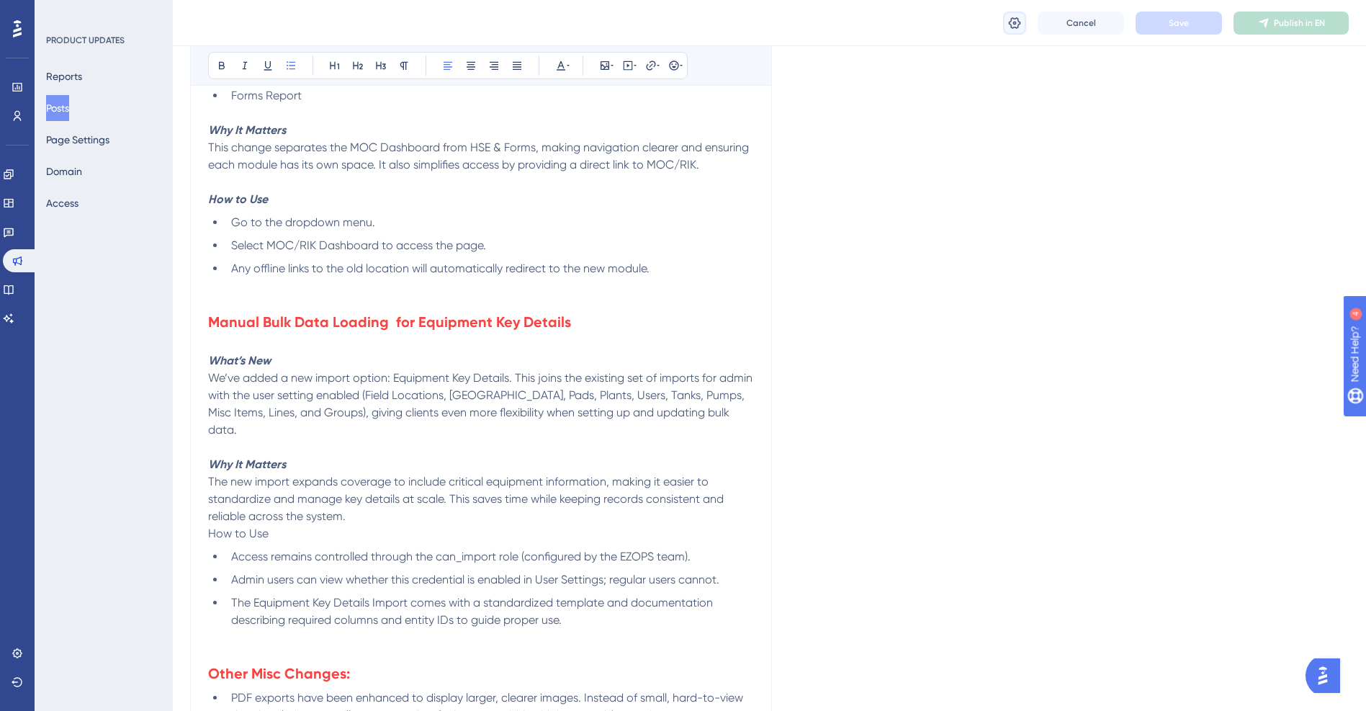
click at [1010, 19] on icon at bounding box center [1015, 23] width 14 height 14
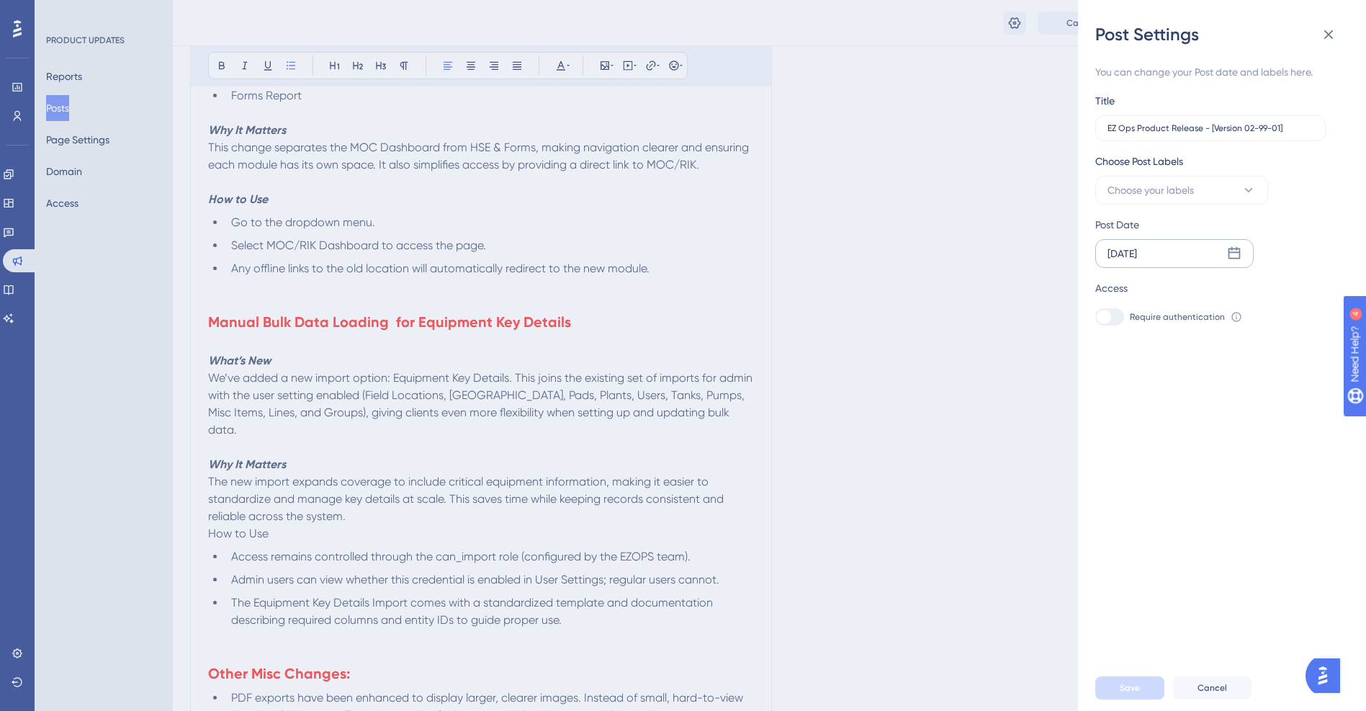
click at [1232, 251] on icon at bounding box center [1234, 253] width 14 height 14
click at [1317, 294] on icon at bounding box center [1321, 295] width 10 height 13
click at [1219, 395] on button "11" at bounding box center [1216, 398] width 24 height 24
click at [1124, 694] on span "Save" at bounding box center [1130, 688] width 20 height 12
click at [1330, 30] on icon at bounding box center [1328, 34] width 17 height 17
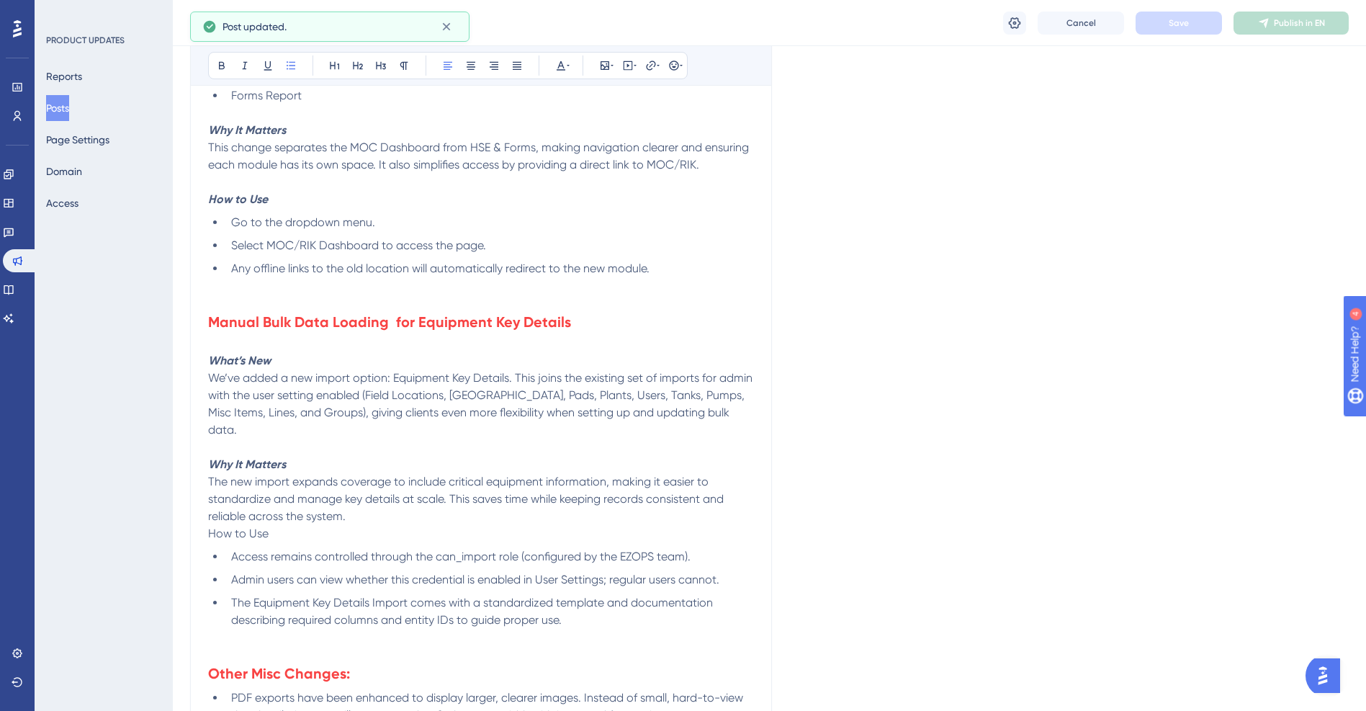
drag, startPoint x: 1226, startPoint y: 141, endPoint x: 1085, endPoint y: 2, distance: 198.1
click at [69, 107] on button "Posts" at bounding box center [57, 108] width 23 height 26
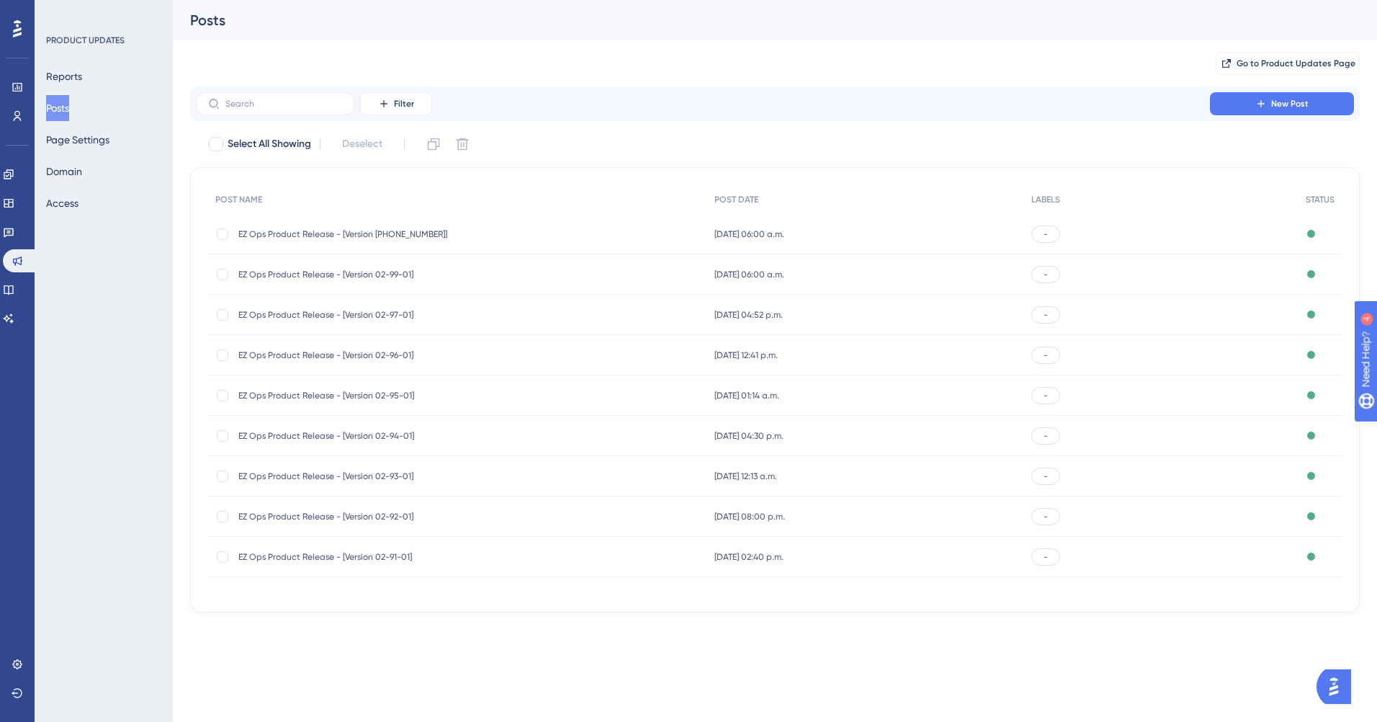
click at [111, 369] on div "PRODUCT UPDATES Reports Posts Page Settings Domain Access" at bounding box center [104, 361] width 138 height 722
